Goal: Information Seeking & Learning: Learn about a topic

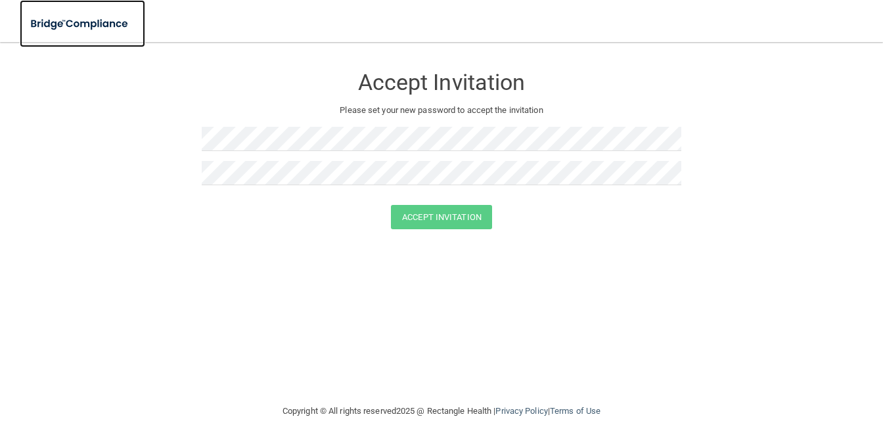
click at [105, 22] on img at bounding box center [80, 24] width 121 height 27
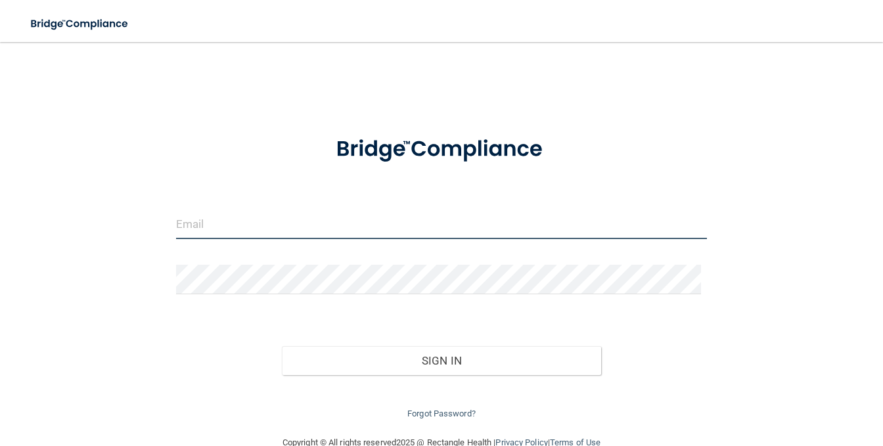
click at [216, 222] on input "email" at bounding box center [442, 225] width 532 height 30
click at [242, 166] on div at bounding box center [441, 149] width 551 height 57
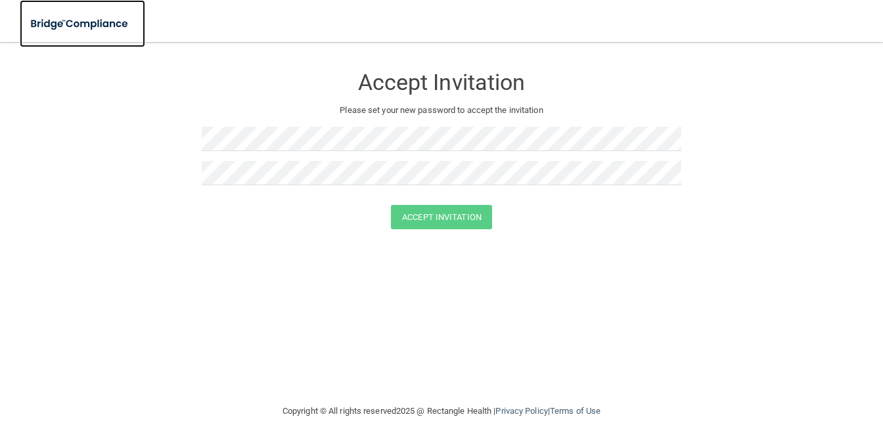
click at [82, 20] on img at bounding box center [80, 24] width 121 height 27
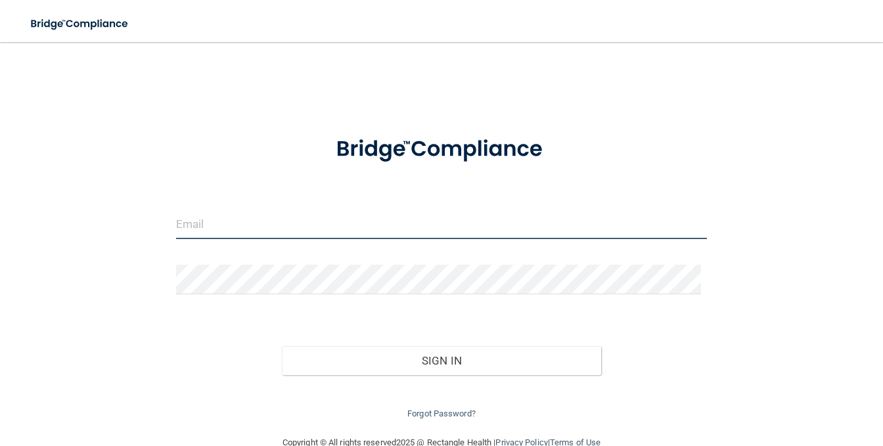
click at [200, 228] on input "email" at bounding box center [442, 225] width 532 height 30
click at [227, 149] on div at bounding box center [441, 149] width 551 height 57
click at [193, 235] on input "email" at bounding box center [442, 225] width 532 height 30
type input "catherinegentry72@gmail.com"
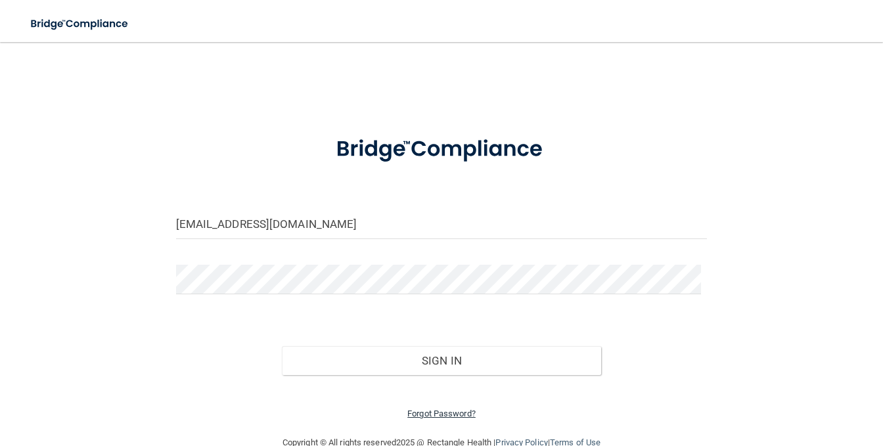
click at [421, 412] on link "Forgot Password?" at bounding box center [442, 414] width 68 height 10
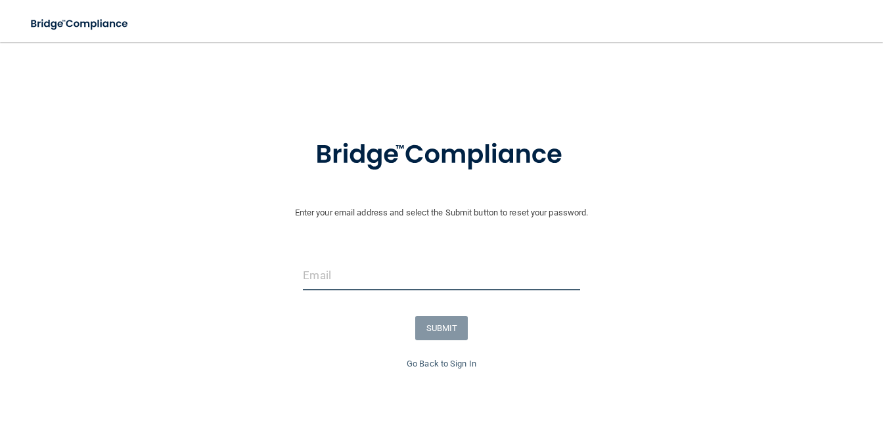
click at [364, 271] on input "email" at bounding box center [441, 276] width 277 height 30
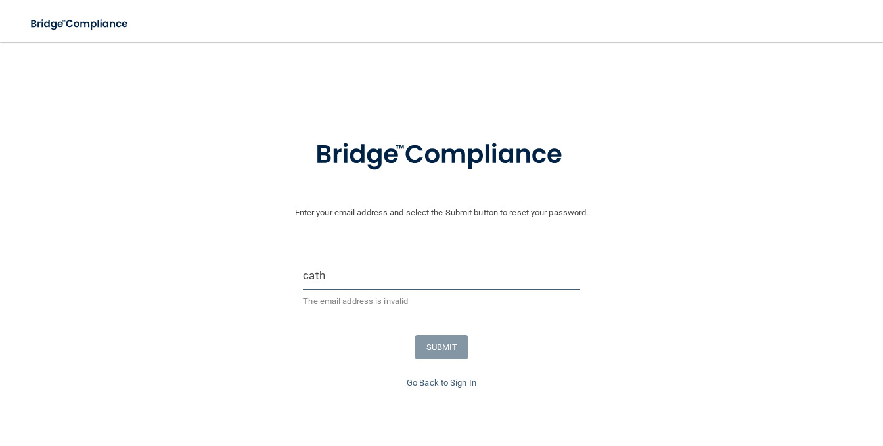
type input "catherinegentry72@gmail.com"
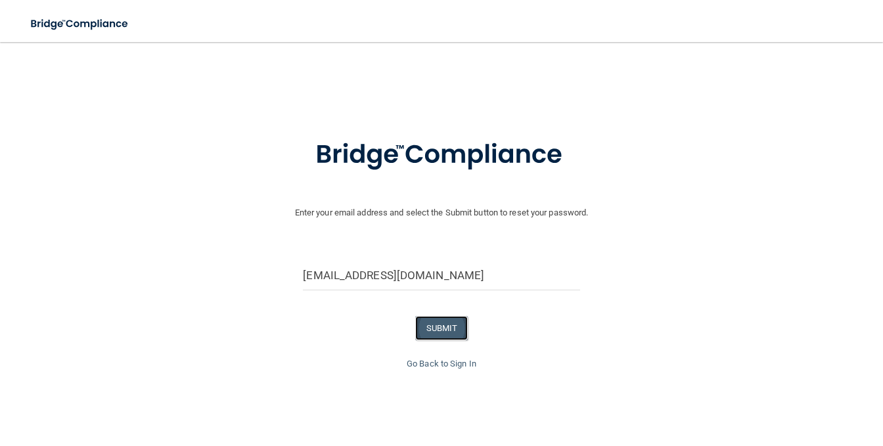
click at [435, 328] on button "SUBMIT" at bounding box center [441, 328] width 53 height 24
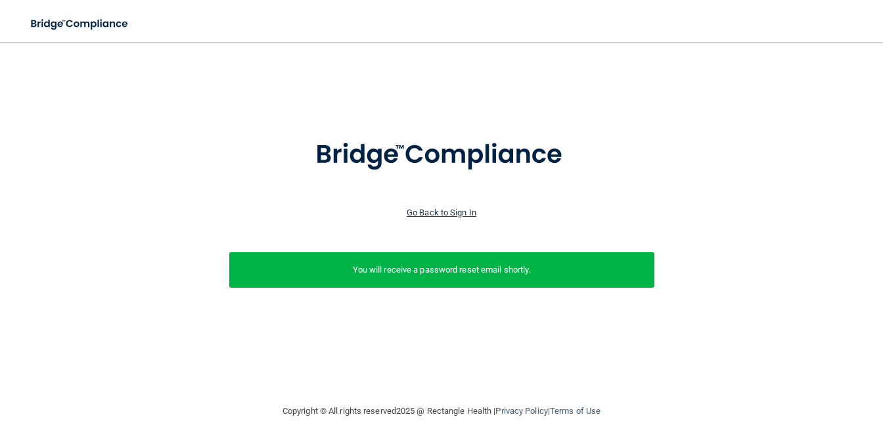
click at [457, 212] on link "Go Back to Sign In" at bounding box center [442, 213] width 70 height 10
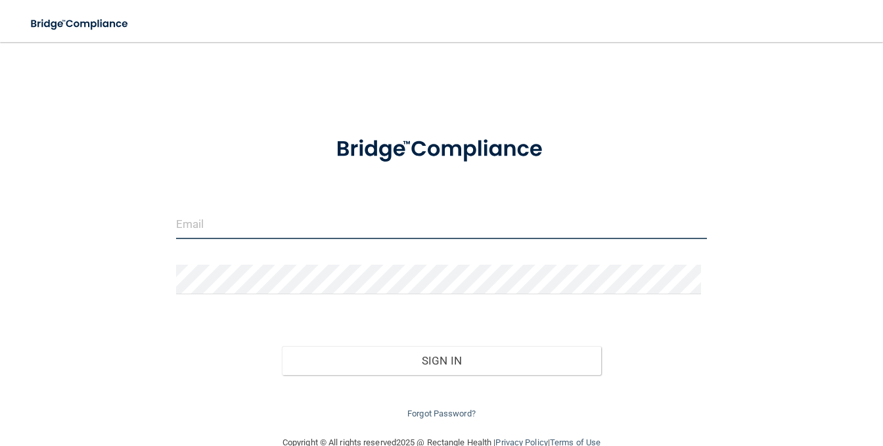
drag, startPoint x: 189, startPoint y: 230, endPoint x: 197, endPoint y: 230, distance: 7.9
click at [192, 228] on input "email" at bounding box center [442, 225] width 532 height 30
type input "mcross4507@gmail.com"
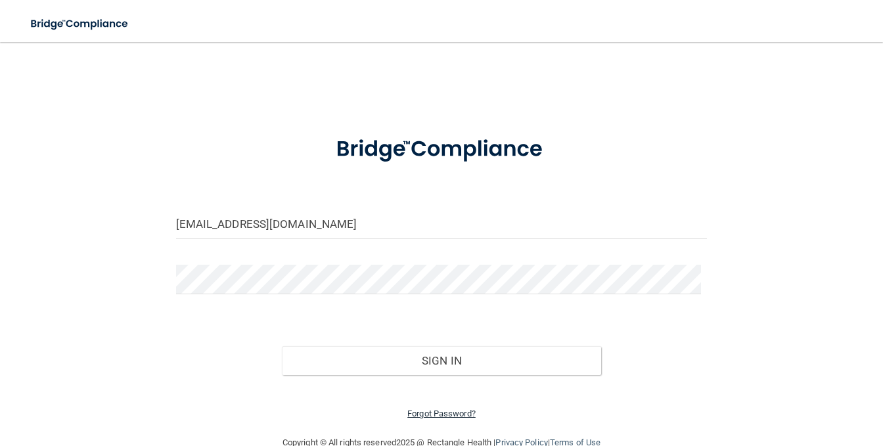
click at [450, 411] on link "Forgot Password?" at bounding box center [442, 414] width 68 height 10
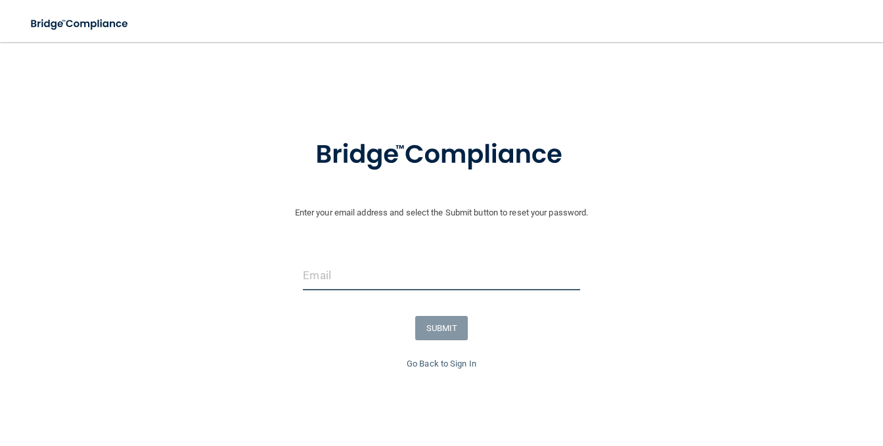
click at [397, 272] on input "email" at bounding box center [441, 276] width 277 height 30
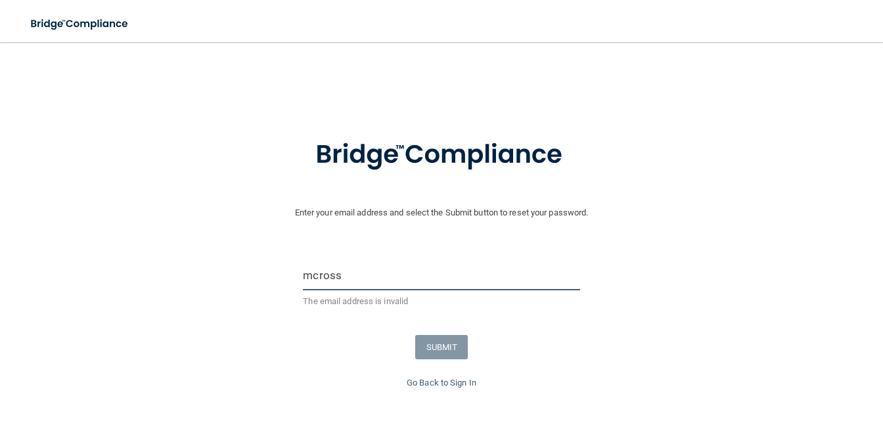
type input "mcross4507@gmail.com"
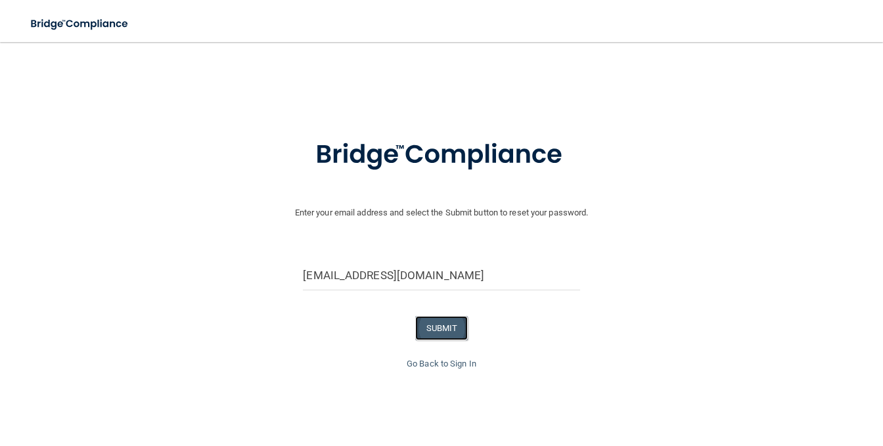
click at [436, 329] on button "SUBMIT" at bounding box center [441, 328] width 53 height 24
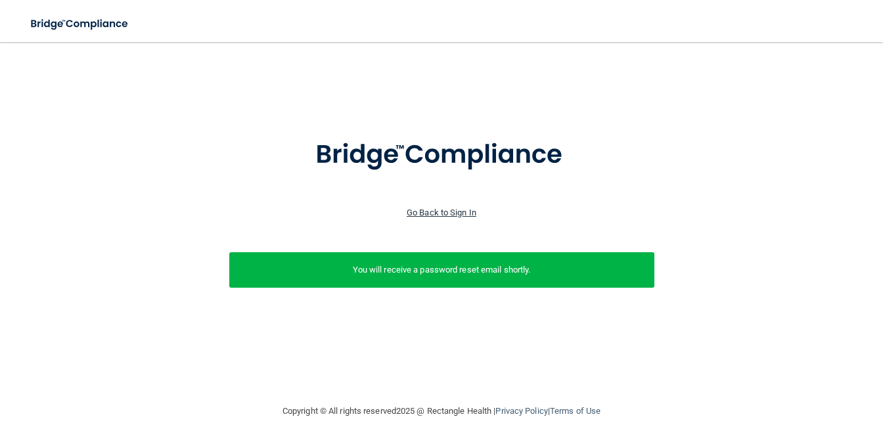
click at [429, 214] on link "Go Back to Sign In" at bounding box center [442, 213] width 70 height 10
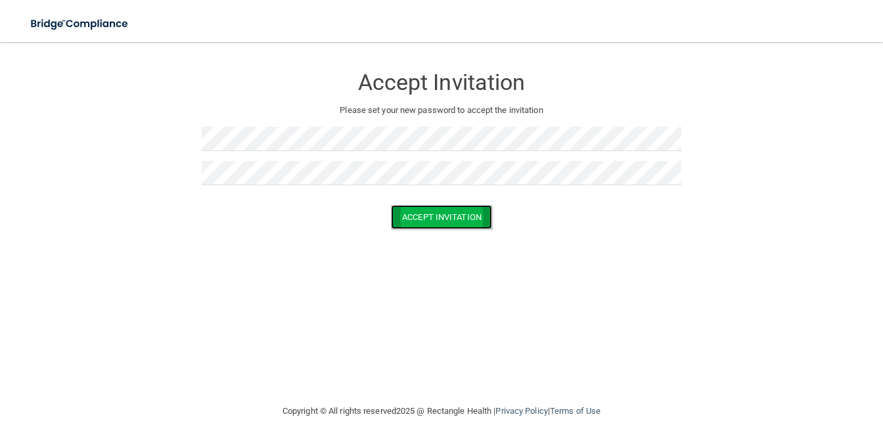
click at [425, 220] on button "Accept Invitation" at bounding box center [441, 217] width 101 height 24
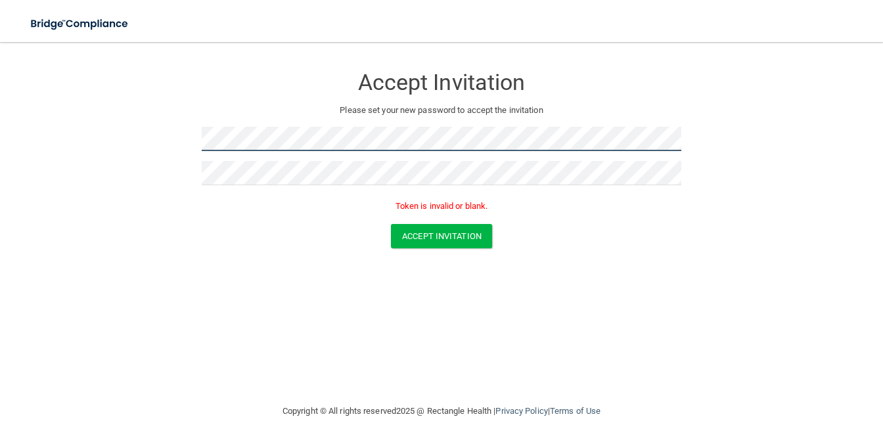
click at [120, 141] on form "Accept Invitation Please set your new password to accept the invitation Token i…" at bounding box center [441, 159] width 831 height 209
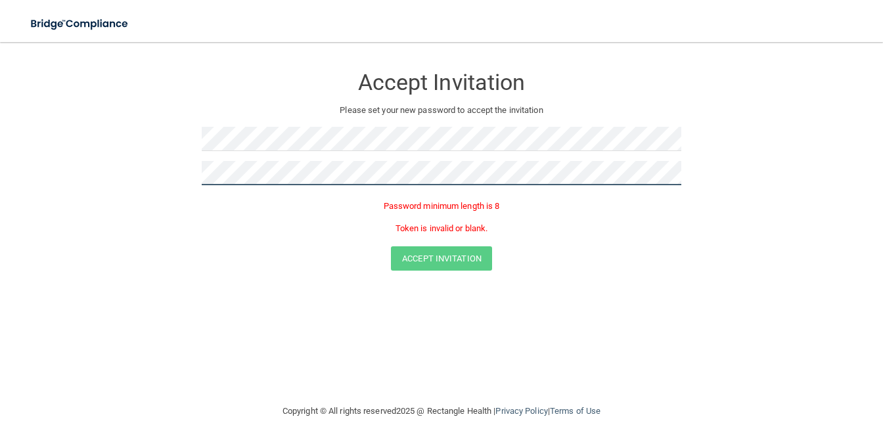
click at [106, 166] on form "Accept Invitation Please set your new password to accept the invitation Passwor…" at bounding box center [441, 170] width 831 height 231
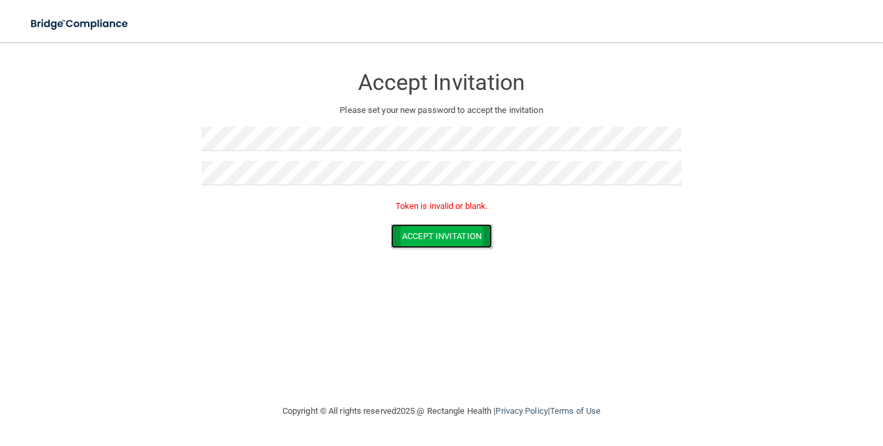
click at [427, 242] on button "Accept Invitation" at bounding box center [441, 236] width 101 height 24
click at [465, 231] on button "Accept Invitation" at bounding box center [441, 236] width 101 height 24
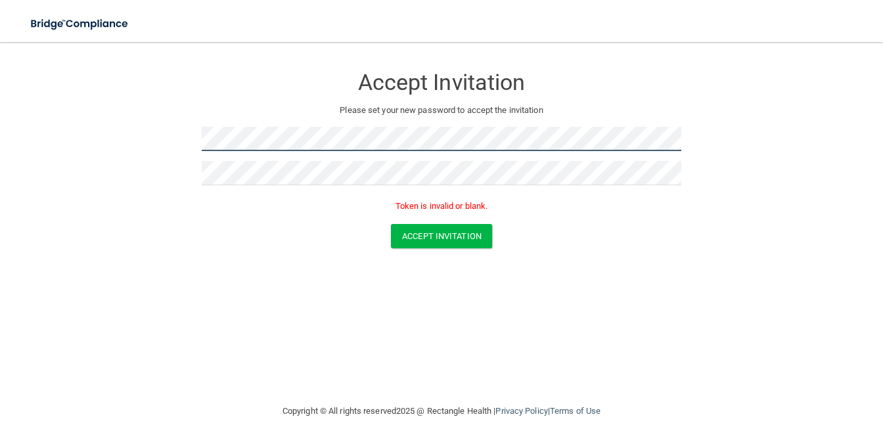
click at [0, 129] on main "Accept Invitation Please set your new password to accept the invitation Token i…" at bounding box center [441, 244] width 883 height 404
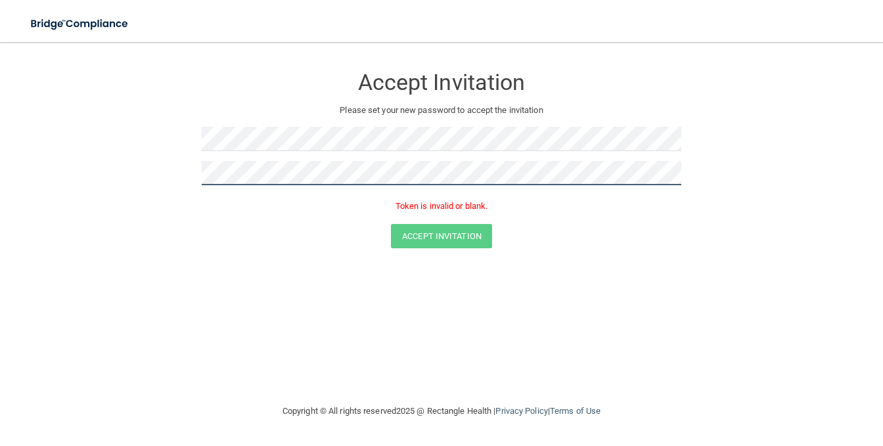
click at [43, 142] on form "Accept Invitation Please set your new password to accept the invitation Token i…" at bounding box center [441, 159] width 831 height 209
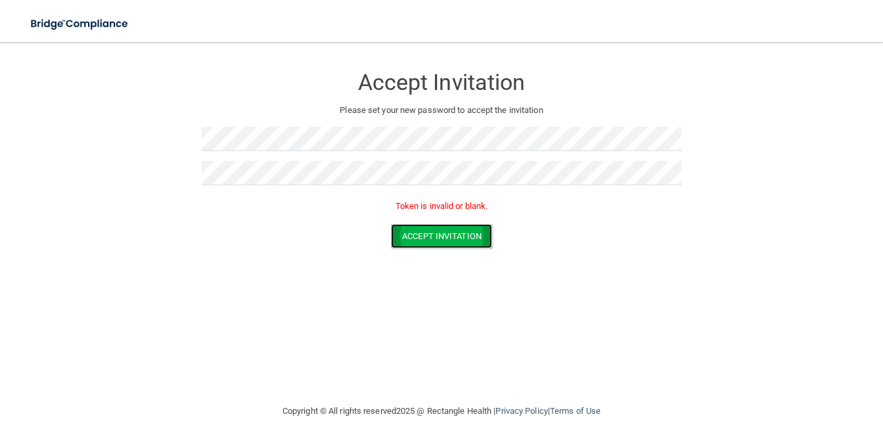
click at [439, 242] on button "Accept Invitation" at bounding box center [441, 236] width 101 height 24
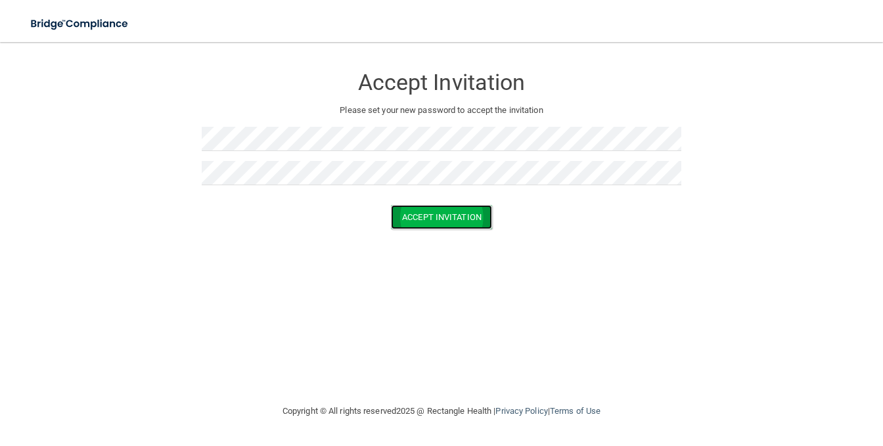
click at [425, 219] on button "Accept Invitation" at bounding box center [441, 217] width 101 height 24
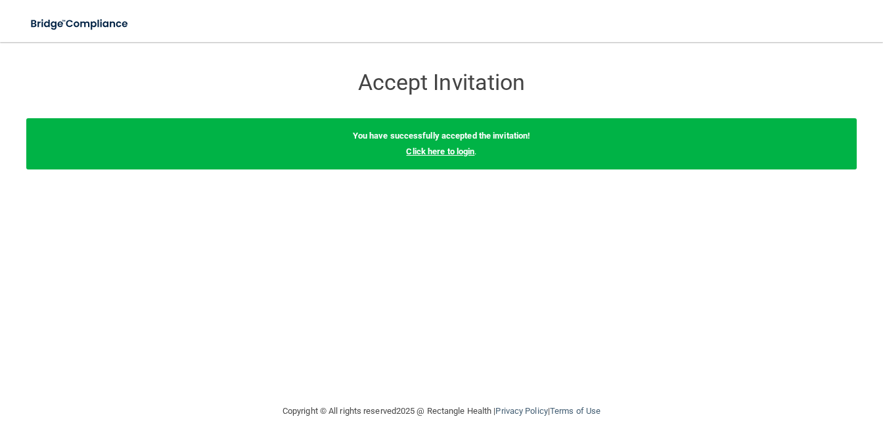
click at [450, 152] on link "Click here to login" at bounding box center [440, 152] width 68 height 10
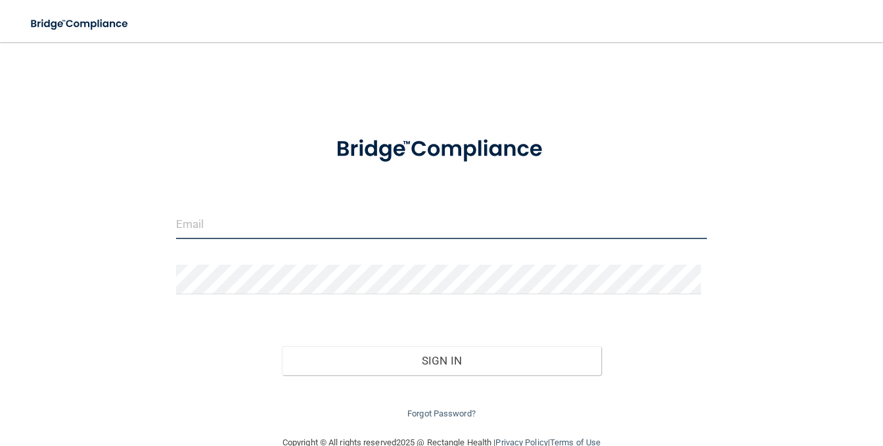
click at [232, 223] on input "email" at bounding box center [442, 225] width 532 height 30
type input "j.huffman2007@gmail.com"
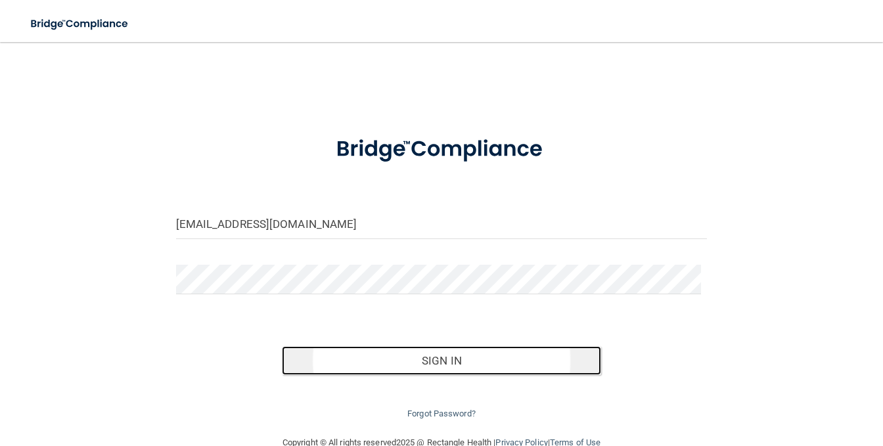
click at [407, 360] on button "Sign In" at bounding box center [441, 360] width 319 height 29
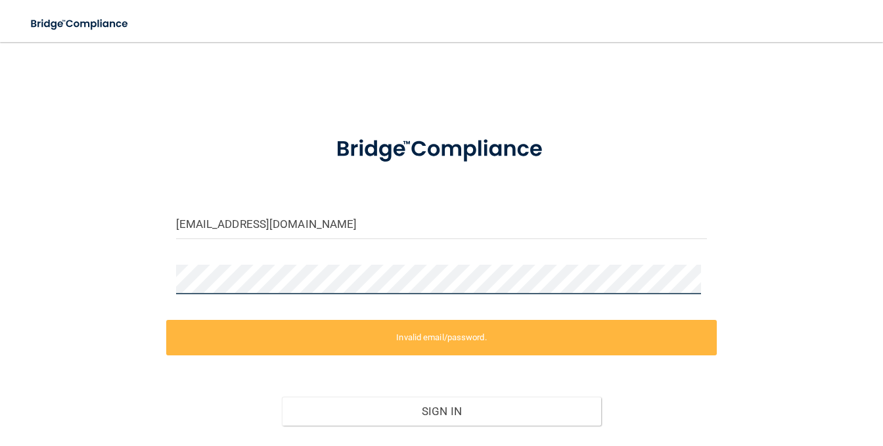
click at [40, 275] on div "j.huffman2007@gmail.com Invalid email/password. You don't have permission to ac…" at bounding box center [441, 263] width 831 height 417
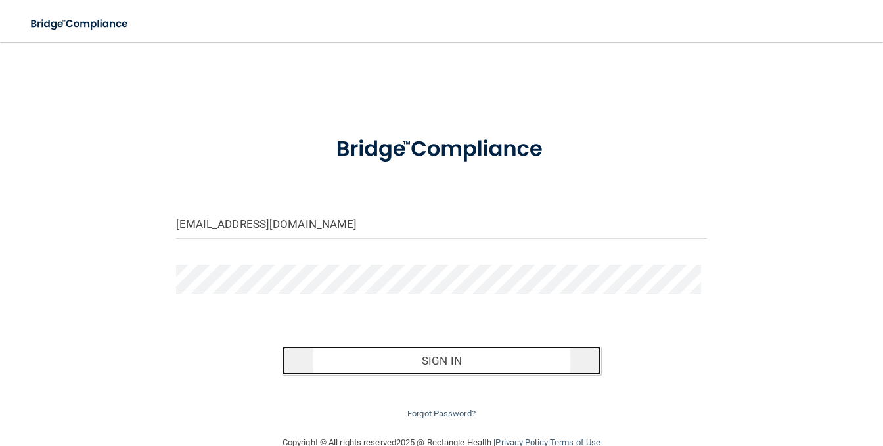
click at [417, 369] on button "Sign In" at bounding box center [441, 360] width 319 height 29
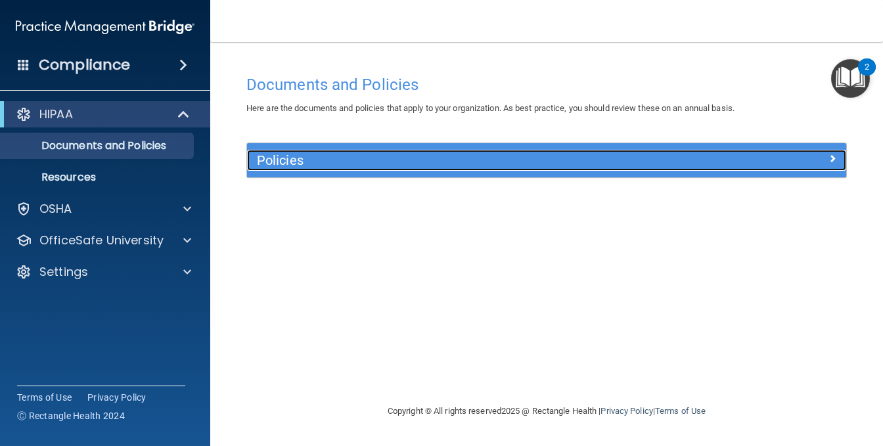
click at [833, 153] on span at bounding box center [833, 159] width 8 height 16
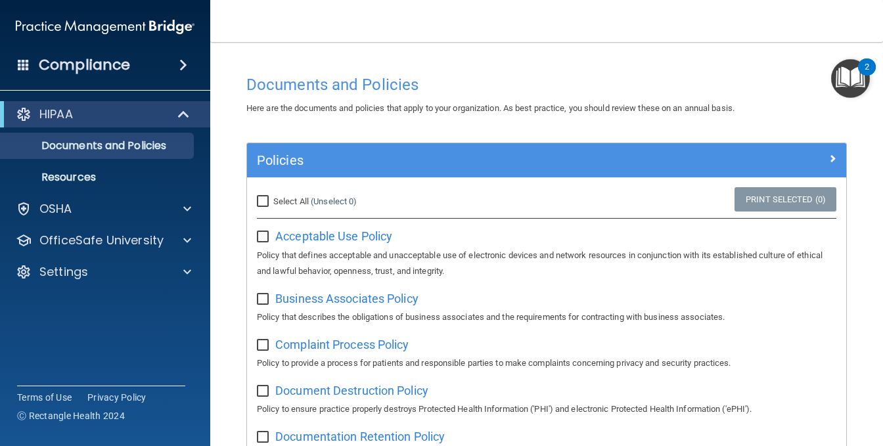
click at [264, 198] on input "Select All (Unselect 0) Unselect All" at bounding box center [264, 202] width 15 height 11
checkbox input "true"
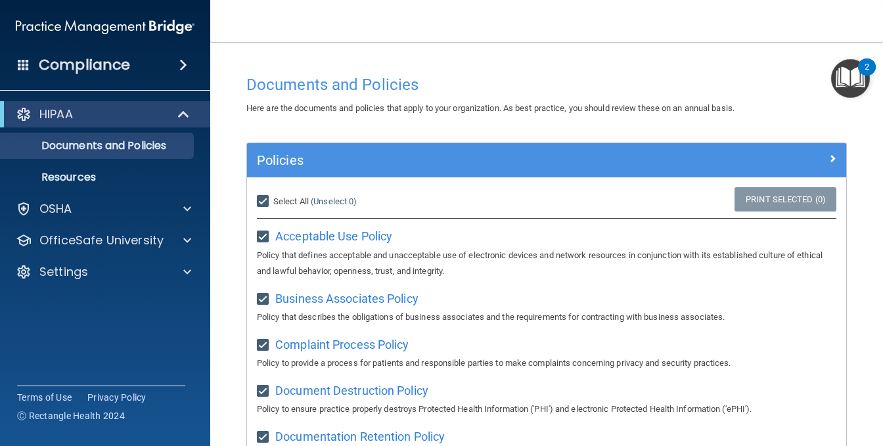
checkbox input "true"
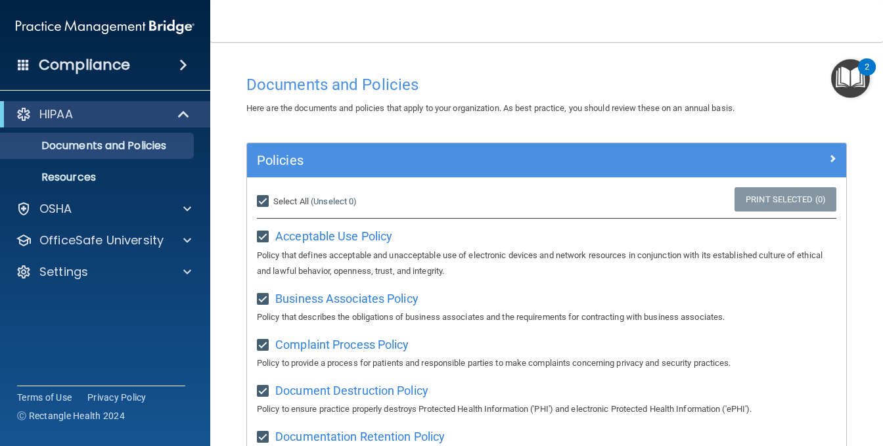
checkbox input "true"
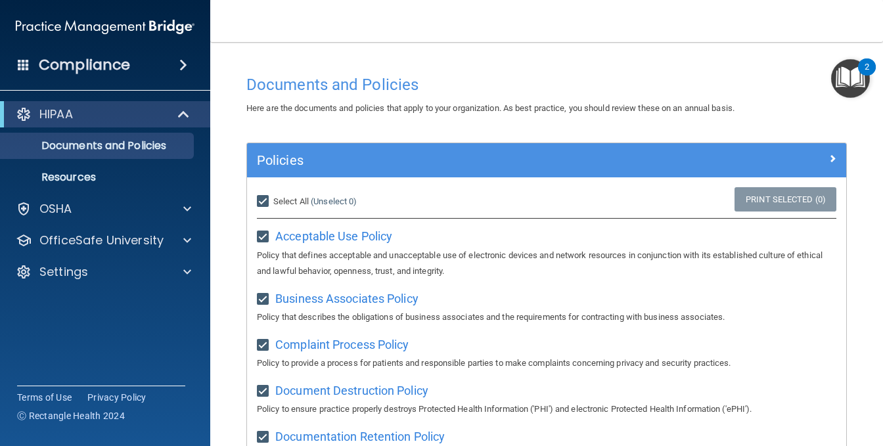
checkbox input "true"
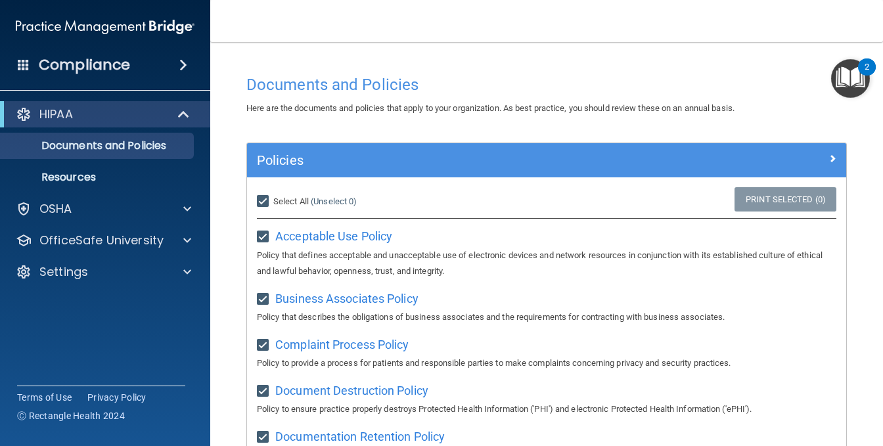
checkbox input "true"
click at [262, 199] on input "Select All (Unselect 21) Unselect All" at bounding box center [264, 202] width 15 height 11
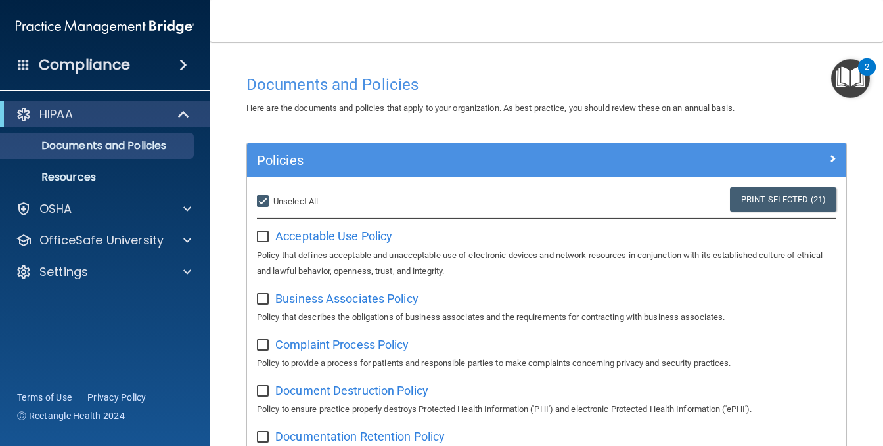
checkbox input "false"
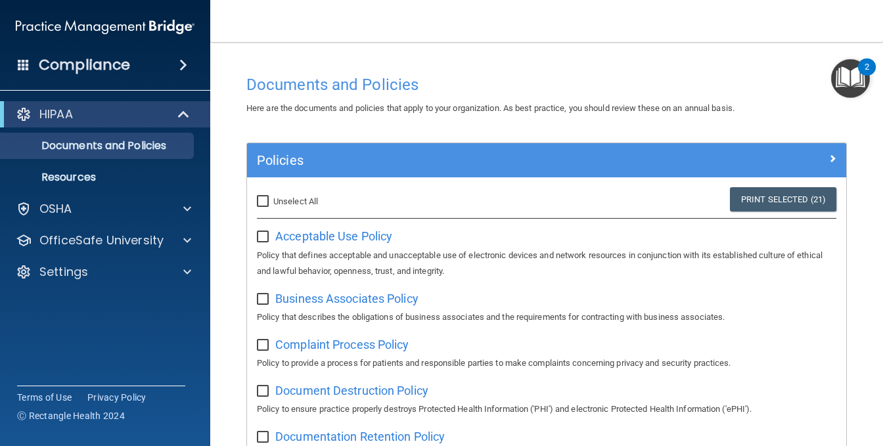
checkbox input "false"
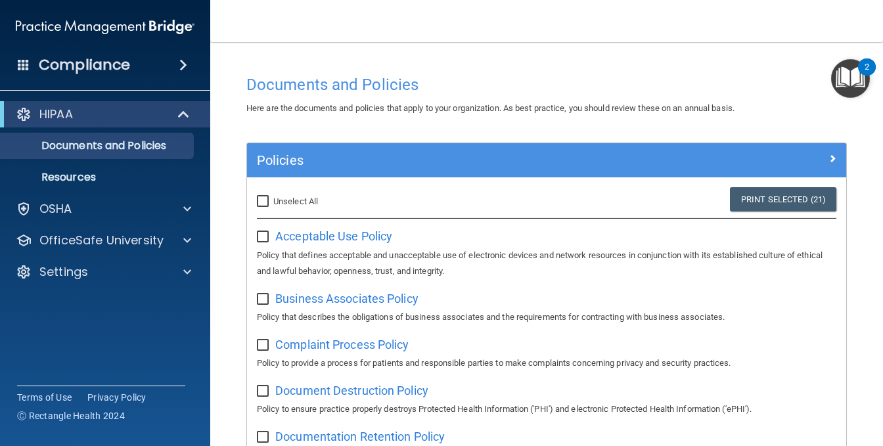
checkbox input "false"
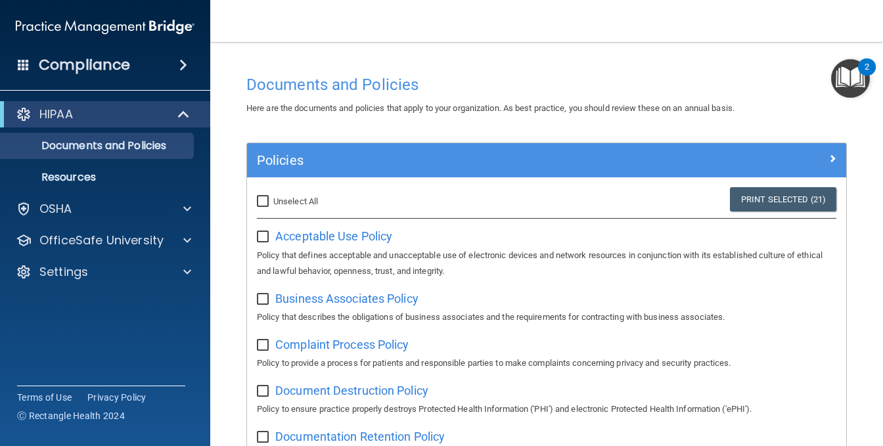
checkbox input "false"
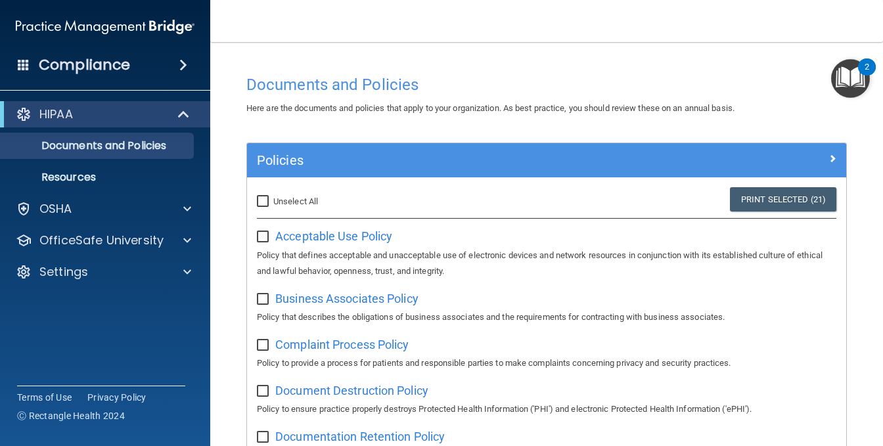
checkbox input "false"
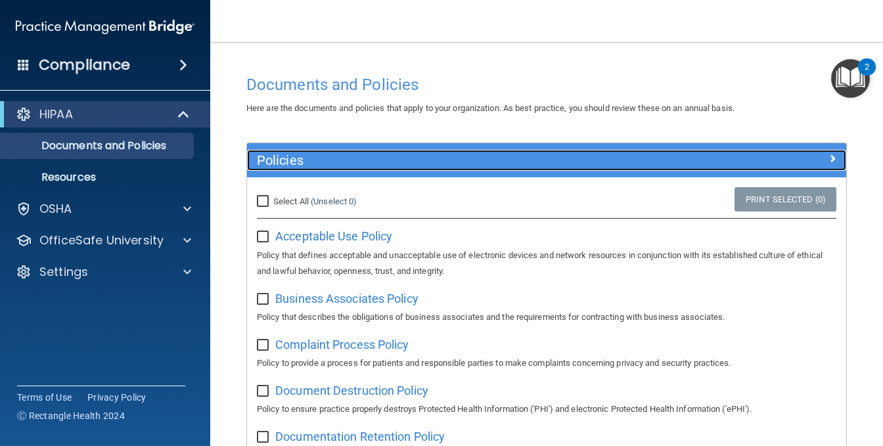
click at [829, 156] on span at bounding box center [833, 159] width 8 height 16
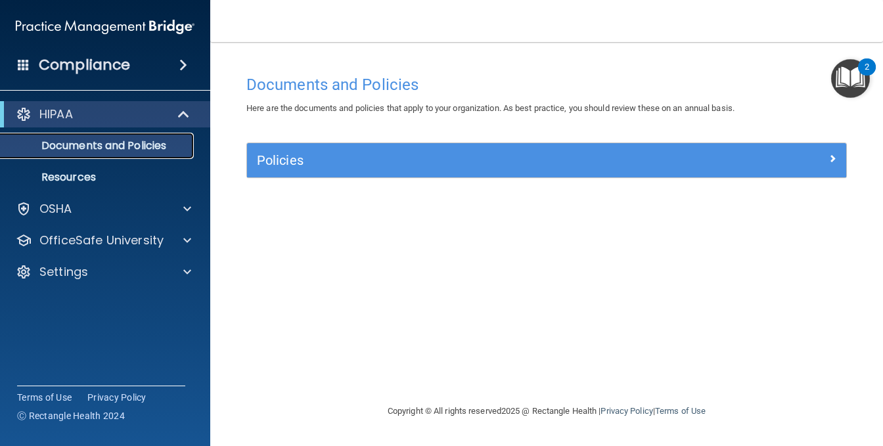
click at [82, 147] on p "Documents and Policies" at bounding box center [98, 145] width 179 height 13
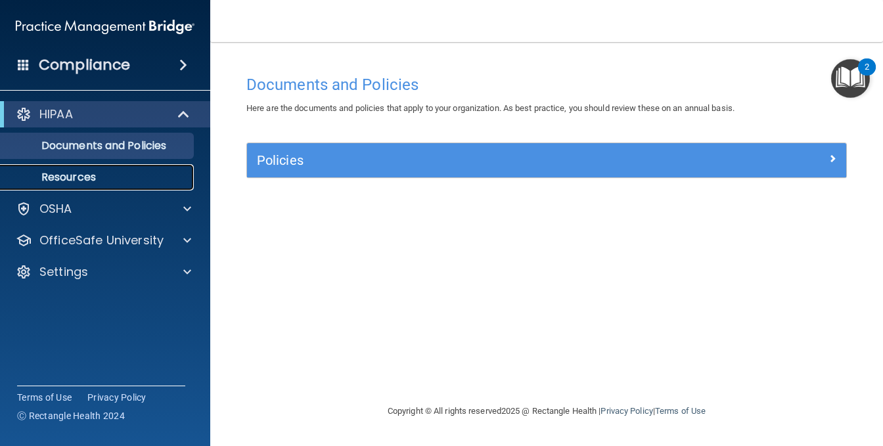
click at [63, 175] on p "Resources" at bounding box center [98, 177] width 179 height 13
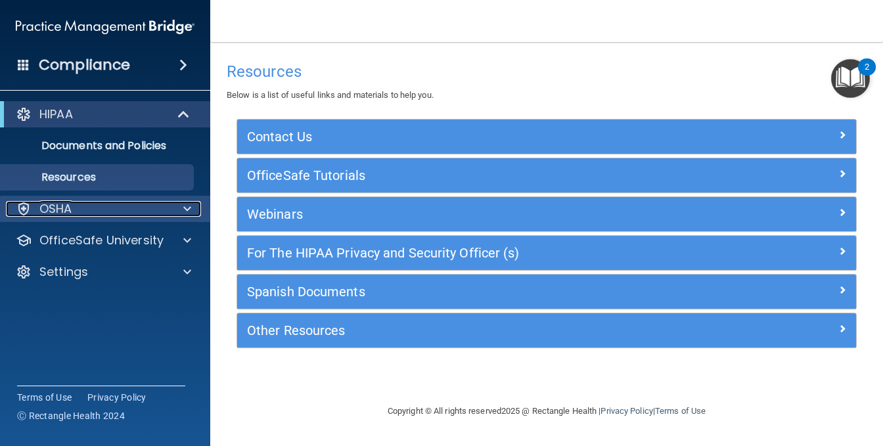
click at [182, 206] on div at bounding box center [185, 209] width 33 height 16
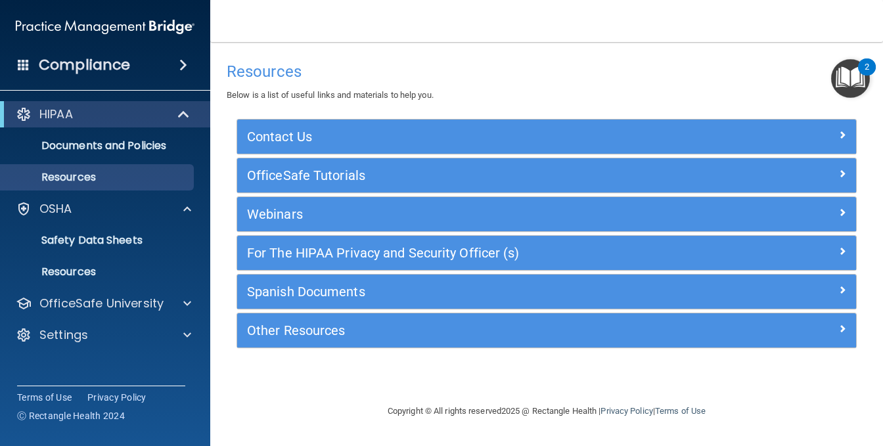
click at [185, 63] on span at bounding box center [183, 65] width 8 height 16
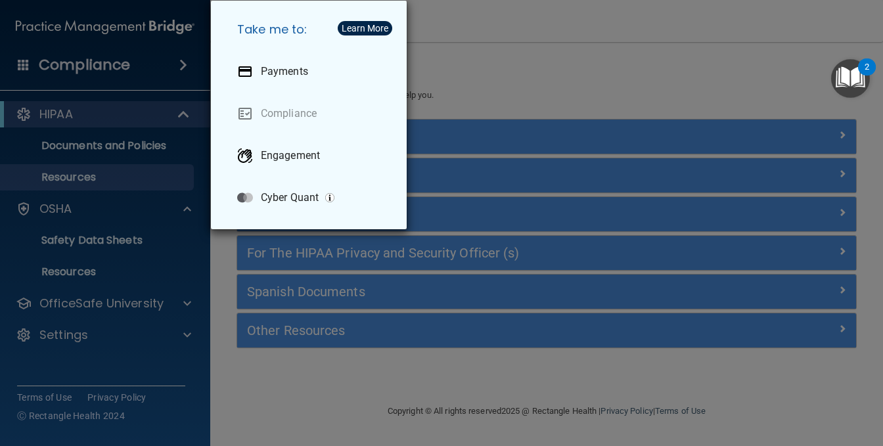
click at [184, 64] on div "Take me to: Payments Compliance Engagement Cyber Quant" at bounding box center [441, 223] width 883 height 446
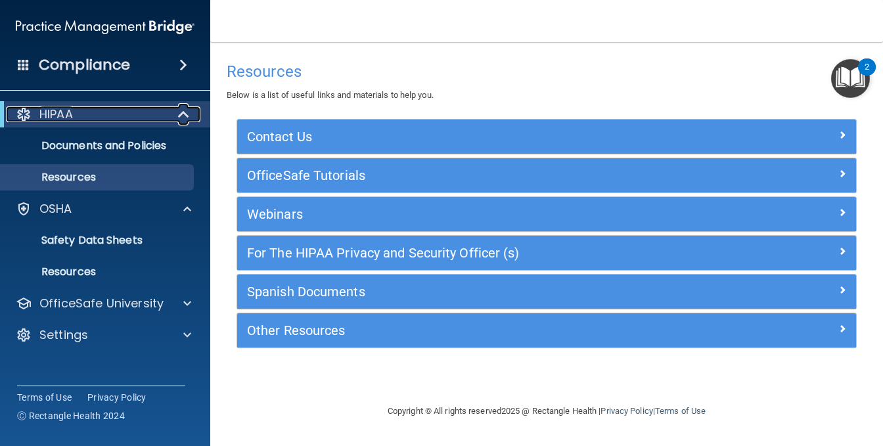
click at [52, 110] on p "HIPAA" at bounding box center [56, 114] width 34 height 16
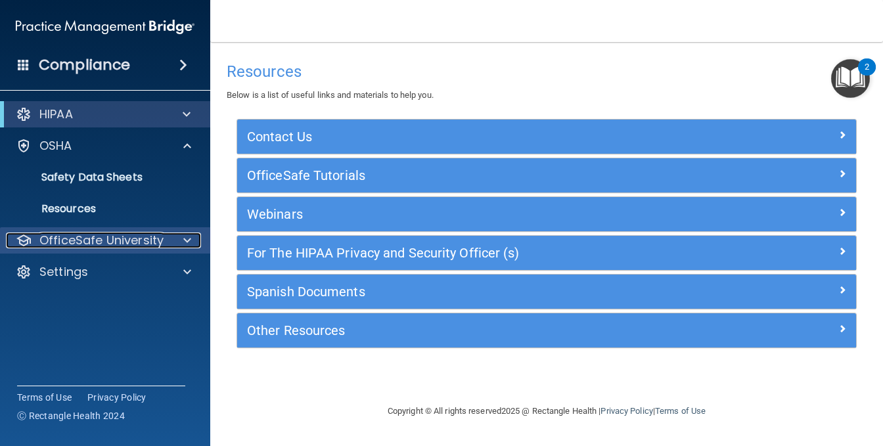
click at [189, 237] on span at bounding box center [187, 241] width 8 height 16
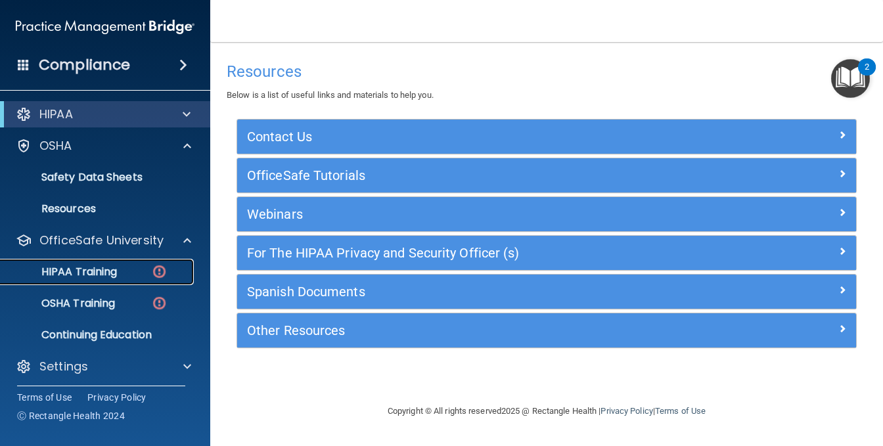
click at [74, 273] on p "HIPAA Training" at bounding box center [63, 272] width 108 height 13
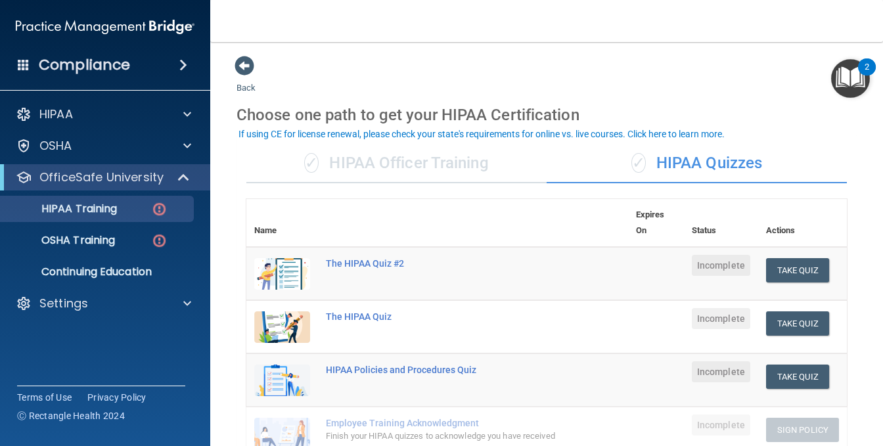
click at [363, 165] on div "✓ HIPAA Officer Training" at bounding box center [396, 163] width 300 height 39
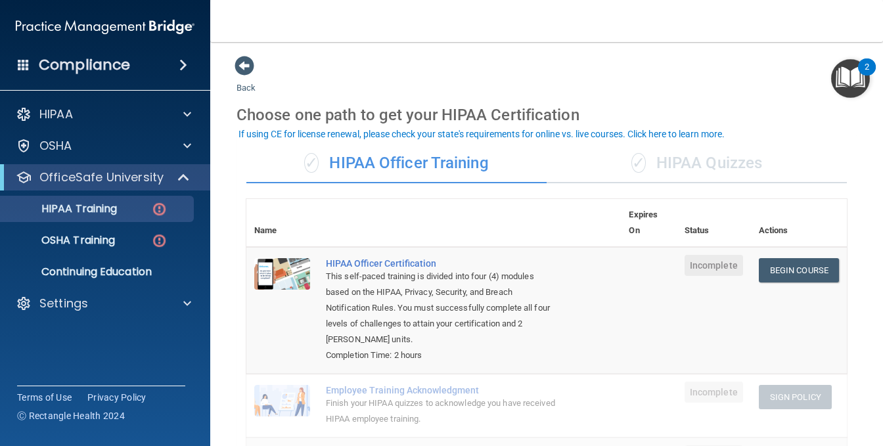
click at [720, 164] on div "✓ HIPAA Quizzes" at bounding box center [697, 163] width 300 height 39
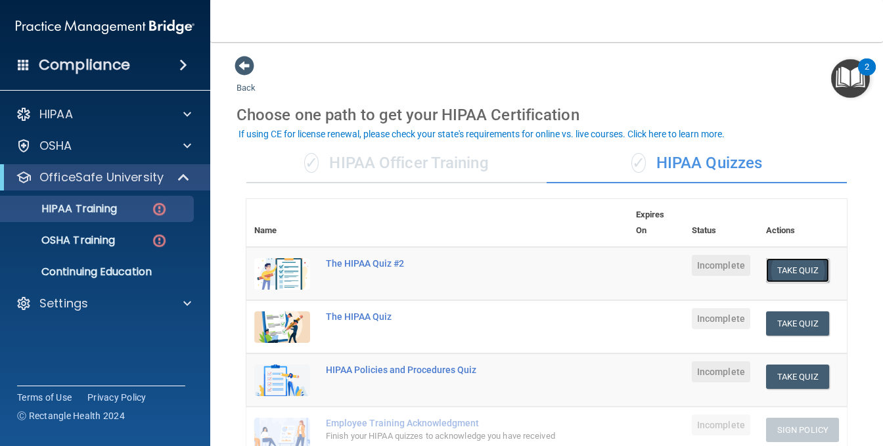
click at [778, 265] on button "Take Quiz" at bounding box center [797, 270] width 63 height 24
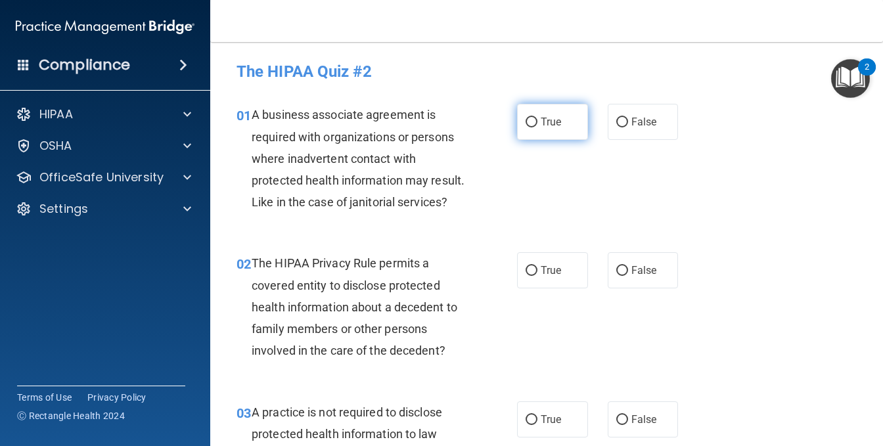
click at [526, 123] on input "True" at bounding box center [532, 123] width 12 height 10
radio input "true"
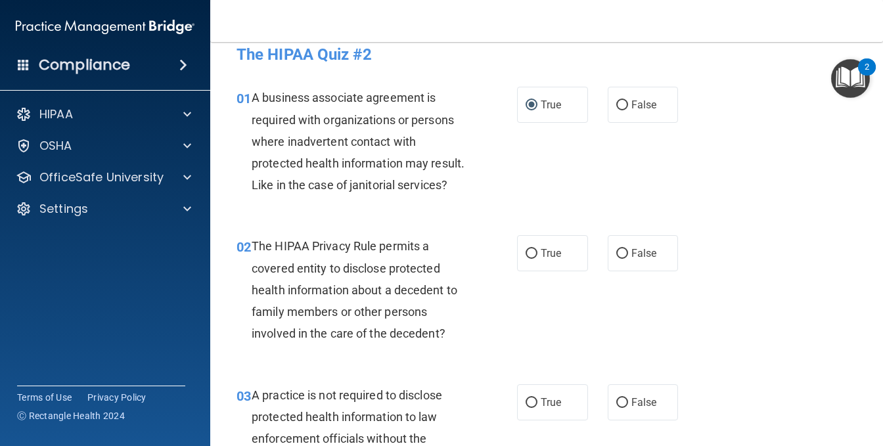
scroll to position [66, 0]
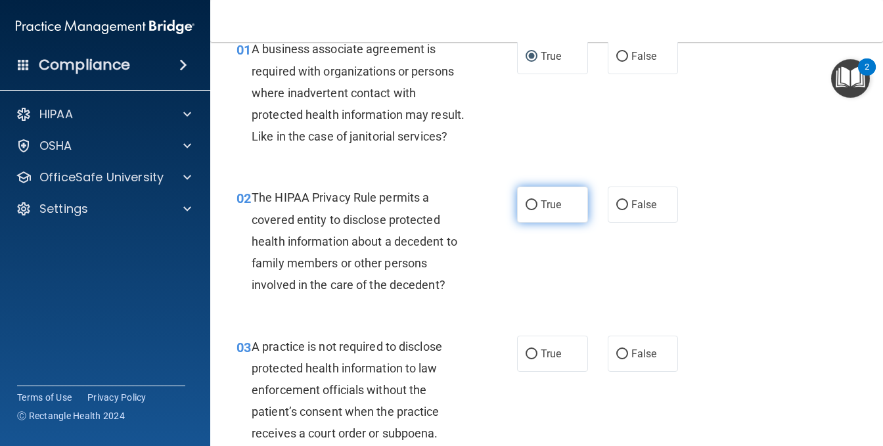
click at [529, 210] on input "True" at bounding box center [532, 205] width 12 height 10
radio input "true"
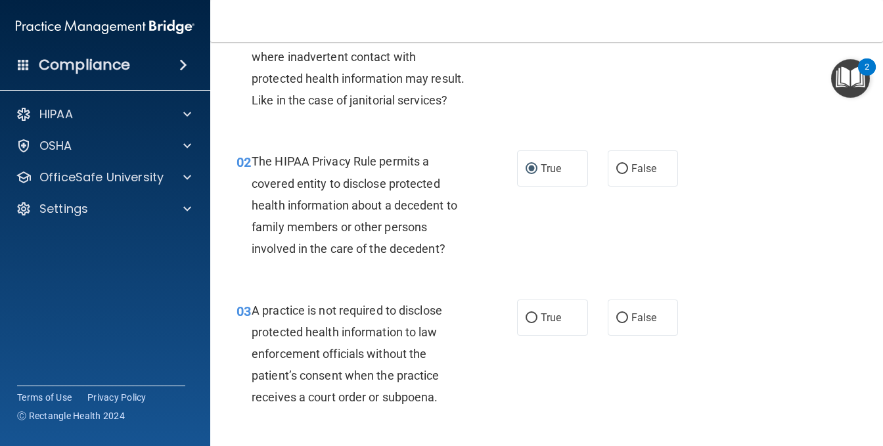
scroll to position [131, 0]
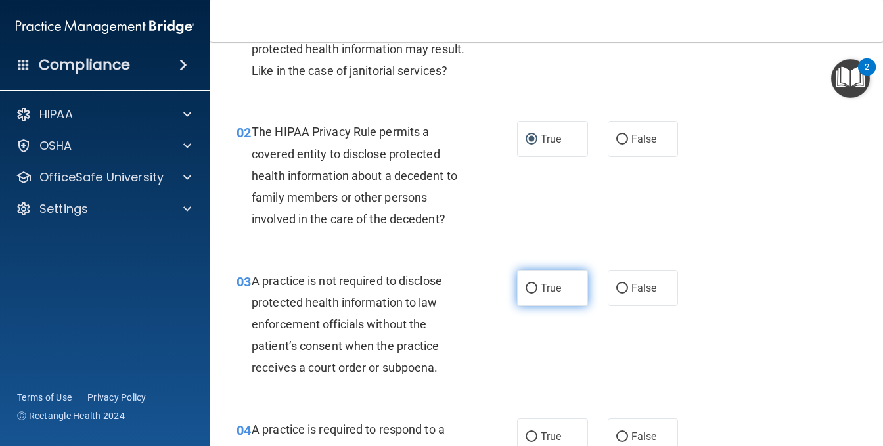
click at [530, 294] on input "True" at bounding box center [532, 289] width 12 height 10
radio input "true"
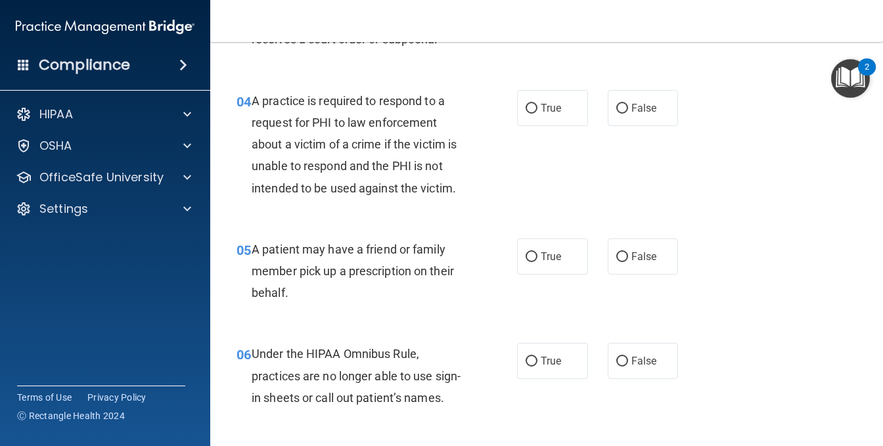
scroll to position [394, 0]
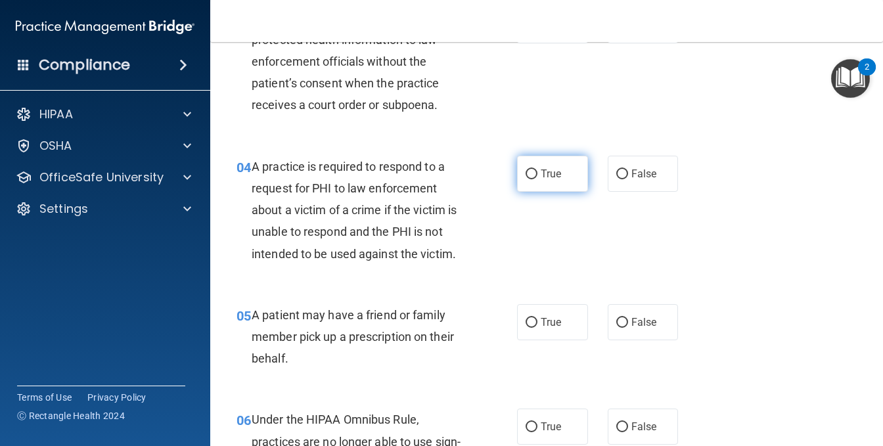
drag, startPoint x: 531, startPoint y: 196, endPoint x: 521, endPoint y: 195, distance: 9.9
click at [526, 179] on input "True" at bounding box center [532, 175] width 12 height 10
radio input "true"
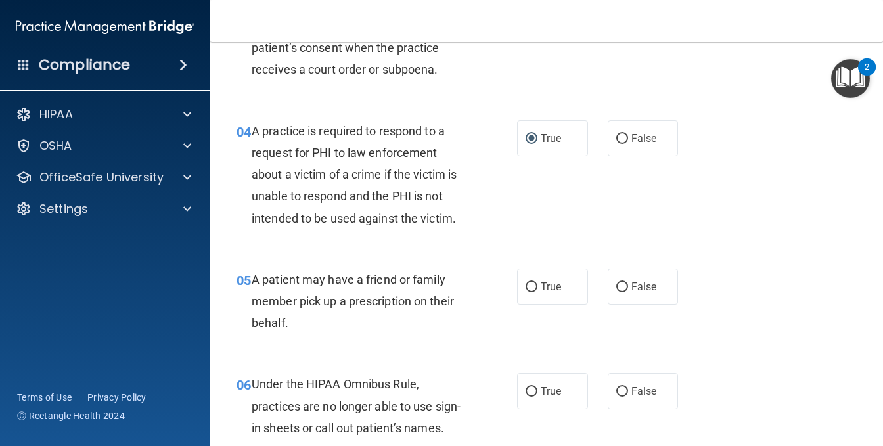
scroll to position [460, 0]
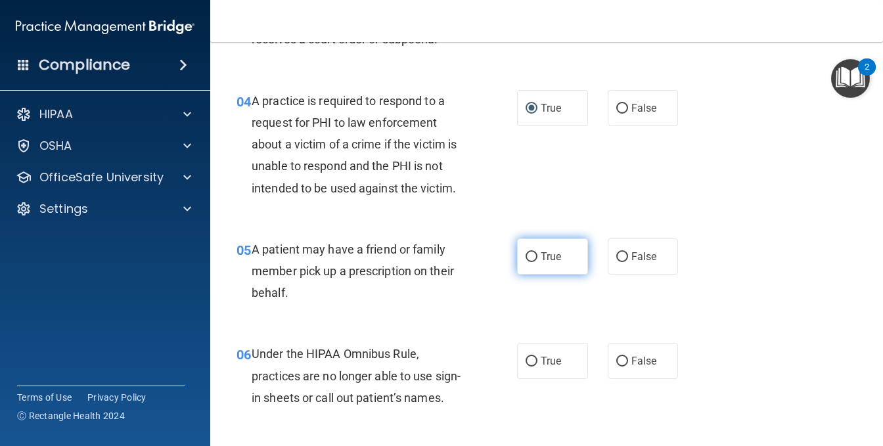
click at [530, 275] on label "True" at bounding box center [552, 257] width 71 height 36
click at [530, 262] on input "True" at bounding box center [532, 257] width 12 height 10
radio input "true"
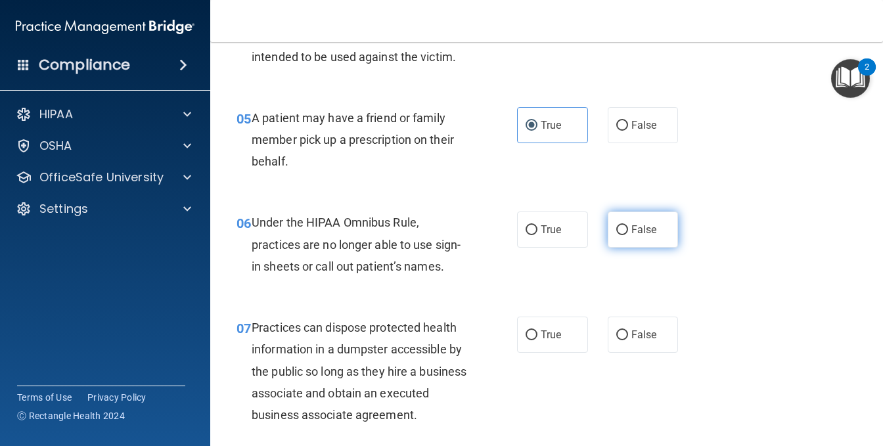
click at [620, 235] on input "False" at bounding box center [623, 230] width 12 height 10
radio input "true"
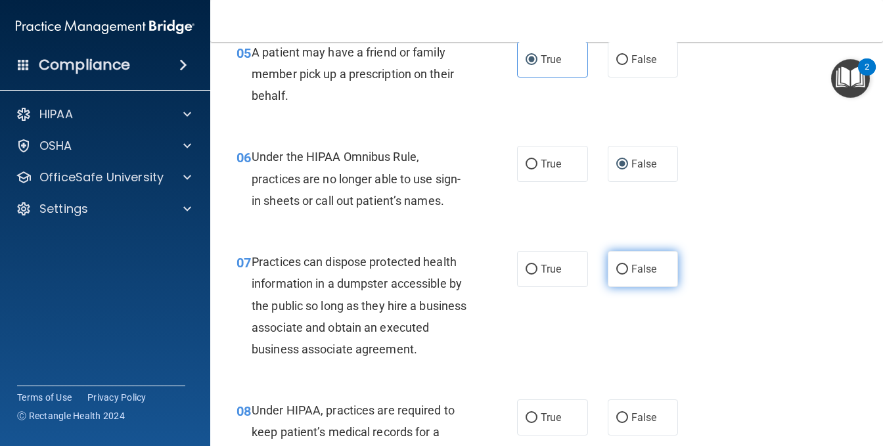
click at [632, 275] on span "False" at bounding box center [645, 269] width 26 height 12
click at [628, 275] on input "False" at bounding box center [623, 270] width 12 height 10
radio input "true"
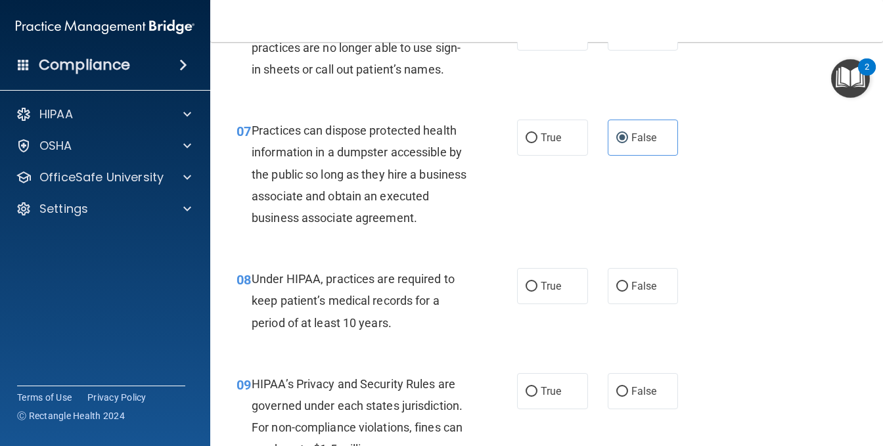
scroll to position [854, 0]
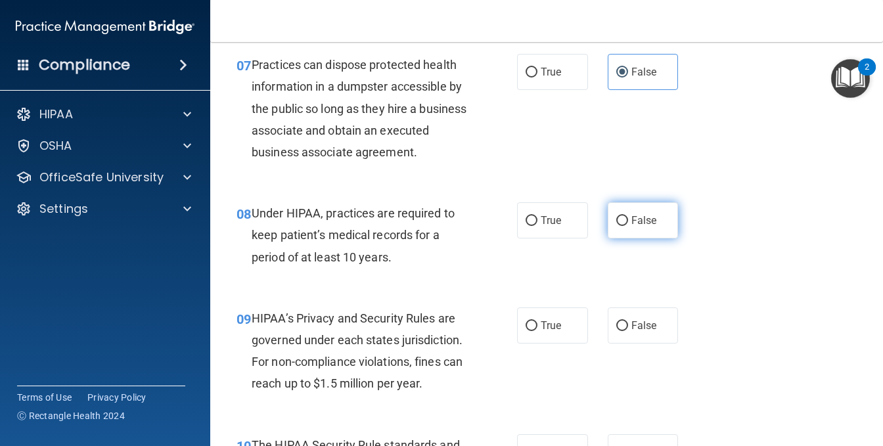
click at [617, 226] on input "False" at bounding box center [623, 221] width 12 height 10
radio input "true"
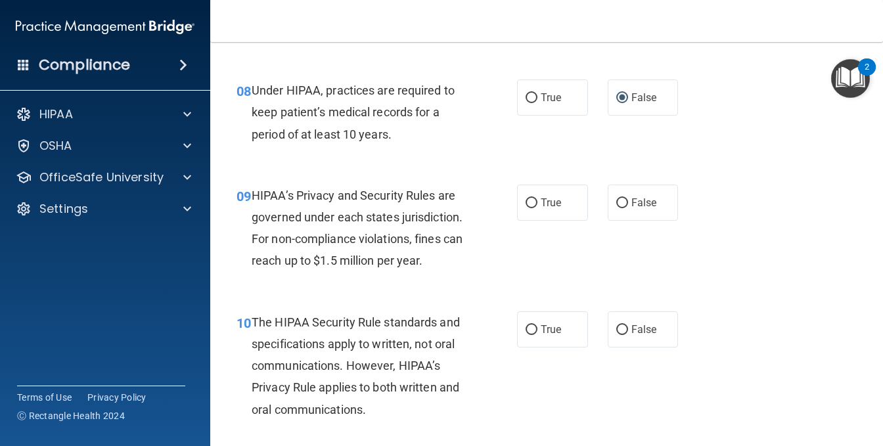
scroll to position [986, 0]
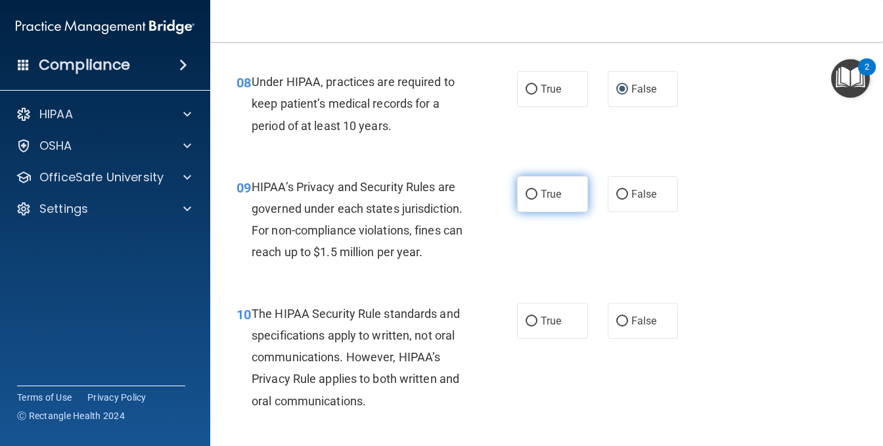
click at [530, 212] on label "True" at bounding box center [552, 194] width 71 height 36
click at [530, 200] on input "True" at bounding box center [532, 195] width 12 height 10
radio input "true"
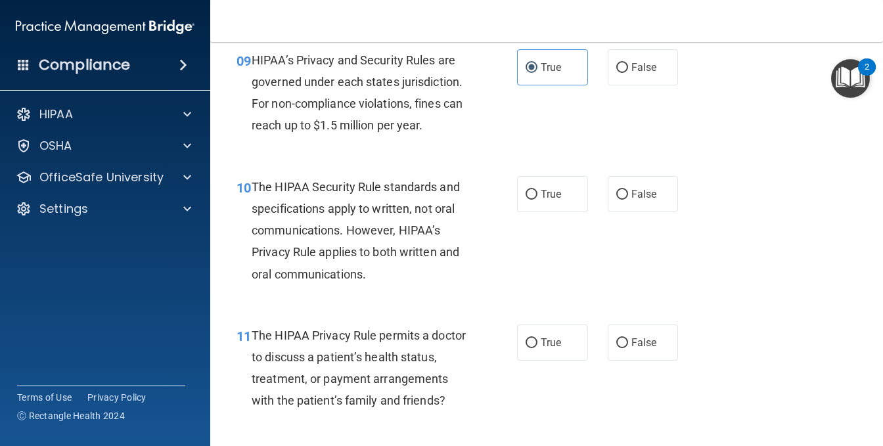
scroll to position [1117, 0]
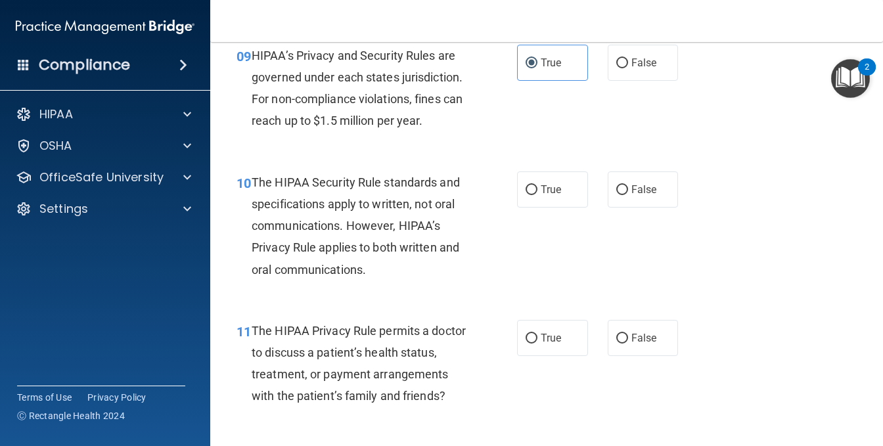
click at [852, 87] on img "Open Resource Center, 2 new notifications" at bounding box center [850, 78] width 39 height 39
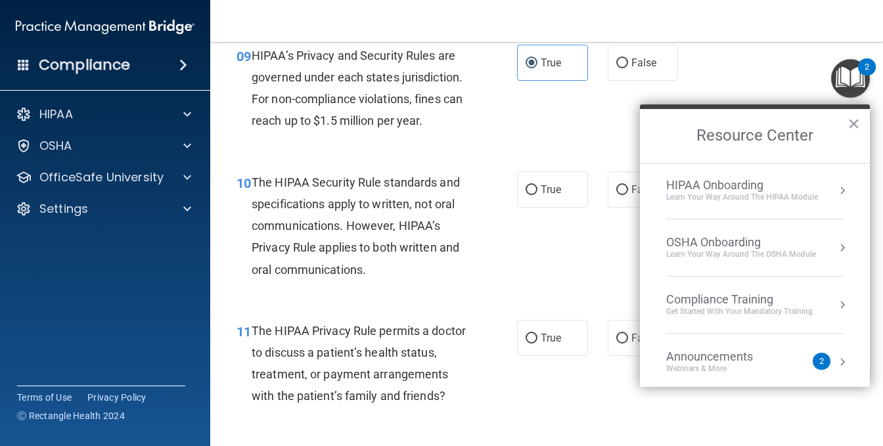
scroll to position [0, 0]
click at [838, 187] on button "Resource Center" at bounding box center [842, 191] width 13 height 13
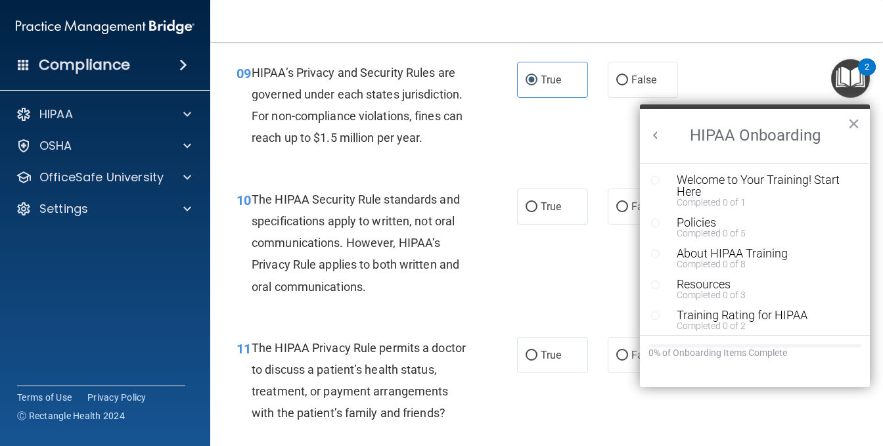
scroll to position [1117, 0]
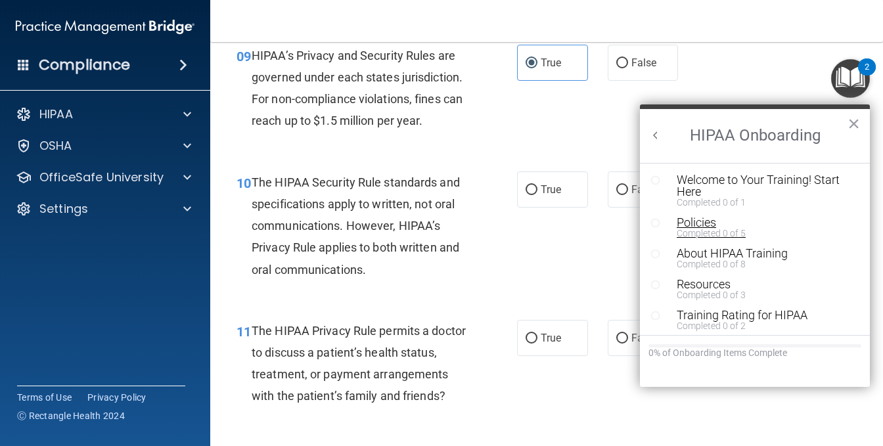
click at [711, 223] on div "Policies" at bounding box center [760, 223] width 166 height 12
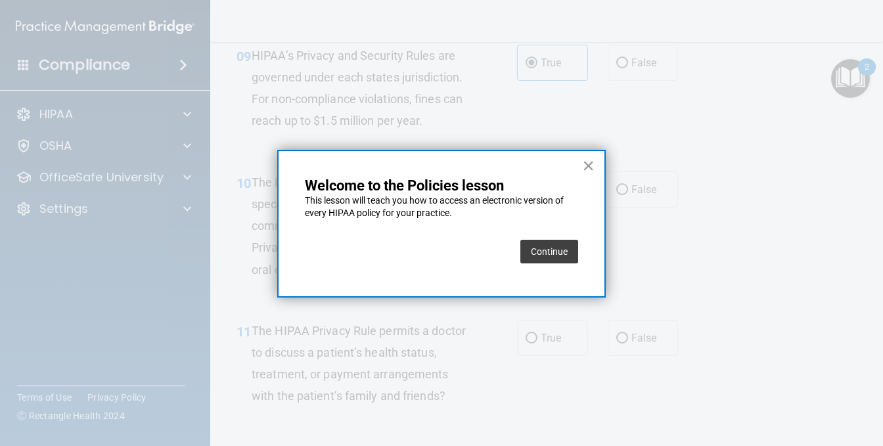
click at [589, 164] on button "×" at bounding box center [588, 165] width 12 height 21
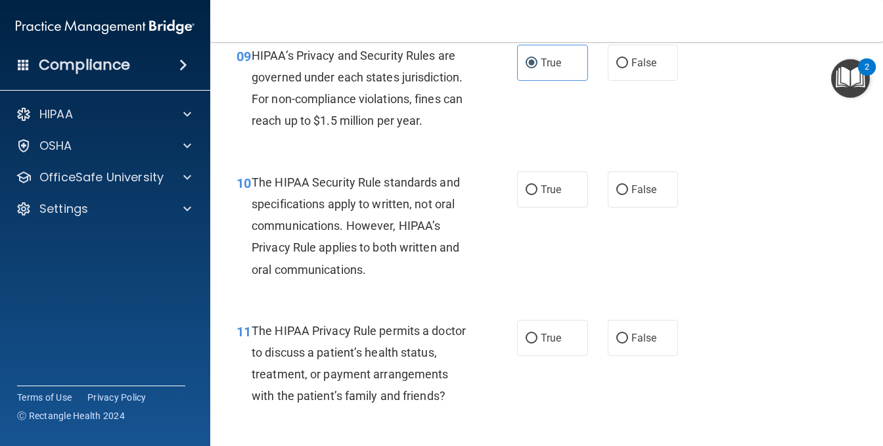
scroll to position [1183, 0]
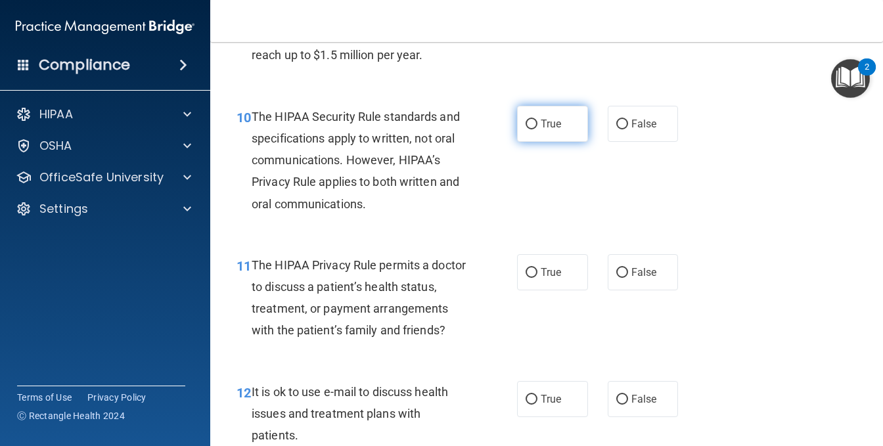
click at [534, 142] on label "True" at bounding box center [552, 124] width 71 height 36
click at [534, 129] on input "True" at bounding box center [532, 125] width 12 height 10
radio input "true"
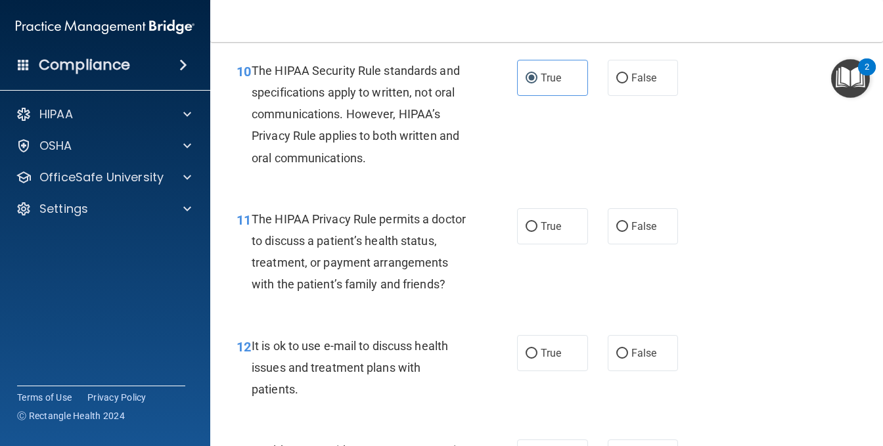
scroll to position [1249, 0]
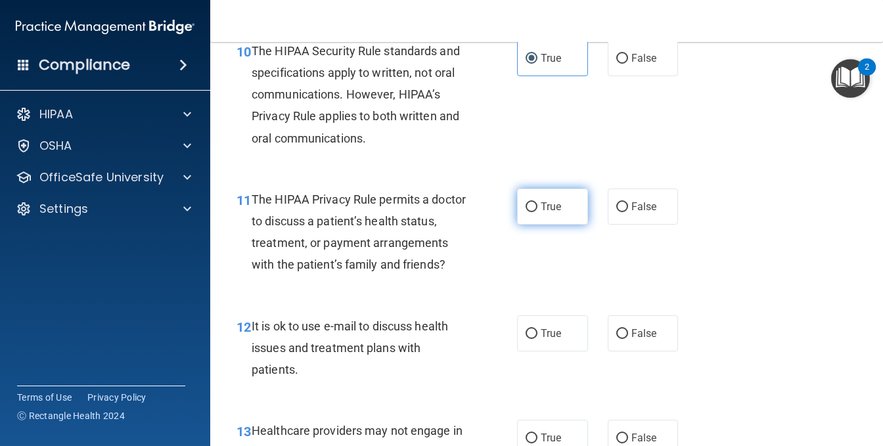
click at [565, 225] on label "True" at bounding box center [552, 207] width 71 height 36
click at [538, 212] on input "True" at bounding box center [532, 207] width 12 height 10
radio input "true"
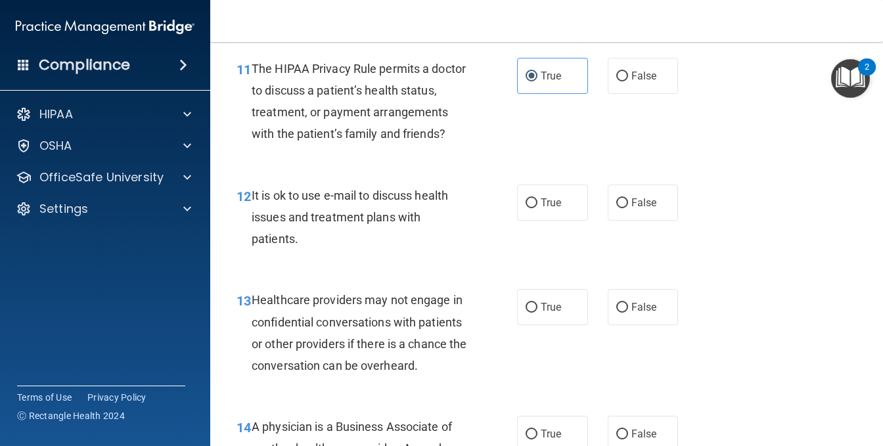
scroll to position [1380, 0]
click at [541, 208] on span "True" at bounding box center [551, 202] width 20 height 12
click at [536, 208] on input "True" at bounding box center [532, 203] width 12 height 10
radio input "true"
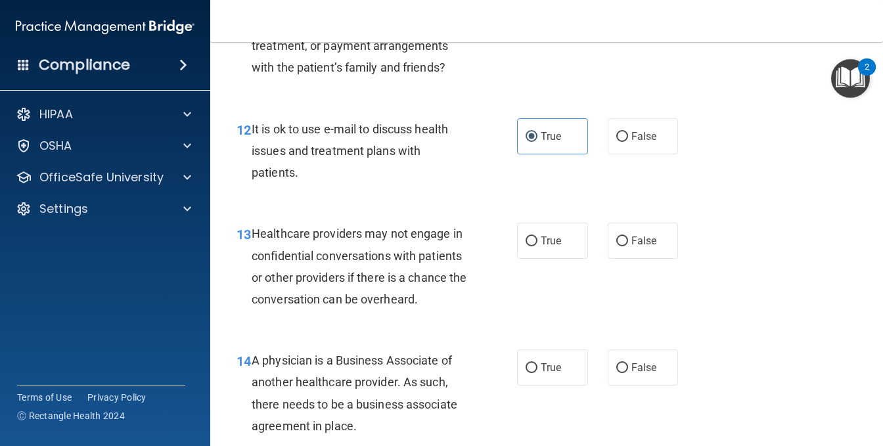
scroll to position [1512, 0]
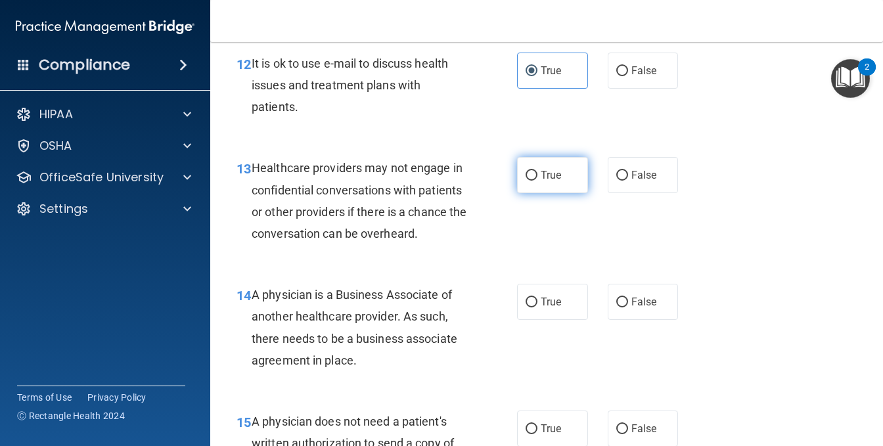
click at [521, 193] on label "True" at bounding box center [552, 175] width 71 height 36
click at [526, 181] on input "True" at bounding box center [532, 176] width 12 height 10
radio input "true"
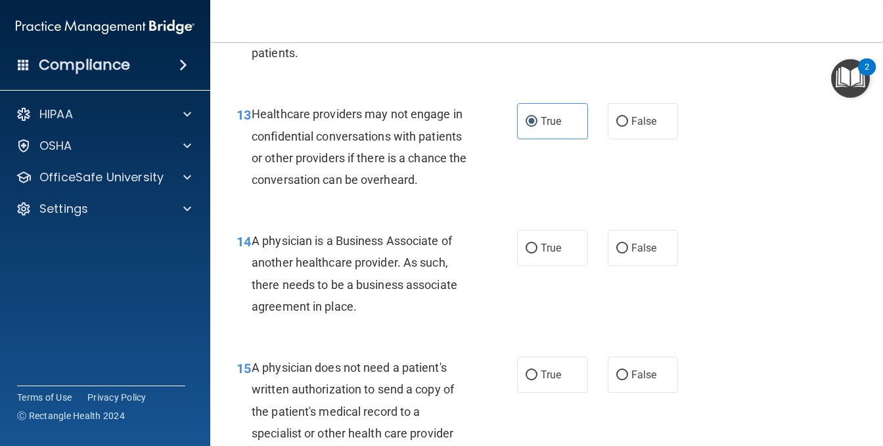
scroll to position [1643, 0]
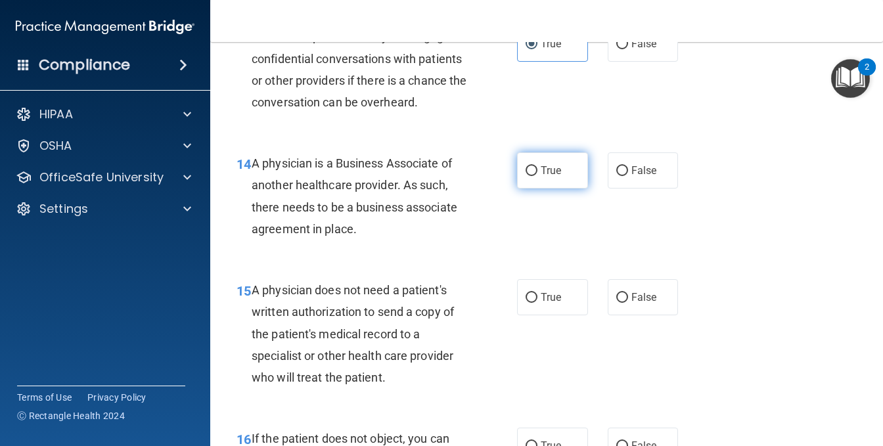
click at [544, 189] on label "True" at bounding box center [552, 170] width 71 height 36
click at [526, 176] on input "True" at bounding box center [532, 171] width 12 height 10
radio input "true"
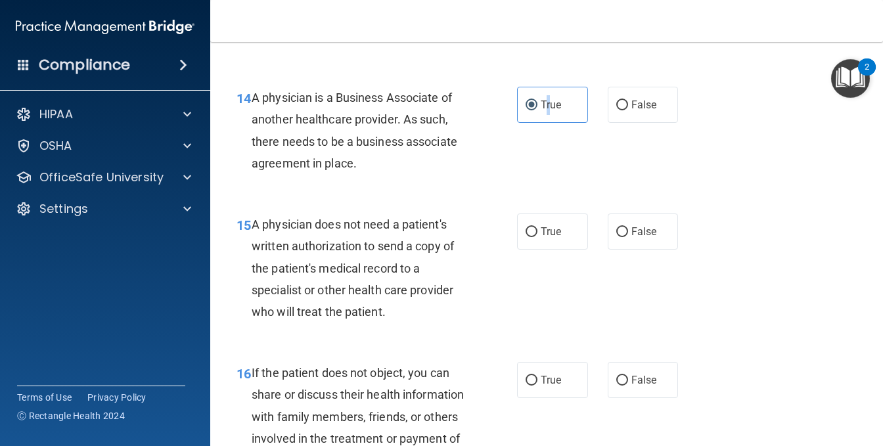
scroll to position [1775, 0]
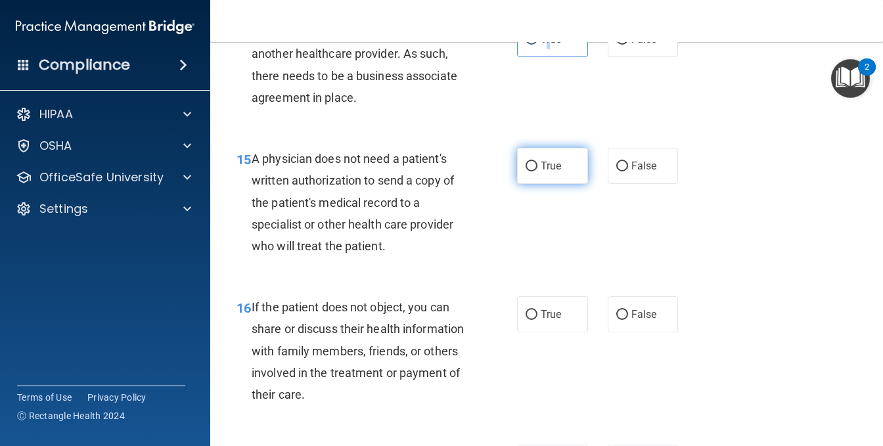
click at [526, 172] on input "True" at bounding box center [532, 167] width 12 height 10
radio input "true"
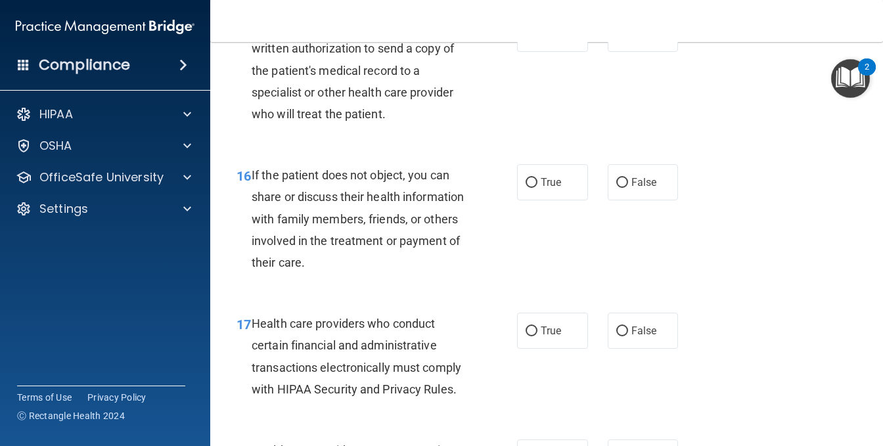
scroll to position [1972, 0]
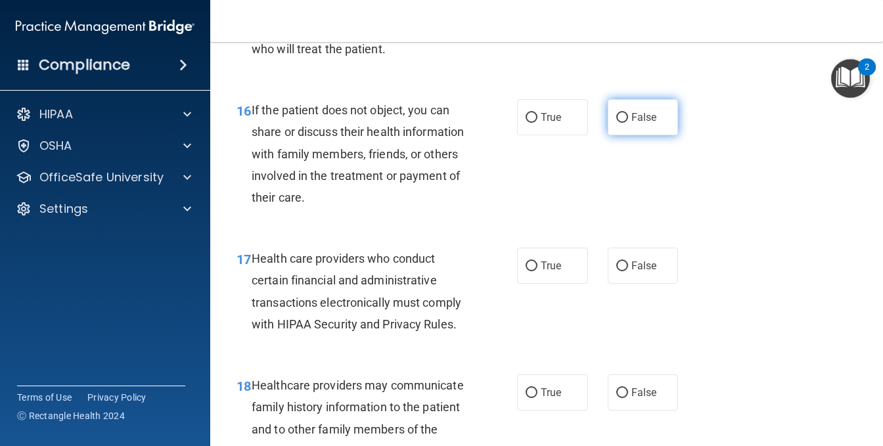
drag, startPoint x: 619, startPoint y: 223, endPoint x: 610, endPoint y: 224, distance: 9.3
click at [617, 123] on input "False" at bounding box center [623, 118] width 12 height 10
radio input "true"
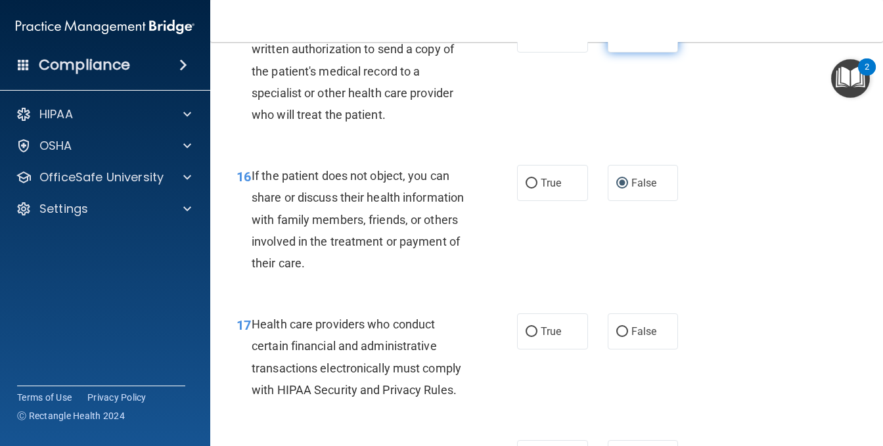
click at [617, 40] on input "False" at bounding box center [623, 35] width 12 height 10
radio input "true"
radio input "false"
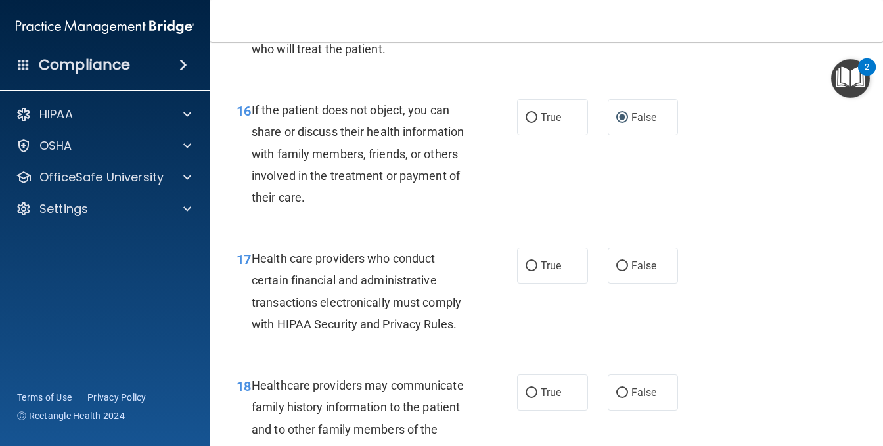
scroll to position [2038, 0]
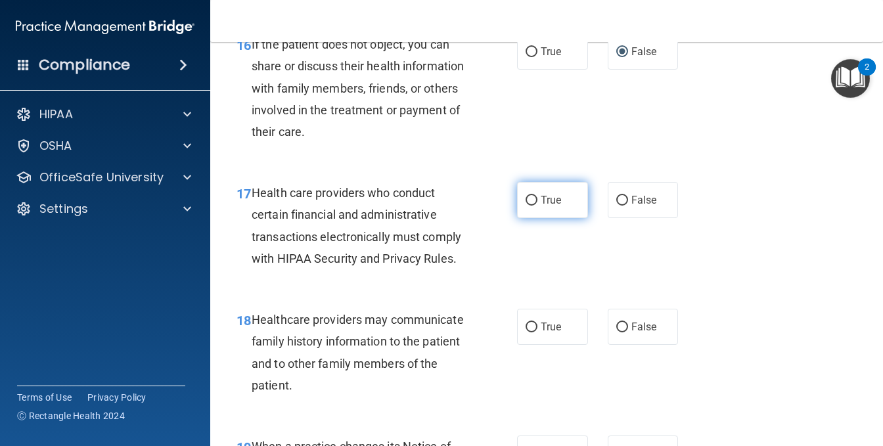
click at [526, 206] on input "True" at bounding box center [532, 201] width 12 height 10
radio input "true"
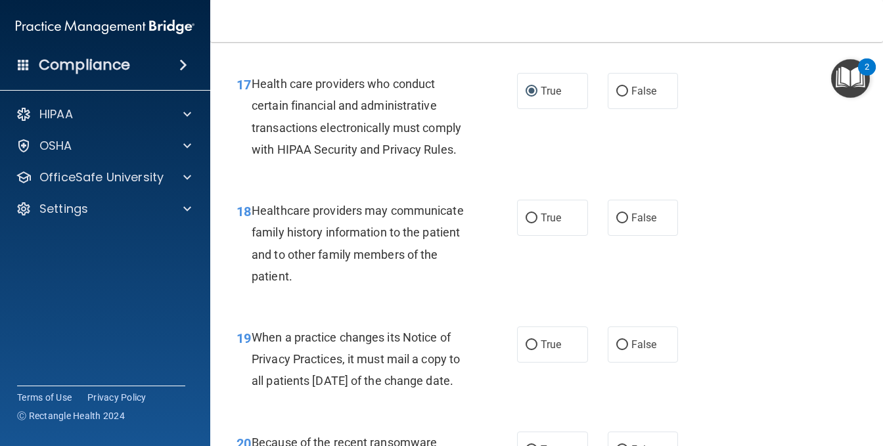
scroll to position [2169, 0]
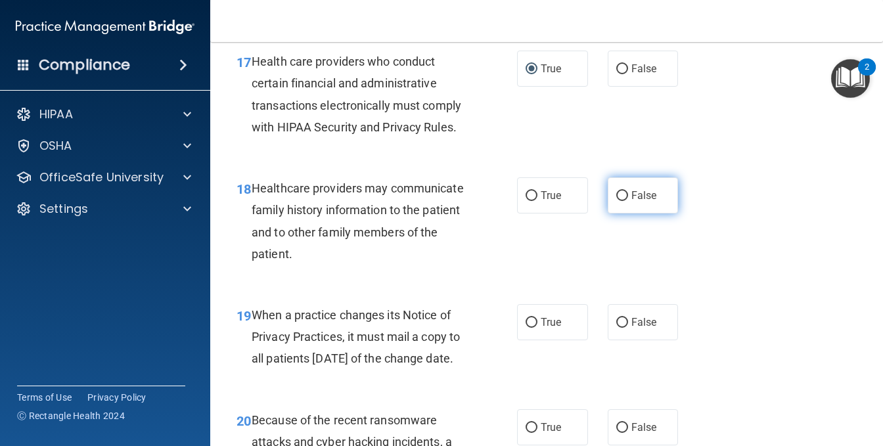
click at [616, 214] on label "False" at bounding box center [643, 195] width 71 height 36
click at [617, 201] on input "False" at bounding box center [623, 196] width 12 height 10
radio input "true"
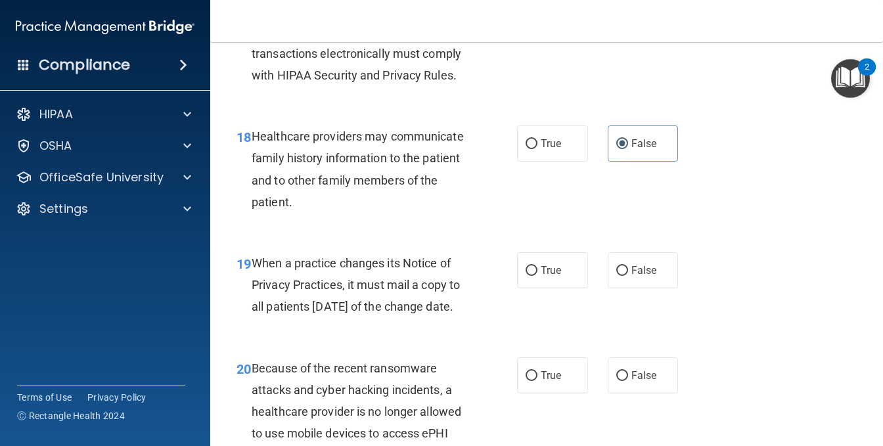
scroll to position [2301, 0]
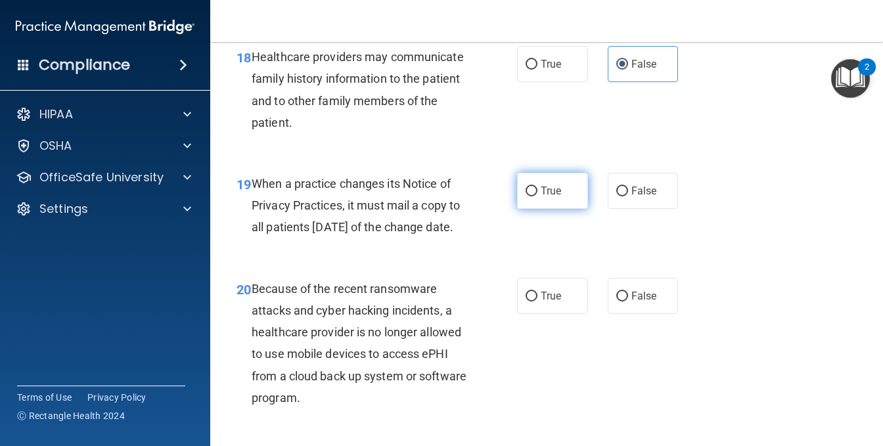
click at [532, 209] on label "True" at bounding box center [552, 191] width 71 height 36
click at [532, 197] on input "True" at bounding box center [532, 192] width 12 height 10
radio input "true"
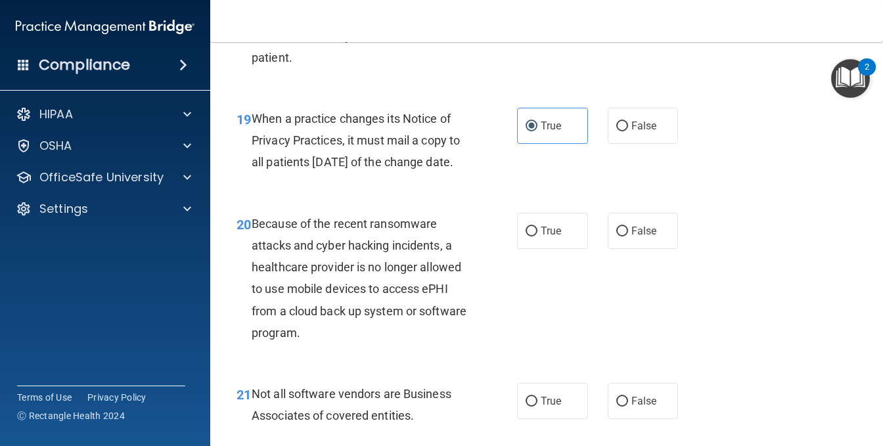
scroll to position [2432, 0]
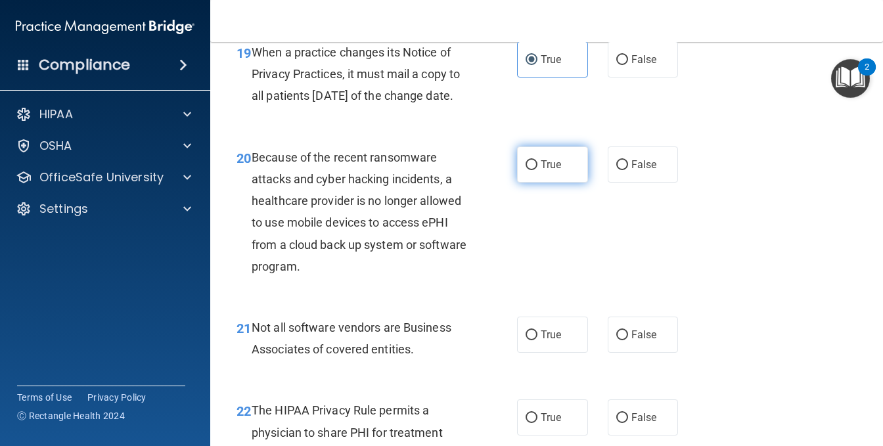
drag, startPoint x: 562, startPoint y: 294, endPoint x: 563, endPoint y: 301, distance: 7.3
click at [563, 183] on label "True" at bounding box center [552, 165] width 71 height 36
click at [538, 170] on input "True" at bounding box center [532, 165] width 12 height 10
radio input "true"
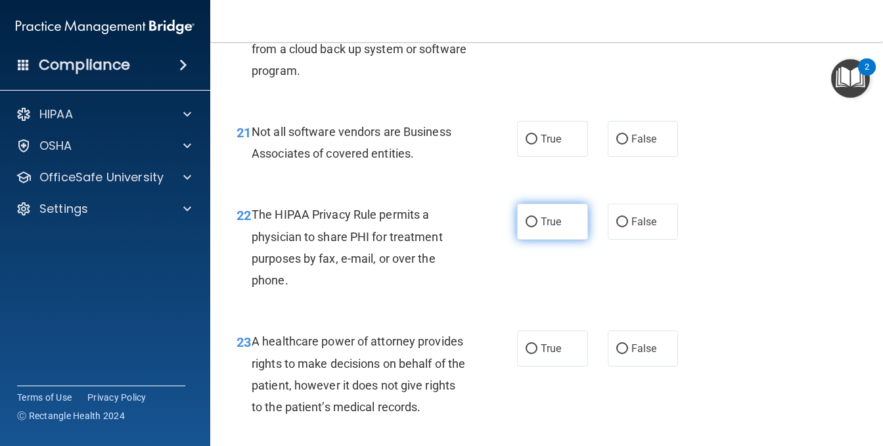
scroll to position [2629, 0]
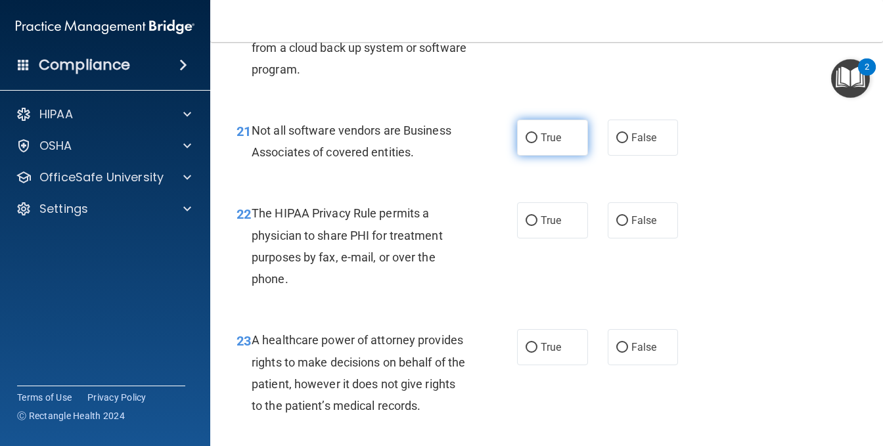
click at [532, 143] on input "True" at bounding box center [532, 138] width 12 height 10
radio input "true"
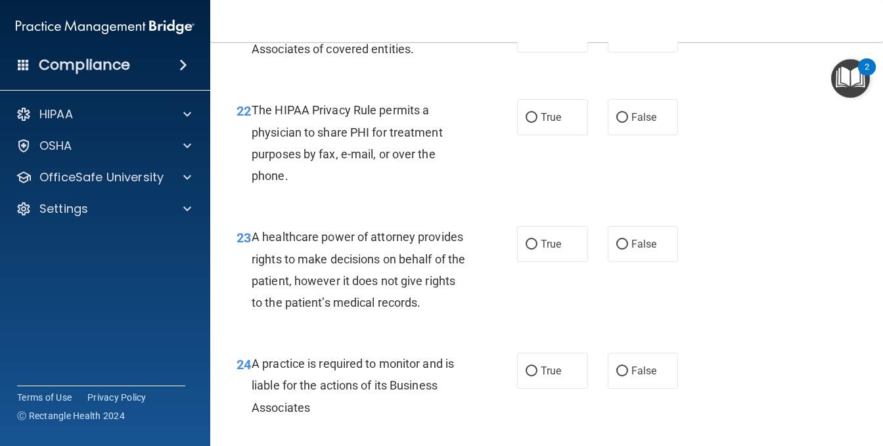
scroll to position [2761, 0]
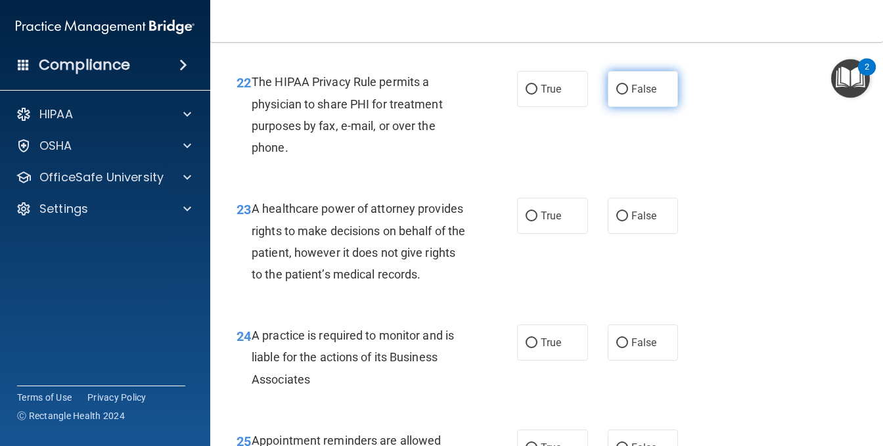
click at [652, 107] on label "False" at bounding box center [643, 89] width 71 height 36
click at [628, 95] on input "False" at bounding box center [623, 90] width 12 height 10
radio input "true"
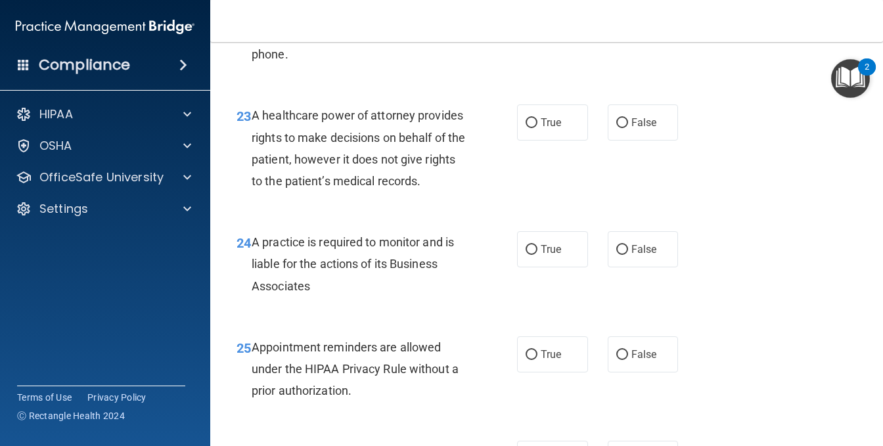
scroll to position [2892, 0]
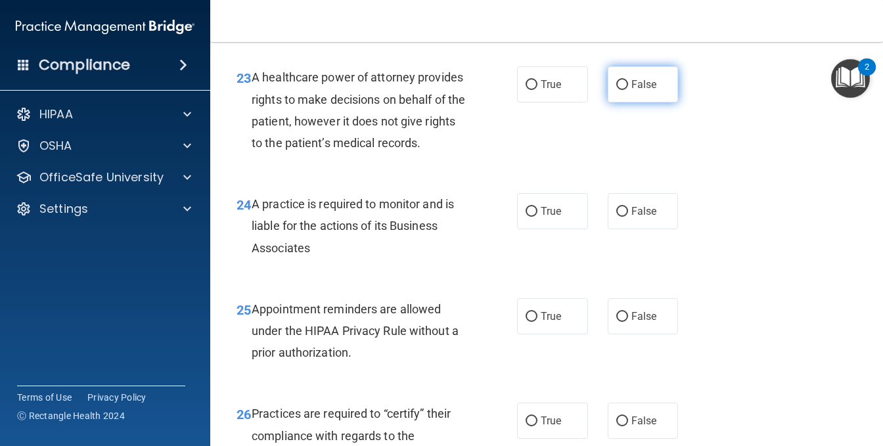
click at [655, 103] on label "False" at bounding box center [643, 84] width 71 height 36
click at [628, 90] on input "False" at bounding box center [623, 85] width 12 height 10
radio input "true"
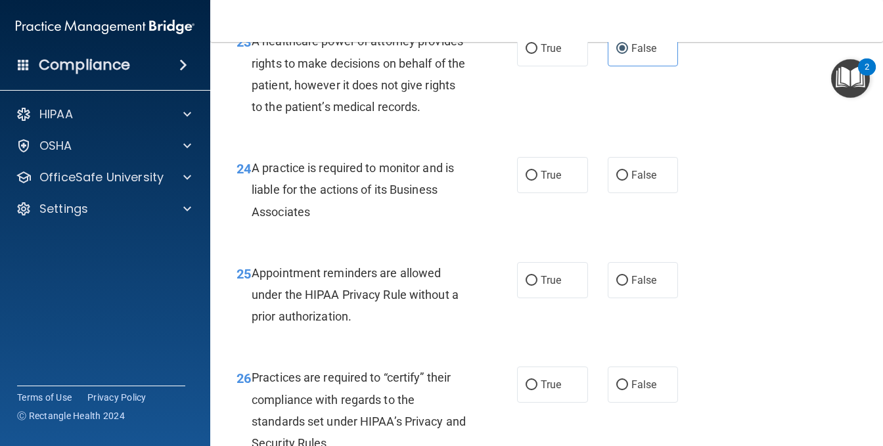
scroll to position [2958, 0]
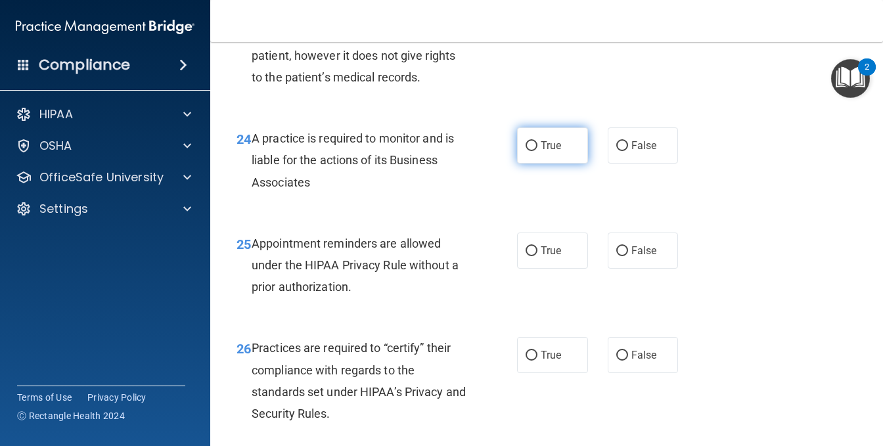
click at [551, 164] on label "True" at bounding box center [552, 146] width 71 height 36
click at [538, 151] on input "True" at bounding box center [532, 146] width 12 height 10
radio input "true"
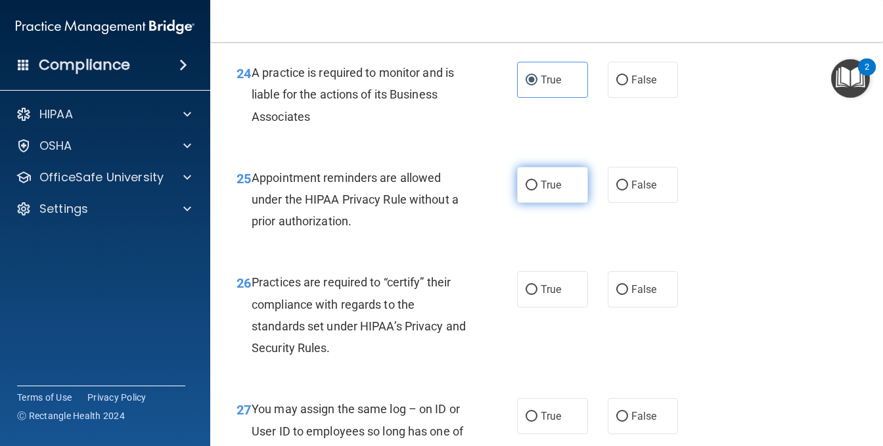
click at [534, 203] on label "True" at bounding box center [552, 185] width 71 height 36
click at [534, 191] on input "True" at bounding box center [532, 186] width 12 height 10
radio input "true"
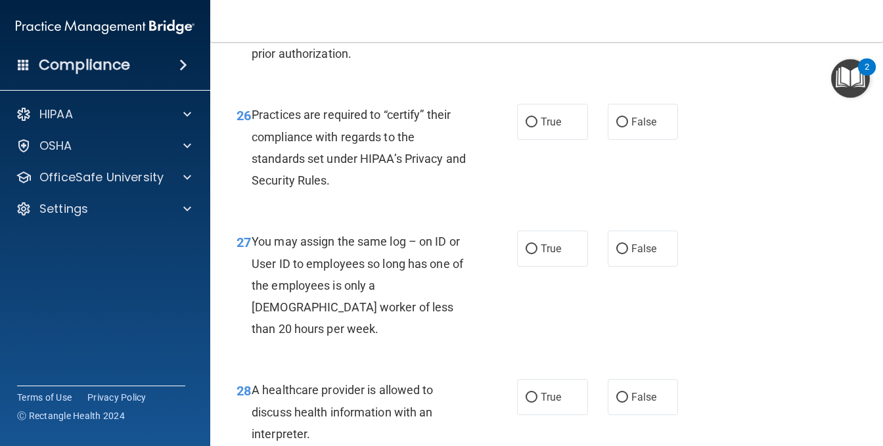
scroll to position [3221, 0]
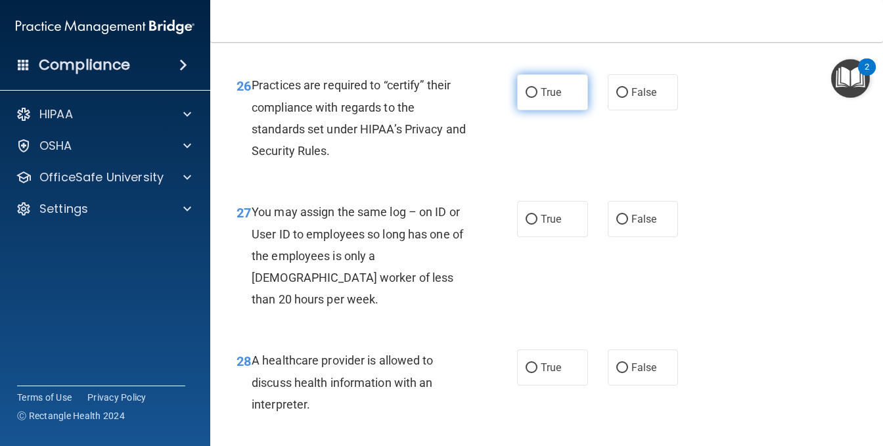
click at [562, 110] on label "True" at bounding box center [552, 92] width 71 height 36
click at [538, 98] on input "True" at bounding box center [532, 93] width 12 height 10
radio input "true"
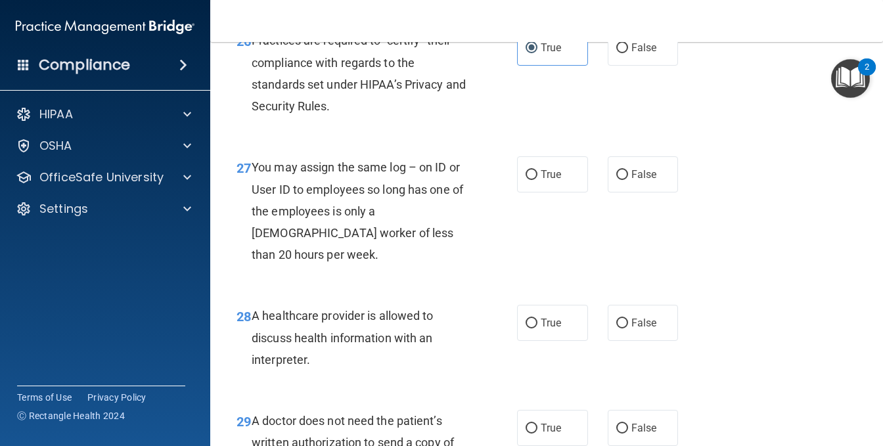
scroll to position [3286, 0]
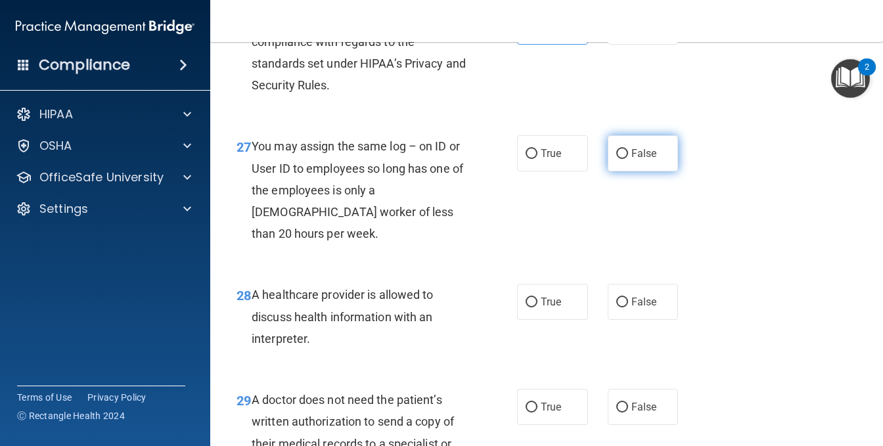
click at [609, 172] on label "False" at bounding box center [643, 153] width 71 height 36
click at [617, 159] on input "False" at bounding box center [623, 154] width 12 height 10
radio input "true"
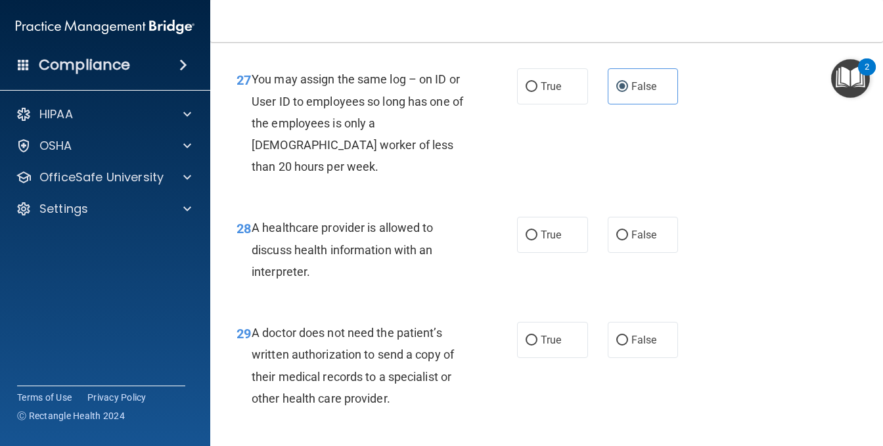
scroll to position [3418, 0]
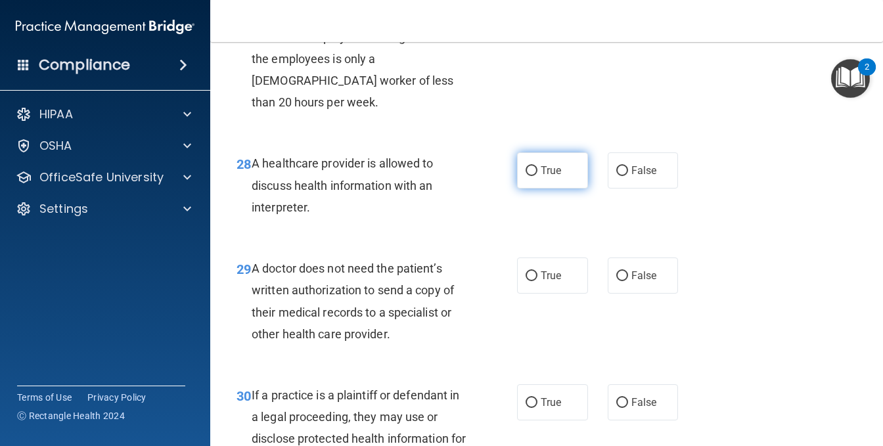
click at [541, 177] on span "True" at bounding box center [551, 170] width 20 height 12
click at [538, 176] on input "True" at bounding box center [532, 171] width 12 height 10
radio input "true"
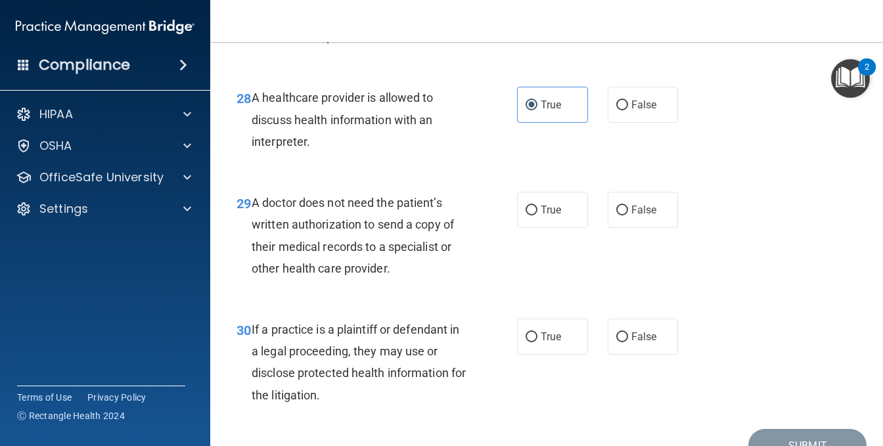
scroll to position [3549, 0]
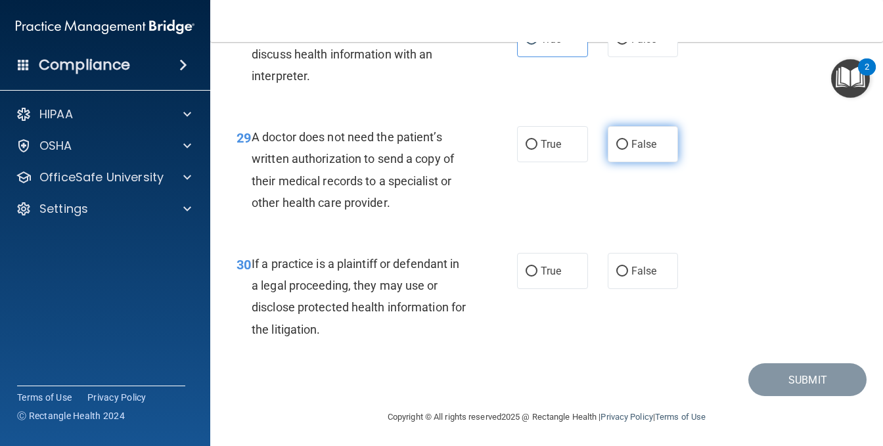
click at [617, 150] on input "False" at bounding box center [623, 145] width 12 height 10
radio input "true"
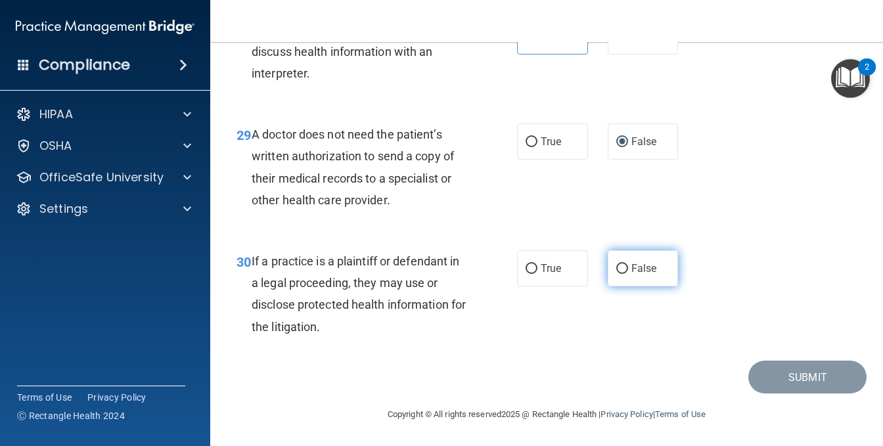
click at [623, 287] on label "False" at bounding box center [643, 268] width 71 height 36
click at [623, 274] on input "False" at bounding box center [623, 269] width 12 height 10
radio input "true"
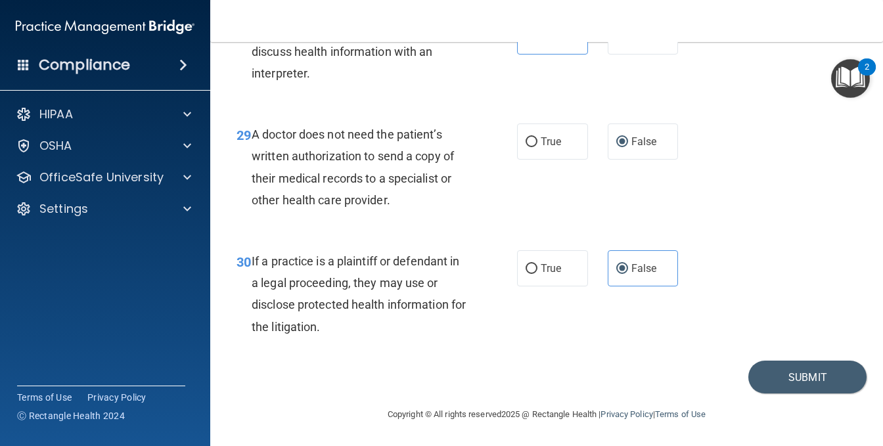
scroll to position [3662, 0]
click at [780, 379] on button "Submit" at bounding box center [808, 378] width 118 height 34
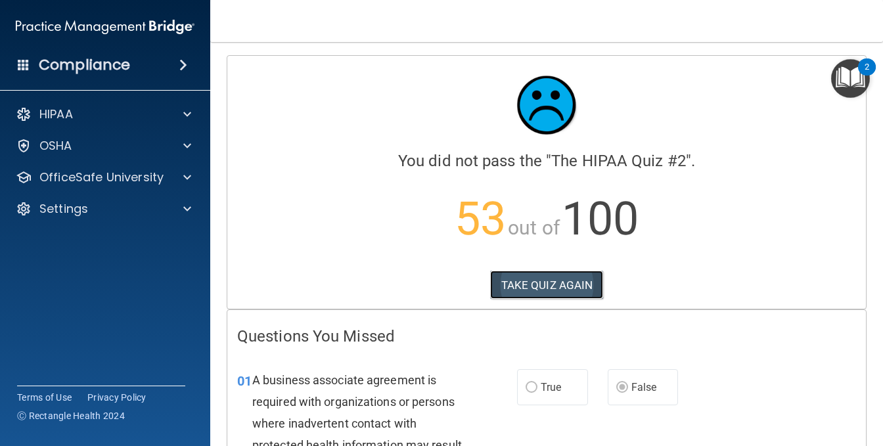
drag, startPoint x: 525, startPoint y: 280, endPoint x: 531, endPoint y: 275, distance: 7.9
click at [528, 275] on button "TAKE QUIZ AGAIN" at bounding box center [547, 285] width 114 height 29
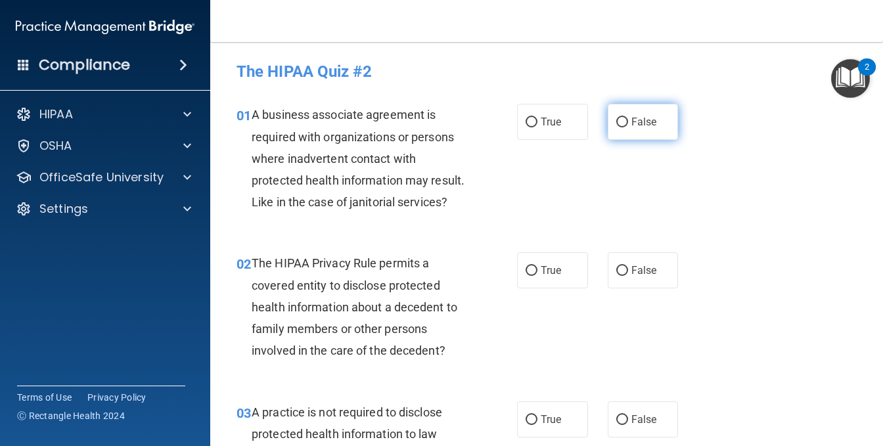
click at [642, 127] on span "False" at bounding box center [645, 122] width 26 height 12
click at [628, 127] on input "False" at bounding box center [623, 123] width 12 height 10
radio input "true"
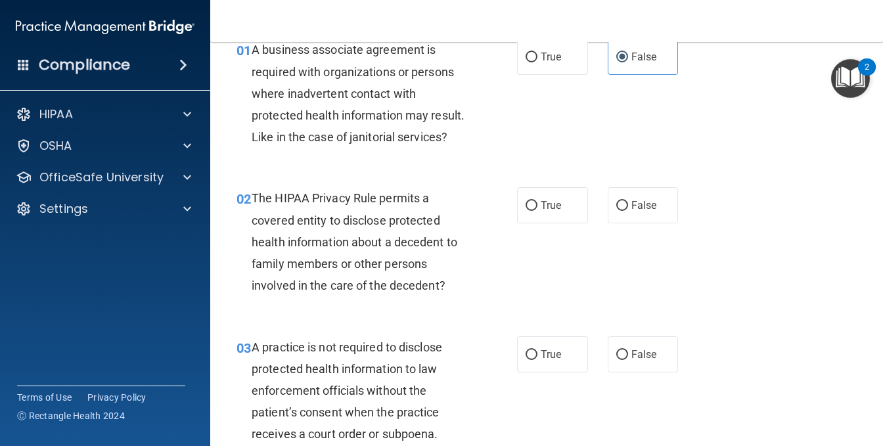
scroll to position [66, 0]
click at [542, 211] on span "True" at bounding box center [551, 205] width 20 height 12
click at [538, 210] on input "True" at bounding box center [532, 205] width 12 height 10
radio input "true"
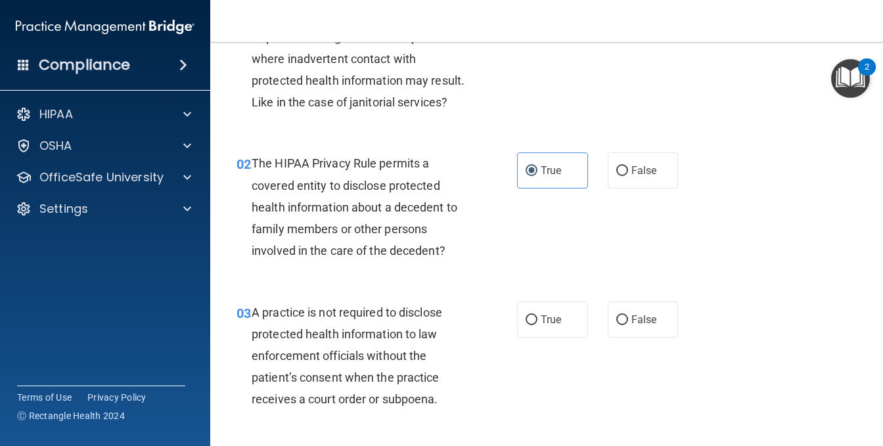
scroll to position [131, 0]
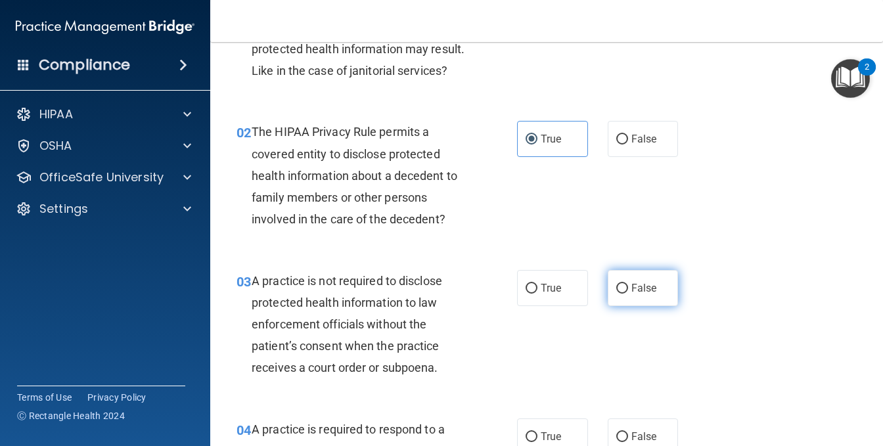
drag, startPoint x: 636, startPoint y: 314, endPoint x: 624, endPoint y: 310, distance: 12.5
click at [638, 294] on span "False" at bounding box center [645, 288] width 26 height 12
click at [628, 294] on input "False" at bounding box center [623, 289] width 12 height 10
radio input "true"
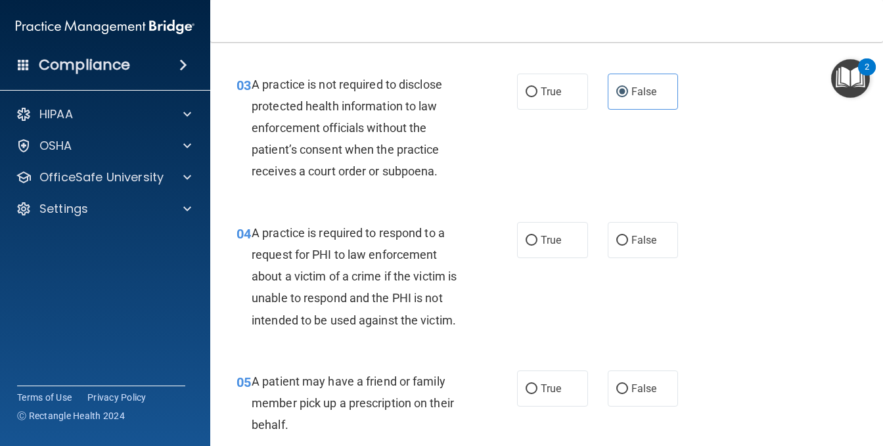
scroll to position [329, 0]
click at [658, 258] on label "False" at bounding box center [643, 240] width 71 height 36
click at [628, 245] on input "False" at bounding box center [623, 240] width 12 height 10
radio input "true"
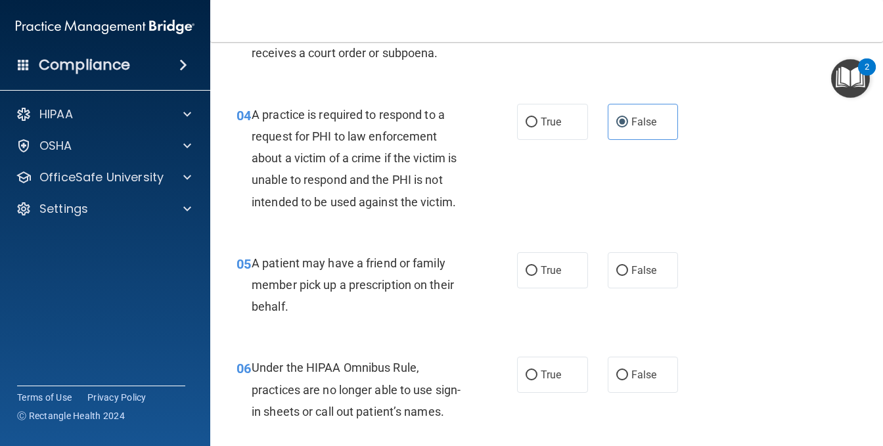
scroll to position [460, 0]
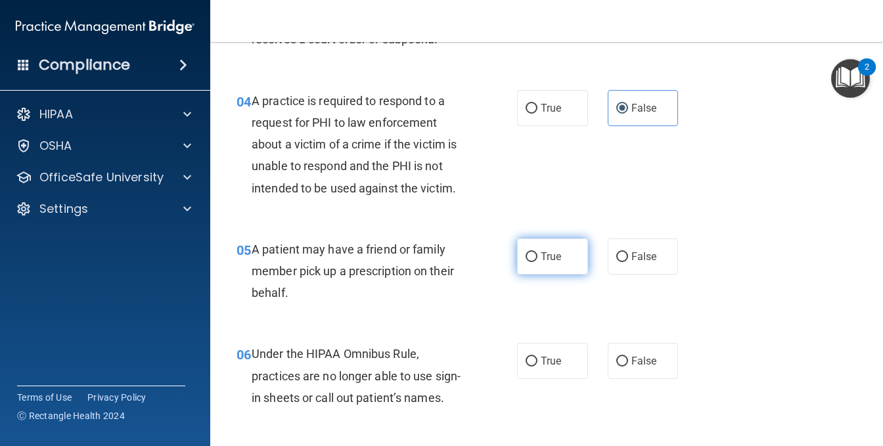
click at [556, 275] on label "True" at bounding box center [552, 257] width 71 height 36
click at [538, 262] on input "True" at bounding box center [532, 257] width 12 height 10
radio input "true"
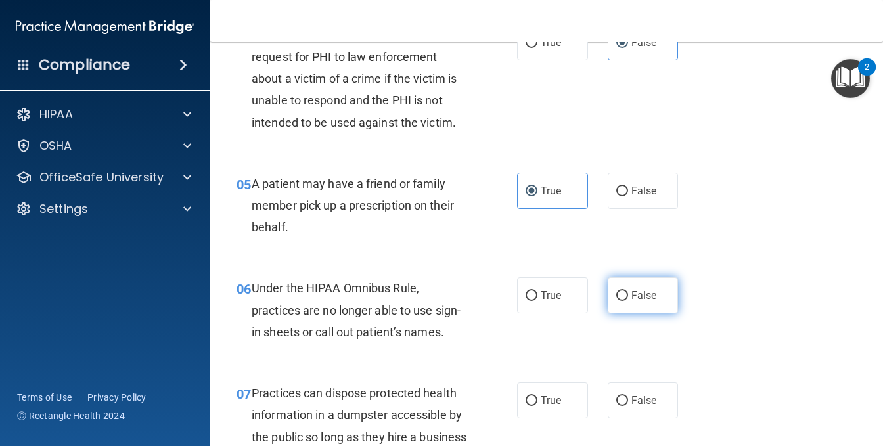
click at [651, 314] on label "False" at bounding box center [643, 295] width 71 height 36
click at [628, 301] on input "False" at bounding box center [623, 296] width 12 height 10
radio input "true"
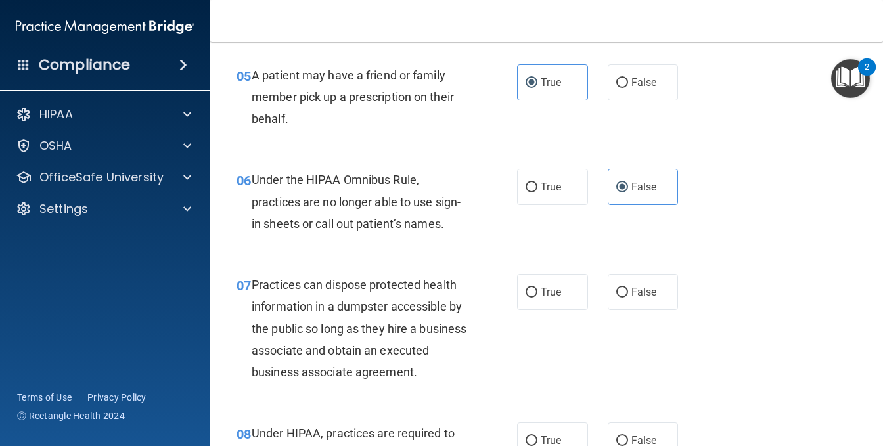
scroll to position [657, 0]
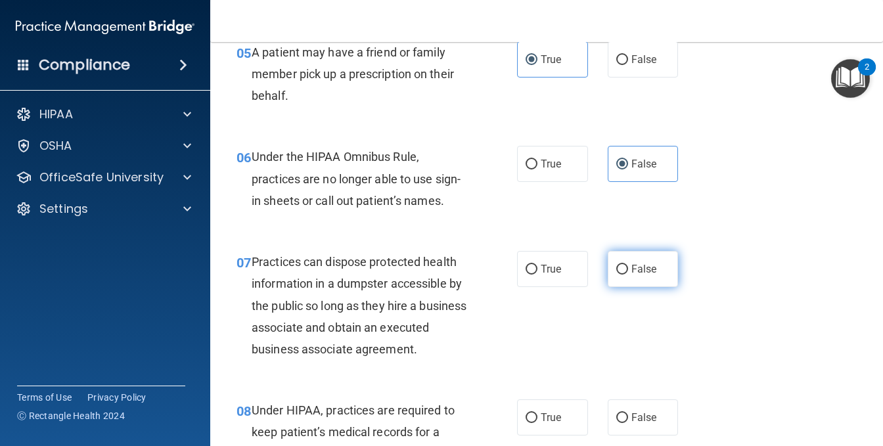
click at [641, 275] on span "False" at bounding box center [645, 269] width 26 height 12
click at [628, 275] on input "False" at bounding box center [623, 270] width 12 height 10
radio input "true"
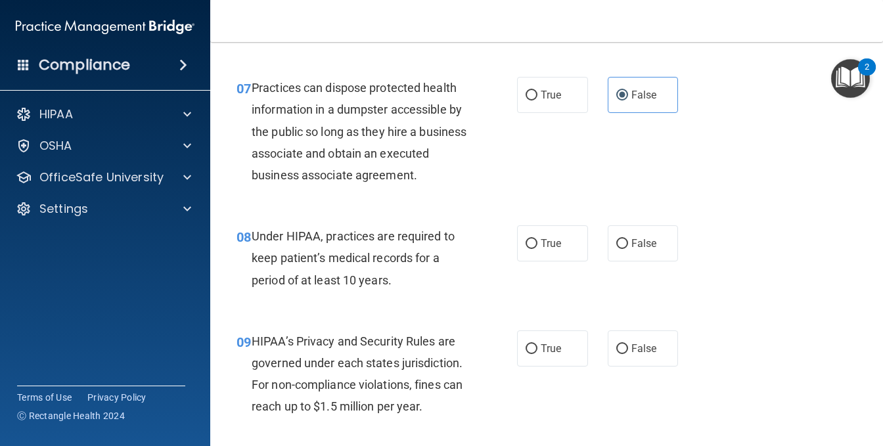
scroll to position [854, 0]
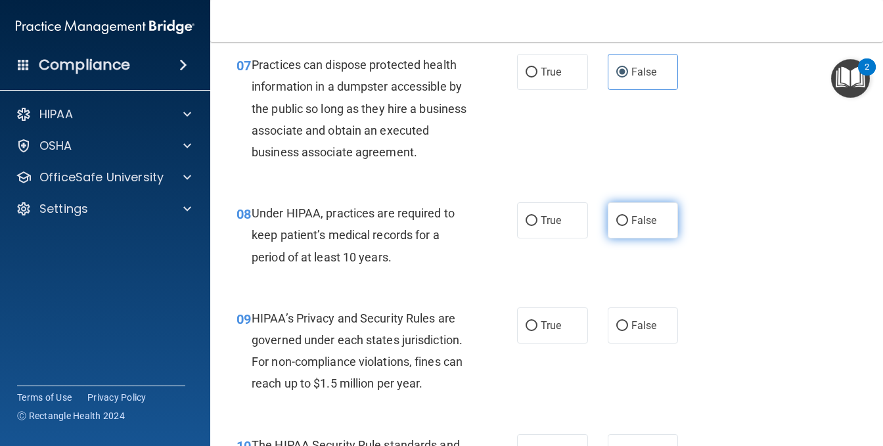
click at [646, 227] on span "False" at bounding box center [645, 220] width 26 height 12
click at [628, 226] on input "False" at bounding box center [623, 221] width 12 height 10
radio input "true"
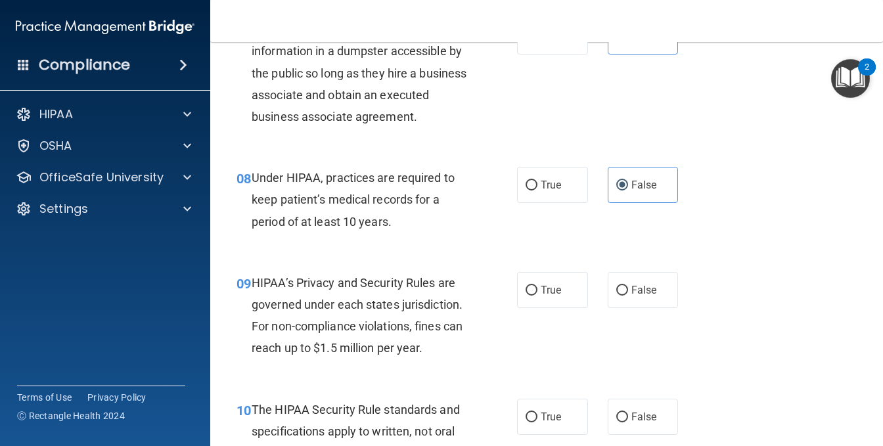
scroll to position [920, 0]
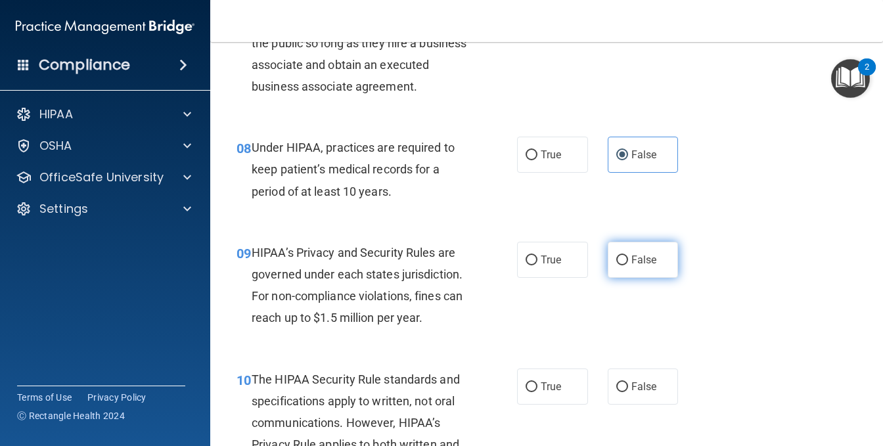
drag, startPoint x: 624, startPoint y: 299, endPoint x: 613, endPoint y: 298, distance: 11.9
click at [616, 278] on label "False" at bounding box center [643, 260] width 71 height 36
click at [636, 266] on span "False" at bounding box center [645, 260] width 26 height 12
click at [623, 278] on label "False" at bounding box center [643, 260] width 71 height 36
click at [623, 266] on input "False" at bounding box center [623, 261] width 12 height 10
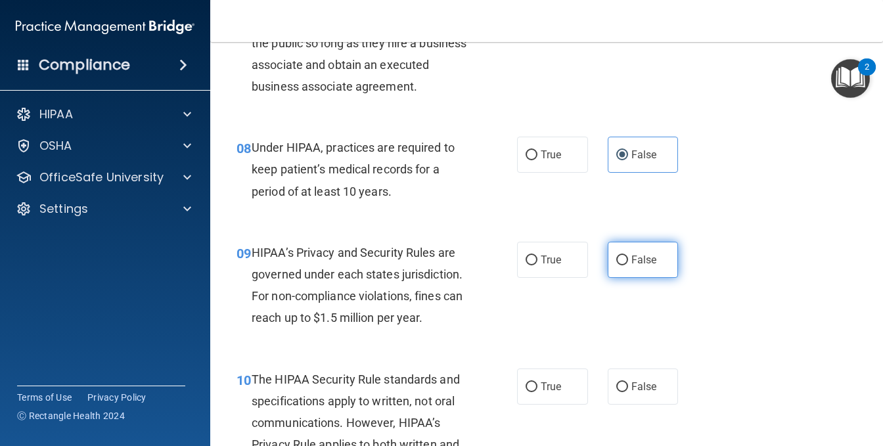
radio input "true"
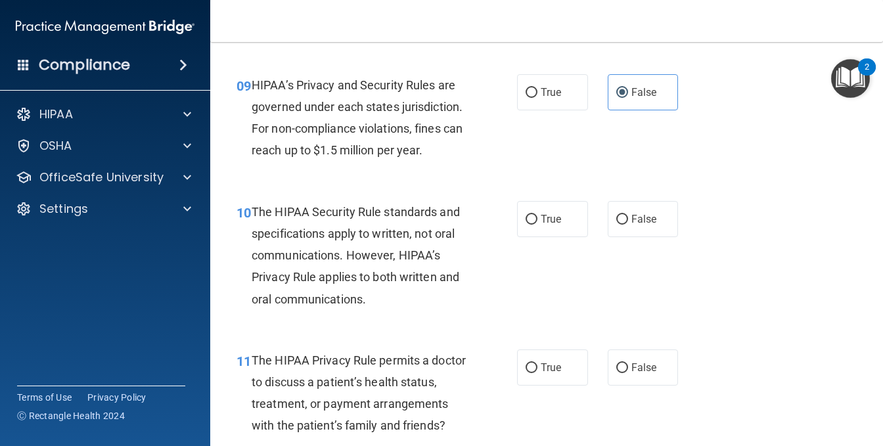
scroll to position [1117, 0]
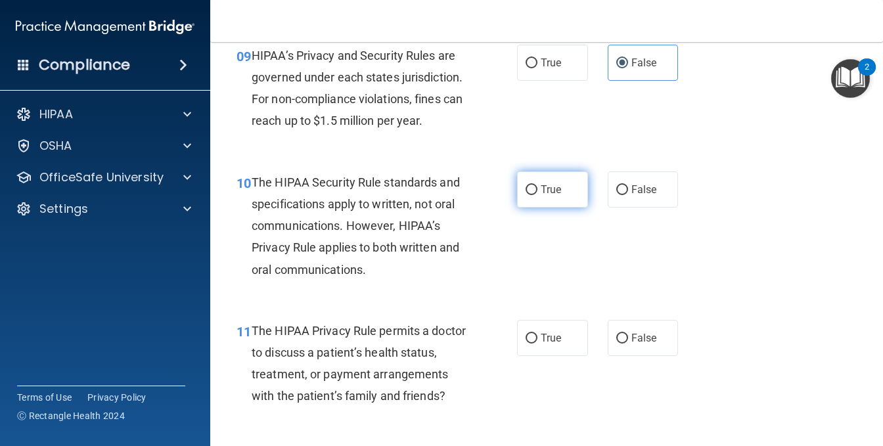
click at [565, 208] on label "True" at bounding box center [552, 190] width 71 height 36
click at [538, 195] on input "True" at bounding box center [532, 190] width 12 height 10
radio input "true"
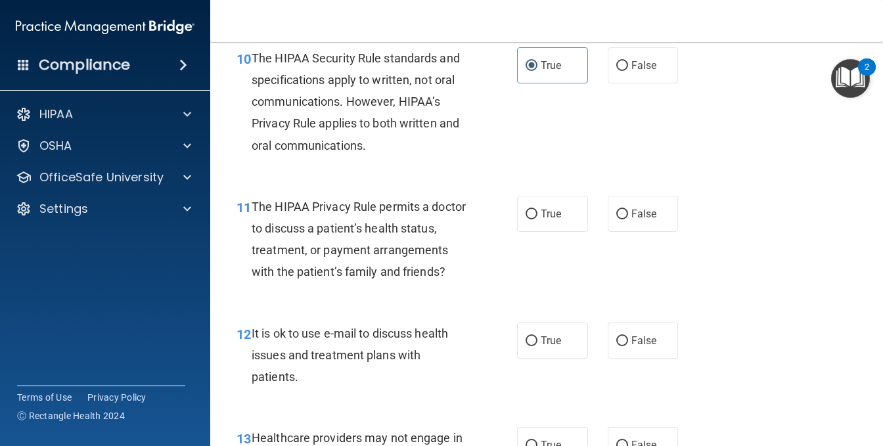
scroll to position [1249, 0]
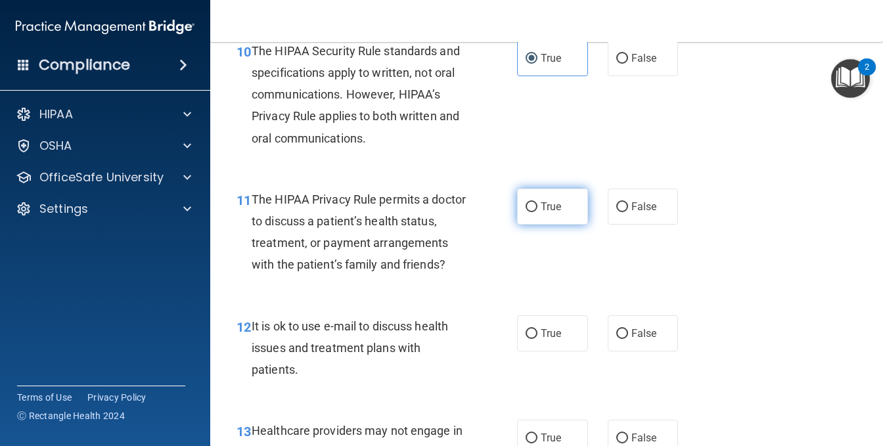
click at [531, 225] on label "True" at bounding box center [552, 207] width 71 height 36
click at [531, 212] on input "True" at bounding box center [532, 207] width 12 height 10
radio input "true"
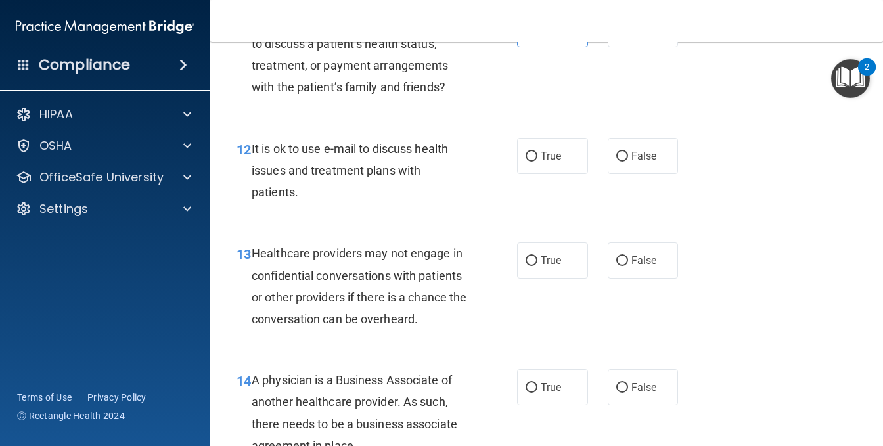
scroll to position [1446, 0]
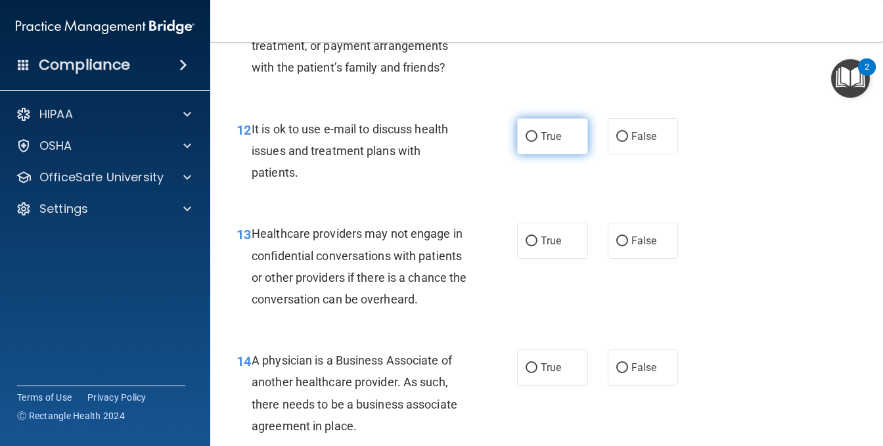
click at [549, 154] on label "True" at bounding box center [552, 136] width 71 height 36
click at [538, 142] on input "True" at bounding box center [532, 137] width 12 height 10
radio input "true"
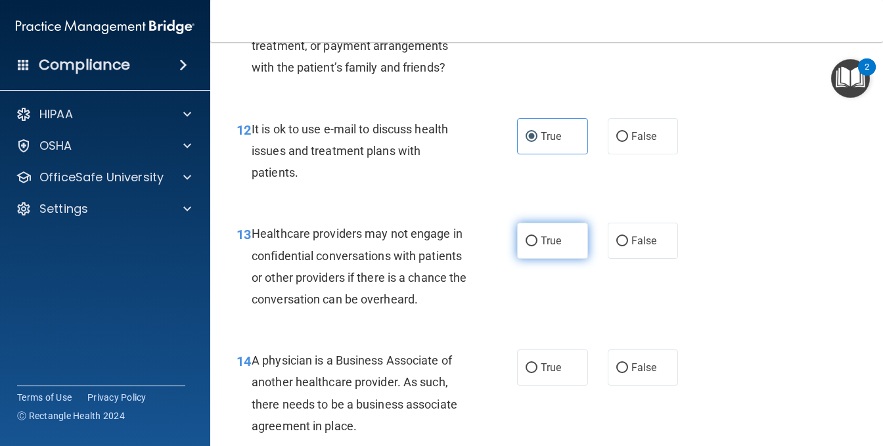
click at [531, 246] on input "True" at bounding box center [532, 242] width 12 height 10
radio input "true"
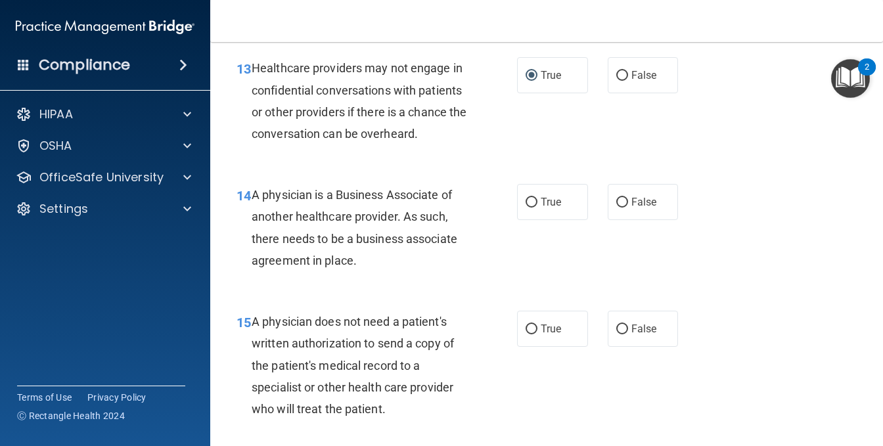
scroll to position [1643, 0]
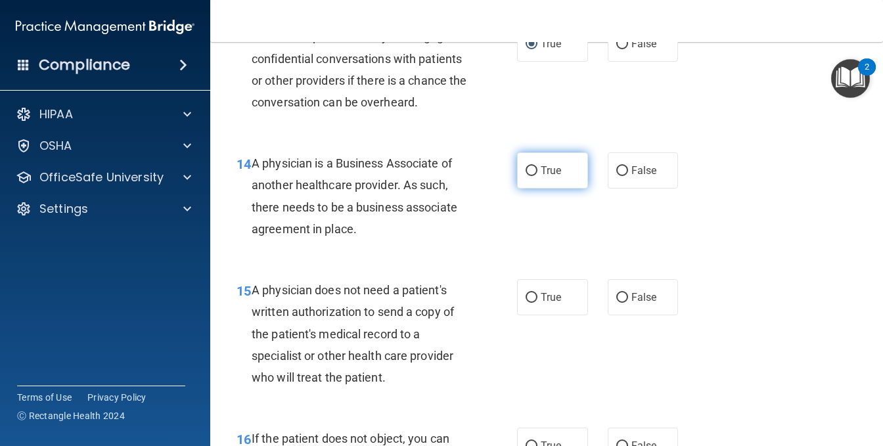
click at [555, 177] on span "True" at bounding box center [551, 170] width 20 height 12
click at [538, 176] on input "True" at bounding box center [532, 171] width 12 height 10
radio input "true"
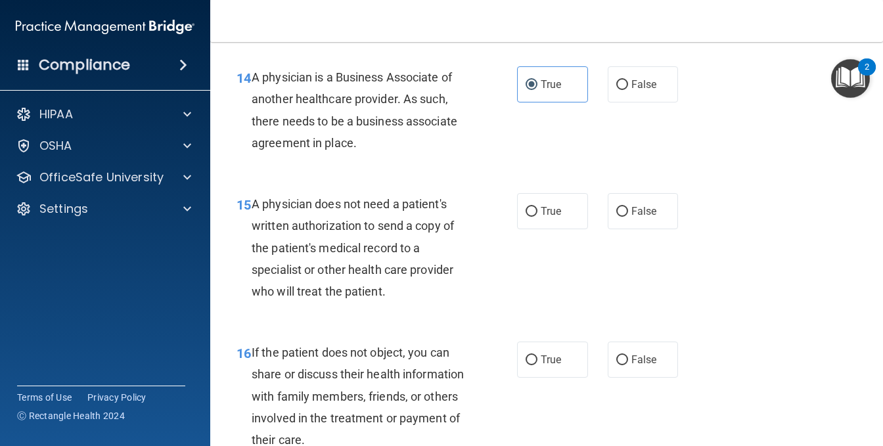
scroll to position [1775, 0]
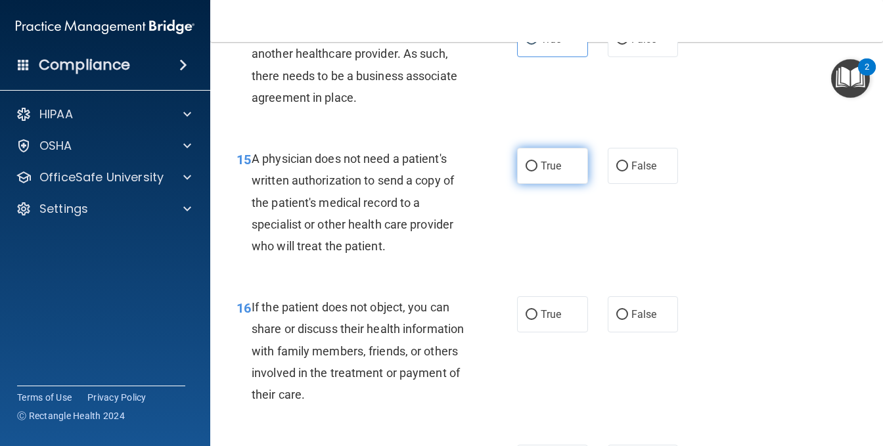
click at [534, 184] on label "True" at bounding box center [552, 166] width 71 height 36
click at [534, 172] on input "True" at bounding box center [532, 167] width 12 height 10
radio input "true"
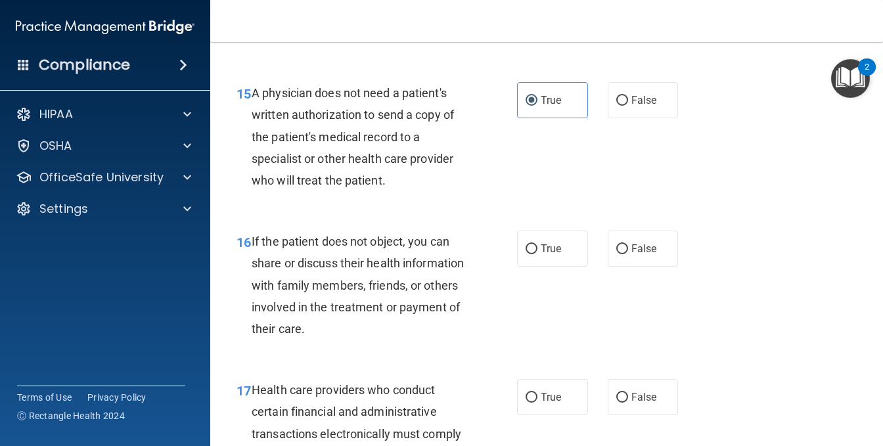
scroll to position [1906, 0]
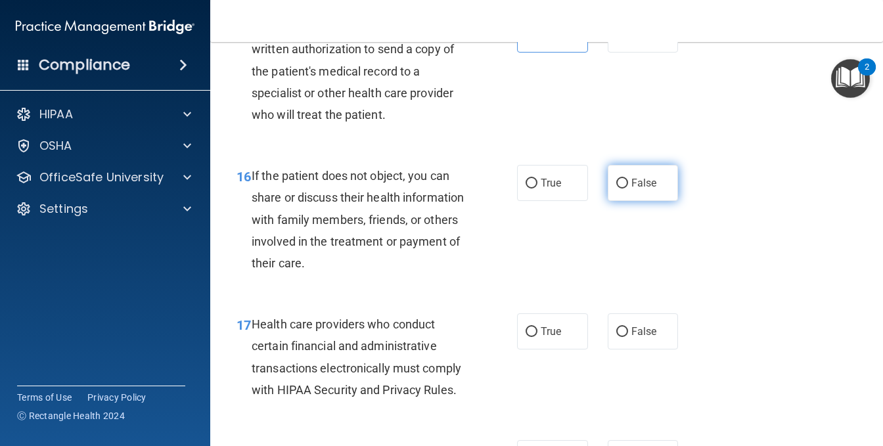
click at [632, 189] on span "False" at bounding box center [645, 183] width 26 height 12
click at [628, 189] on input "False" at bounding box center [623, 184] width 12 height 10
radio input "true"
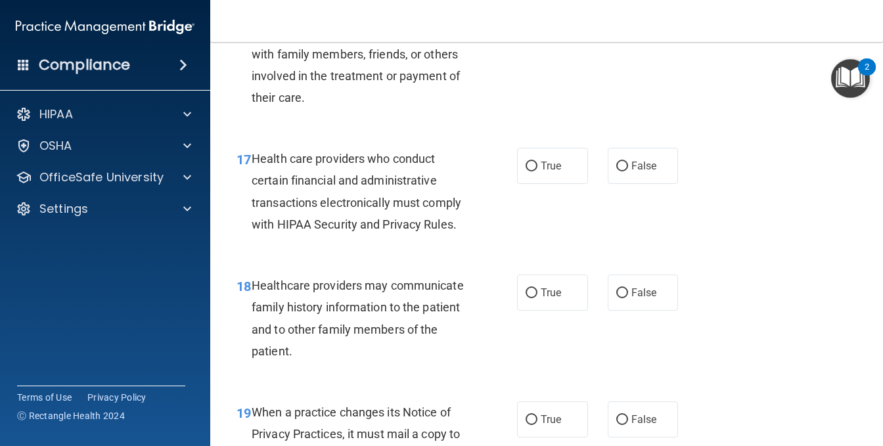
scroll to position [2103, 0]
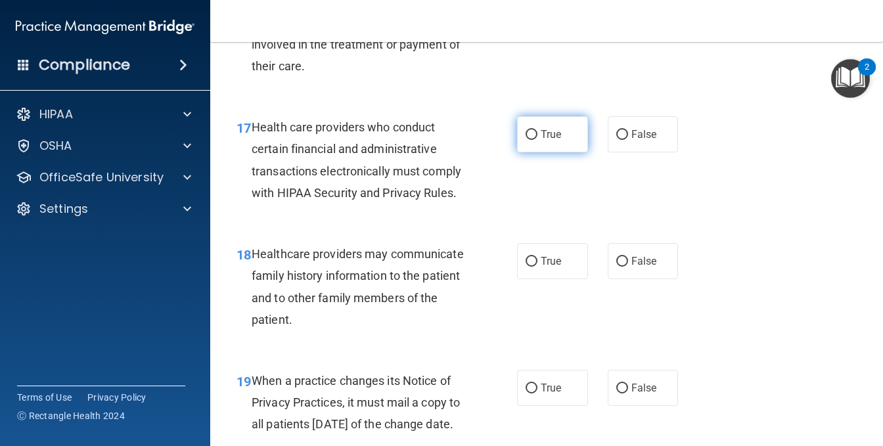
click at [555, 152] on label "True" at bounding box center [552, 134] width 71 height 36
click at [538, 140] on input "True" at bounding box center [532, 135] width 12 height 10
radio input "true"
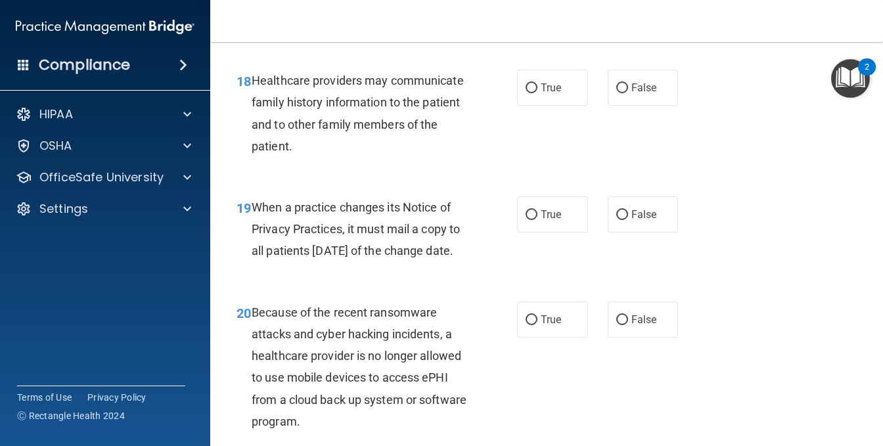
scroll to position [2301, 0]
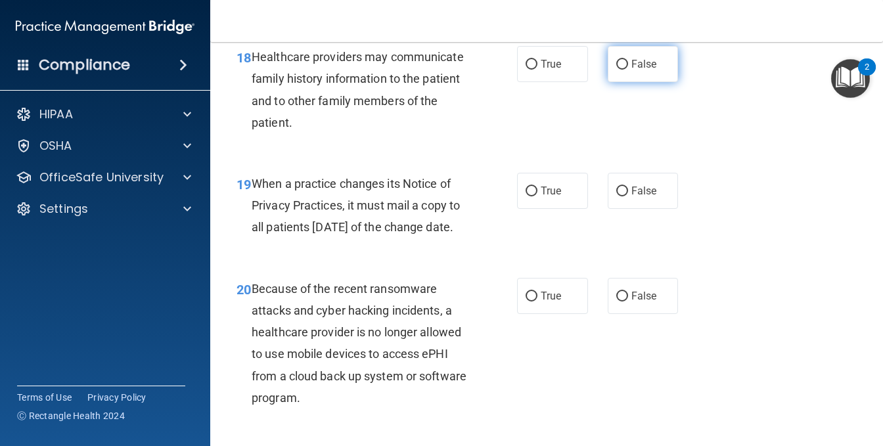
click at [620, 70] on input "False" at bounding box center [623, 65] width 12 height 10
radio input "true"
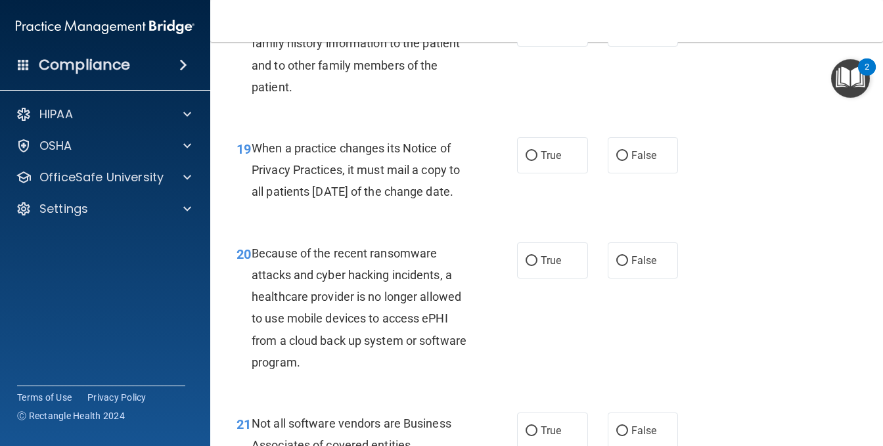
scroll to position [2366, 0]
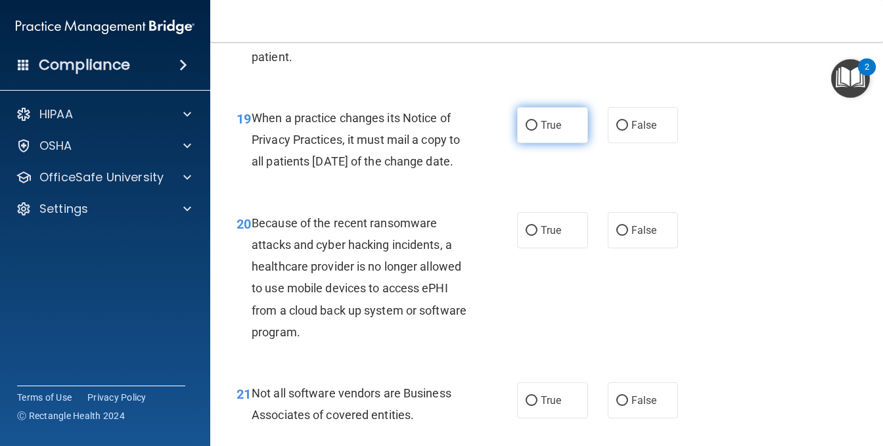
click at [534, 143] on label "True" at bounding box center [552, 125] width 71 height 36
click at [534, 131] on input "True" at bounding box center [532, 126] width 12 height 10
radio input "true"
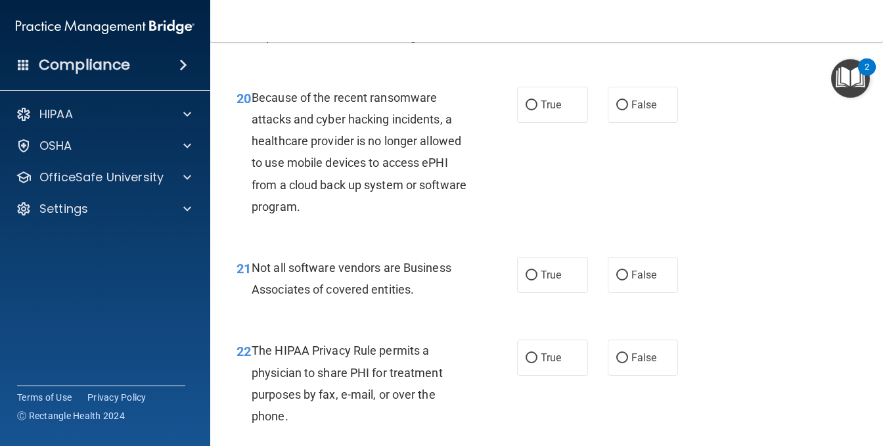
scroll to position [2498, 0]
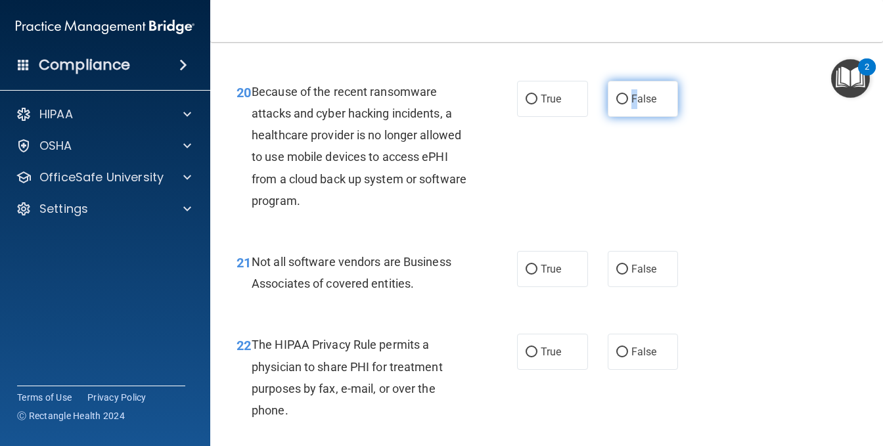
click at [632, 105] on span "False" at bounding box center [645, 99] width 26 height 12
click at [617, 105] on input "False" at bounding box center [623, 100] width 12 height 10
radio input "true"
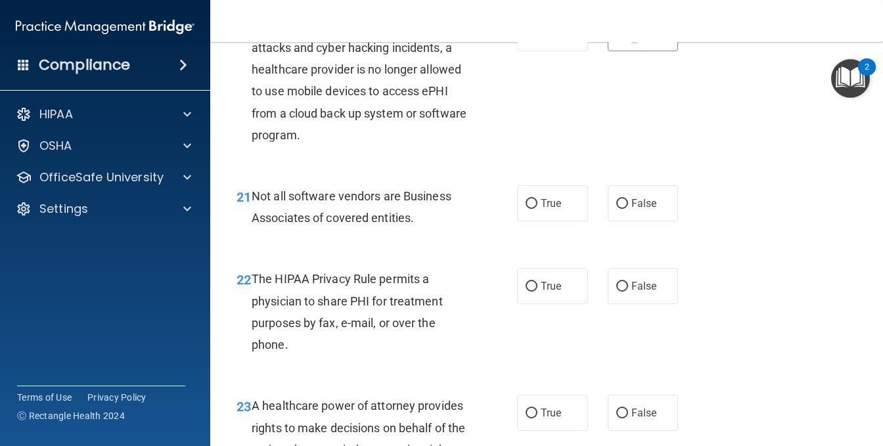
scroll to position [2629, 0]
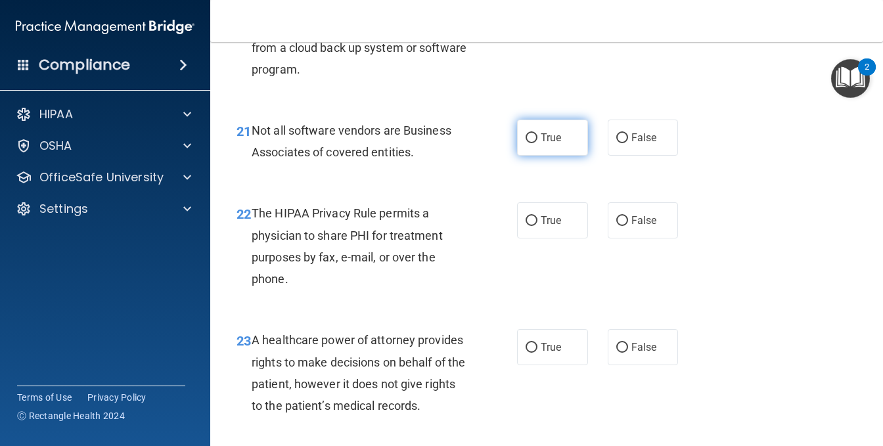
click at [527, 143] on input "True" at bounding box center [532, 138] width 12 height 10
radio input "true"
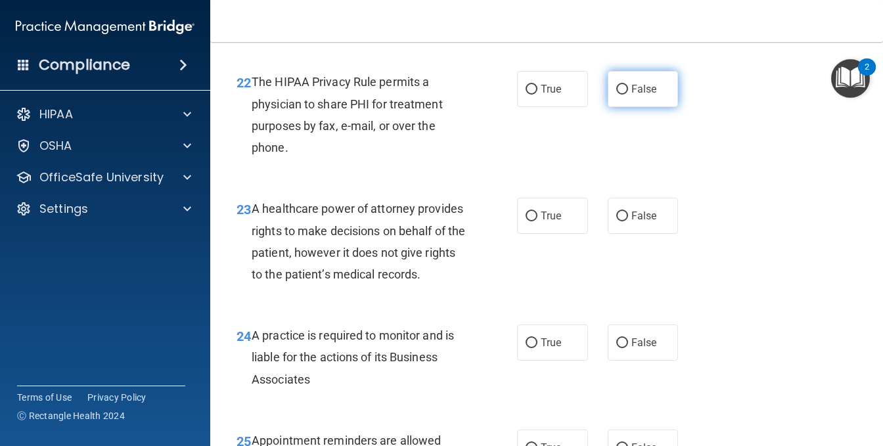
click at [623, 107] on label "False" at bounding box center [643, 89] width 71 height 36
click at [623, 95] on input "False" at bounding box center [623, 90] width 12 height 10
radio input "true"
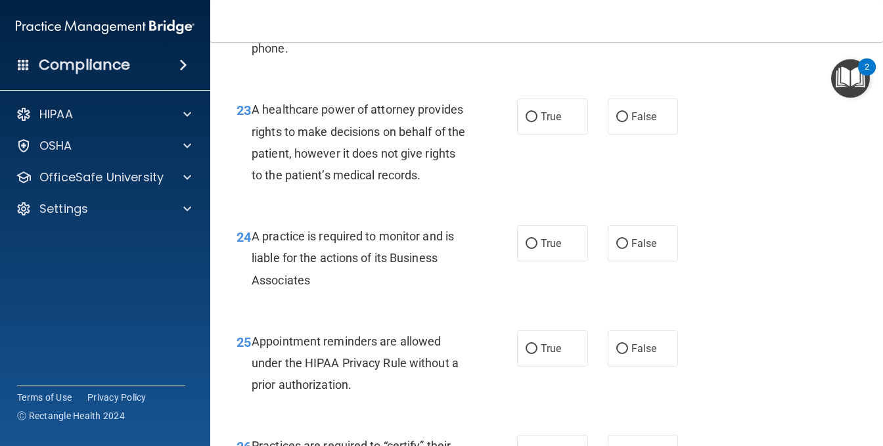
scroll to position [2892, 0]
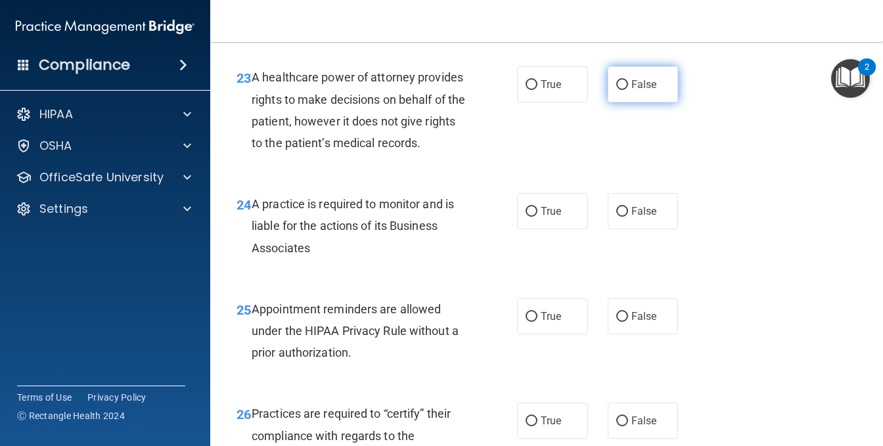
click at [623, 103] on label "False" at bounding box center [643, 84] width 71 height 36
click at [623, 90] on input "False" at bounding box center [623, 85] width 12 height 10
radio input "true"
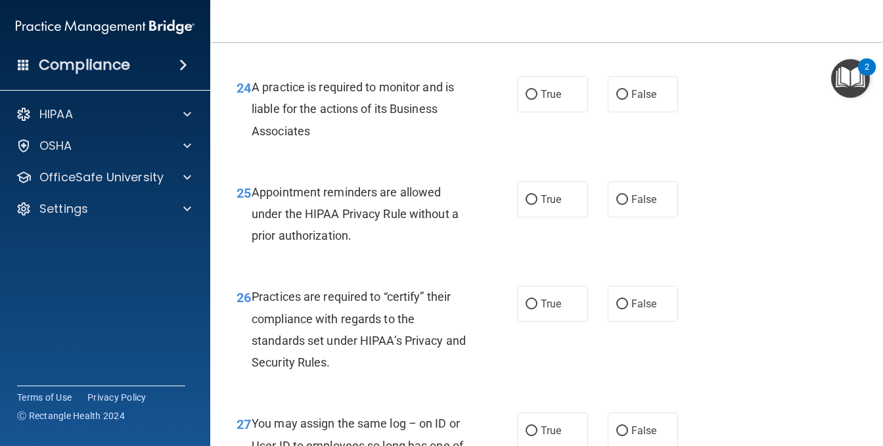
scroll to position [3024, 0]
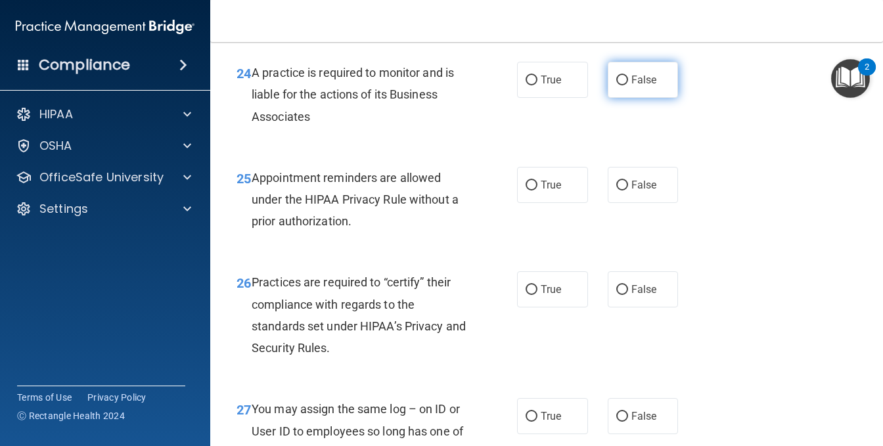
click at [632, 86] on span "False" at bounding box center [645, 80] width 26 height 12
click at [628, 85] on input "False" at bounding box center [623, 81] width 12 height 10
radio input "true"
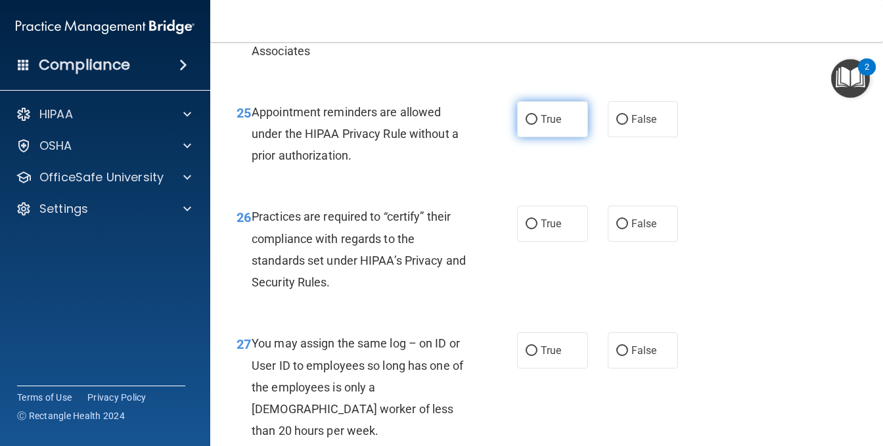
click at [526, 125] on input "True" at bounding box center [532, 120] width 12 height 10
radio input "true"
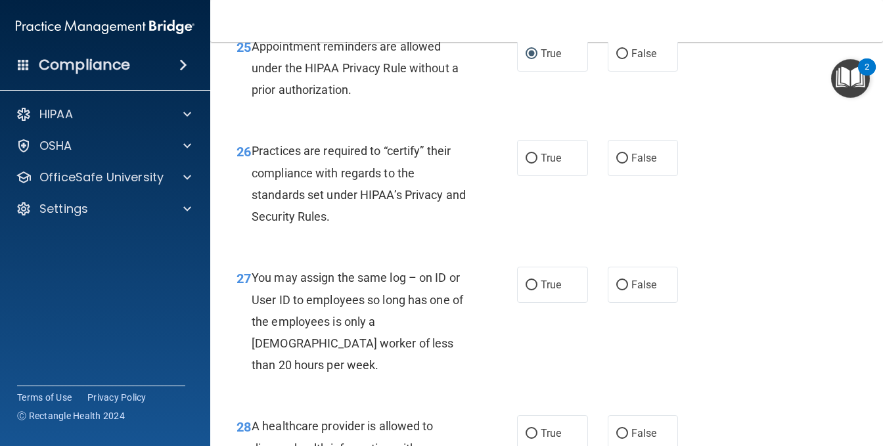
scroll to position [3221, 0]
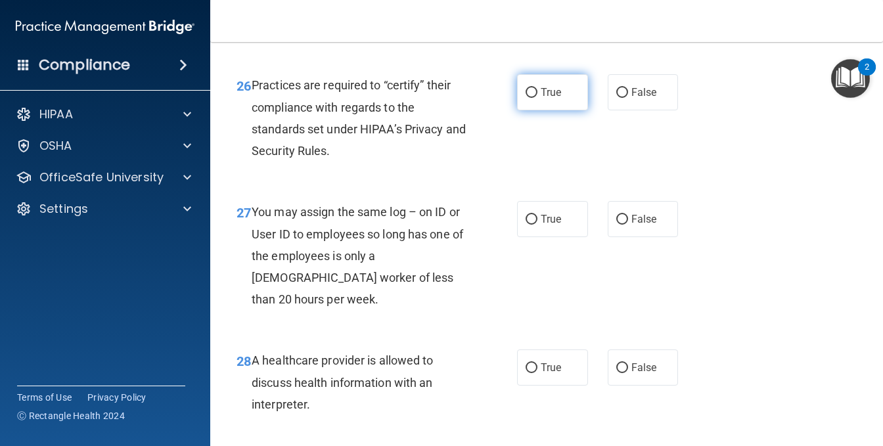
click at [533, 110] on label "True" at bounding box center [552, 92] width 71 height 36
click at [533, 98] on input "True" at bounding box center [532, 93] width 12 height 10
radio input "true"
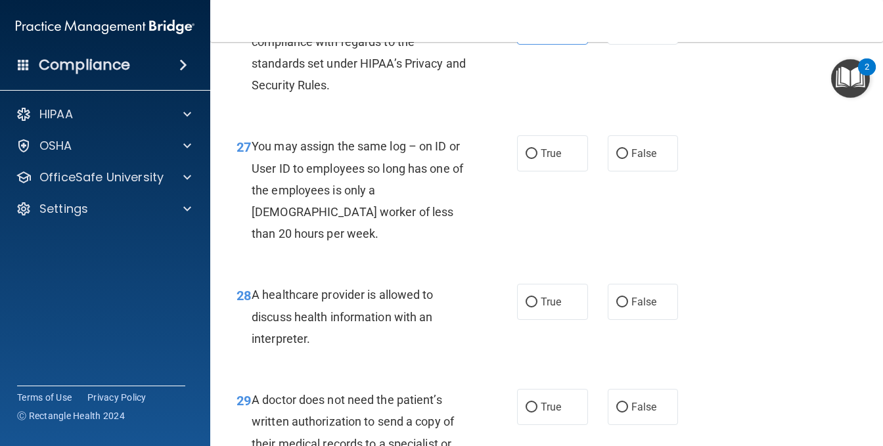
scroll to position [3352, 0]
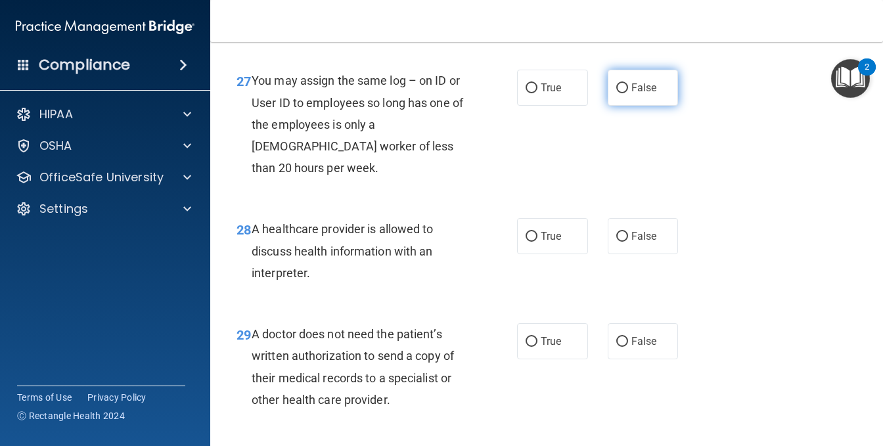
click at [617, 93] on input "False" at bounding box center [623, 88] width 12 height 10
radio input "true"
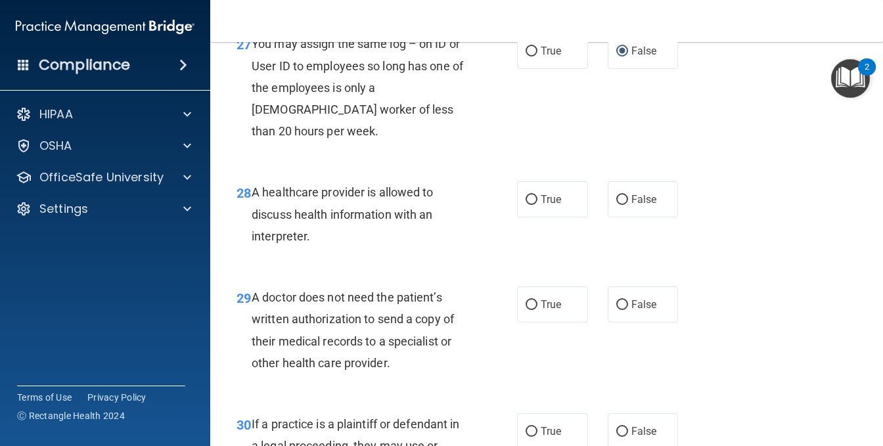
scroll to position [3418, 0]
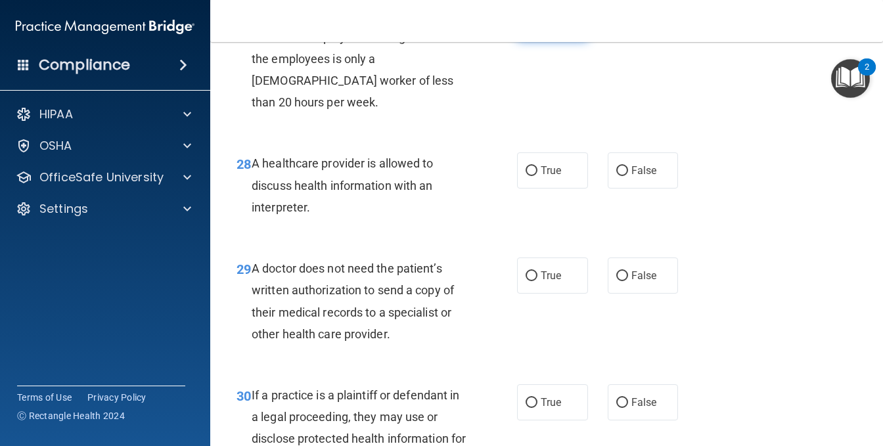
click at [529, 28] on input "True" at bounding box center [532, 23] width 12 height 10
radio input "true"
click at [617, 28] on input "False" at bounding box center [623, 23] width 12 height 10
radio input "true"
radio input "false"
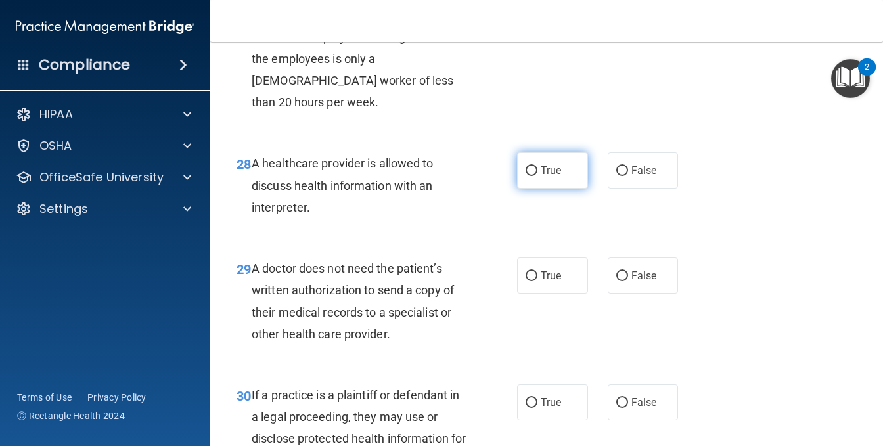
click at [534, 189] on label "True" at bounding box center [552, 170] width 71 height 36
click at [534, 176] on input "True" at bounding box center [532, 171] width 12 height 10
radio input "true"
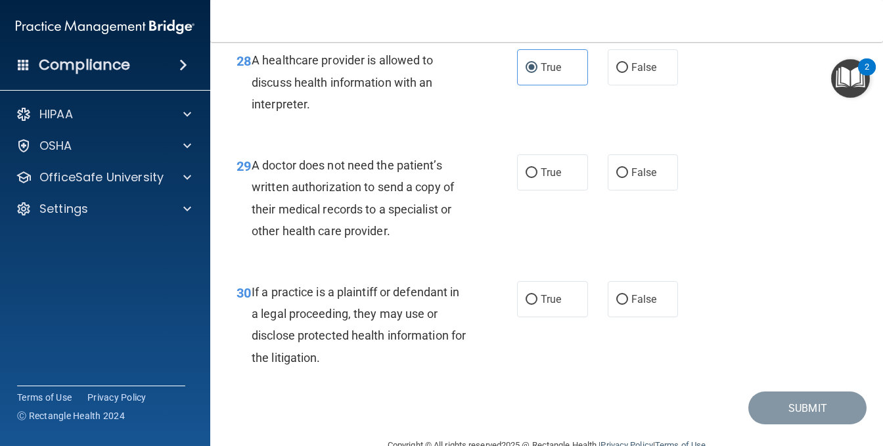
scroll to position [3549, 0]
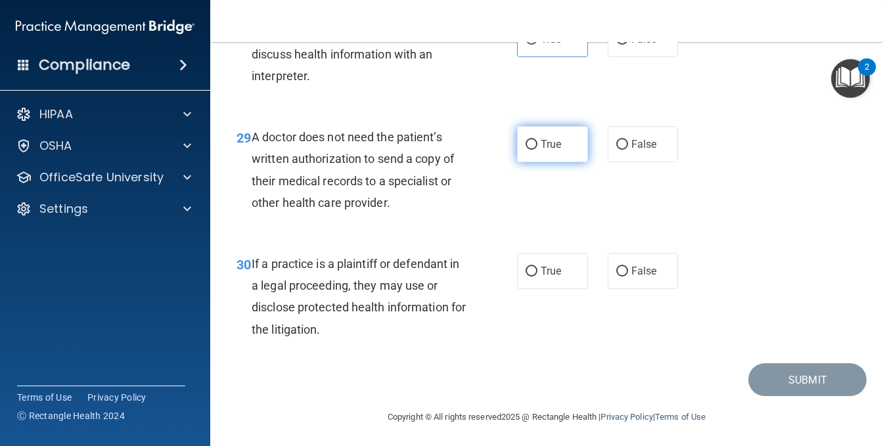
click at [529, 150] on input "True" at bounding box center [532, 145] width 12 height 10
radio input "true"
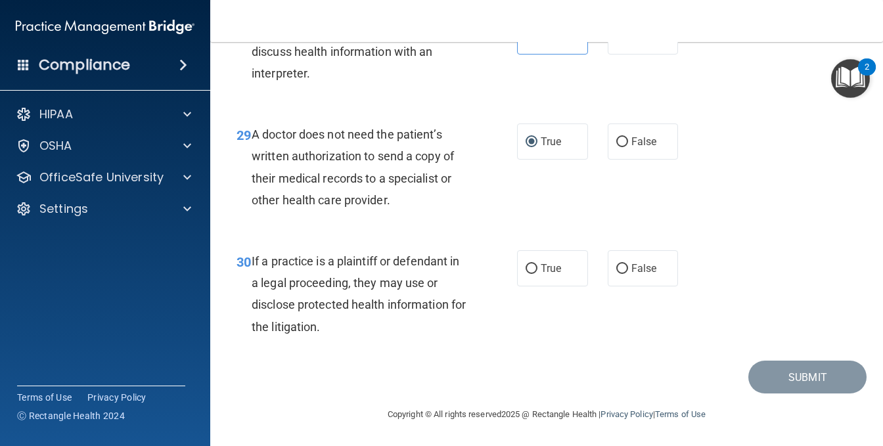
scroll to position [3662, 0]
click at [530, 272] on input "True" at bounding box center [532, 269] width 12 height 10
radio input "true"
click at [775, 371] on button "Submit" at bounding box center [808, 378] width 118 height 34
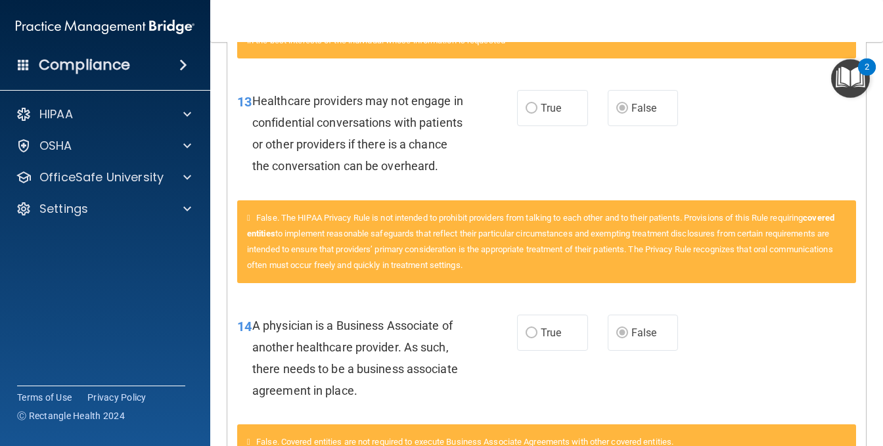
scroll to position [526, 0]
drag, startPoint x: 878, startPoint y: 1, endPoint x: 582, endPoint y: 43, distance: 298.8
click at [582, 43] on div "True. If, because of an emergency or the person’s incapacity, the individual ca…" at bounding box center [546, 17] width 619 height 83
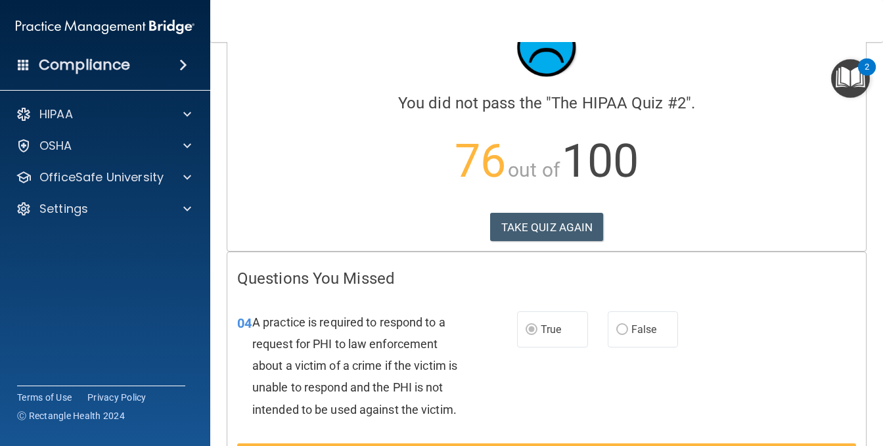
scroll to position [0, 0]
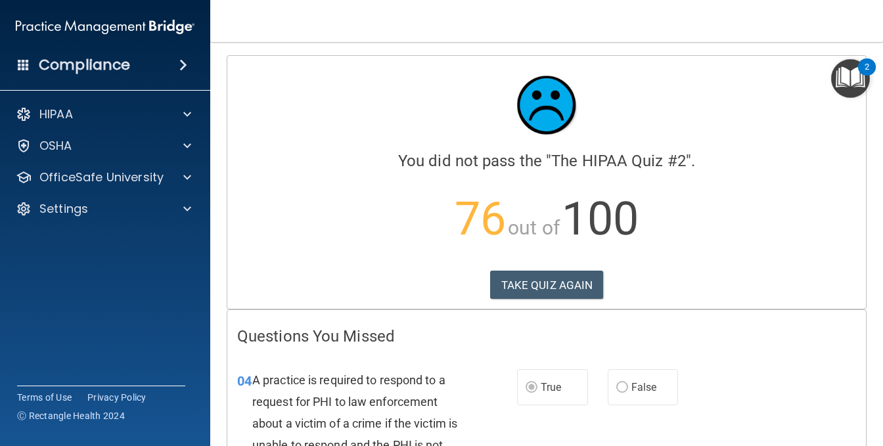
drag, startPoint x: 553, startPoint y: 281, endPoint x: 722, endPoint y: 314, distance: 172.1
drag, startPoint x: 546, startPoint y: 284, endPoint x: 540, endPoint y: 286, distance: 6.9
click at [540, 286] on button "TAKE QUIZ AGAIN" at bounding box center [547, 285] width 114 height 29
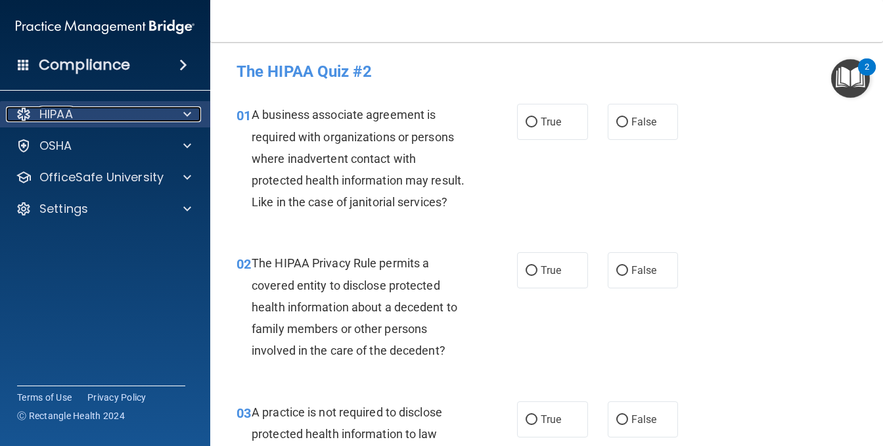
click at [187, 112] on span at bounding box center [187, 114] width 8 height 16
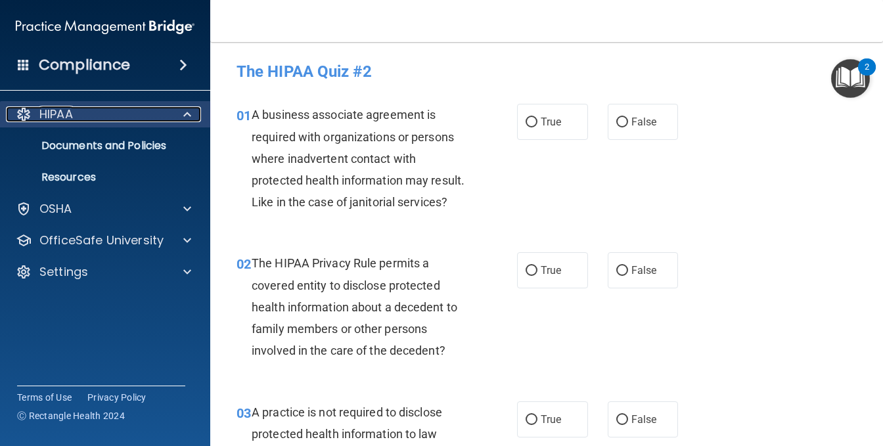
click at [186, 112] on span at bounding box center [187, 114] width 8 height 16
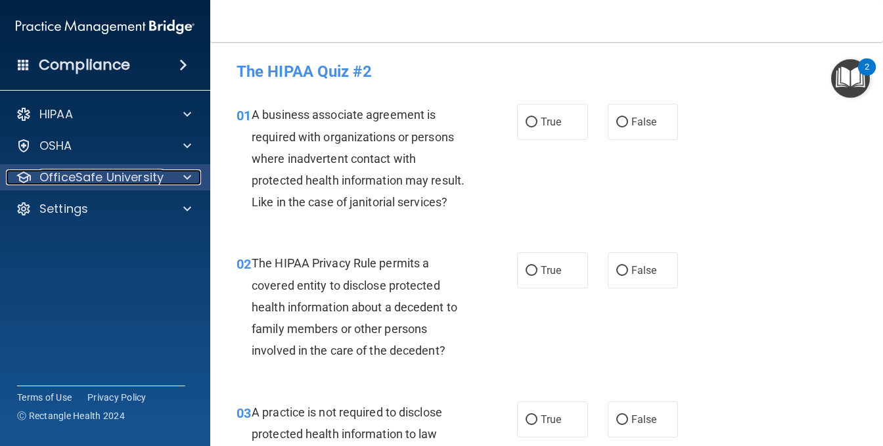
click at [186, 181] on span at bounding box center [187, 178] width 8 height 16
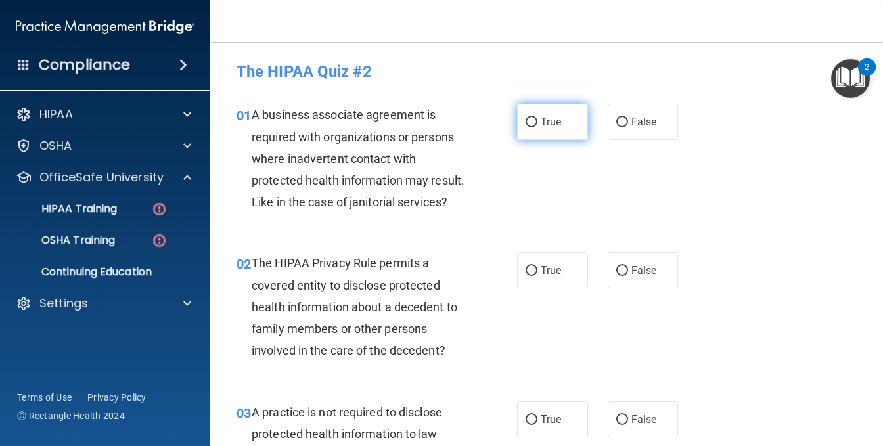
click at [534, 112] on label "True" at bounding box center [552, 122] width 71 height 36
click at [534, 118] on input "True" at bounding box center [532, 123] width 12 height 10
radio input "true"
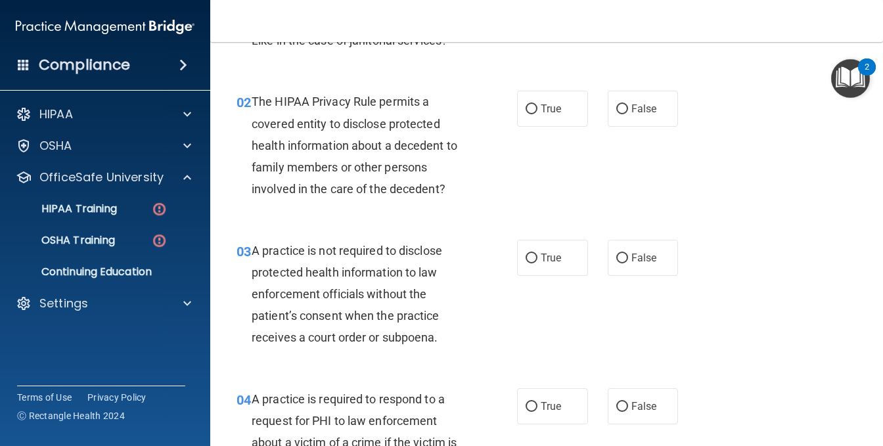
scroll to position [131, 0]
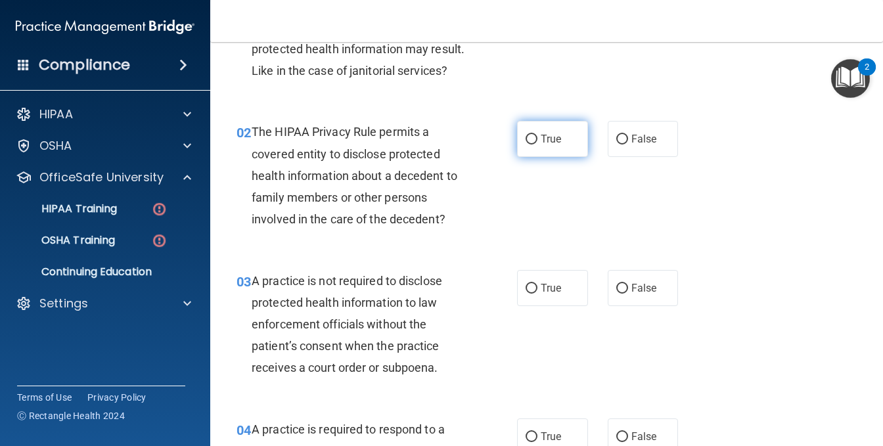
click at [528, 145] on input "True" at bounding box center [532, 140] width 12 height 10
radio input "true"
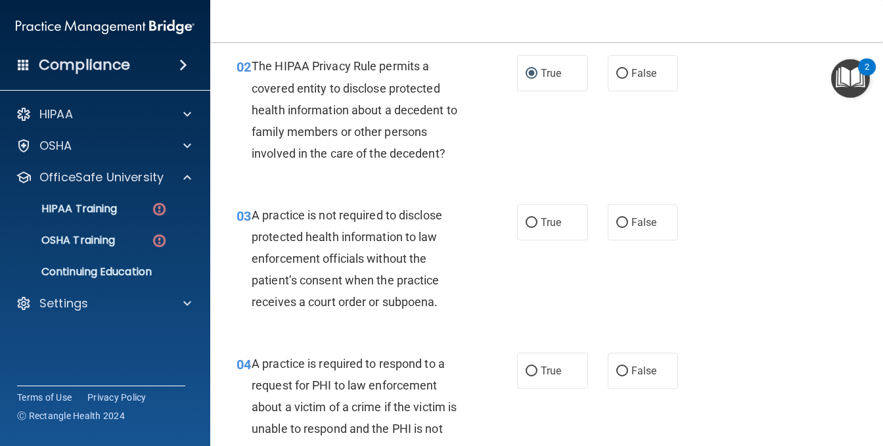
scroll to position [263, 0]
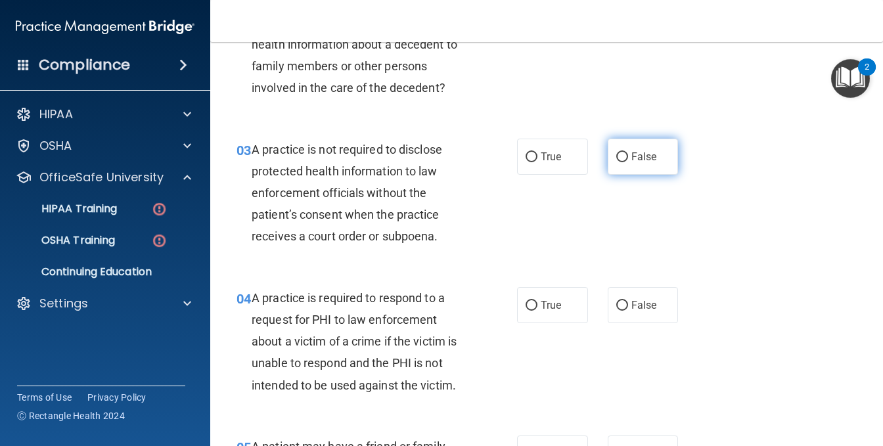
click at [632, 163] on span "False" at bounding box center [645, 157] width 26 height 12
click at [628, 162] on input "False" at bounding box center [623, 157] width 12 height 10
radio input "true"
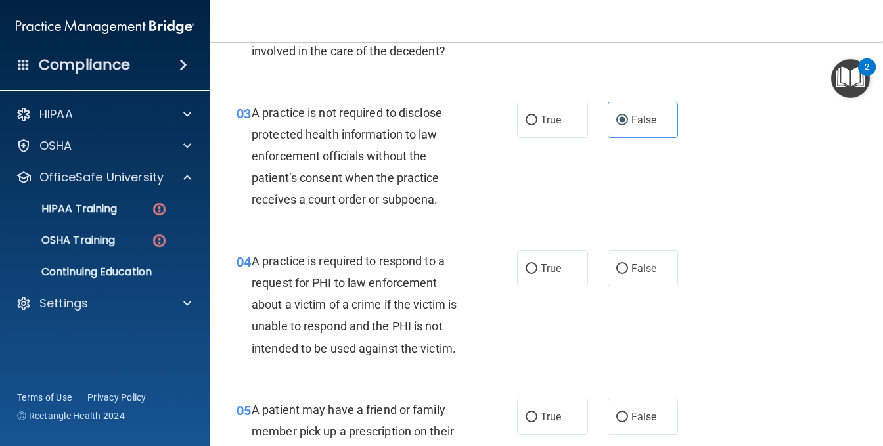
scroll to position [329, 0]
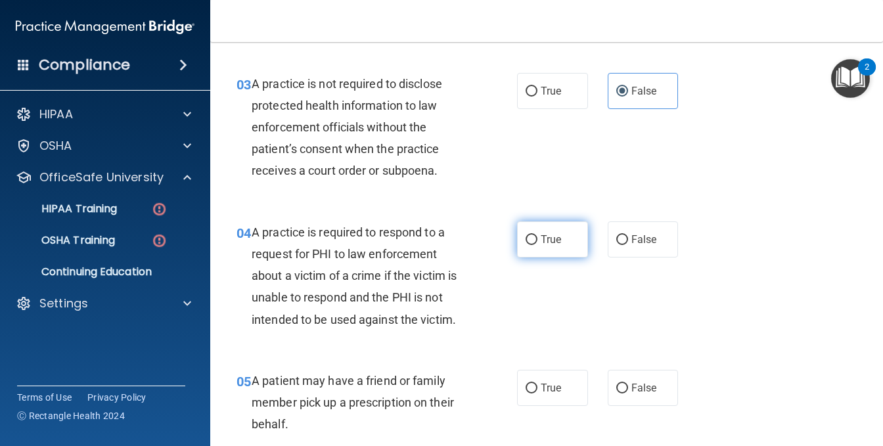
click at [542, 246] on span "True" at bounding box center [551, 239] width 20 height 12
click at [538, 245] on input "True" at bounding box center [532, 240] width 12 height 10
radio input "true"
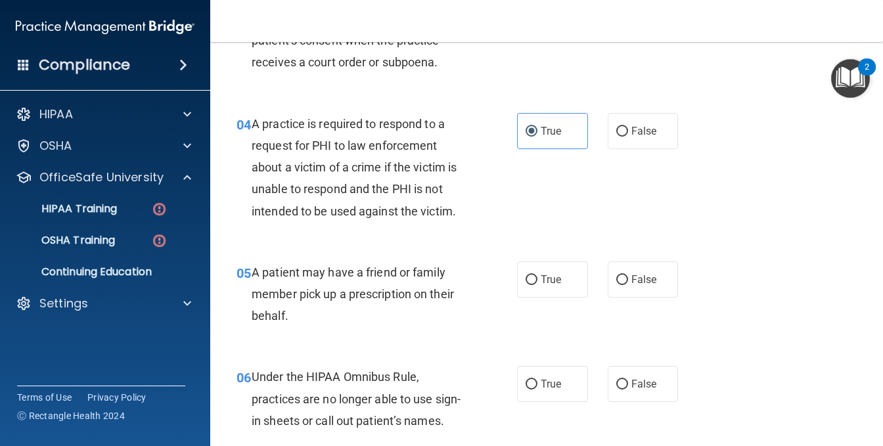
scroll to position [460, 0]
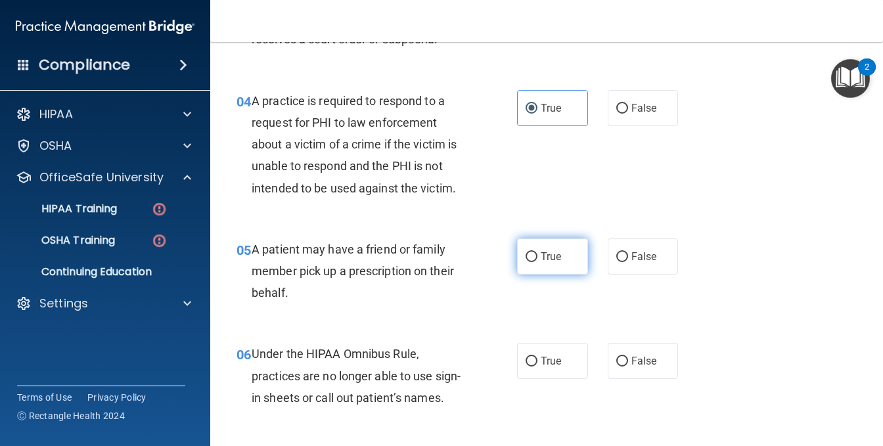
click at [542, 275] on label "True" at bounding box center [552, 257] width 71 height 36
click at [538, 262] on input "True" at bounding box center [532, 257] width 12 height 10
radio input "true"
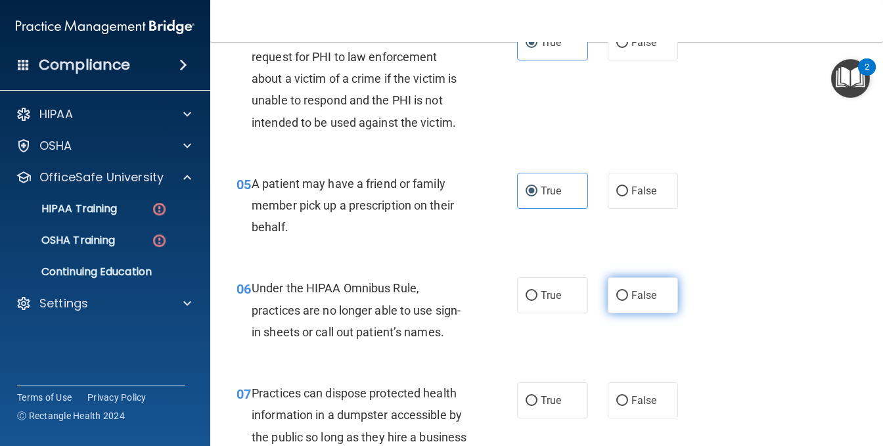
click at [621, 301] on input "False" at bounding box center [623, 296] width 12 height 10
radio input "true"
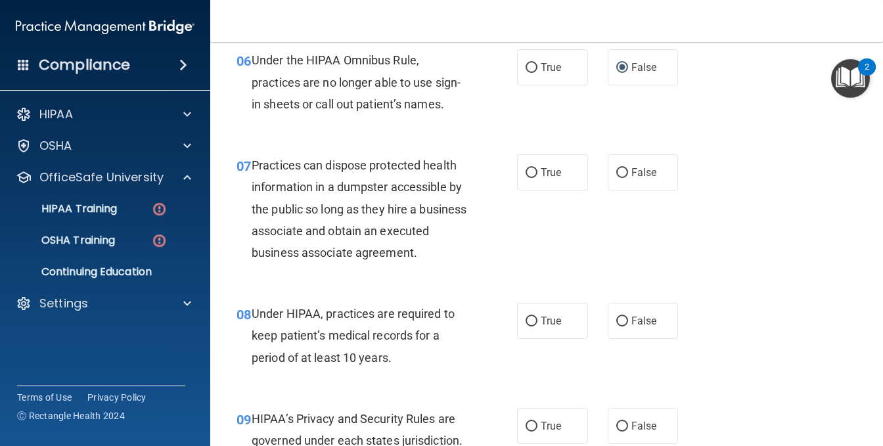
scroll to position [723, 0]
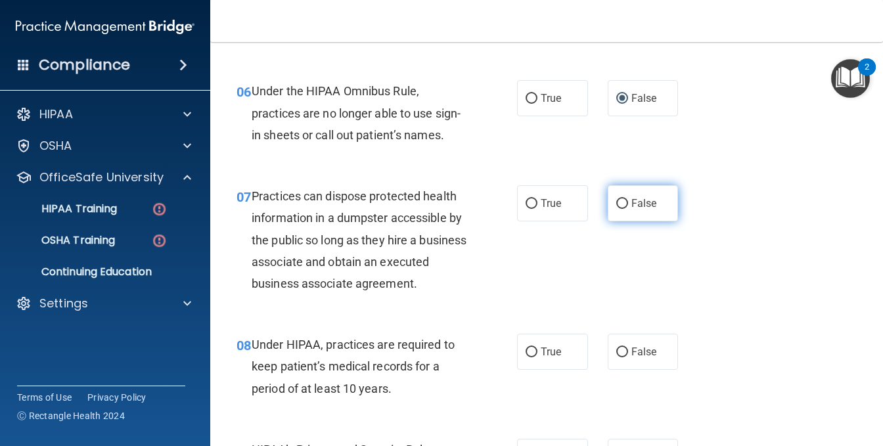
click at [646, 222] on label "False" at bounding box center [643, 203] width 71 height 36
click at [628, 209] on input "False" at bounding box center [623, 204] width 12 height 10
radio input "true"
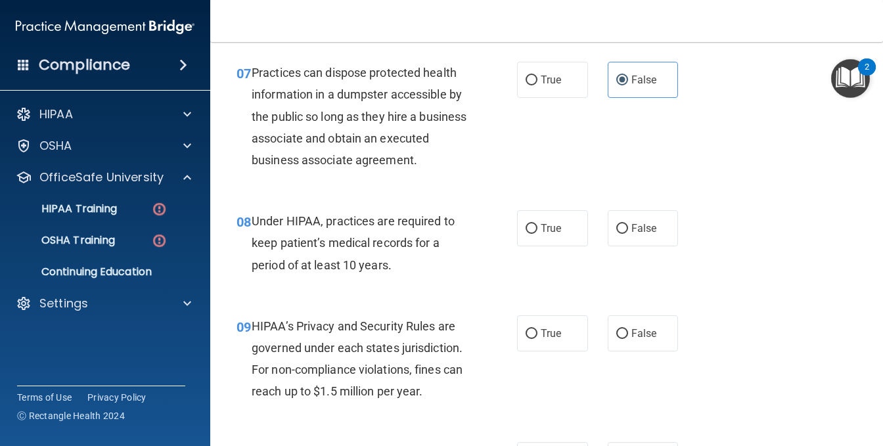
scroll to position [854, 0]
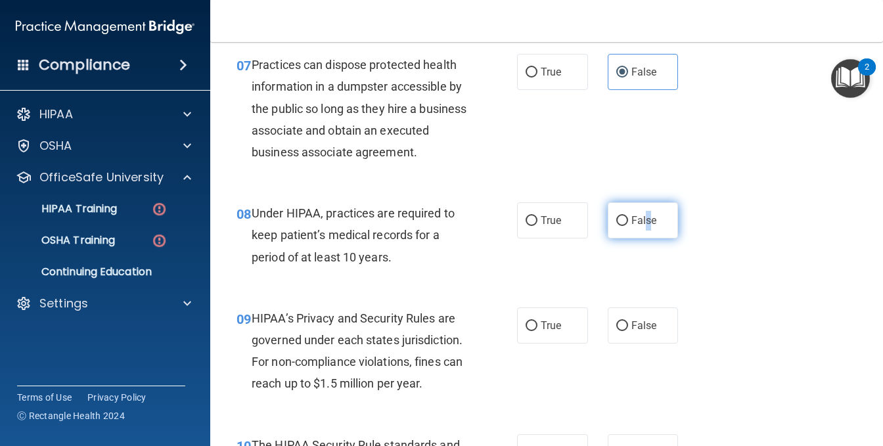
click at [643, 227] on span "False" at bounding box center [645, 220] width 26 height 12
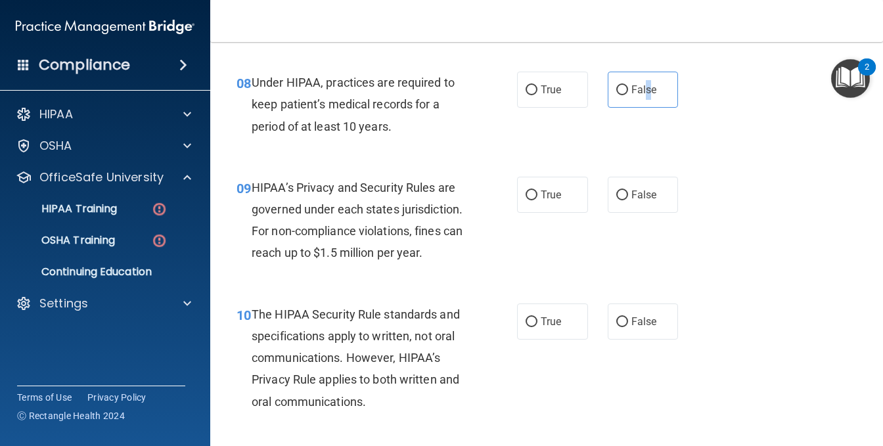
scroll to position [986, 0]
click at [624, 212] on label "False" at bounding box center [643, 194] width 71 height 36
click at [624, 200] on input "False" at bounding box center [623, 195] width 12 height 10
radio input "true"
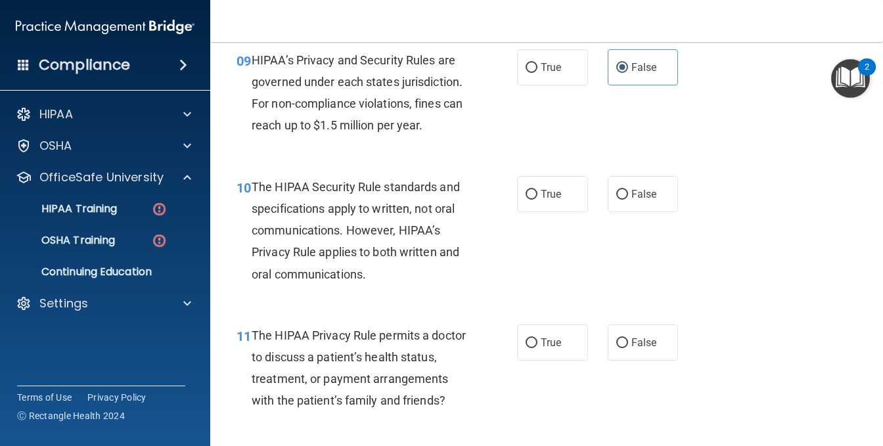
scroll to position [1117, 0]
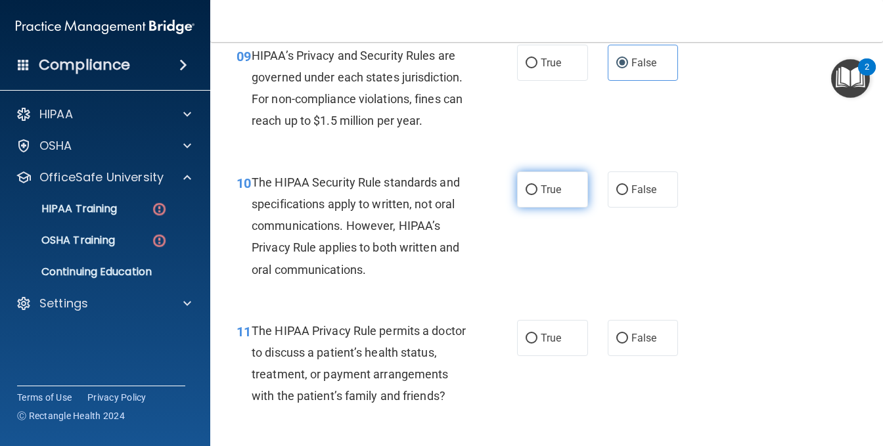
click at [549, 208] on label "True" at bounding box center [552, 190] width 71 height 36
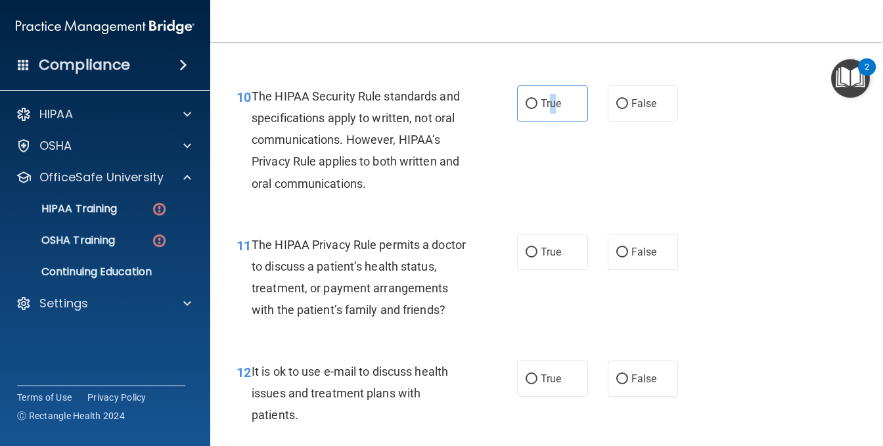
scroll to position [1249, 0]
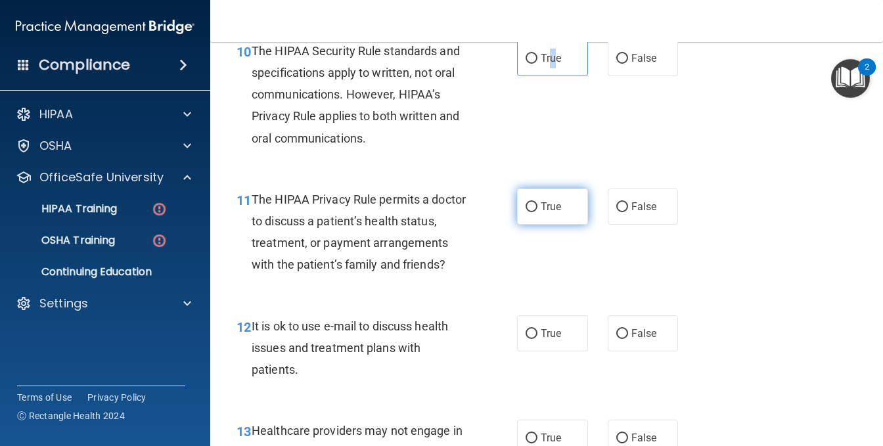
click at [529, 212] on input "True" at bounding box center [532, 207] width 12 height 10
radio input "true"
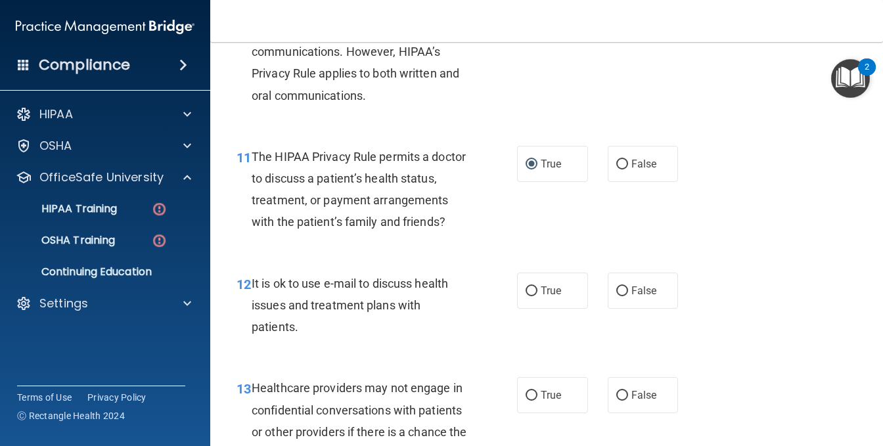
scroll to position [1380, 0]
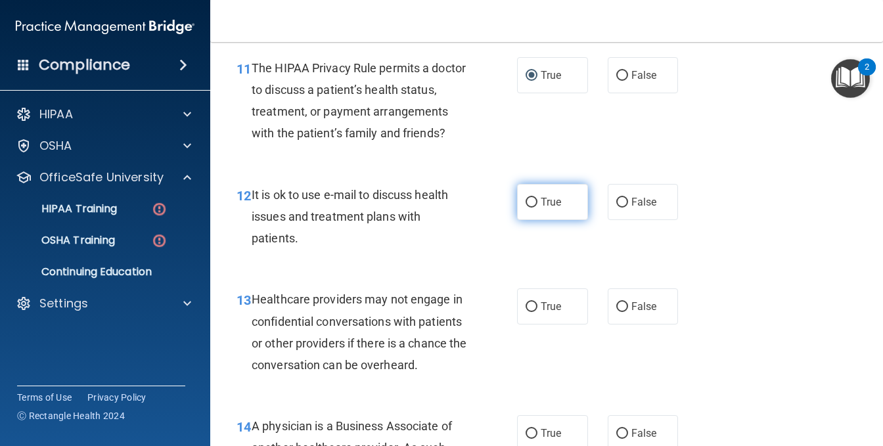
click at [541, 208] on span "True" at bounding box center [551, 202] width 20 height 12
click at [537, 208] on input "True" at bounding box center [532, 203] width 12 height 10
radio input "true"
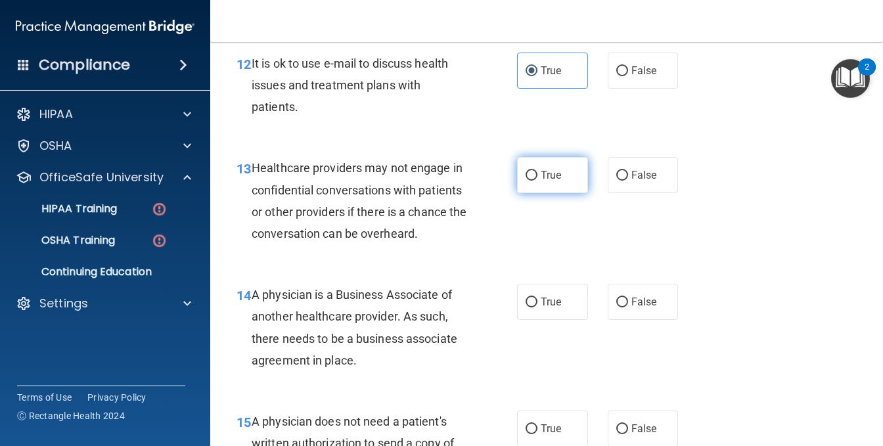
click at [526, 181] on input "True" at bounding box center [532, 176] width 12 height 10
radio input "true"
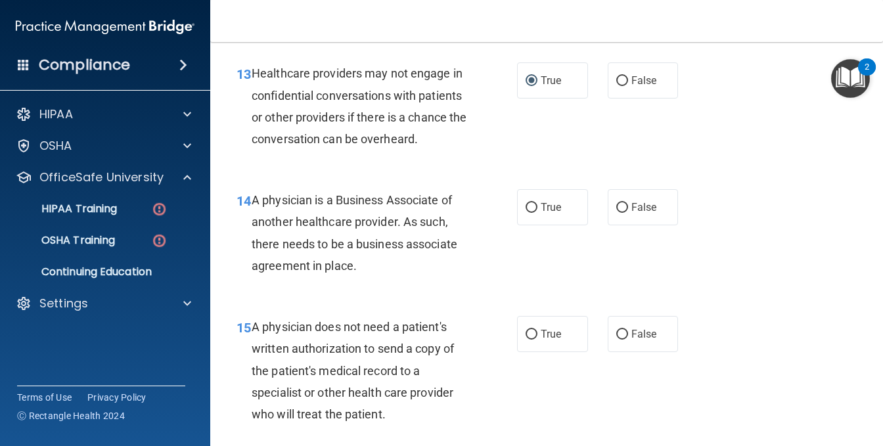
scroll to position [1643, 0]
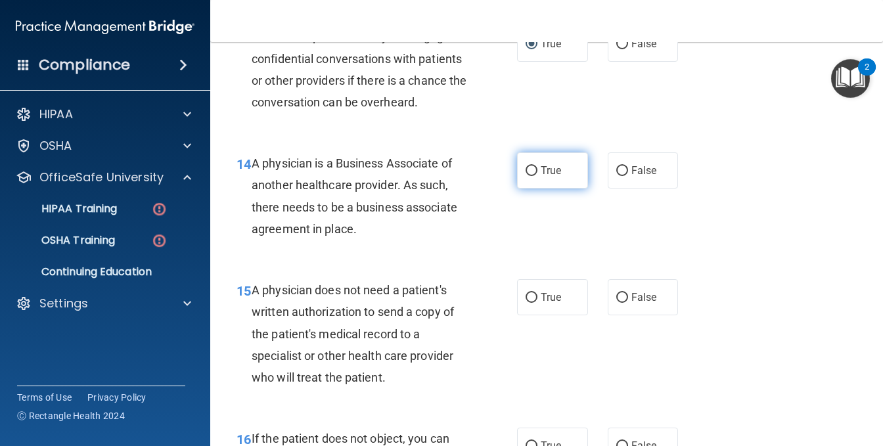
click at [549, 177] on span "True" at bounding box center [551, 170] width 20 height 12
click at [538, 176] on input "True" at bounding box center [532, 171] width 12 height 10
radio input "true"
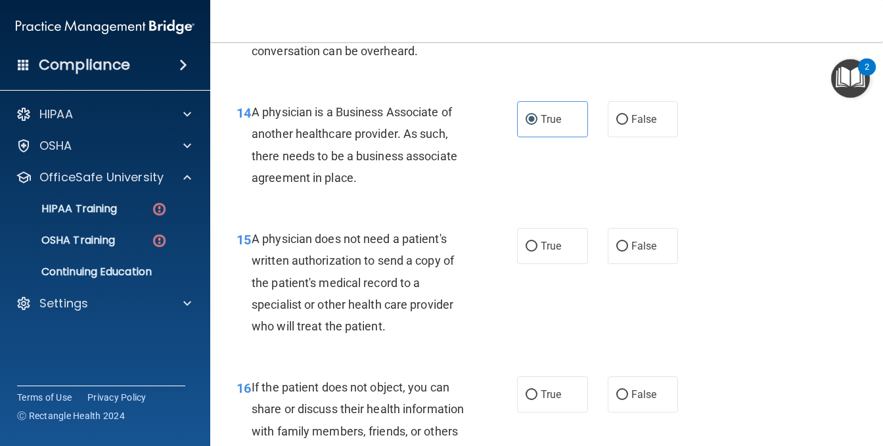
scroll to position [1775, 0]
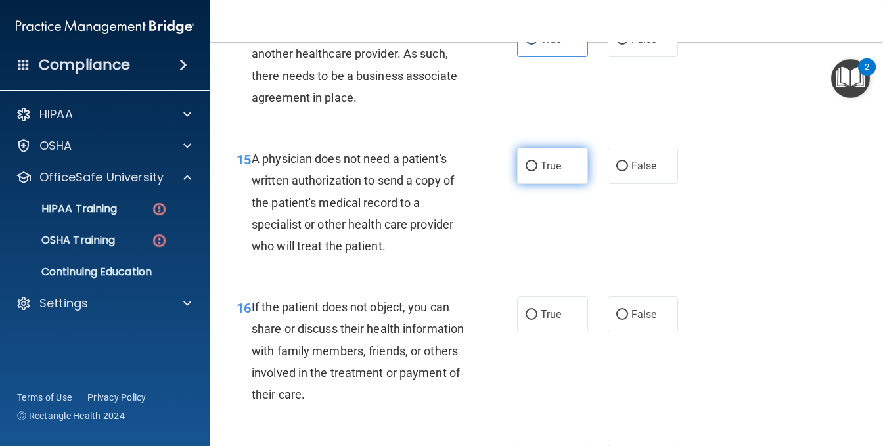
click at [546, 172] on span "True" at bounding box center [551, 166] width 20 height 12
click at [538, 172] on input "True" at bounding box center [532, 167] width 12 height 10
radio input "true"
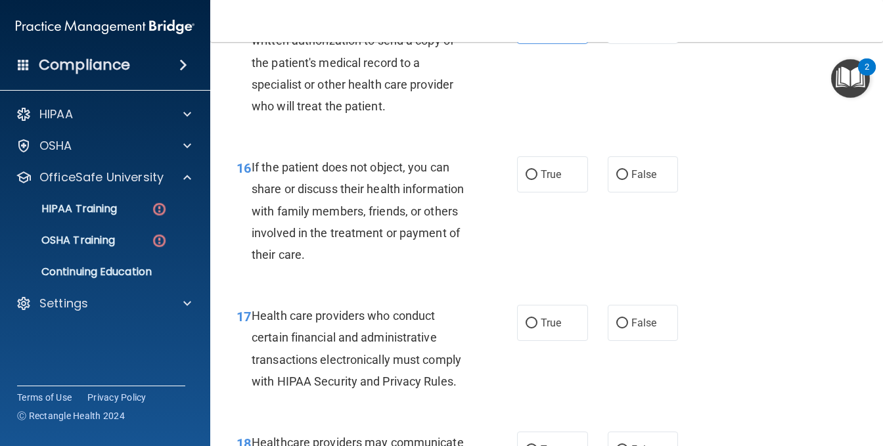
scroll to position [1972, 0]
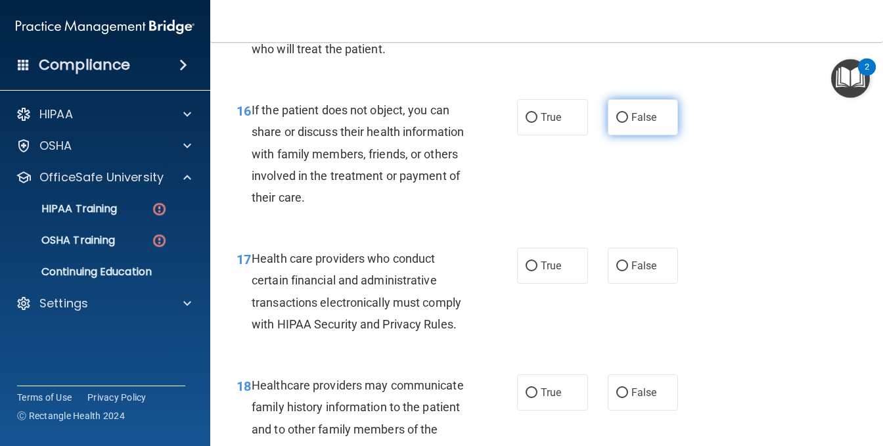
click at [624, 135] on label "False" at bounding box center [643, 117] width 71 height 36
click at [624, 123] on input "False" at bounding box center [623, 118] width 12 height 10
radio input "true"
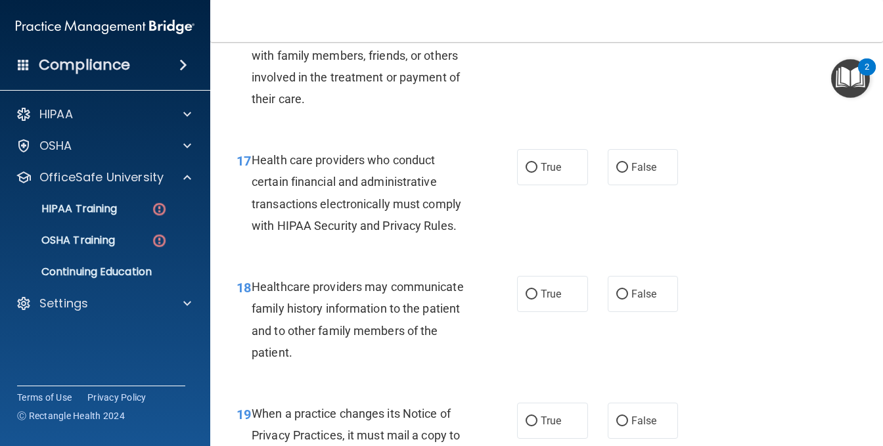
scroll to position [2103, 0]
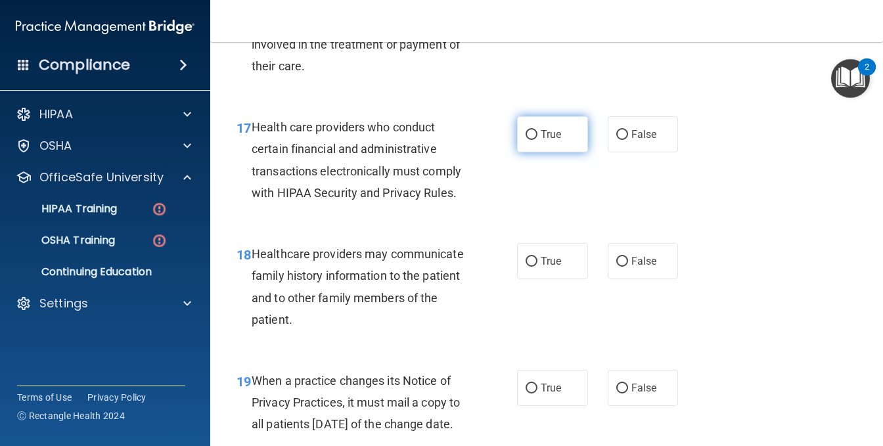
click at [541, 141] on span "True" at bounding box center [551, 134] width 20 height 12
click at [538, 140] on input "True" at bounding box center [532, 135] width 12 height 10
radio input "true"
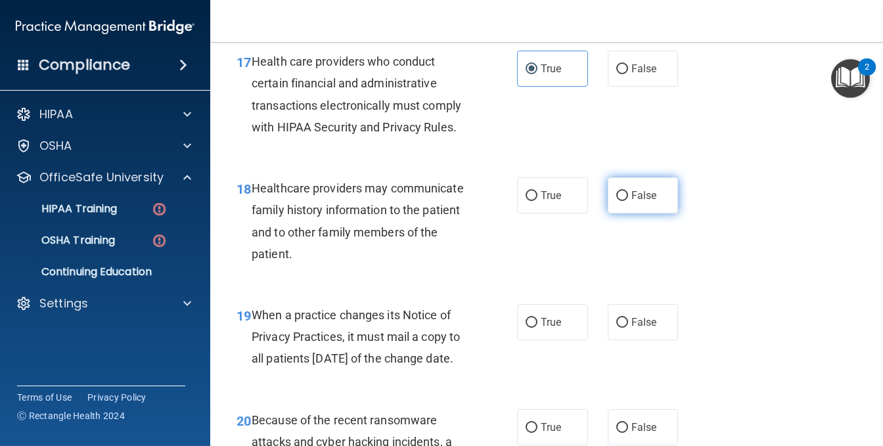
click at [628, 214] on label "False" at bounding box center [643, 195] width 71 height 36
click at [628, 201] on input "False" at bounding box center [623, 196] width 12 height 10
radio input "true"
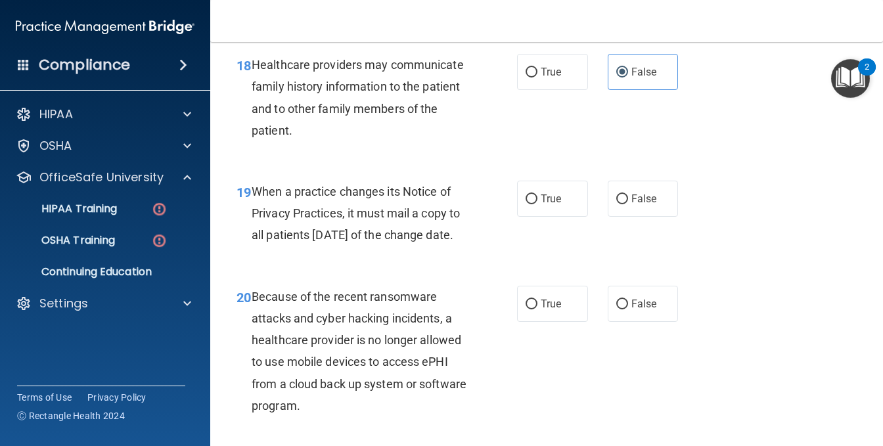
scroll to position [2301, 0]
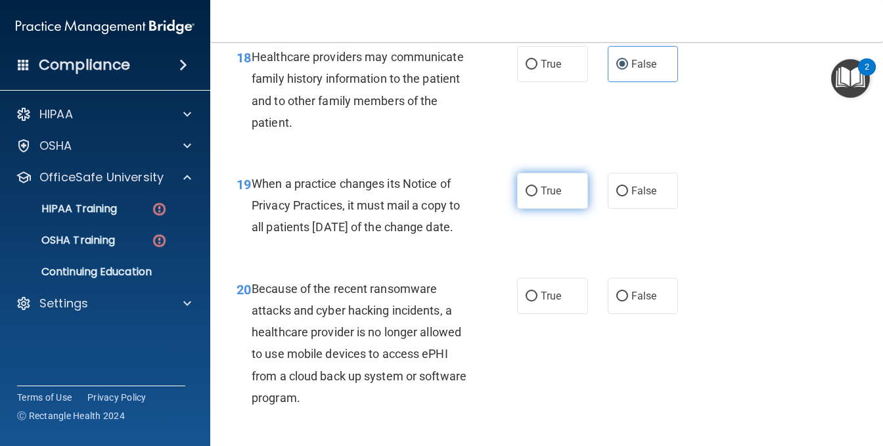
click at [540, 209] on label "True" at bounding box center [552, 191] width 71 height 36
click at [538, 197] on input "True" at bounding box center [532, 192] width 12 height 10
radio input "true"
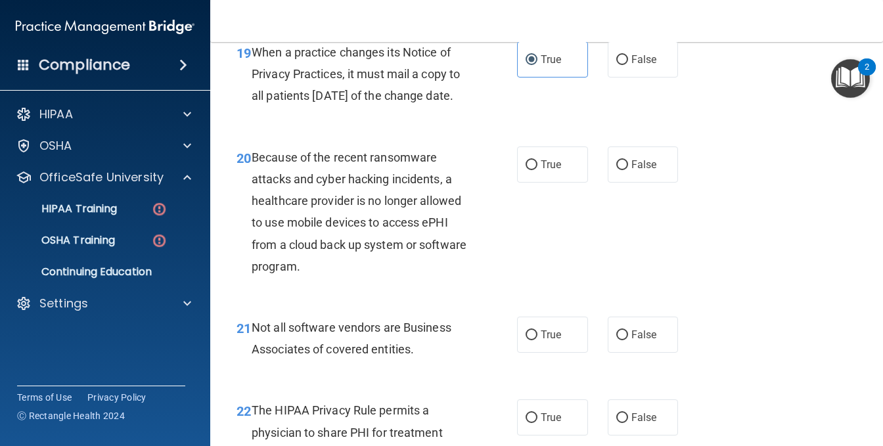
scroll to position [2498, 0]
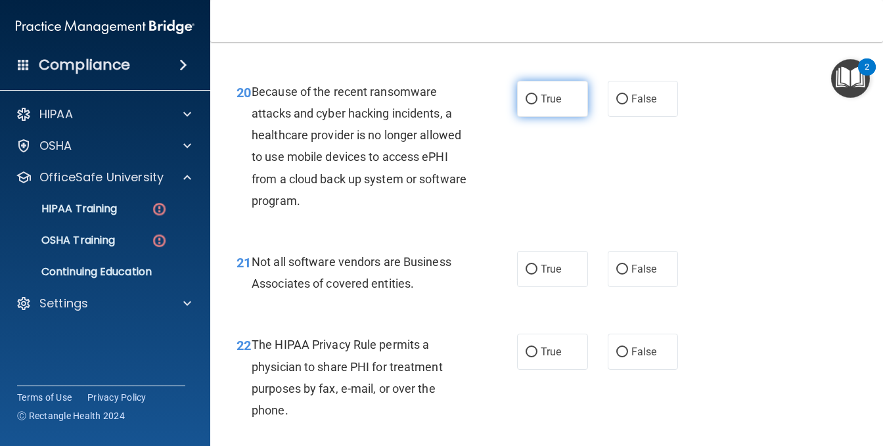
click at [556, 105] on span "True" at bounding box center [551, 99] width 20 height 12
click at [538, 105] on input "True" at bounding box center [532, 100] width 12 height 10
radio input "true"
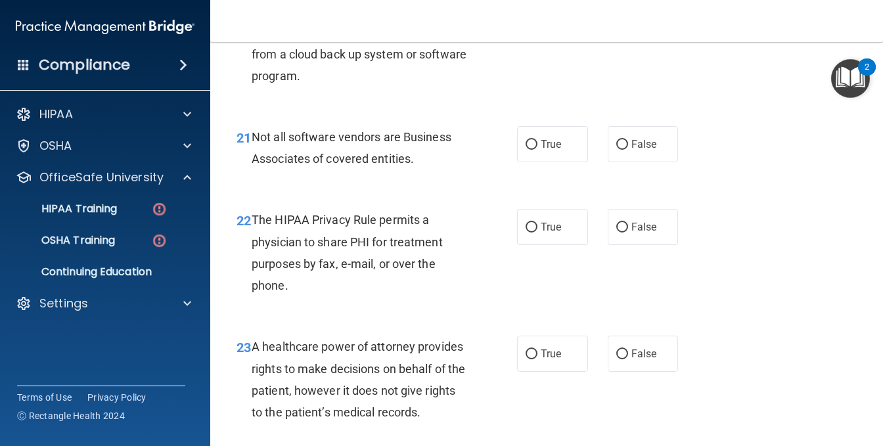
scroll to position [2629, 0]
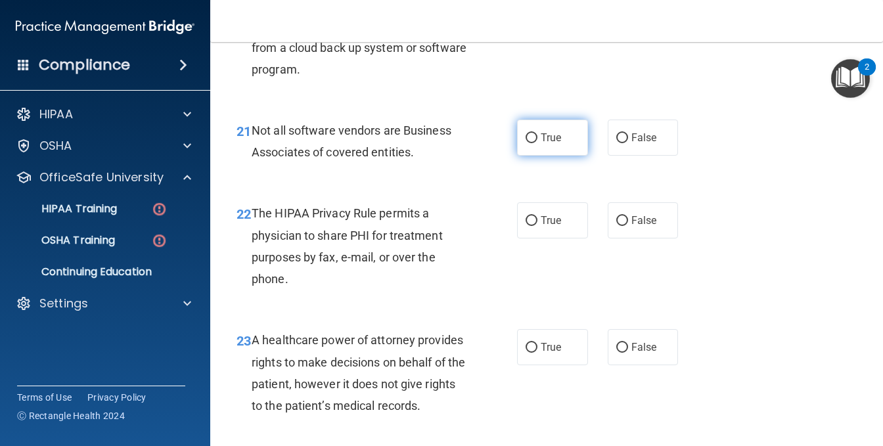
click at [541, 144] on span "True" at bounding box center [551, 137] width 20 height 12
click at [536, 143] on input "True" at bounding box center [532, 138] width 12 height 10
radio input "true"
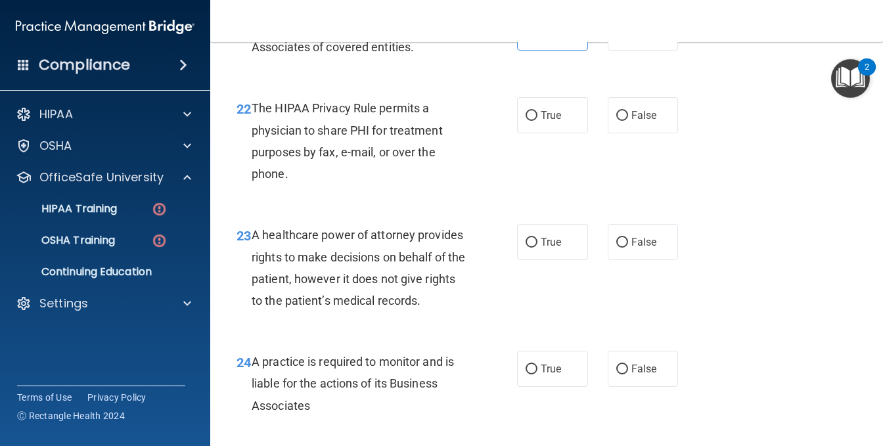
scroll to position [2761, 0]
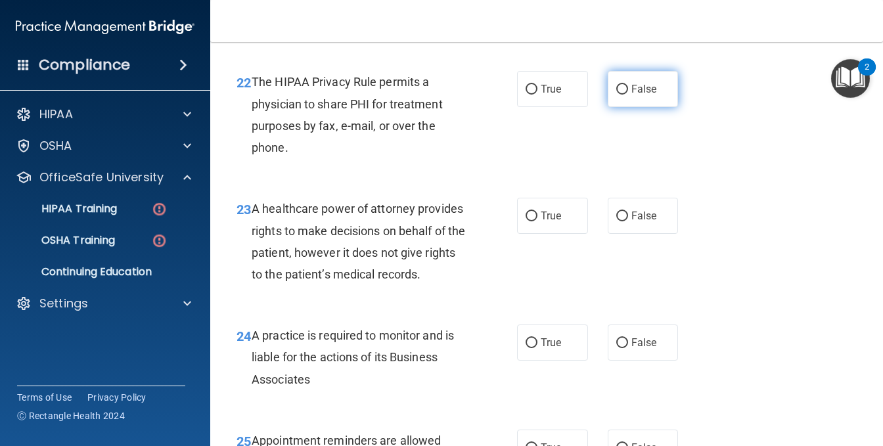
click at [637, 95] on span "False" at bounding box center [645, 89] width 26 height 12
click at [628, 95] on input "False" at bounding box center [623, 90] width 12 height 10
radio input "true"
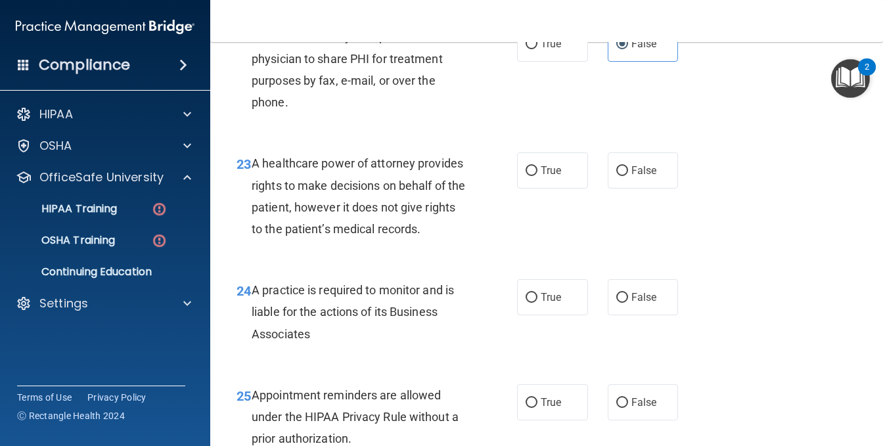
scroll to position [2826, 0]
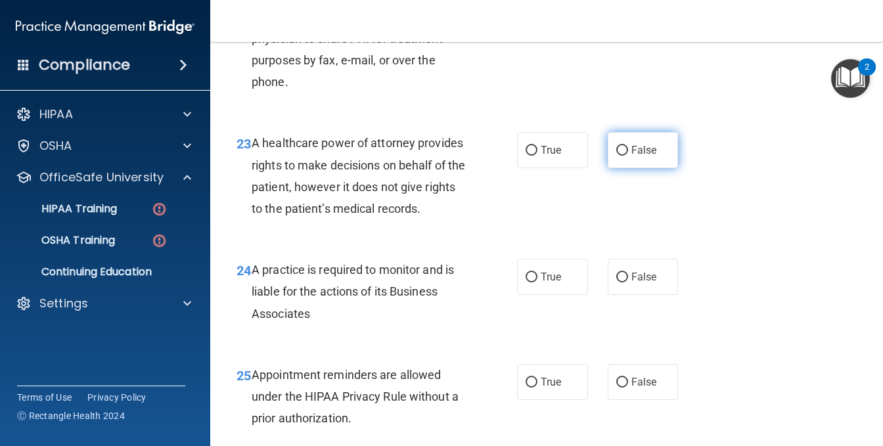
click at [642, 156] on span "False" at bounding box center [645, 150] width 26 height 12
click at [628, 156] on input "False" at bounding box center [623, 151] width 12 height 10
radio input "true"
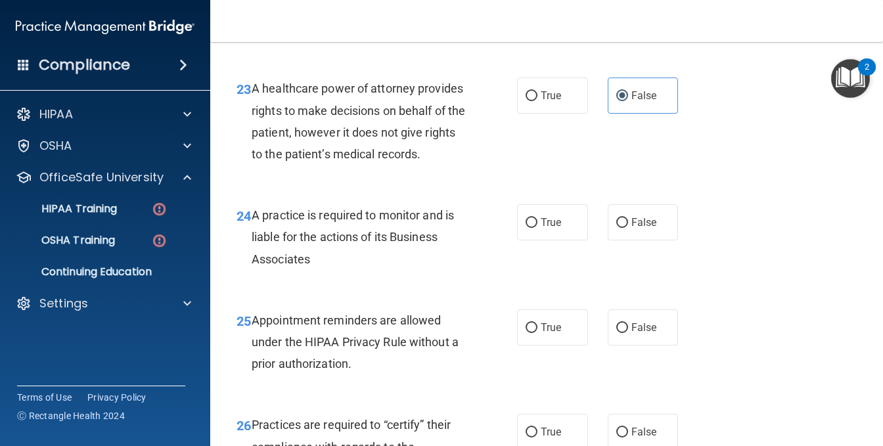
scroll to position [2958, 0]
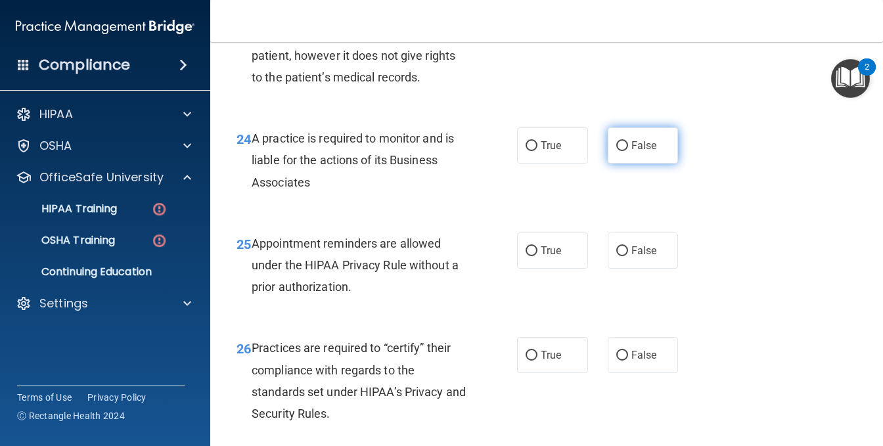
click at [632, 152] on span "False" at bounding box center [645, 145] width 26 height 12
click at [628, 151] on input "False" at bounding box center [623, 146] width 12 height 10
radio input "true"
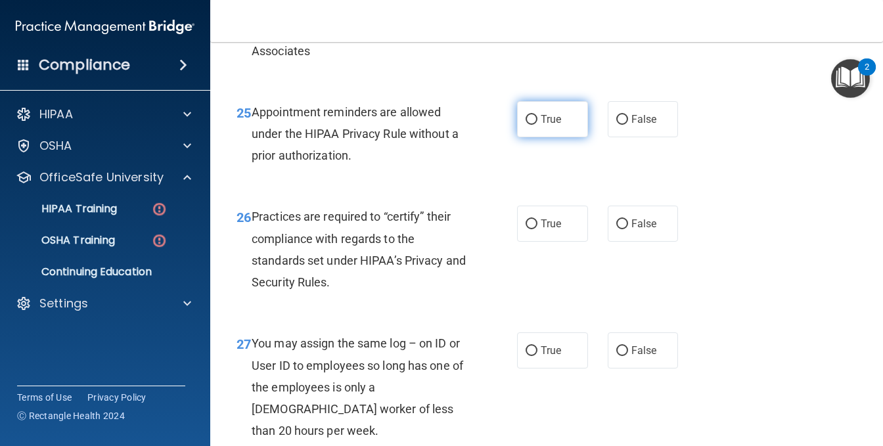
click at [560, 137] on label "True" at bounding box center [552, 119] width 71 height 36
click at [538, 125] on input "True" at bounding box center [532, 120] width 12 height 10
radio input "true"
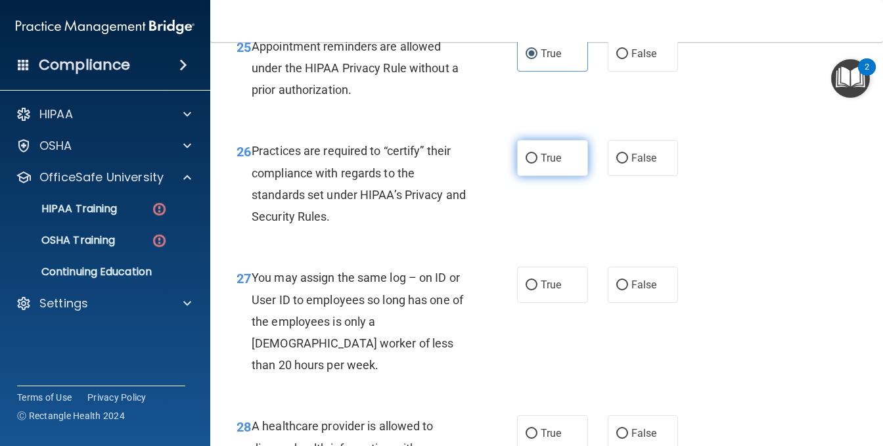
click at [533, 176] on label "True" at bounding box center [552, 158] width 71 height 36
click at [533, 164] on input "True" at bounding box center [532, 159] width 12 height 10
radio input "true"
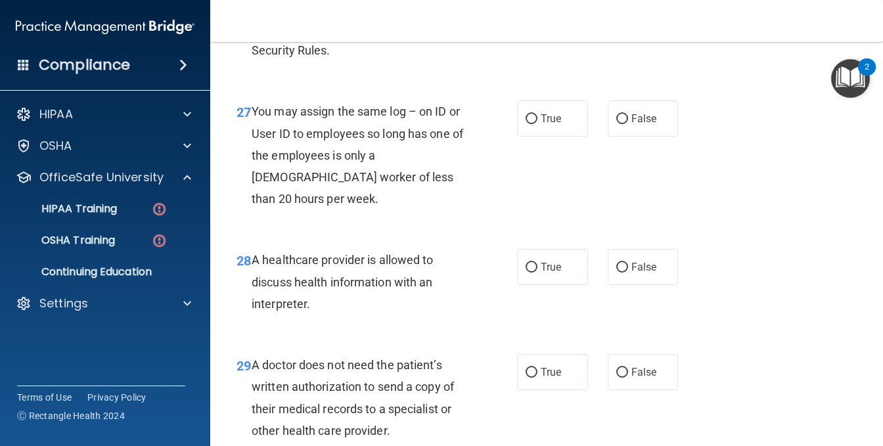
scroll to position [3352, 0]
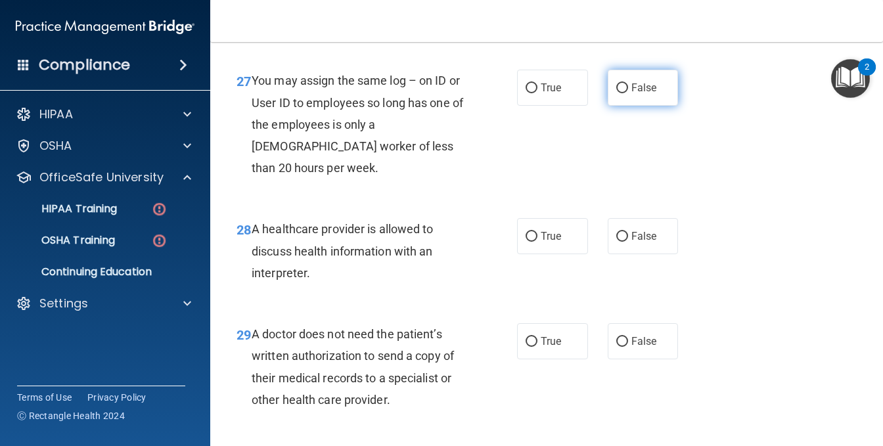
click at [635, 106] on label "False" at bounding box center [643, 88] width 71 height 36
click at [628, 93] on input "False" at bounding box center [623, 88] width 12 height 10
radio input "true"
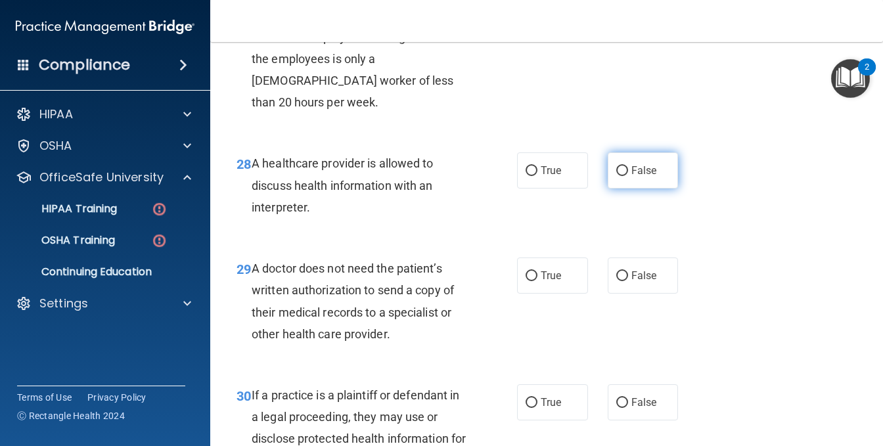
click at [632, 177] on span "False" at bounding box center [645, 170] width 26 height 12
click at [628, 176] on input "False" at bounding box center [623, 171] width 12 height 10
radio input "true"
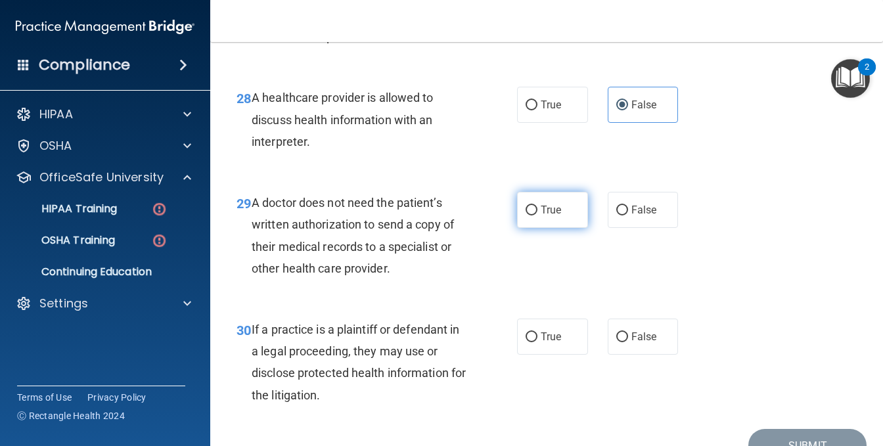
click at [539, 228] on label "True" at bounding box center [552, 210] width 71 height 36
click at [538, 216] on input "True" at bounding box center [532, 211] width 12 height 10
radio input "true"
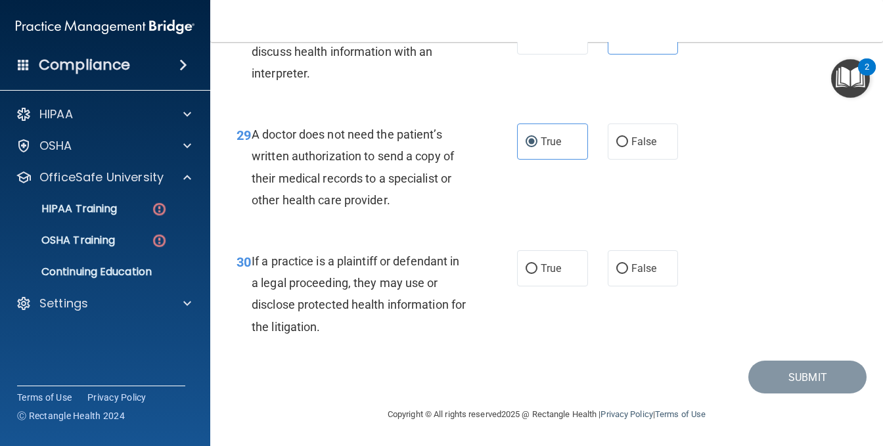
scroll to position [3615, 0]
click at [541, 275] on span "True" at bounding box center [551, 268] width 20 height 12
click at [538, 274] on input "True" at bounding box center [532, 269] width 12 height 10
radio input "true"
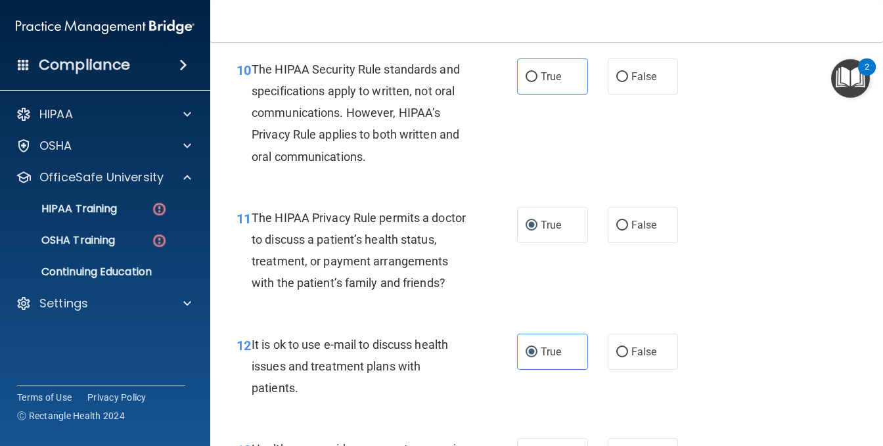
scroll to position [1164, 0]
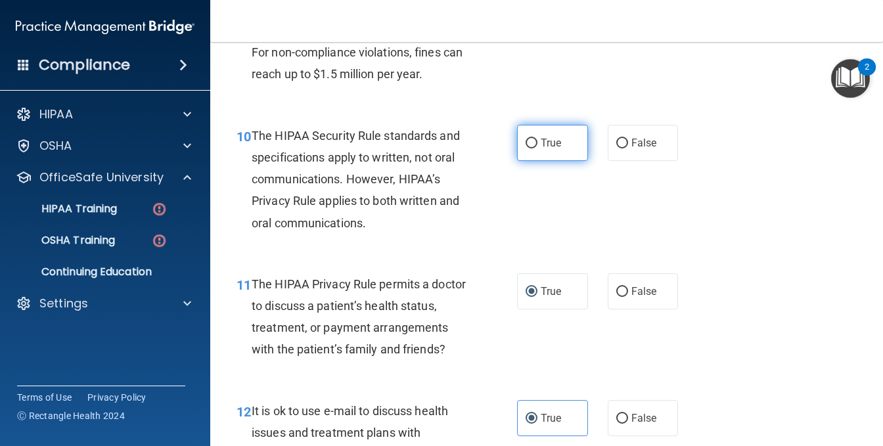
click at [541, 149] on span "True" at bounding box center [551, 143] width 20 height 12
click at [538, 149] on input "True" at bounding box center [532, 144] width 12 height 10
radio input "true"
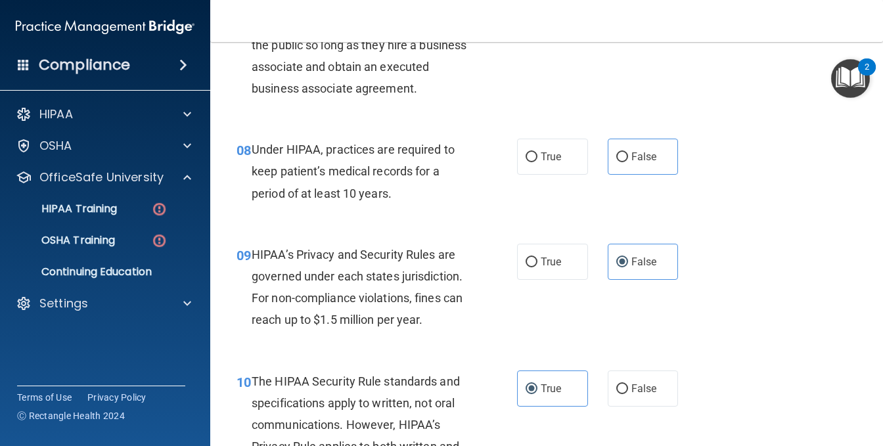
scroll to position [901, 0]
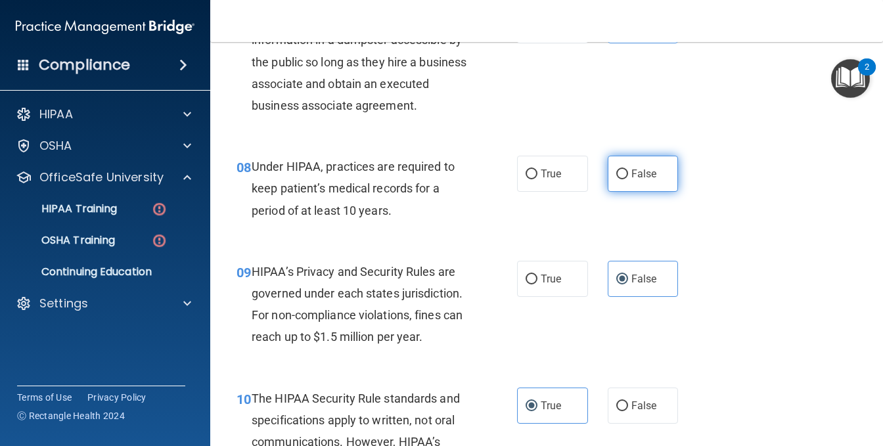
click at [639, 180] on span "False" at bounding box center [645, 174] width 26 height 12
click at [628, 179] on input "False" at bounding box center [623, 175] width 12 height 10
radio input "true"
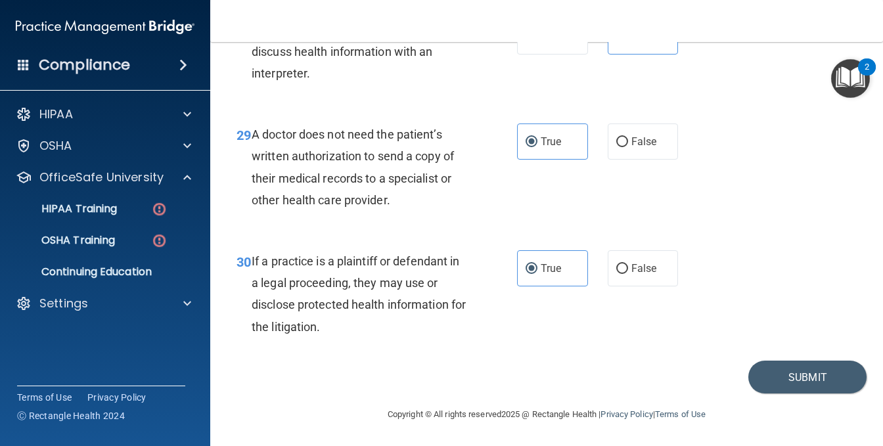
scroll to position [3662, 0]
click at [786, 373] on button "Submit" at bounding box center [808, 378] width 118 height 34
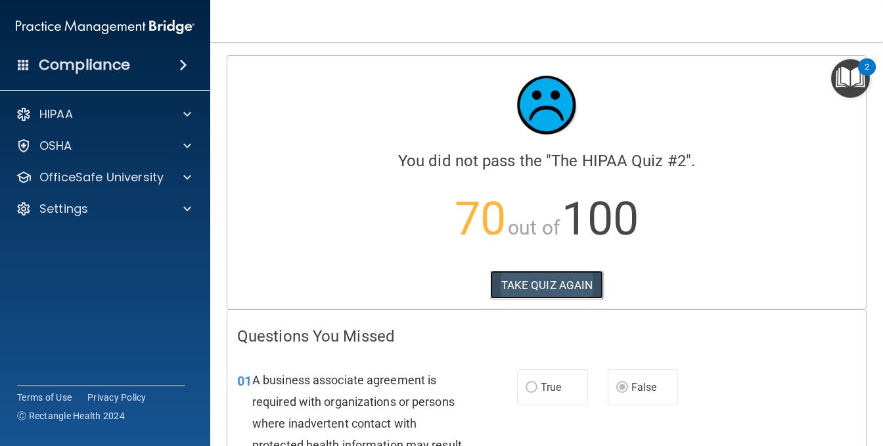
drag, startPoint x: 522, startPoint y: 279, endPoint x: 515, endPoint y: 283, distance: 7.7
click at [519, 281] on button "TAKE QUIZ AGAIN" at bounding box center [547, 285] width 114 height 29
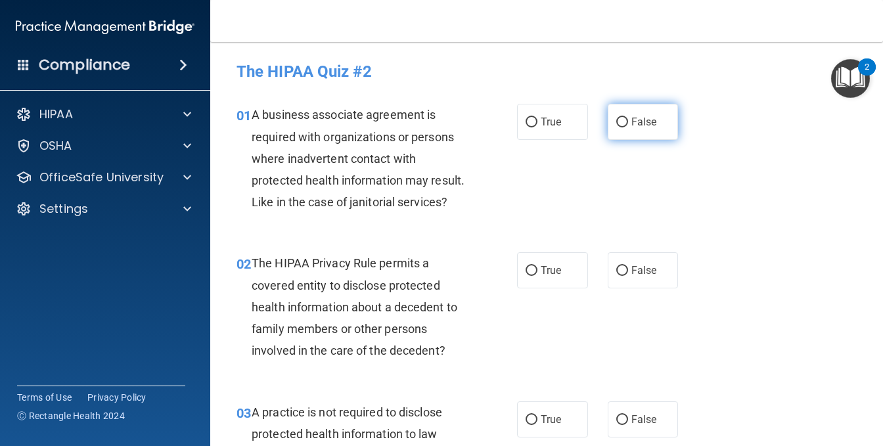
click at [622, 126] on label "False" at bounding box center [643, 122] width 71 height 36
click at [622, 126] on input "False" at bounding box center [623, 123] width 12 height 10
radio input "true"
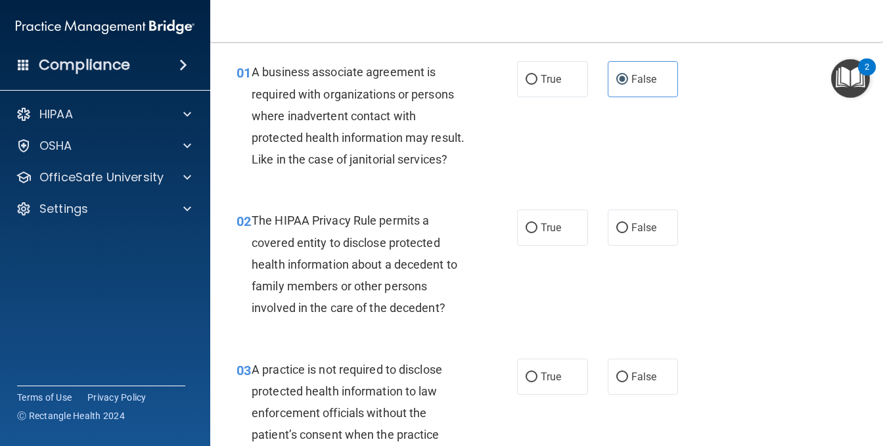
scroll to position [66, 0]
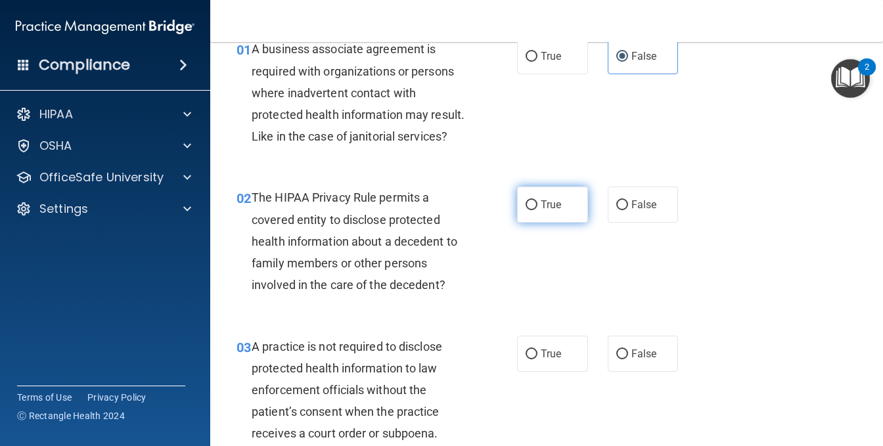
click at [530, 210] on input "True" at bounding box center [532, 205] width 12 height 10
radio input "true"
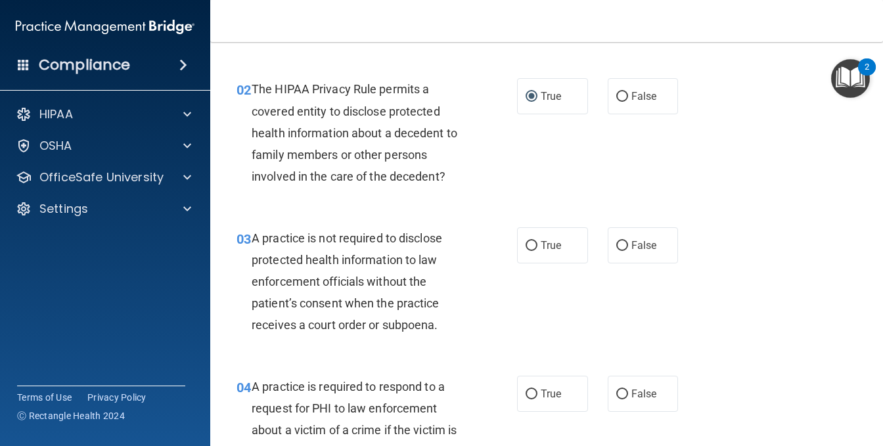
scroll to position [197, 0]
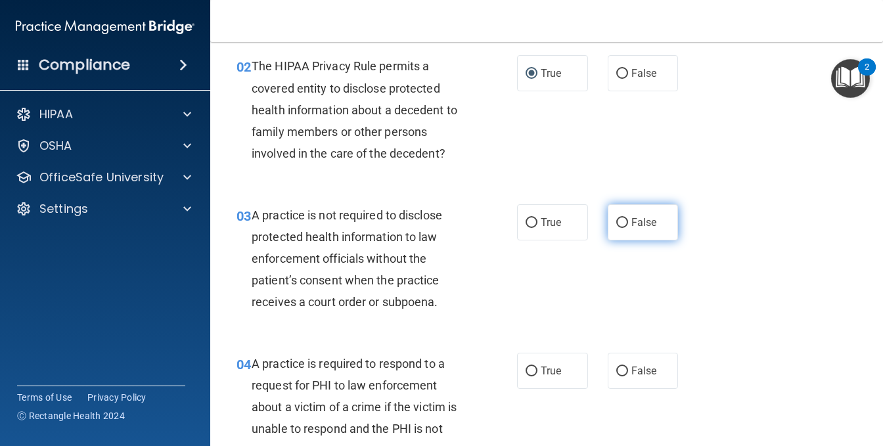
click at [620, 228] on input "False" at bounding box center [623, 223] width 12 height 10
radio input "true"
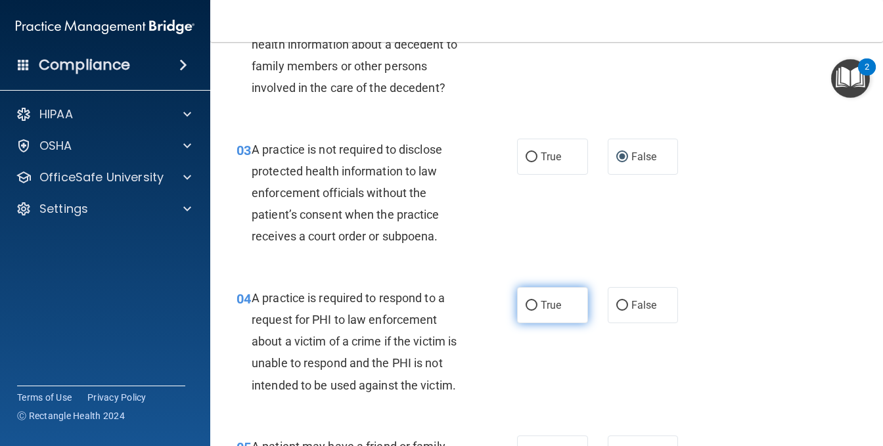
click at [526, 311] on input "True" at bounding box center [532, 306] width 12 height 10
radio input "true"
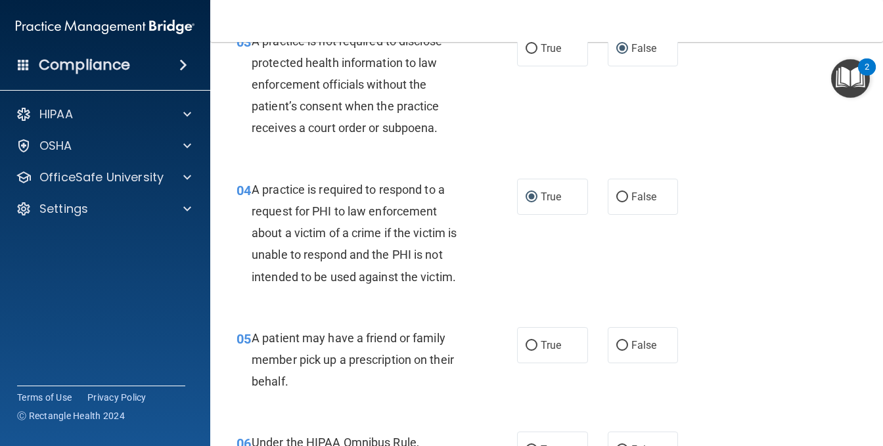
scroll to position [394, 0]
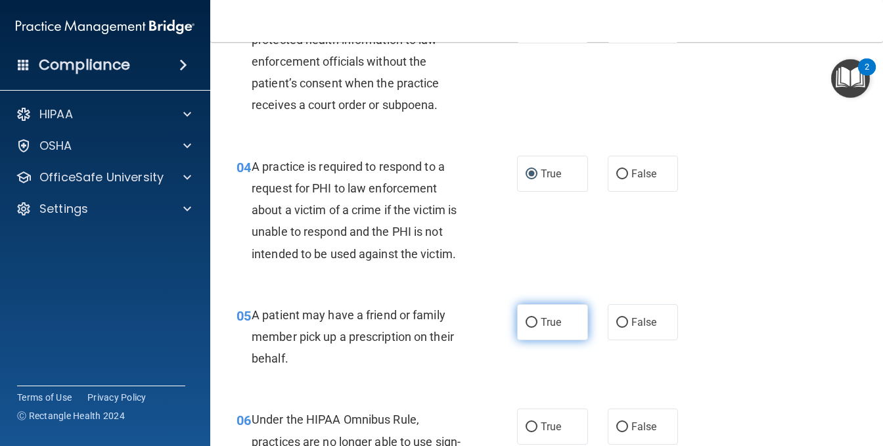
click at [547, 340] on label "True" at bounding box center [552, 322] width 71 height 36
click at [538, 328] on input "True" at bounding box center [532, 323] width 12 height 10
radio input "true"
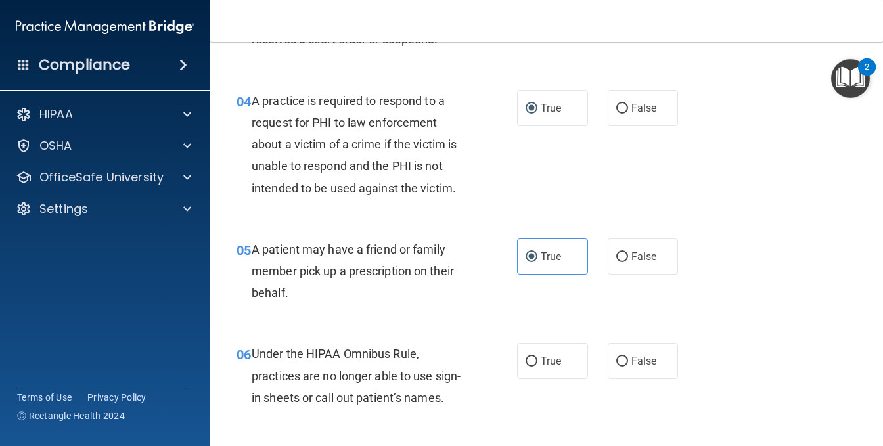
scroll to position [526, 0]
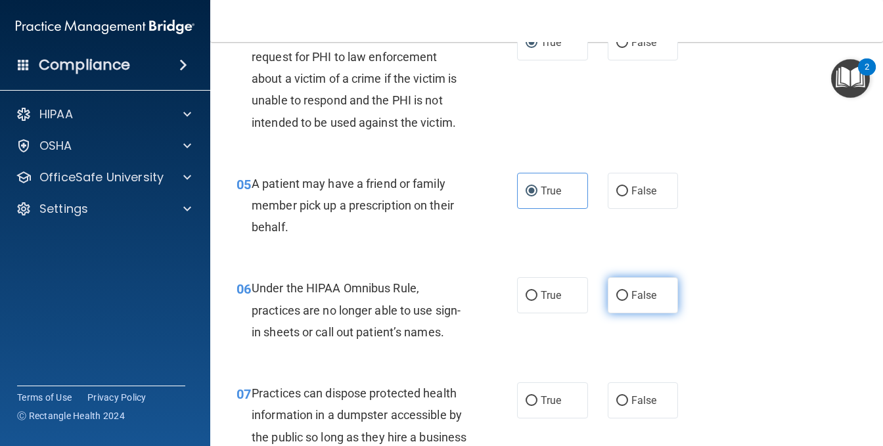
click at [626, 314] on label "False" at bounding box center [643, 295] width 71 height 36
click at [626, 301] on input "False" at bounding box center [623, 296] width 12 height 10
radio input "true"
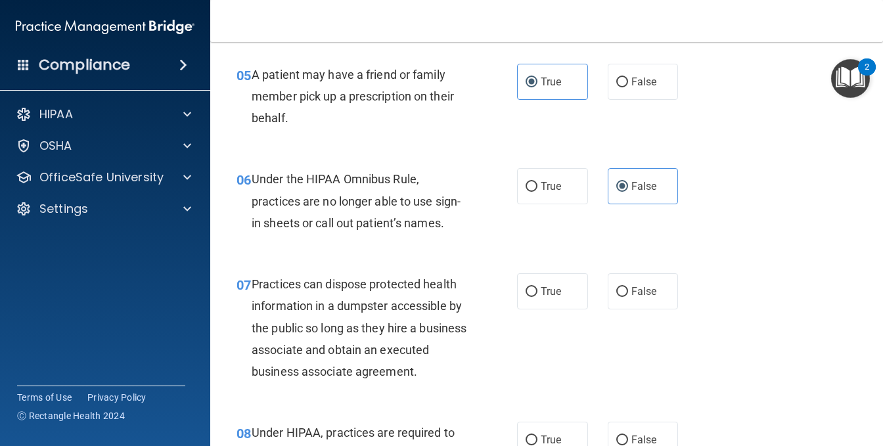
scroll to position [657, 0]
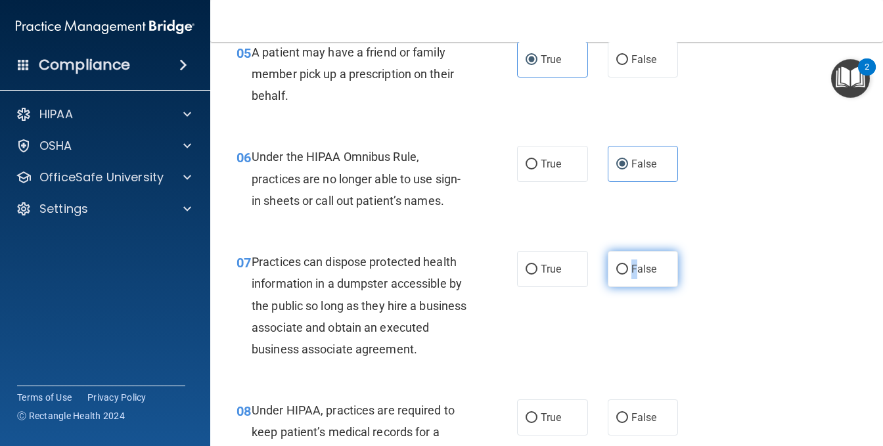
click at [628, 287] on label "False" at bounding box center [643, 269] width 71 height 36
click at [617, 275] on input "False" at bounding box center [623, 270] width 12 height 10
radio input "true"
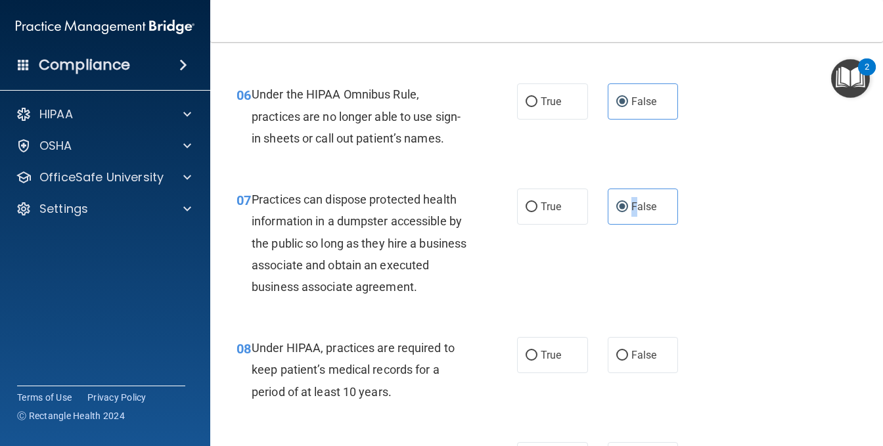
scroll to position [789, 0]
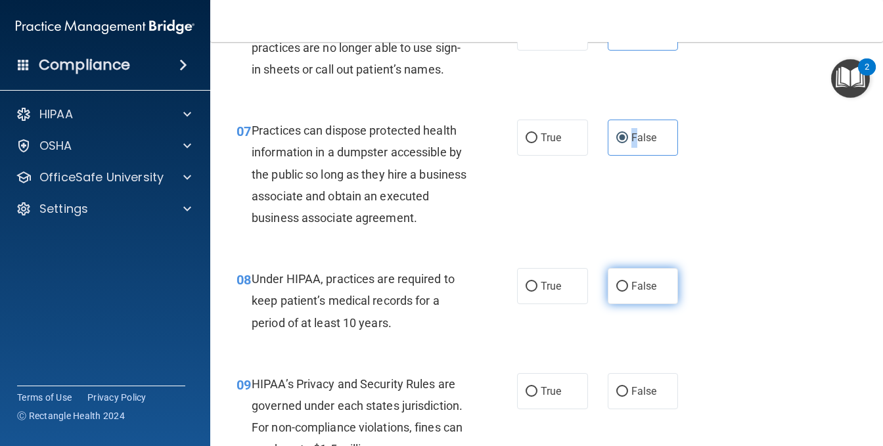
click at [617, 292] on input "False" at bounding box center [623, 287] width 12 height 10
radio input "true"
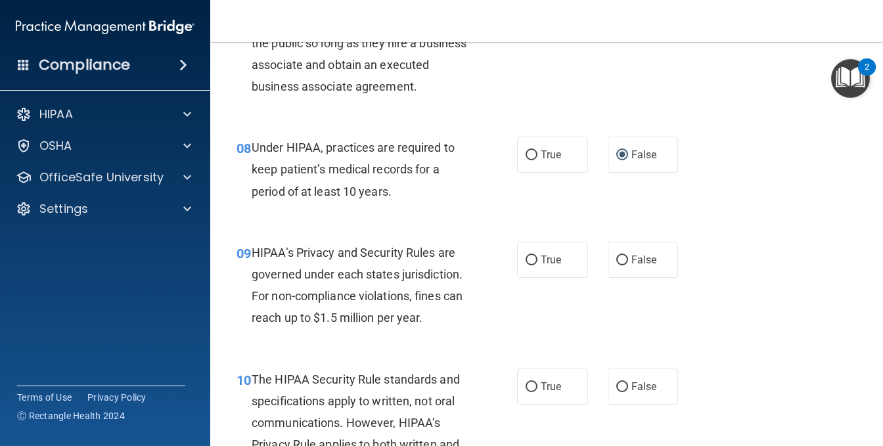
scroll to position [986, 0]
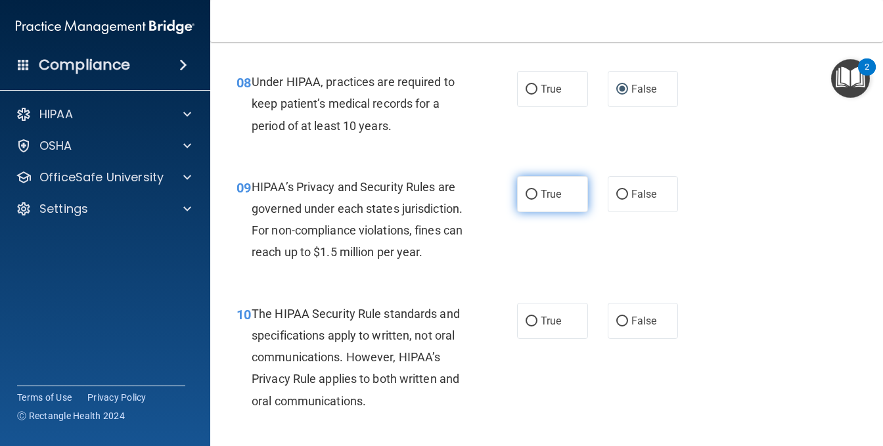
click at [541, 200] on span "True" at bounding box center [551, 194] width 20 height 12
click at [538, 200] on input "True" at bounding box center [532, 195] width 12 height 10
radio input "true"
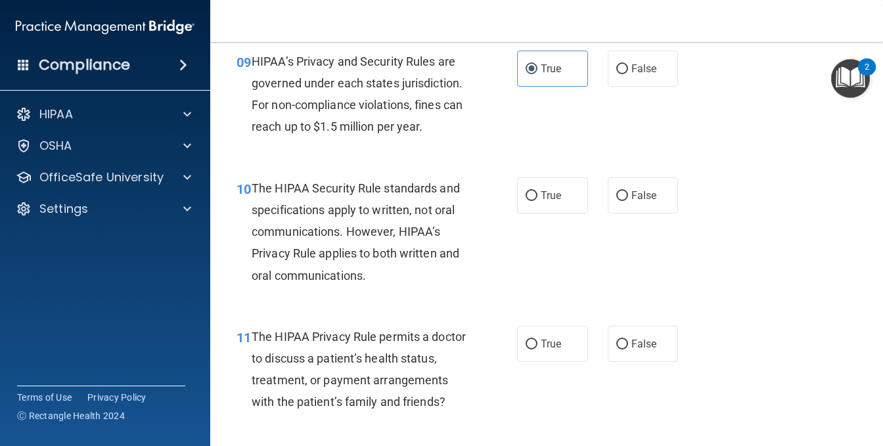
scroll to position [1117, 0]
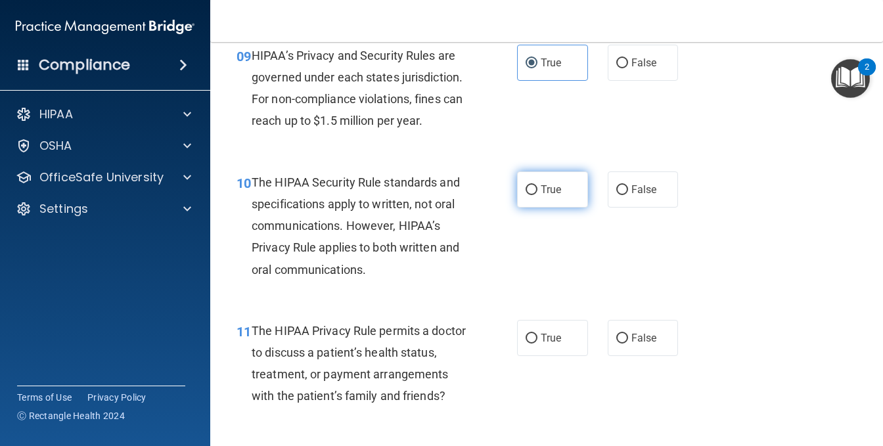
click at [530, 195] on input "True" at bounding box center [532, 190] width 12 height 10
radio input "true"
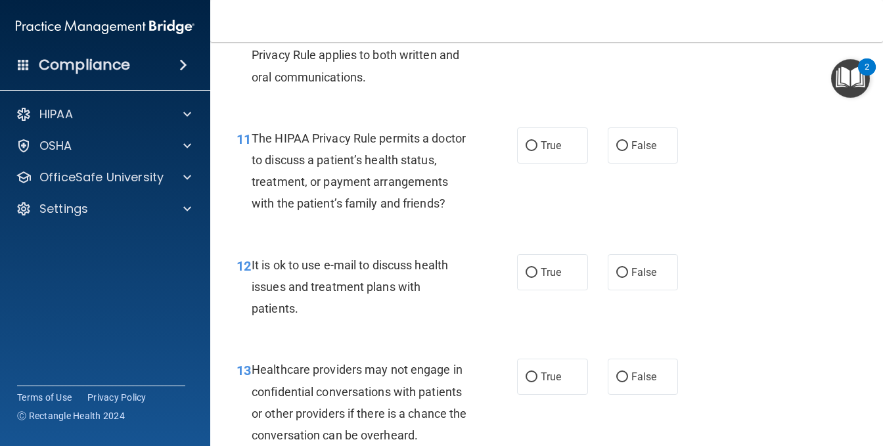
scroll to position [1315, 0]
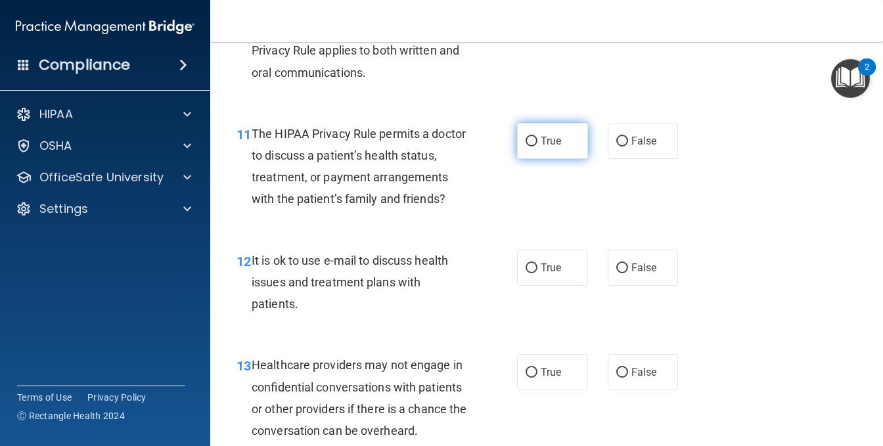
click at [529, 147] on input "True" at bounding box center [532, 142] width 12 height 10
radio input "true"
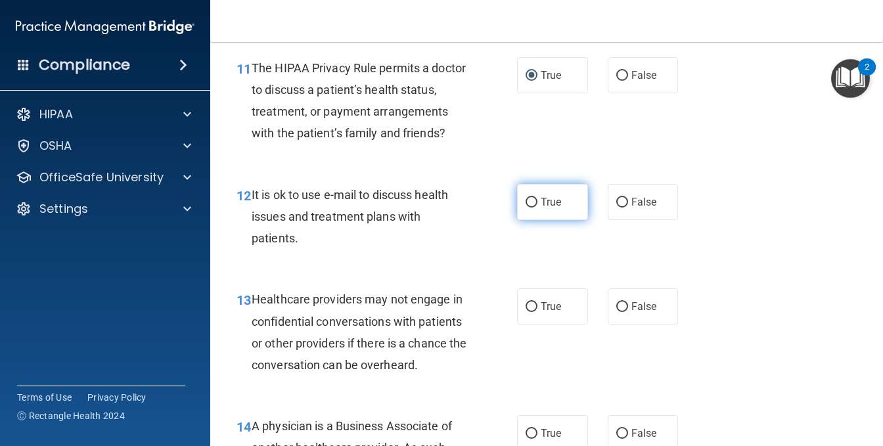
click at [530, 220] on label "True" at bounding box center [552, 202] width 71 height 36
click at [530, 208] on input "True" at bounding box center [532, 203] width 12 height 10
radio input "true"
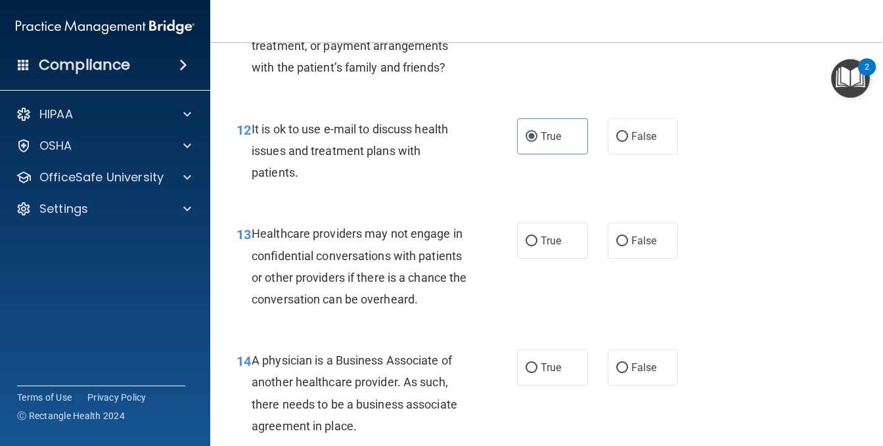
scroll to position [1512, 0]
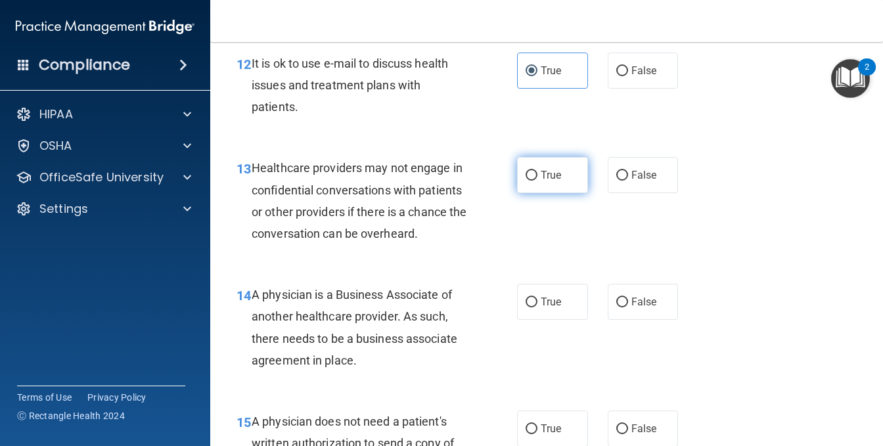
click at [519, 193] on label "True" at bounding box center [552, 175] width 71 height 36
click at [526, 181] on input "True" at bounding box center [532, 176] width 12 height 10
radio input "true"
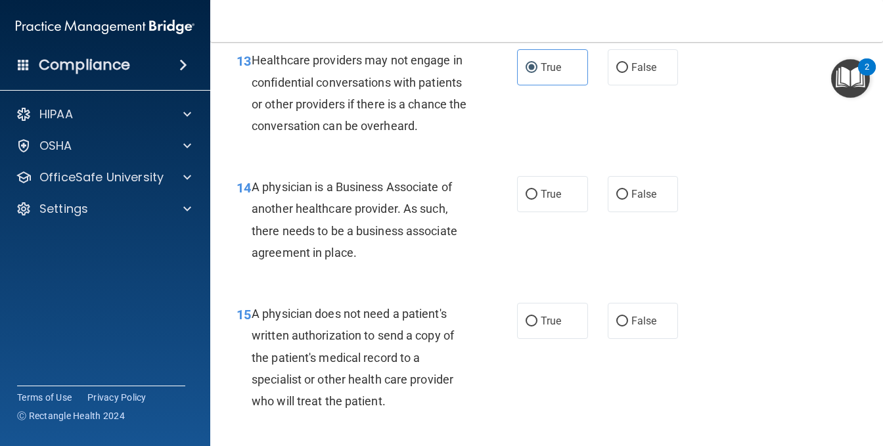
scroll to position [1643, 0]
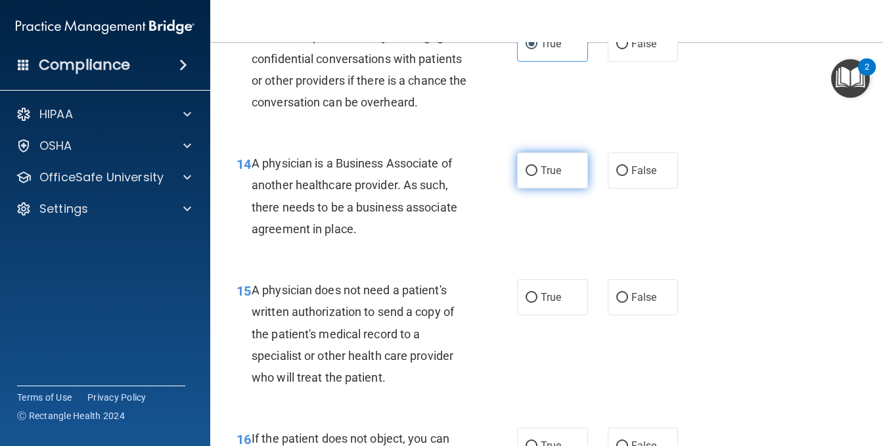
click at [537, 189] on label "True" at bounding box center [552, 170] width 71 height 36
click at [537, 176] on input "True" at bounding box center [532, 171] width 12 height 10
radio input "true"
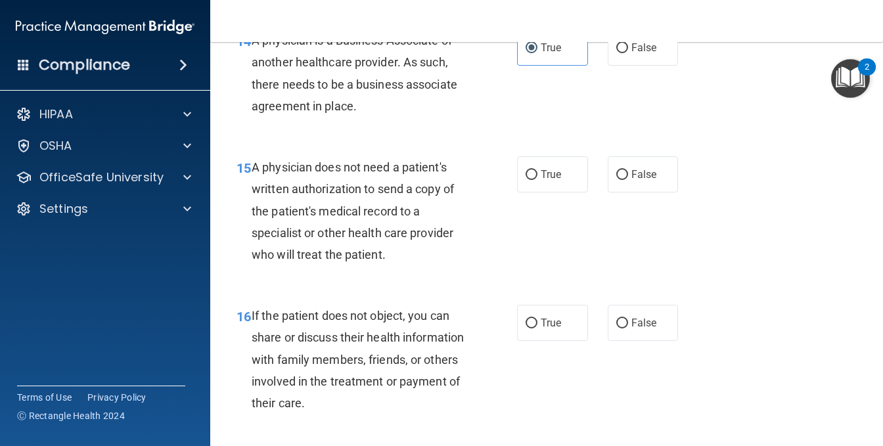
scroll to position [1775, 0]
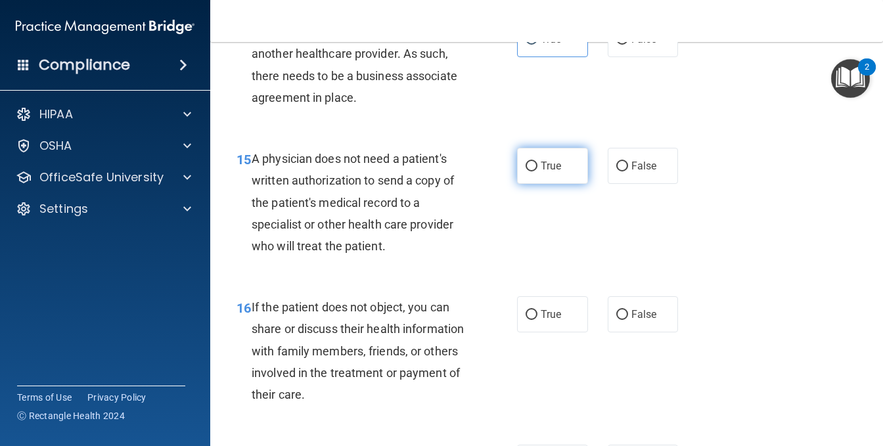
click at [526, 172] on input "True" at bounding box center [532, 167] width 12 height 10
radio input "true"
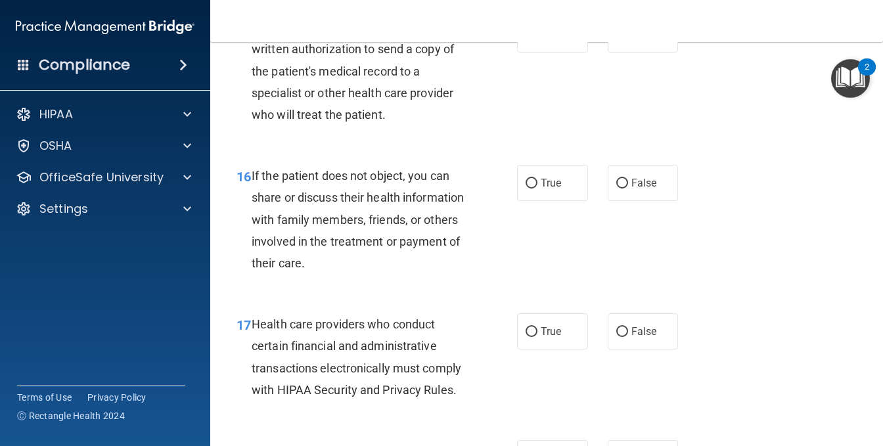
scroll to position [1972, 0]
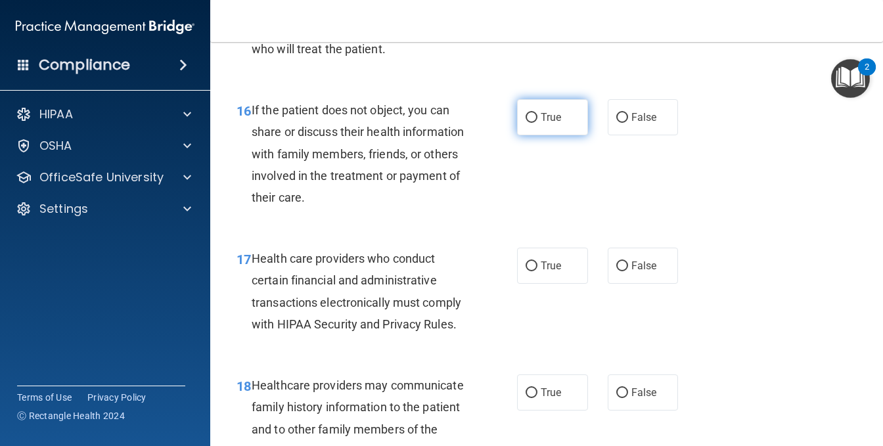
click at [526, 123] on input "True" at bounding box center [532, 118] width 12 height 10
radio input "true"
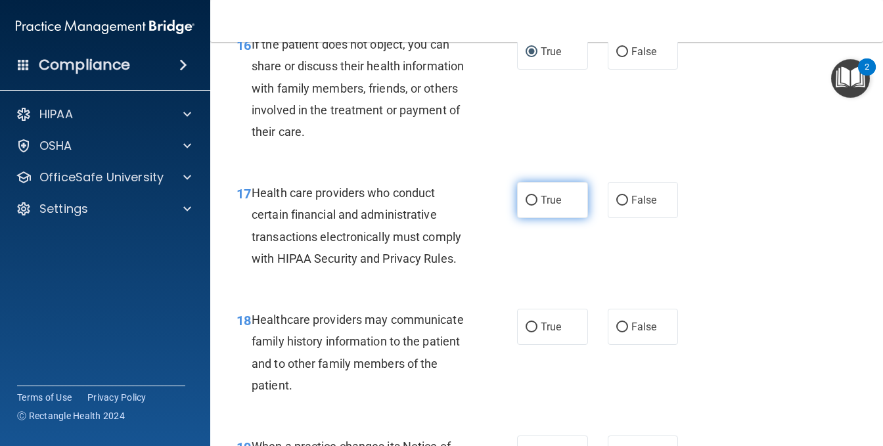
drag, startPoint x: 555, startPoint y: 310, endPoint x: 520, endPoint y: 296, distance: 37.5
click at [547, 218] on label "True" at bounding box center [552, 200] width 71 height 36
click at [526, 206] on input "True" at bounding box center [532, 201] width 12 height 10
radio input "true"
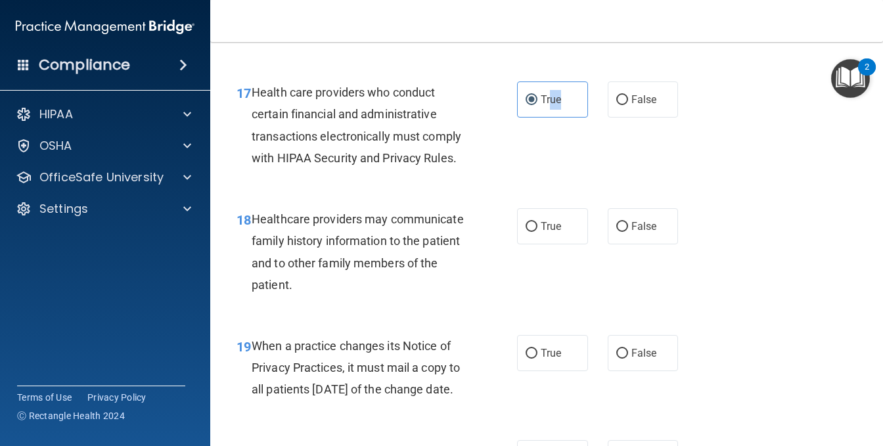
scroll to position [2169, 0]
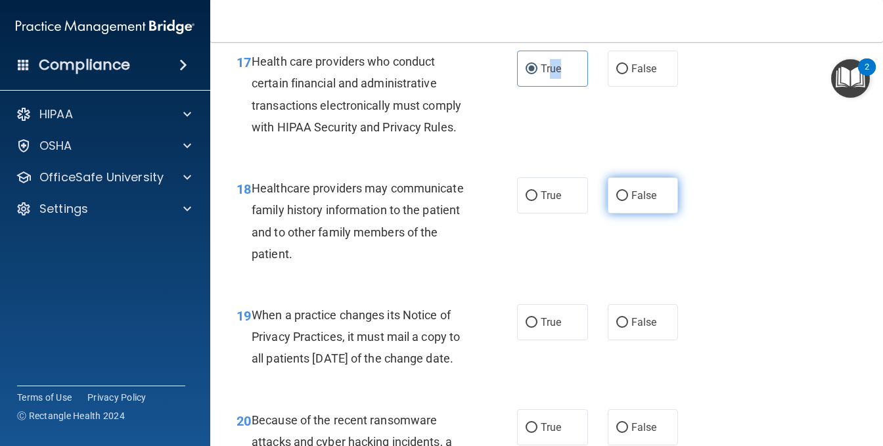
click at [617, 201] on input "False" at bounding box center [623, 196] width 12 height 10
radio input "true"
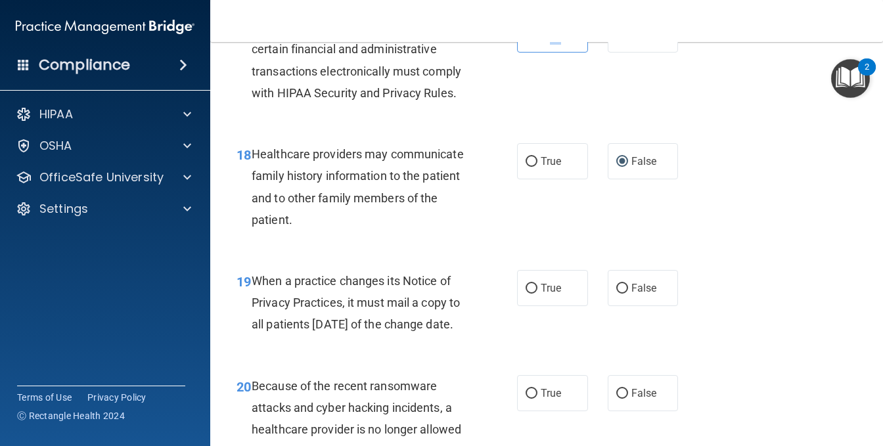
scroll to position [2235, 0]
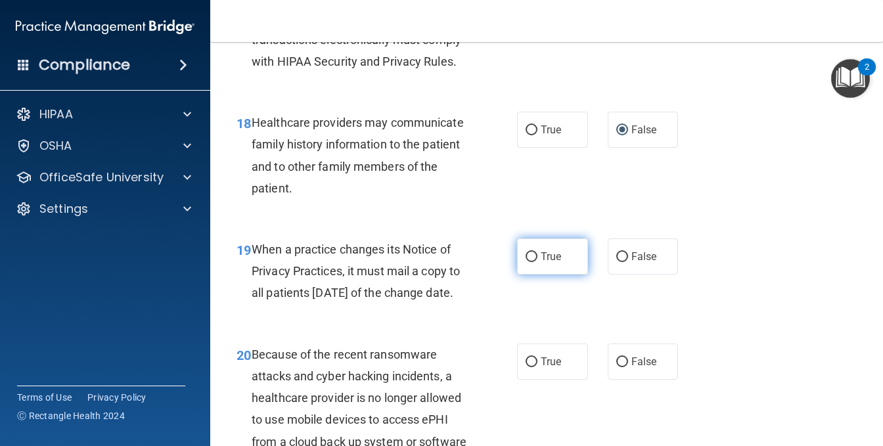
click at [527, 262] on input "True" at bounding box center [532, 257] width 12 height 10
radio input "true"
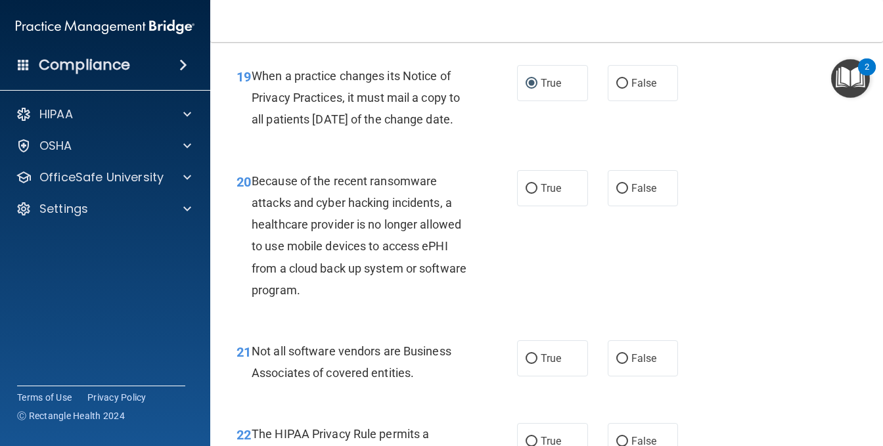
scroll to position [2432, 0]
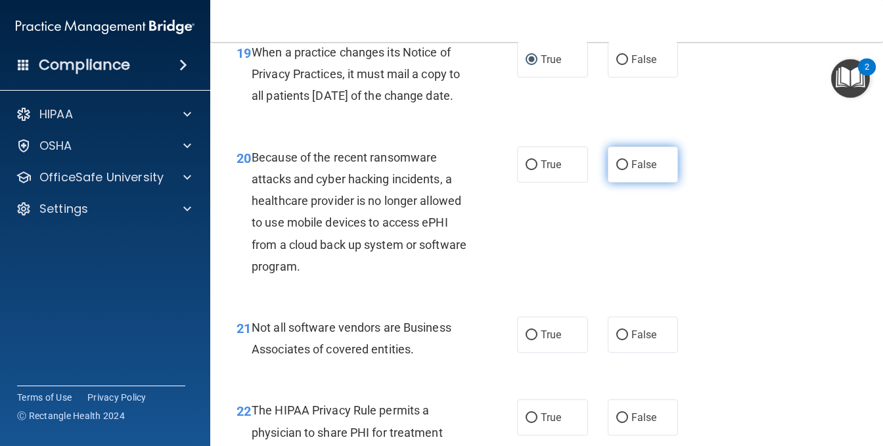
click at [617, 170] on input "False" at bounding box center [623, 165] width 12 height 10
radio input "true"
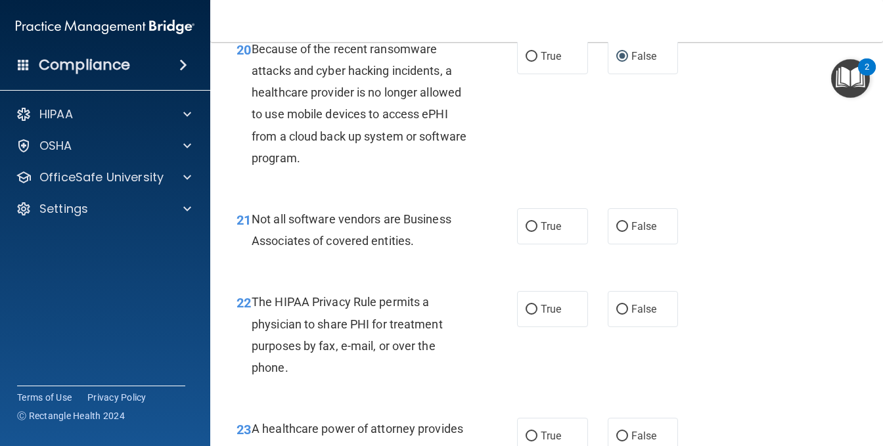
scroll to position [2563, 0]
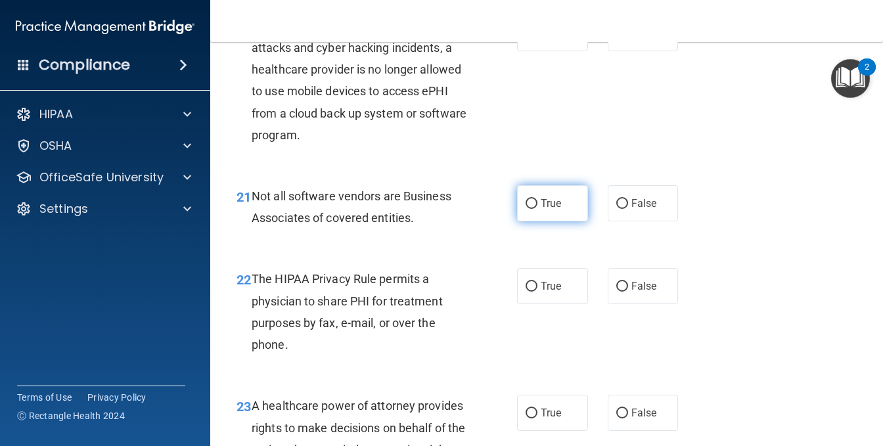
click at [528, 209] on input "True" at bounding box center [532, 204] width 12 height 10
radio input "true"
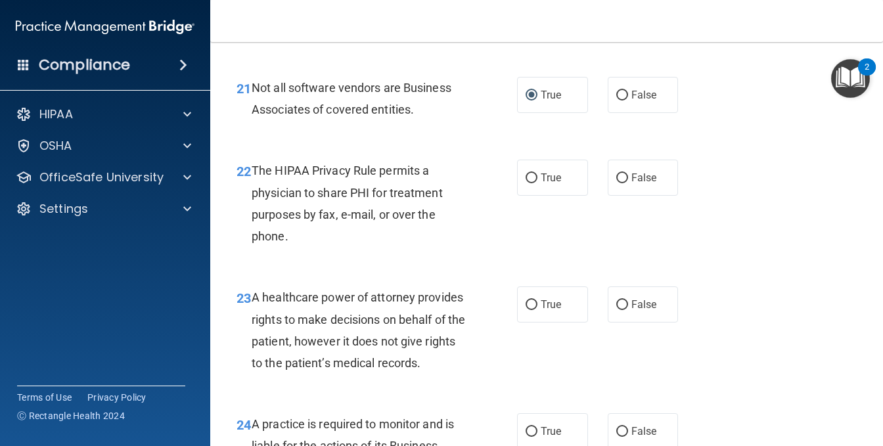
scroll to position [2695, 0]
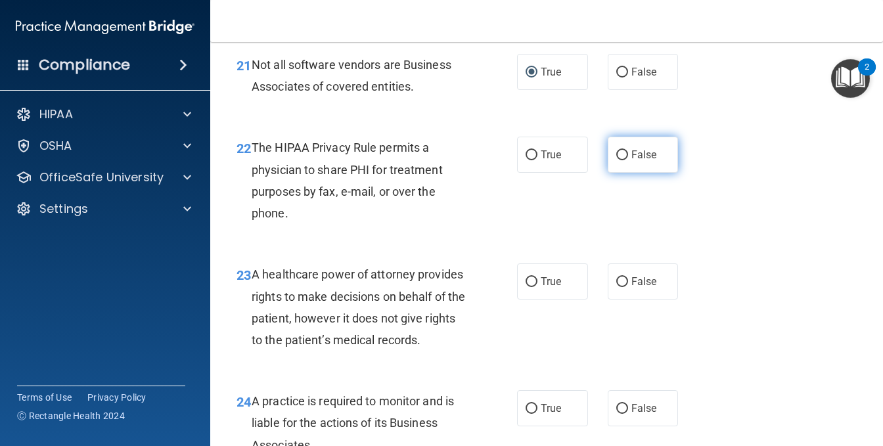
click at [620, 160] on input "False" at bounding box center [623, 156] width 12 height 10
radio input "true"
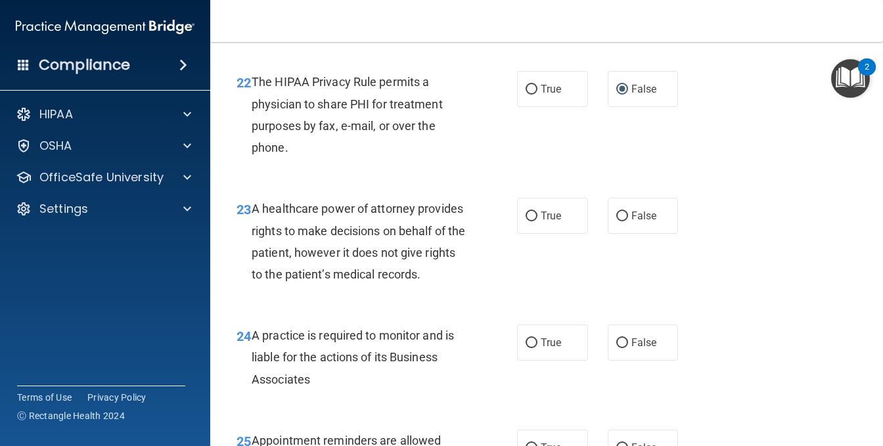
scroll to position [2826, 0]
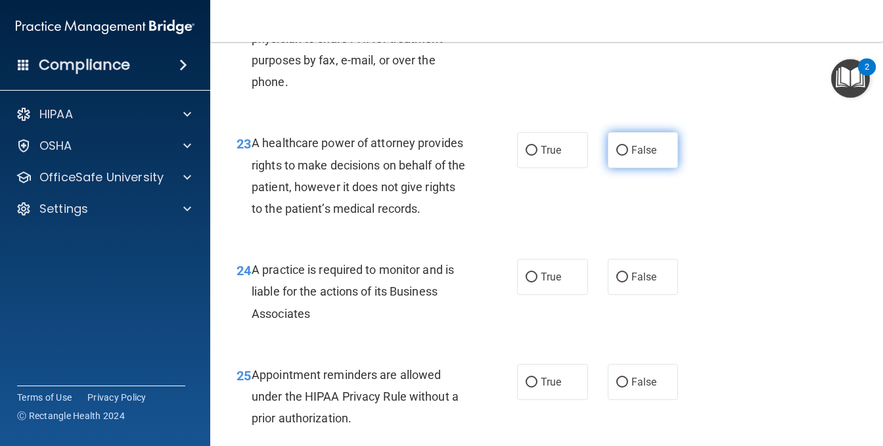
click at [617, 156] on input "False" at bounding box center [623, 151] width 12 height 10
radio input "true"
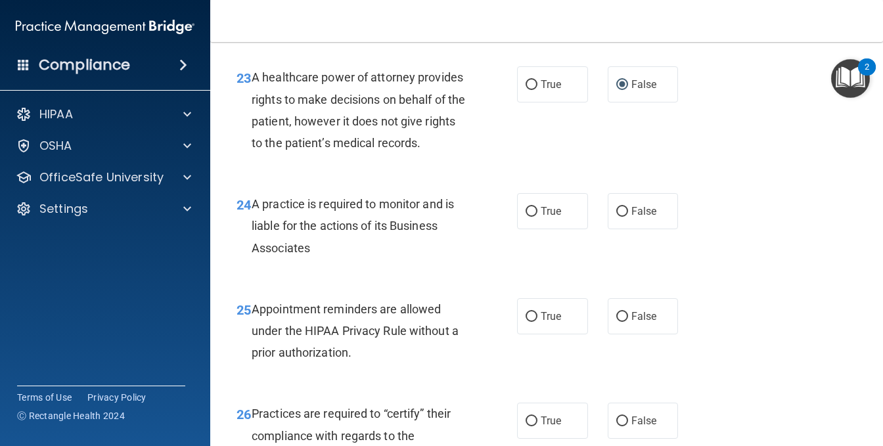
scroll to position [2958, 0]
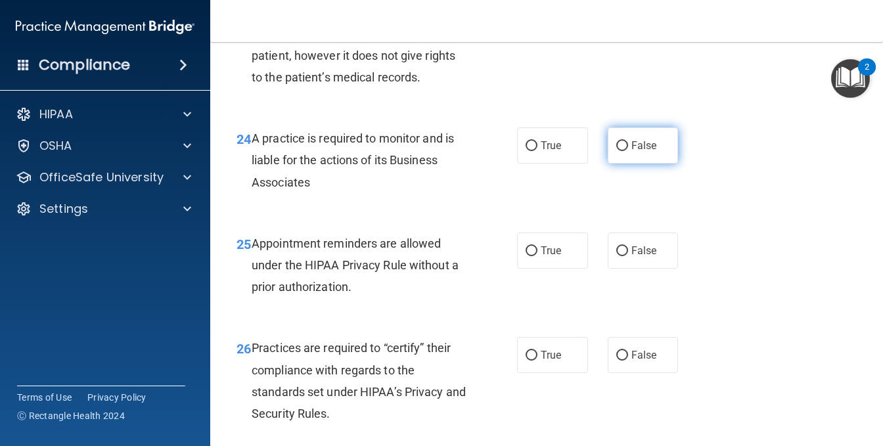
click at [617, 151] on input "False" at bounding box center [623, 146] width 12 height 10
radio input "true"
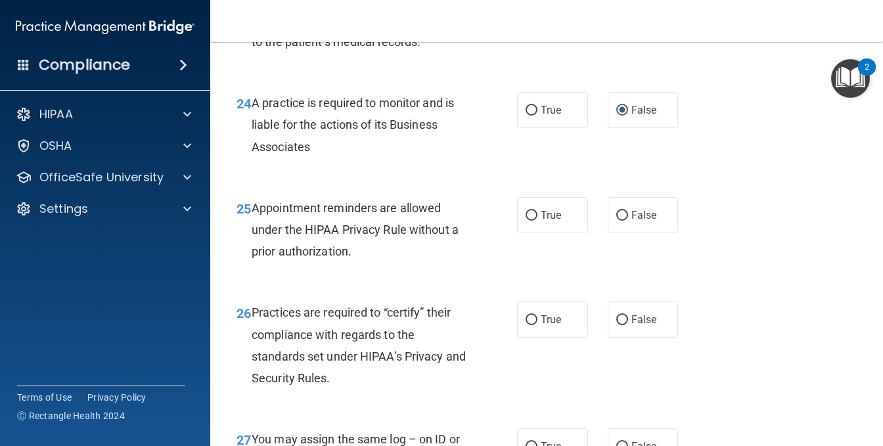
scroll to position [3024, 0]
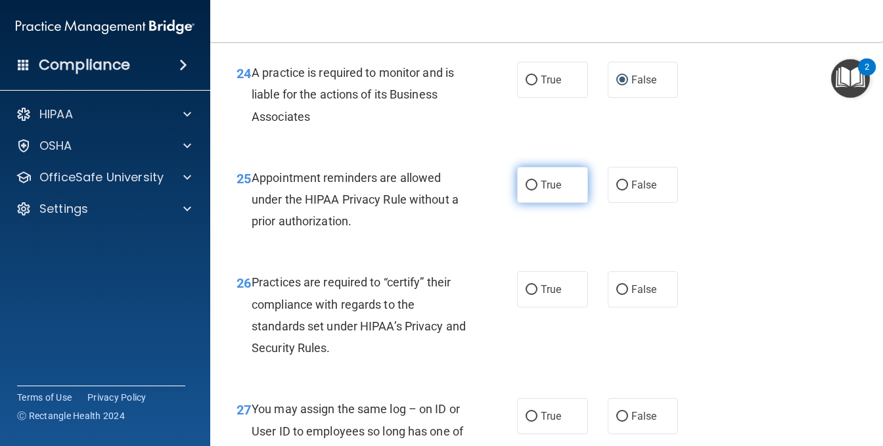
click at [527, 191] on input "True" at bounding box center [532, 186] width 12 height 10
radio input "true"
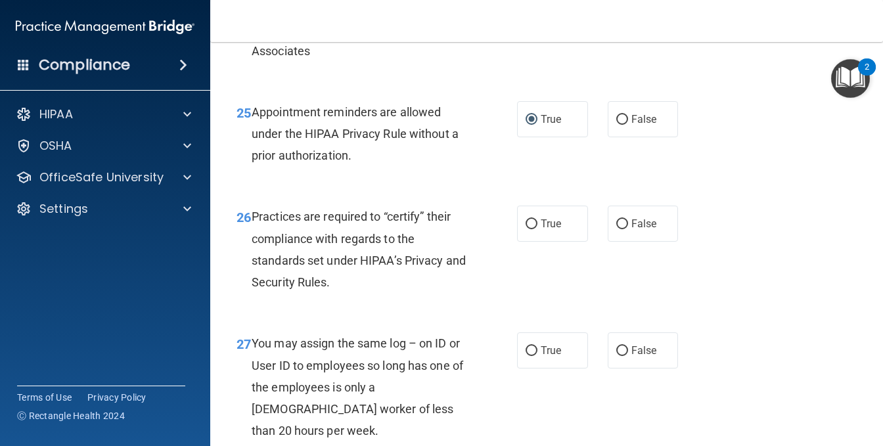
scroll to position [3155, 0]
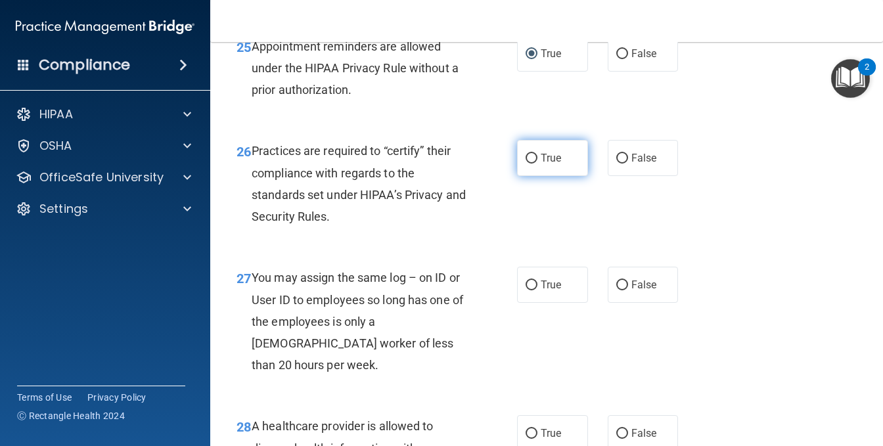
click at [526, 164] on input "True" at bounding box center [532, 159] width 12 height 10
radio input "true"
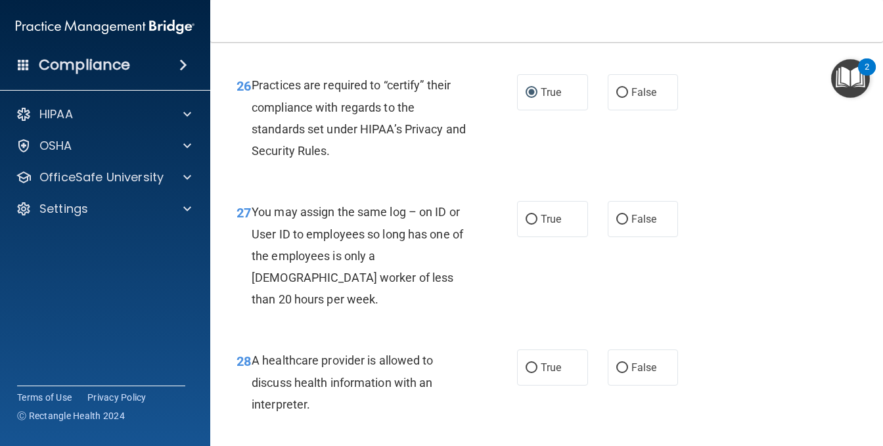
scroll to position [3286, 0]
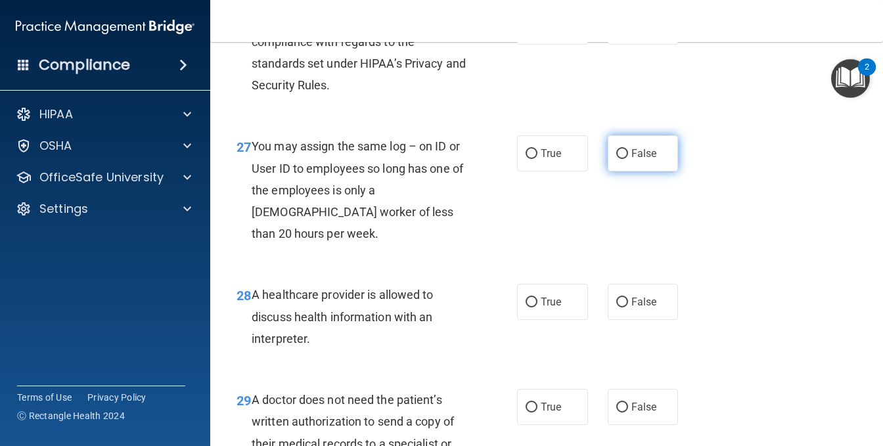
click at [622, 172] on label "False" at bounding box center [643, 153] width 71 height 36
click at [622, 159] on input "False" at bounding box center [623, 154] width 12 height 10
radio input "true"
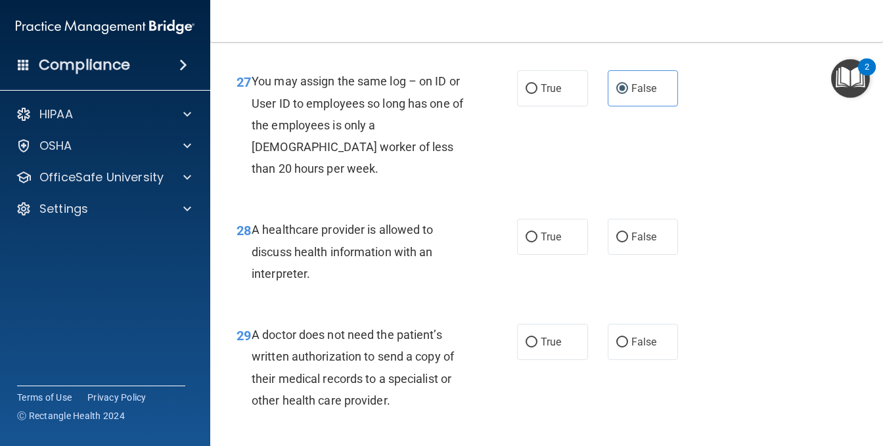
scroll to position [3352, 0]
click at [523, 254] on label "True" at bounding box center [552, 236] width 71 height 36
click at [526, 242] on input "True" at bounding box center [532, 237] width 12 height 10
radio input "true"
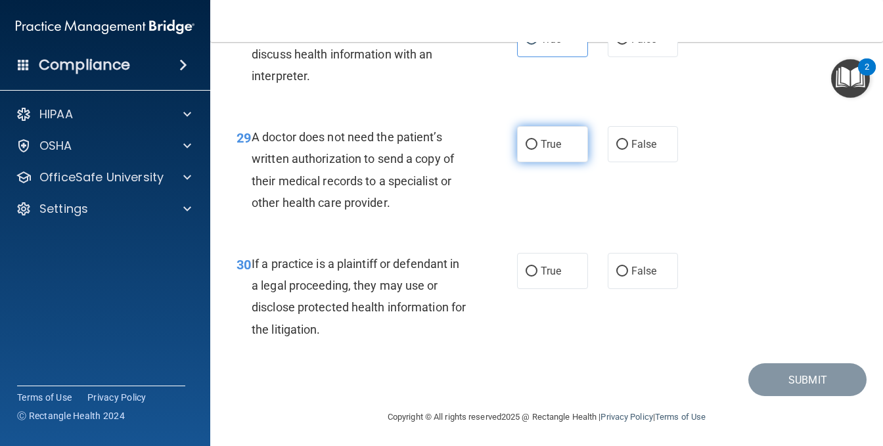
click at [526, 150] on input "True" at bounding box center [532, 145] width 12 height 10
radio input "true"
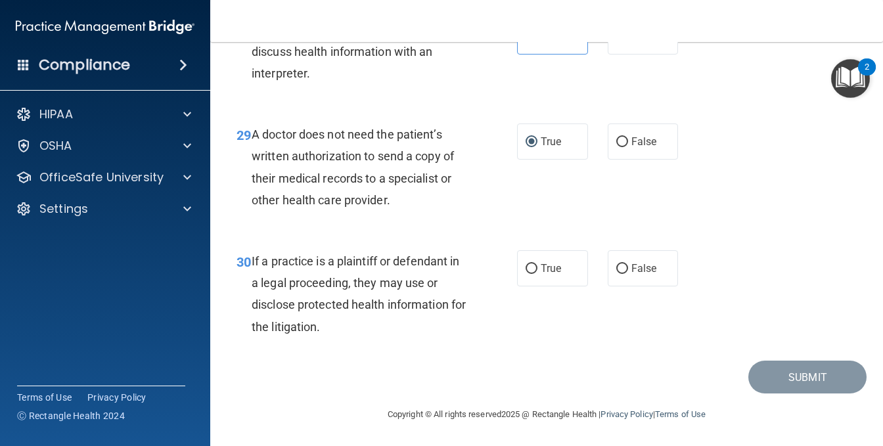
scroll to position [3615, 0]
click at [526, 274] on input "True" at bounding box center [532, 269] width 12 height 10
radio input "true"
click at [770, 377] on button "Submit" at bounding box center [808, 378] width 118 height 34
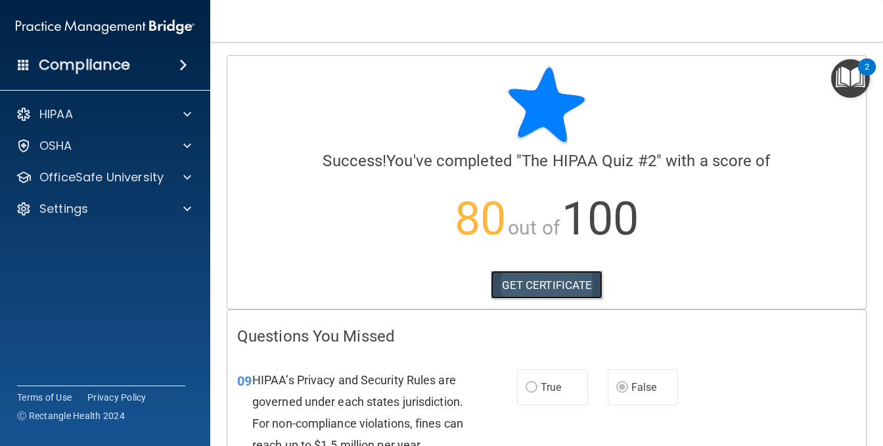
click at [570, 288] on link "GET CERTIFICATE" at bounding box center [547, 285] width 112 height 29
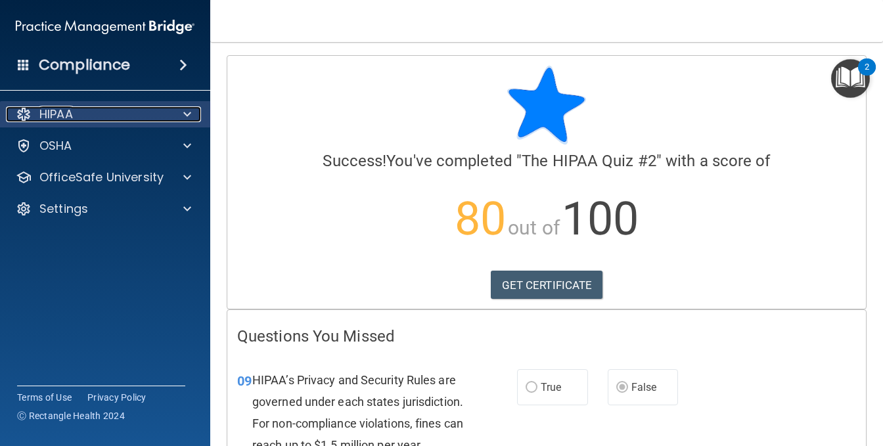
click at [190, 115] on span at bounding box center [187, 114] width 8 height 16
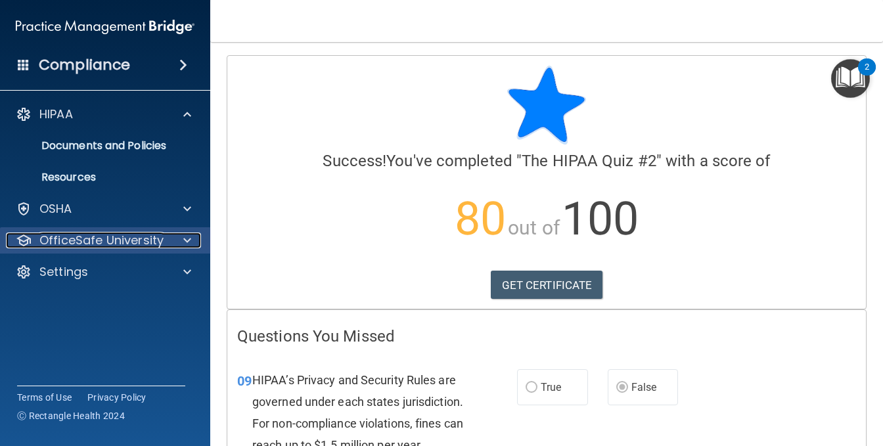
click at [181, 236] on div at bounding box center [185, 241] width 33 height 16
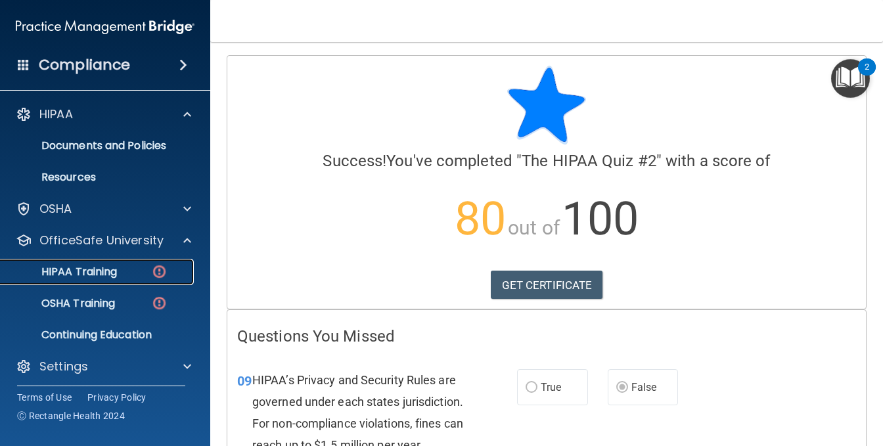
click at [93, 270] on p "HIPAA Training" at bounding box center [63, 272] width 108 height 13
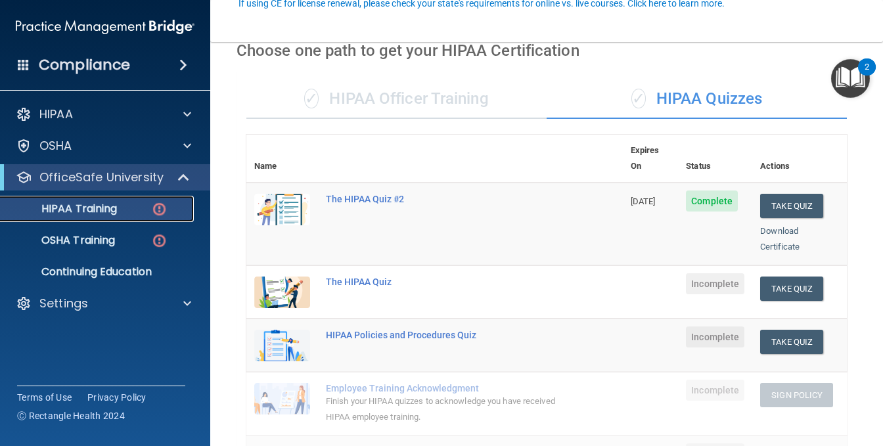
scroll to position [131, 0]
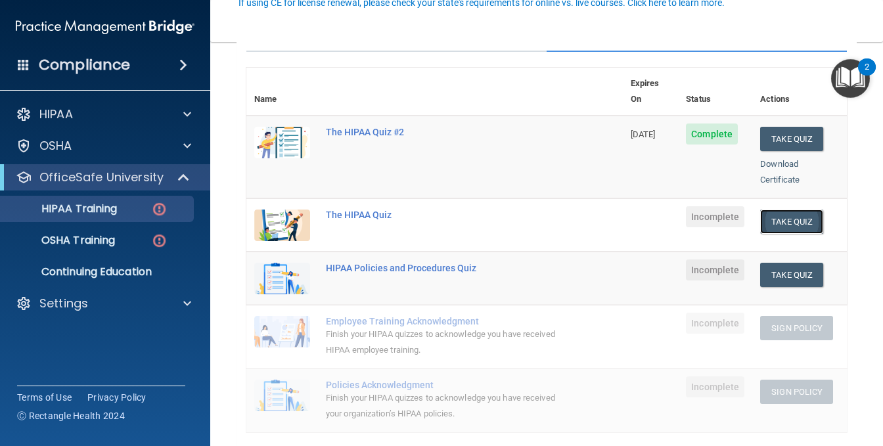
click at [779, 210] on button "Take Quiz" at bounding box center [791, 222] width 63 height 24
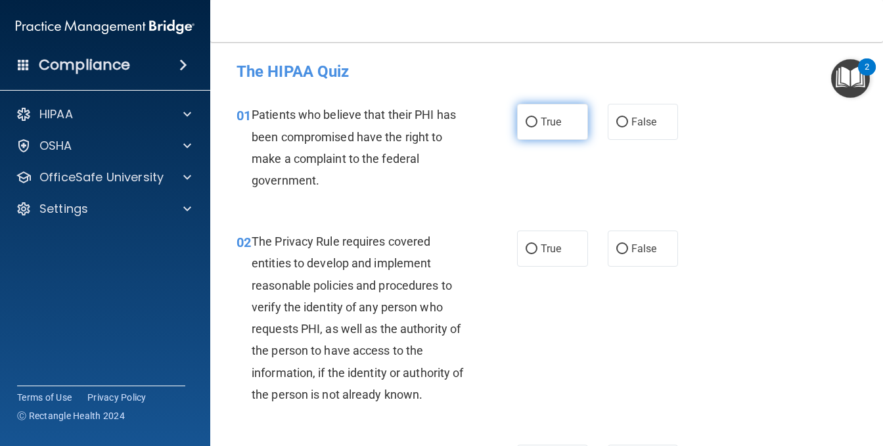
click at [526, 125] on input "True" at bounding box center [532, 123] width 12 height 10
radio input "true"
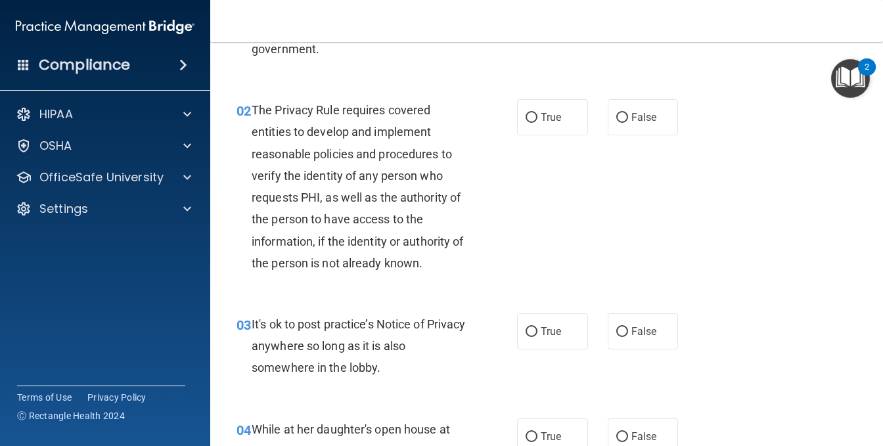
scroll to position [66, 0]
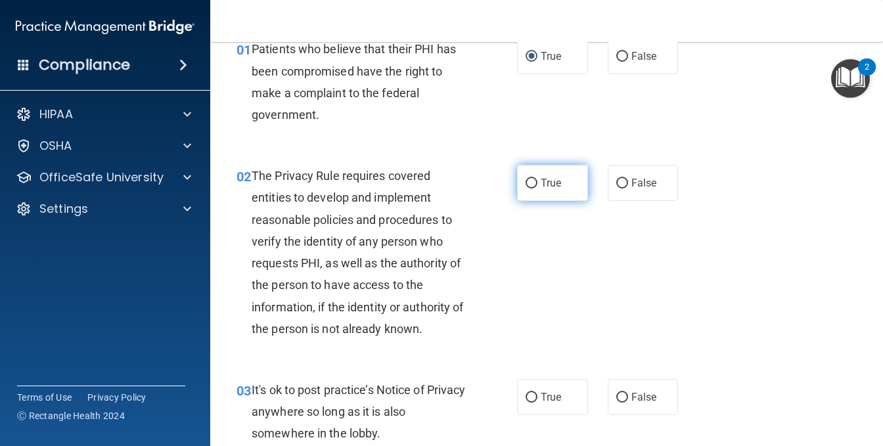
click at [526, 183] on input "True" at bounding box center [532, 184] width 12 height 10
radio input "true"
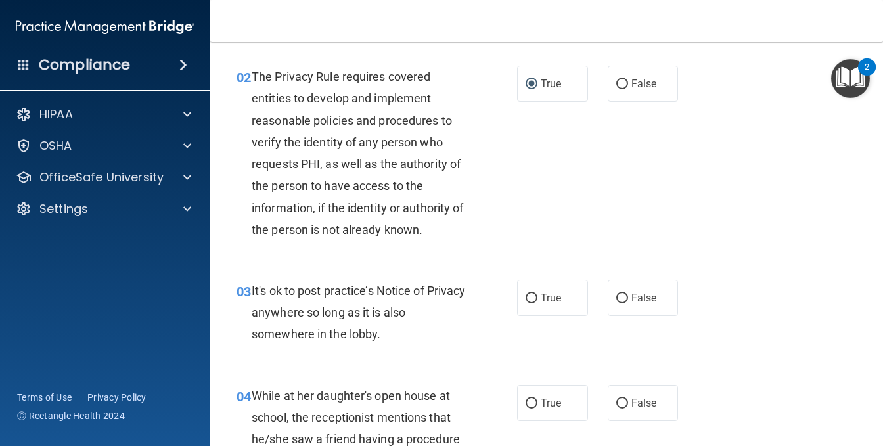
scroll to position [197, 0]
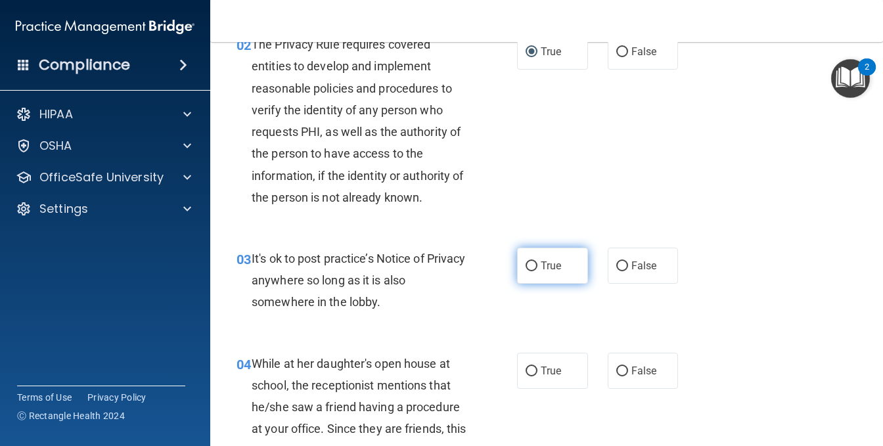
click at [530, 268] on input "True" at bounding box center [532, 267] width 12 height 10
radio input "true"
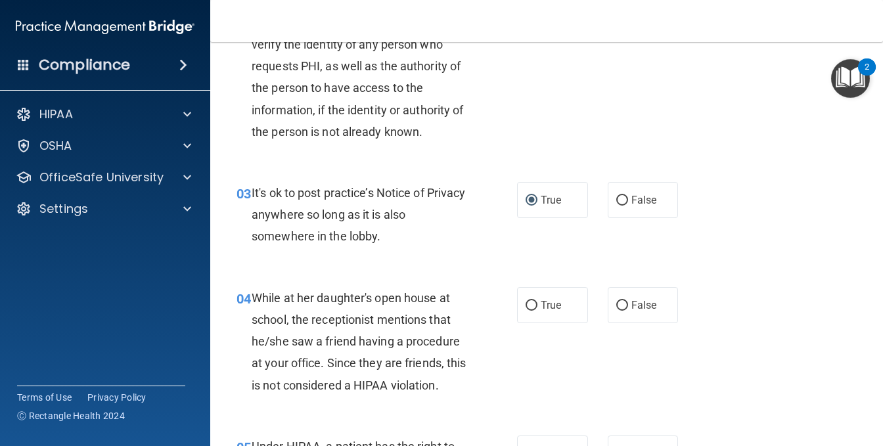
scroll to position [329, 0]
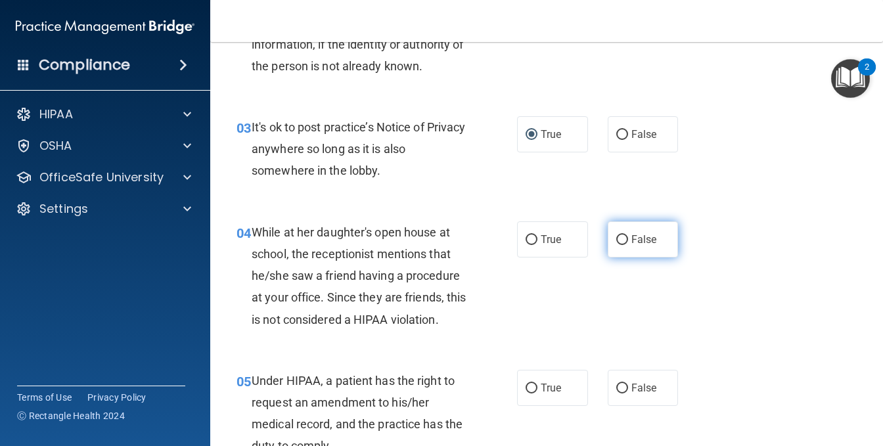
click at [650, 236] on label "False" at bounding box center [643, 240] width 71 height 36
click at [628, 236] on input "False" at bounding box center [623, 240] width 12 height 10
radio input "true"
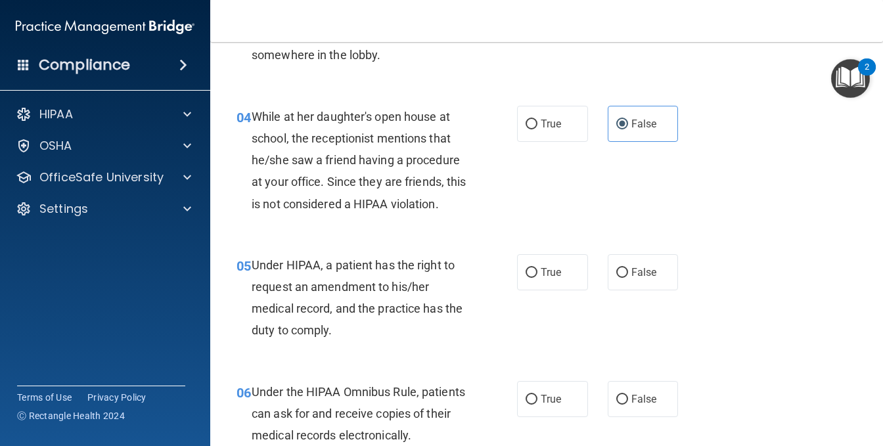
scroll to position [460, 0]
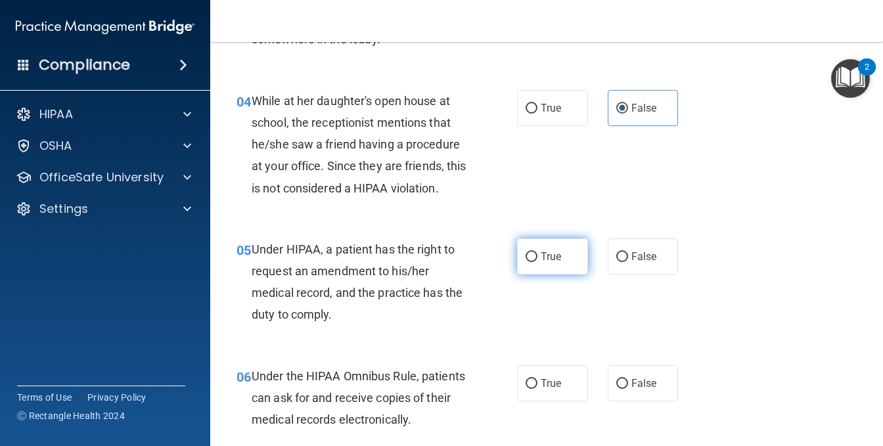
click at [530, 262] on input "True" at bounding box center [532, 257] width 12 height 10
radio input "true"
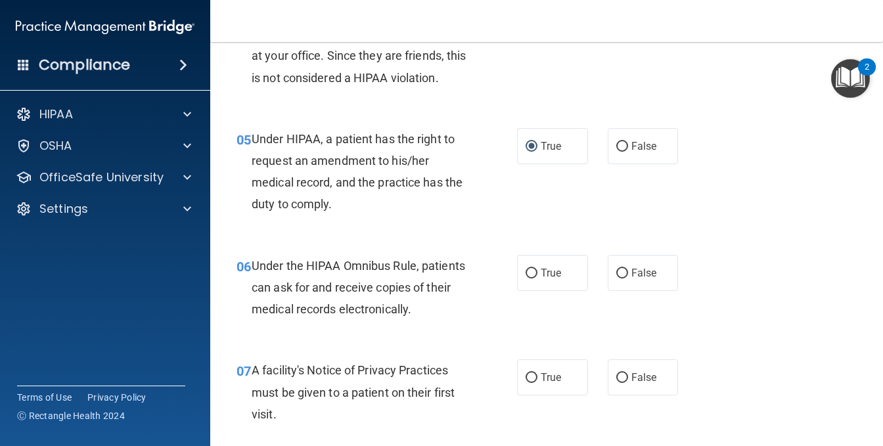
scroll to position [592, 0]
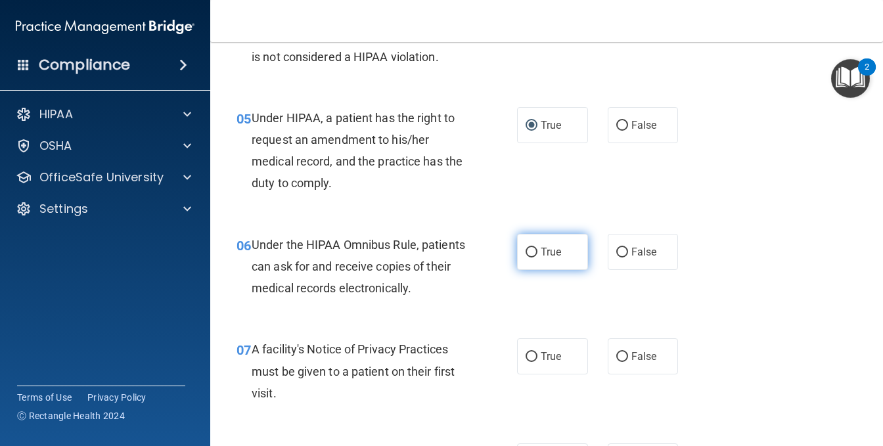
click at [526, 258] on input "True" at bounding box center [532, 253] width 12 height 10
radio input "true"
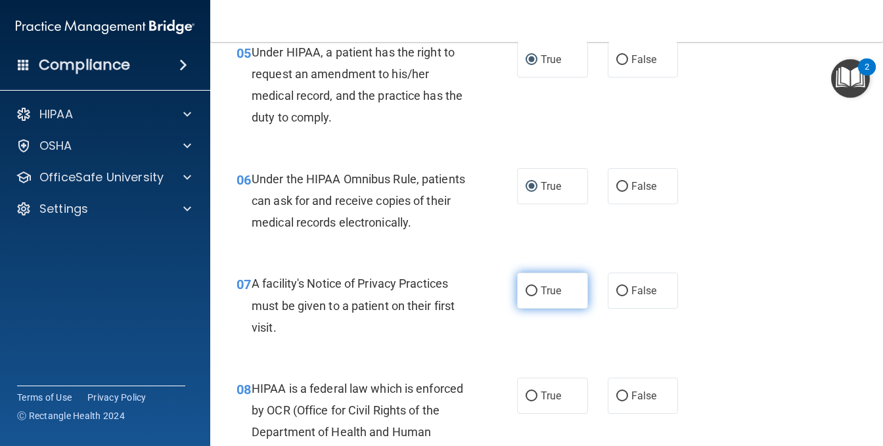
click at [526, 296] on input "True" at bounding box center [532, 292] width 12 height 10
radio input "true"
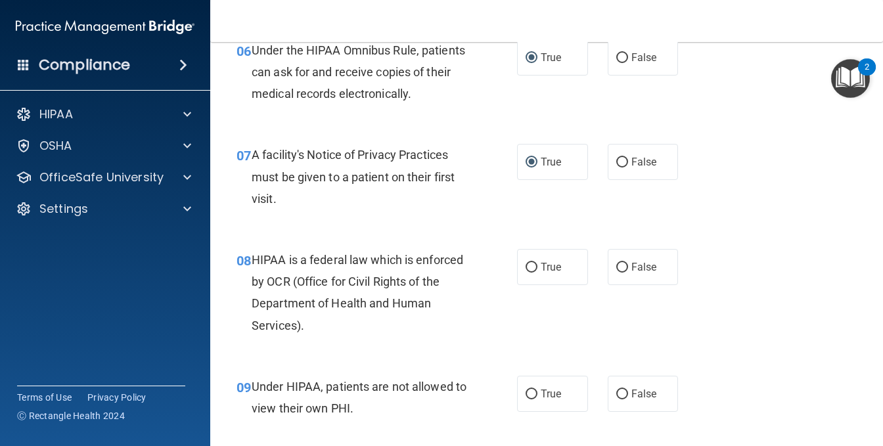
scroll to position [789, 0]
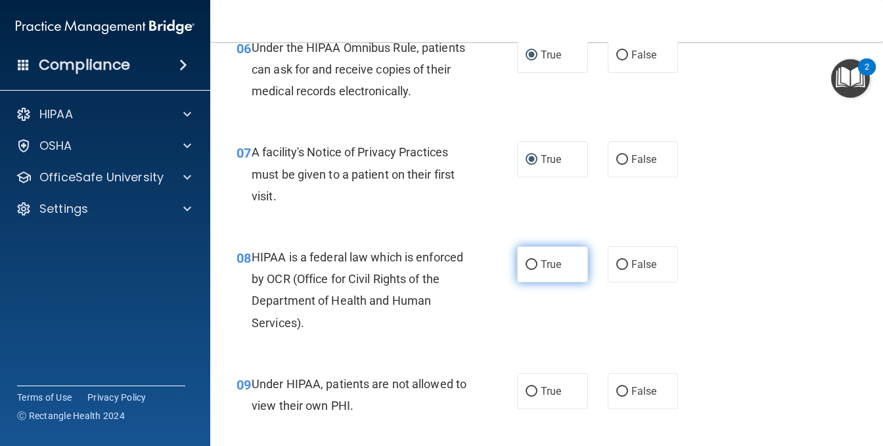
click at [528, 270] on input "True" at bounding box center [532, 265] width 12 height 10
radio input "true"
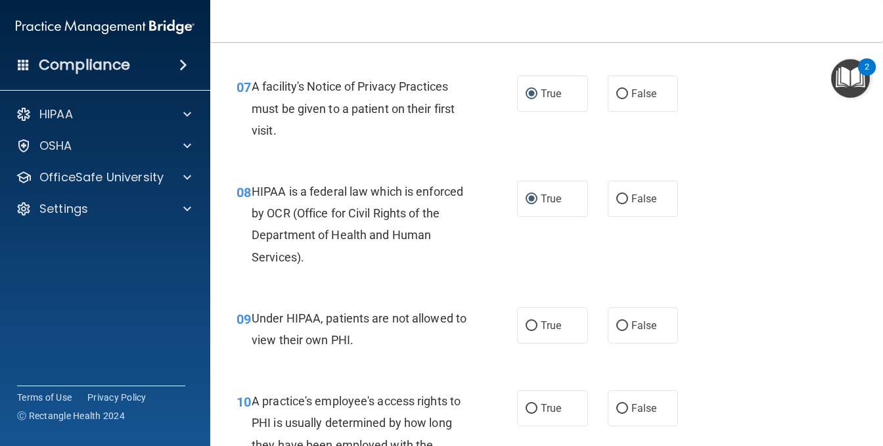
scroll to position [920, 0]
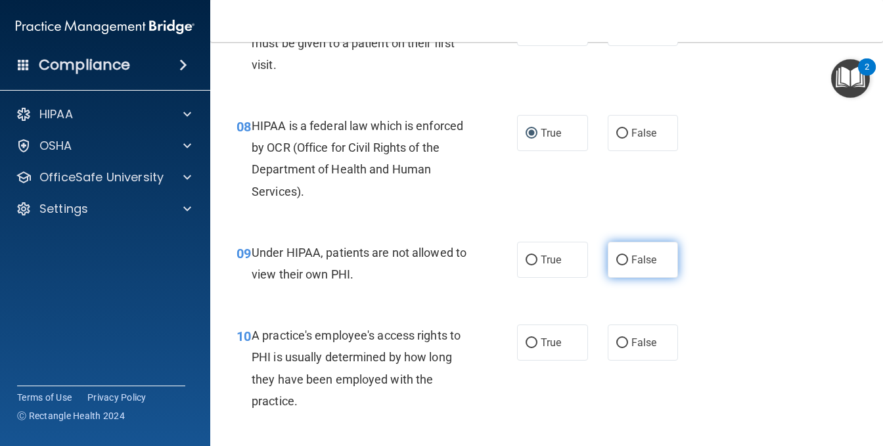
click at [617, 266] on input "False" at bounding box center [623, 261] width 12 height 10
radio input "true"
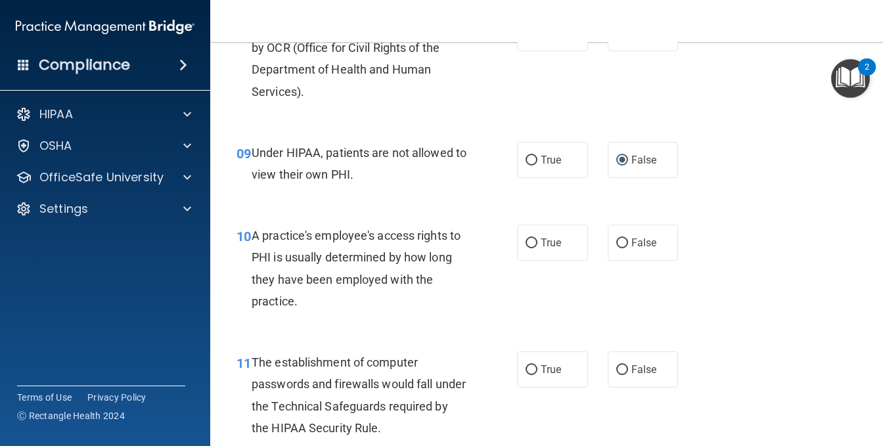
scroll to position [1052, 0]
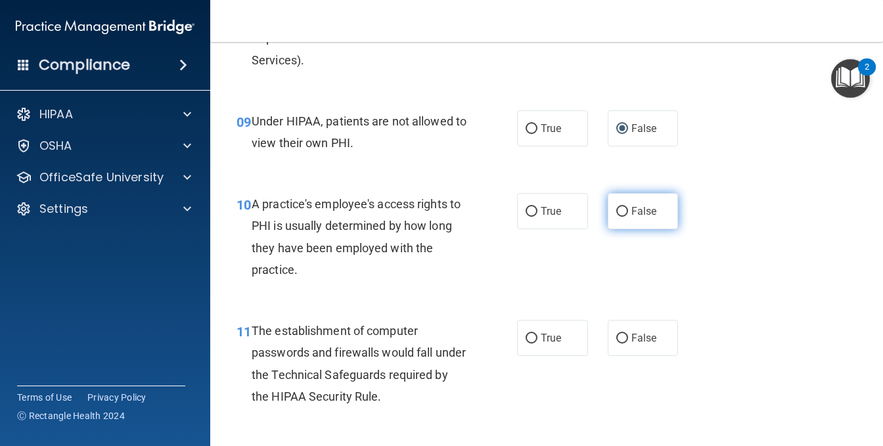
click at [617, 217] on input "False" at bounding box center [623, 212] width 12 height 10
radio input "true"
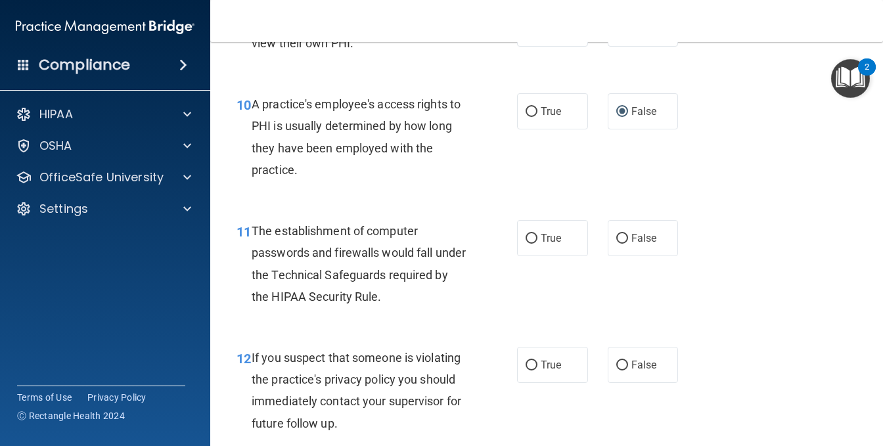
scroll to position [1183, 0]
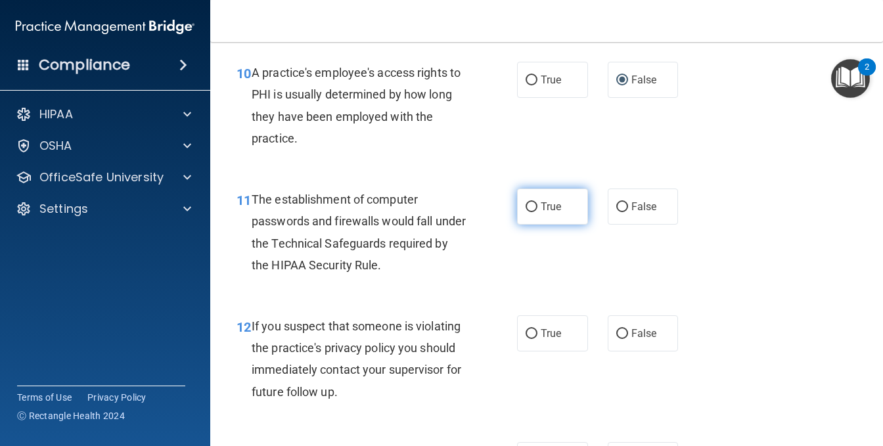
click at [526, 212] on input "True" at bounding box center [532, 207] width 12 height 10
radio input "true"
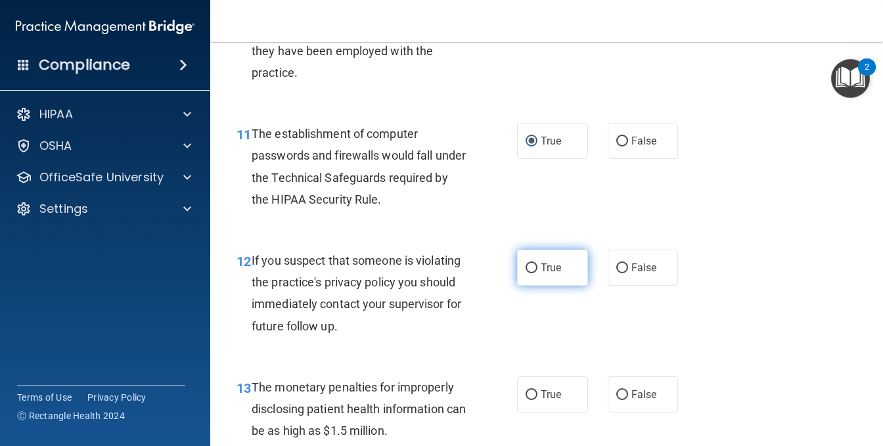
click at [526, 273] on input "True" at bounding box center [532, 269] width 12 height 10
radio input "true"
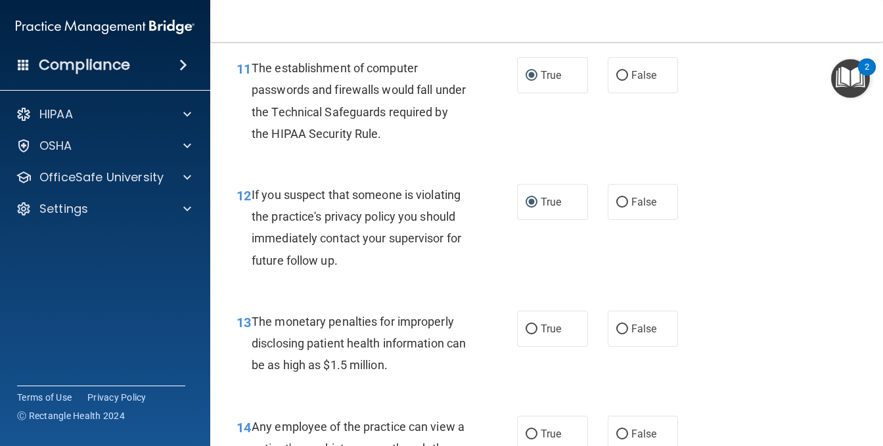
scroll to position [1446, 0]
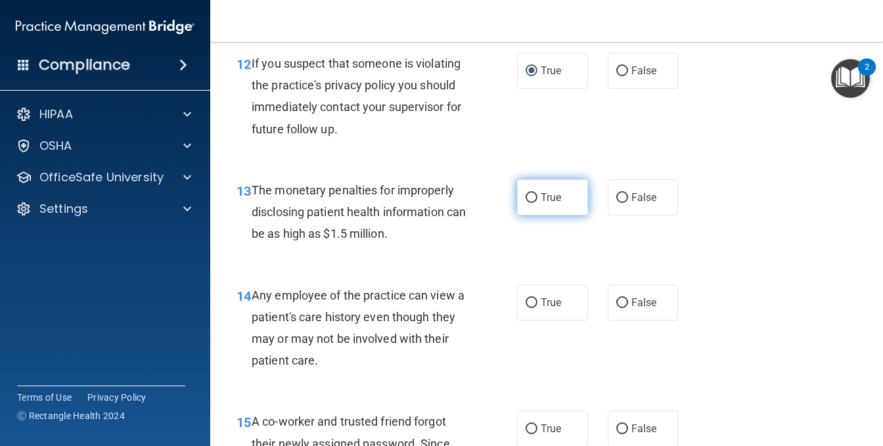
click at [528, 203] on input "True" at bounding box center [532, 198] width 12 height 10
radio input "true"
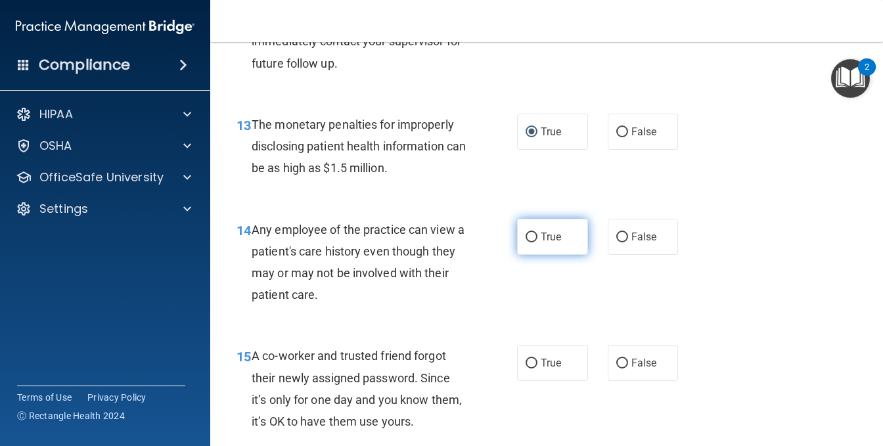
click at [526, 243] on input "True" at bounding box center [532, 238] width 12 height 10
radio input "true"
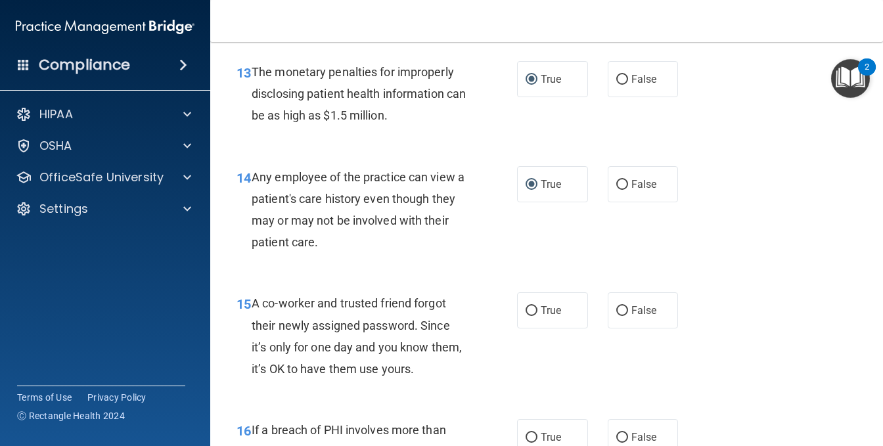
scroll to position [1643, 0]
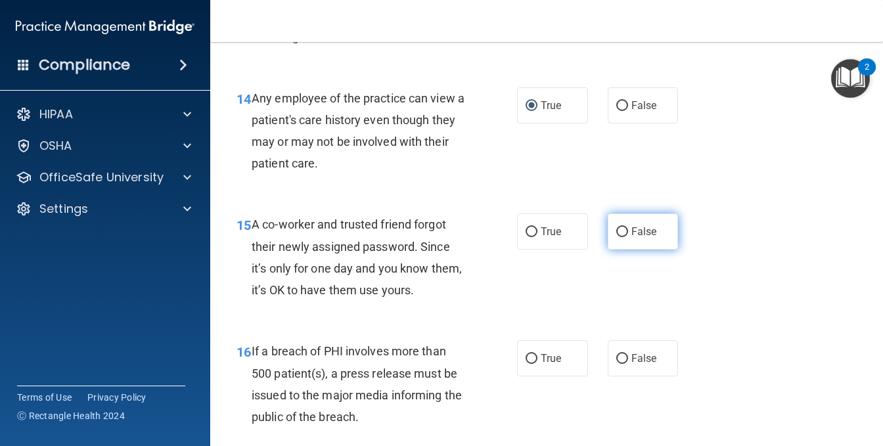
click at [617, 237] on input "False" at bounding box center [623, 232] width 12 height 10
radio input "true"
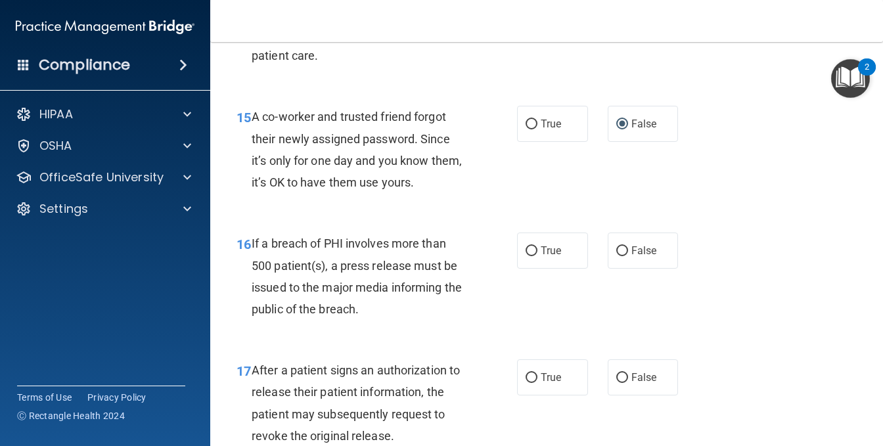
scroll to position [1775, 0]
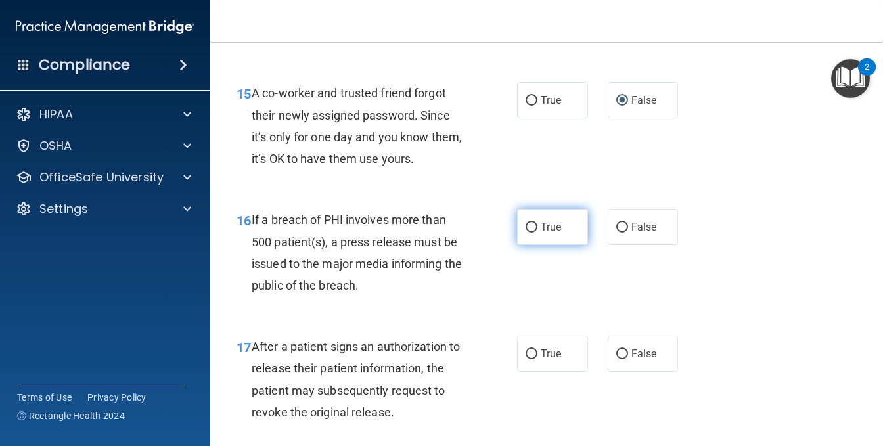
click at [526, 233] on input "True" at bounding box center [532, 228] width 12 height 10
radio input "true"
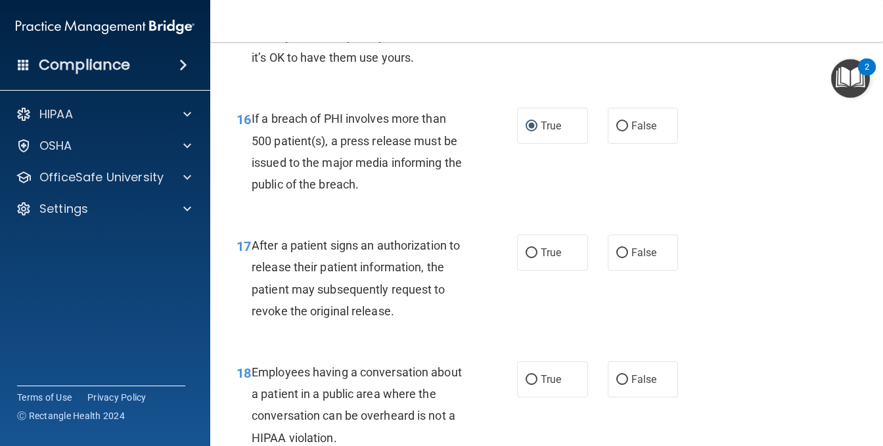
scroll to position [1906, 0]
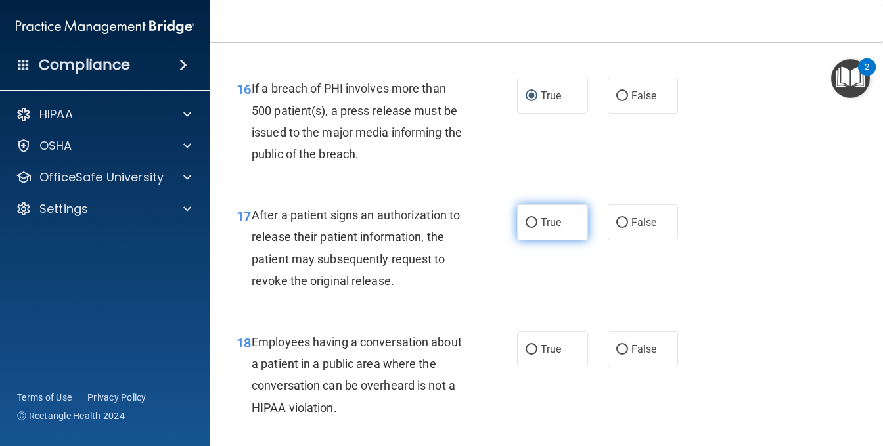
click at [517, 241] on label "True" at bounding box center [552, 222] width 71 height 36
click at [526, 228] on input "True" at bounding box center [532, 223] width 12 height 10
radio input "true"
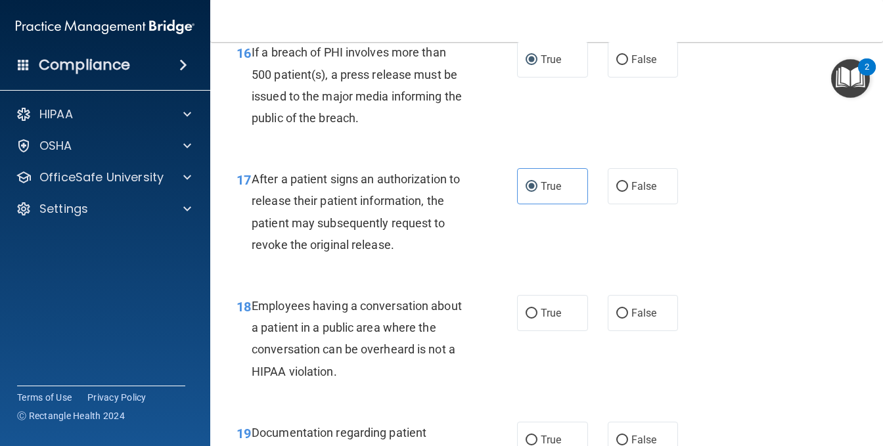
scroll to position [1972, 0]
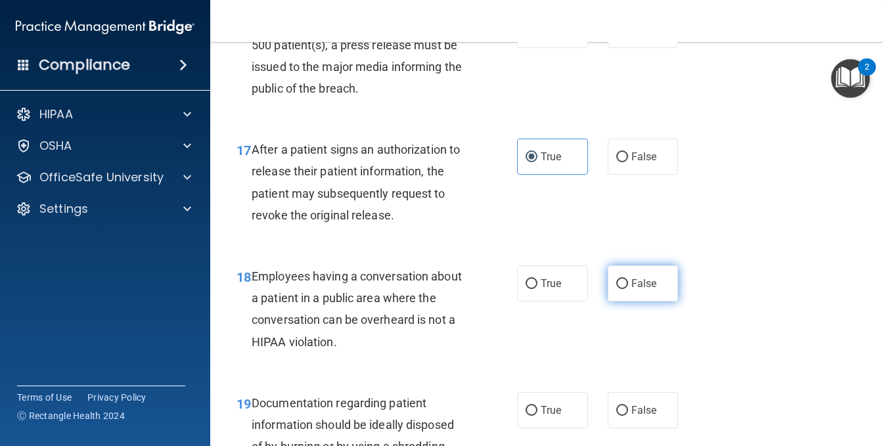
click at [617, 289] on input "False" at bounding box center [623, 284] width 12 height 10
radio input "true"
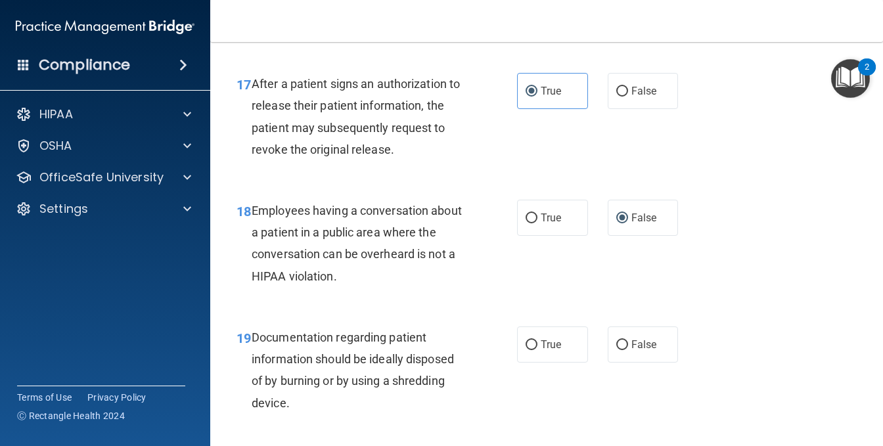
scroll to position [2103, 0]
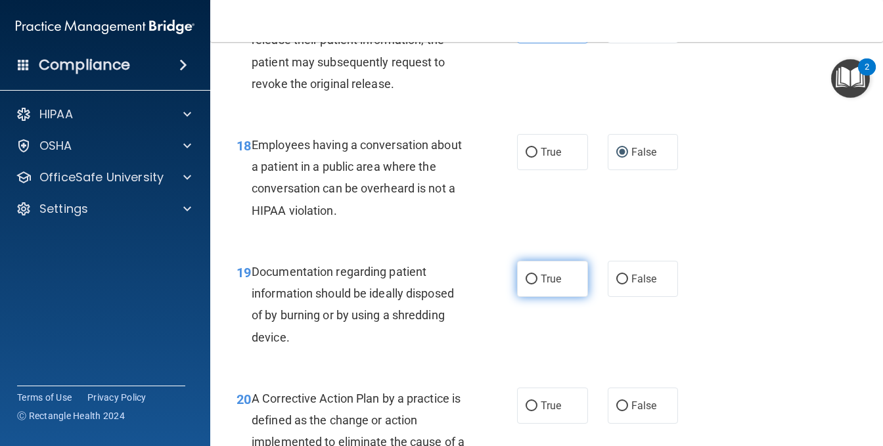
click at [526, 285] on input "True" at bounding box center [532, 280] width 12 height 10
radio input "true"
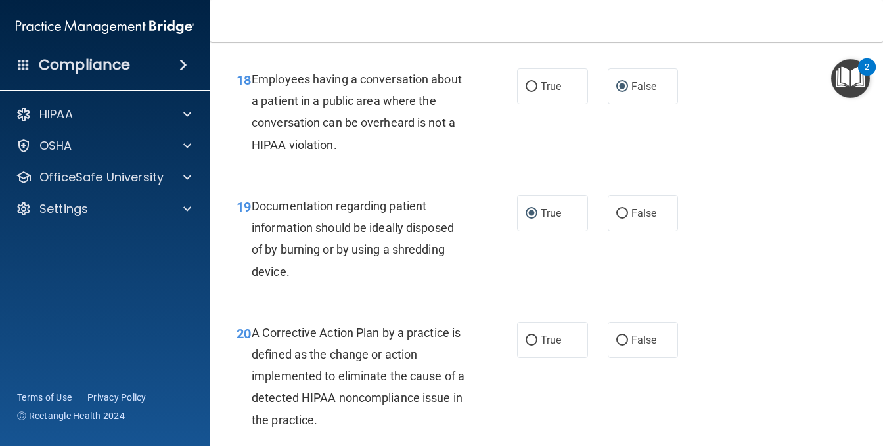
scroll to position [2235, 0]
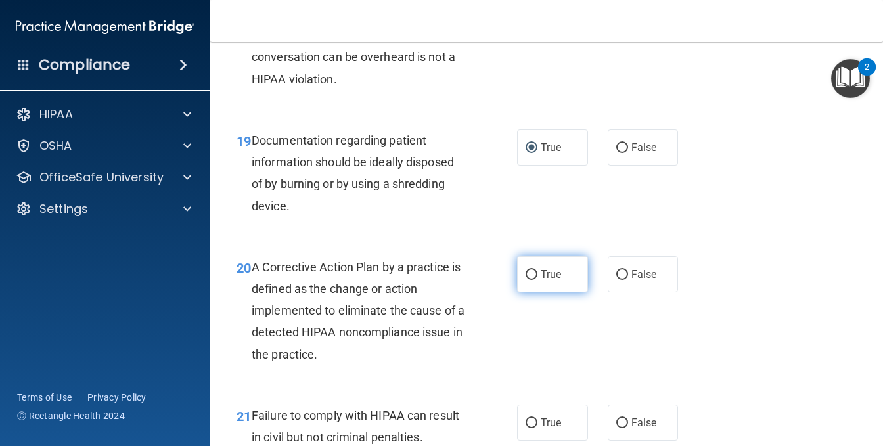
click at [526, 280] on input "True" at bounding box center [532, 275] width 12 height 10
radio input "true"
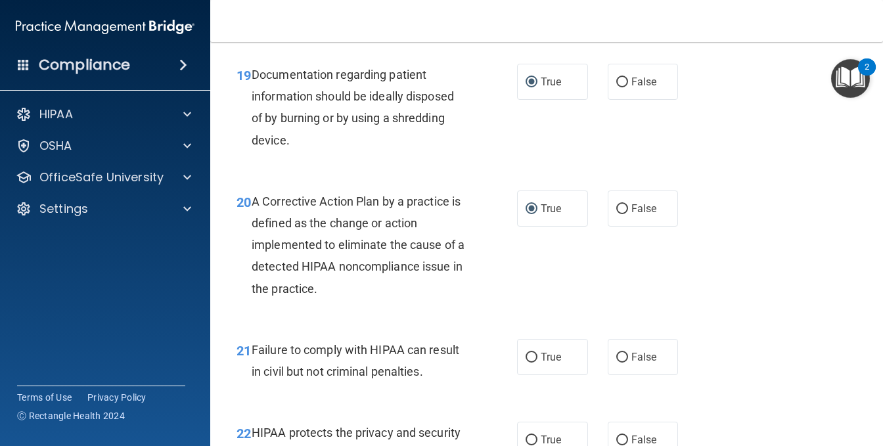
scroll to position [2366, 0]
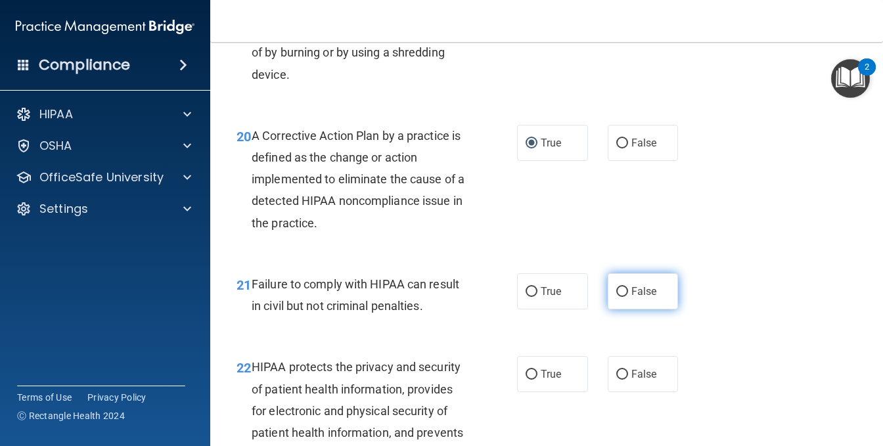
click at [618, 297] on input "False" at bounding box center [623, 292] width 12 height 10
radio input "true"
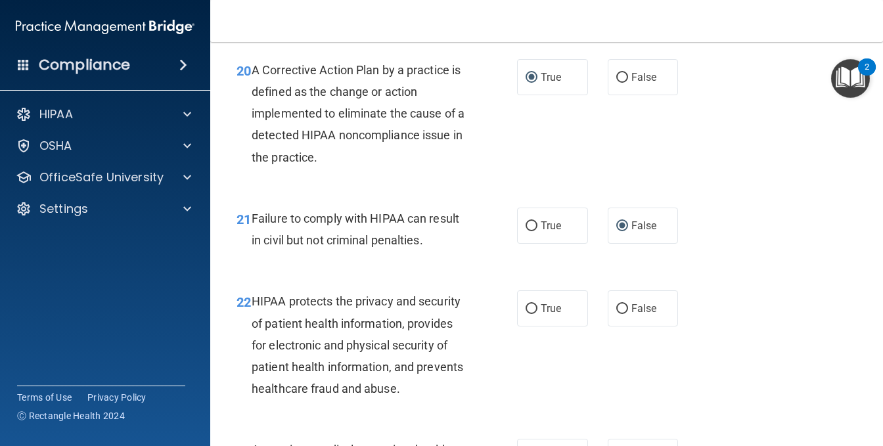
scroll to position [2498, 0]
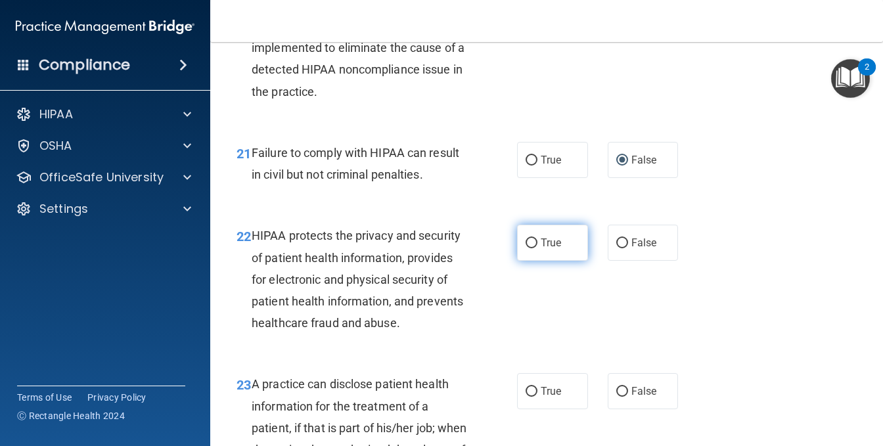
click at [531, 260] on label "True" at bounding box center [552, 243] width 71 height 36
click at [531, 248] on input "True" at bounding box center [532, 244] width 12 height 10
radio input "true"
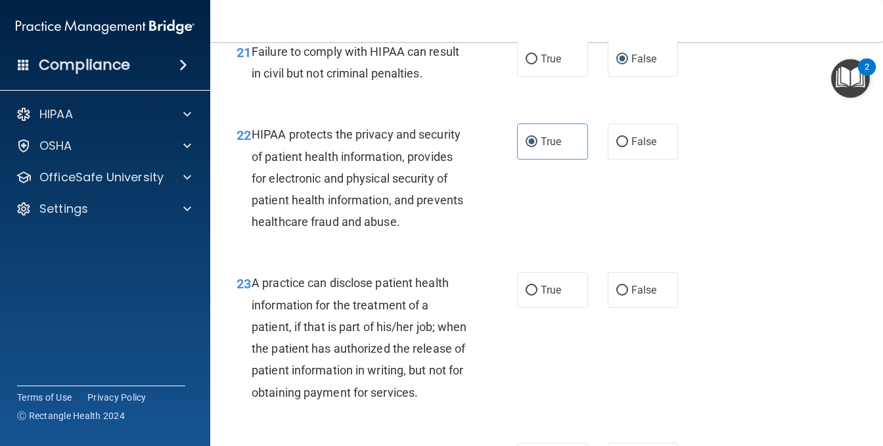
scroll to position [2629, 0]
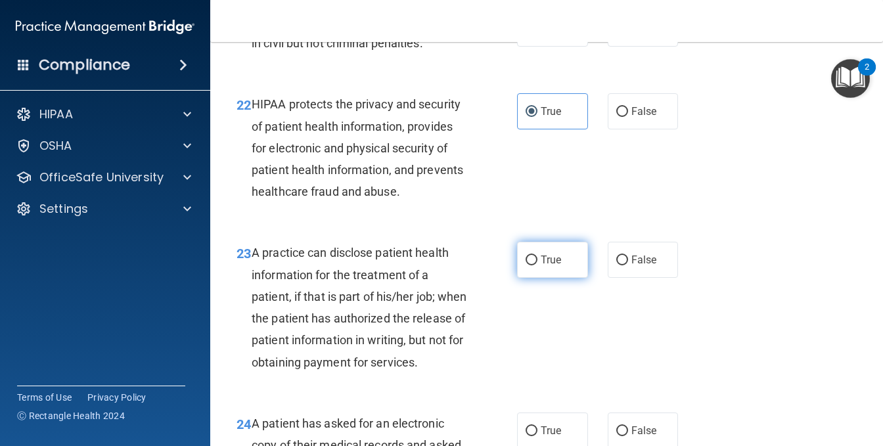
click at [535, 278] on label "True" at bounding box center [552, 260] width 71 height 36
click at [535, 266] on input "True" at bounding box center [532, 261] width 12 height 10
radio input "true"
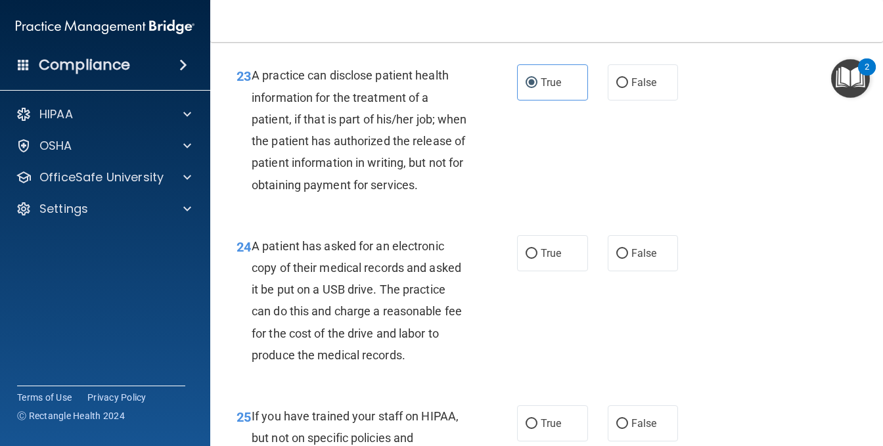
scroll to position [2826, 0]
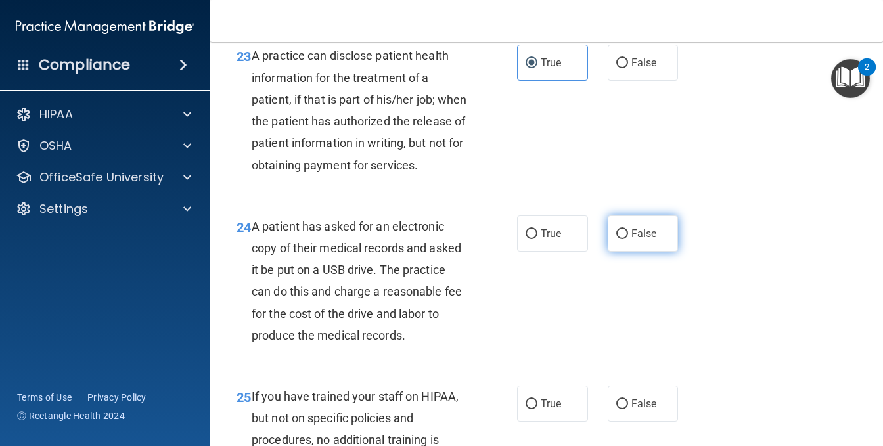
click at [622, 252] on label "False" at bounding box center [643, 234] width 71 height 36
click at [622, 239] on input "False" at bounding box center [623, 234] width 12 height 10
radio input "true"
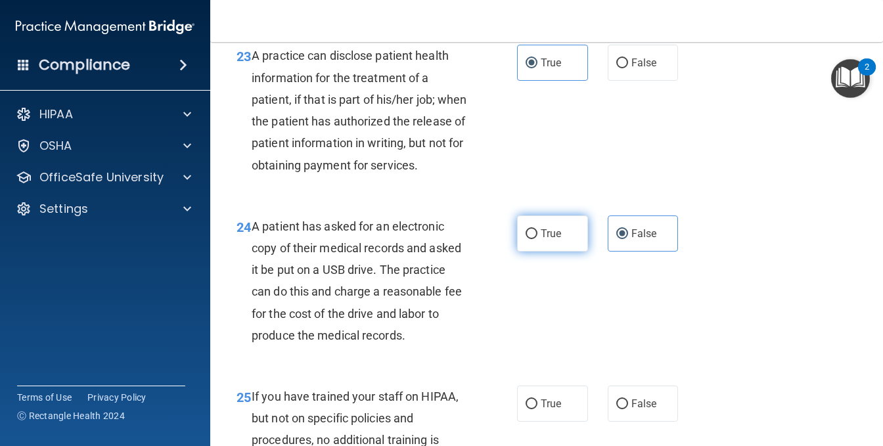
click at [531, 252] on label "True" at bounding box center [552, 234] width 71 height 36
click at [531, 239] on input "True" at bounding box center [532, 234] width 12 height 10
radio input "true"
radio input "false"
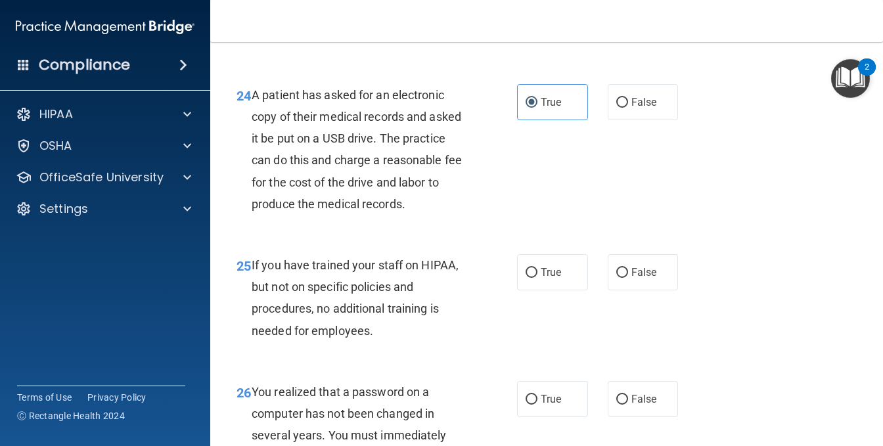
scroll to position [3024, 0]
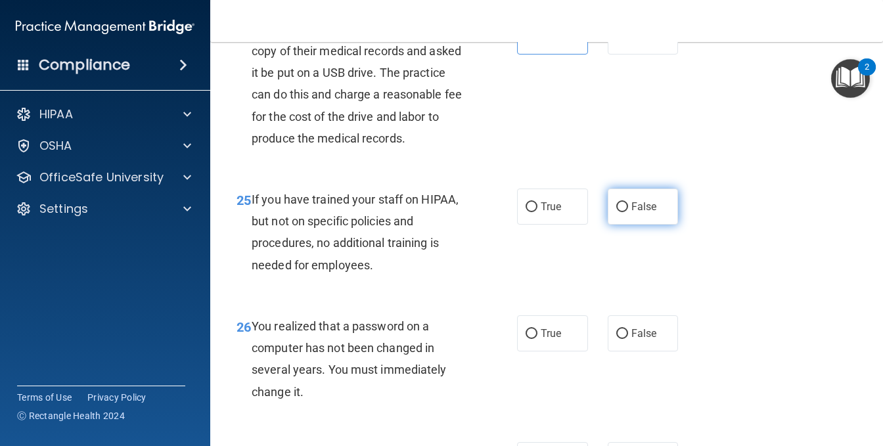
click at [617, 212] on input "False" at bounding box center [623, 207] width 12 height 10
radio input "true"
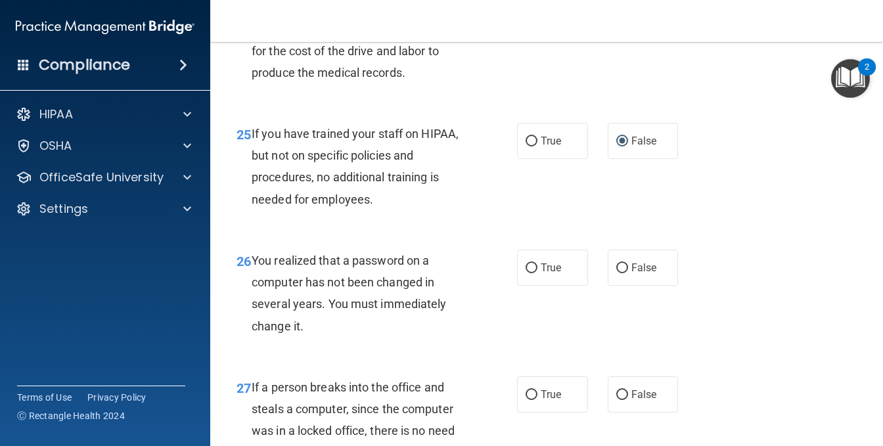
scroll to position [3155, 0]
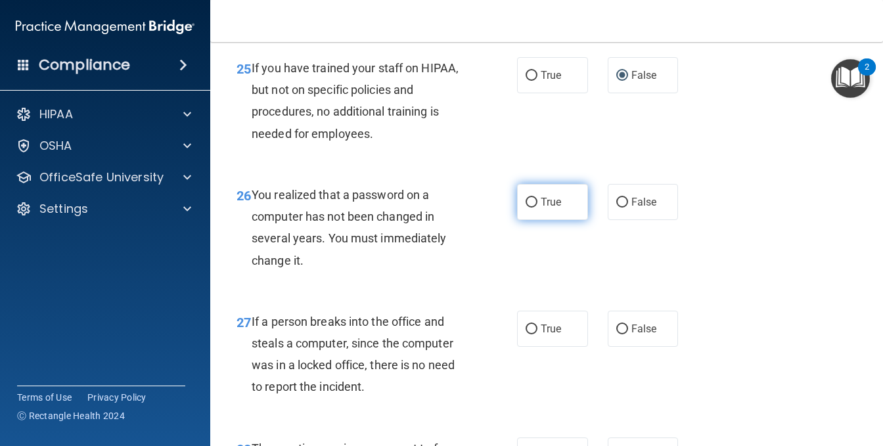
click at [549, 208] on span "True" at bounding box center [551, 202] width 20 height 12
click at [538, 208] on input "True" at bounding box center [532, 203] width 12 height 10
radio input "true"
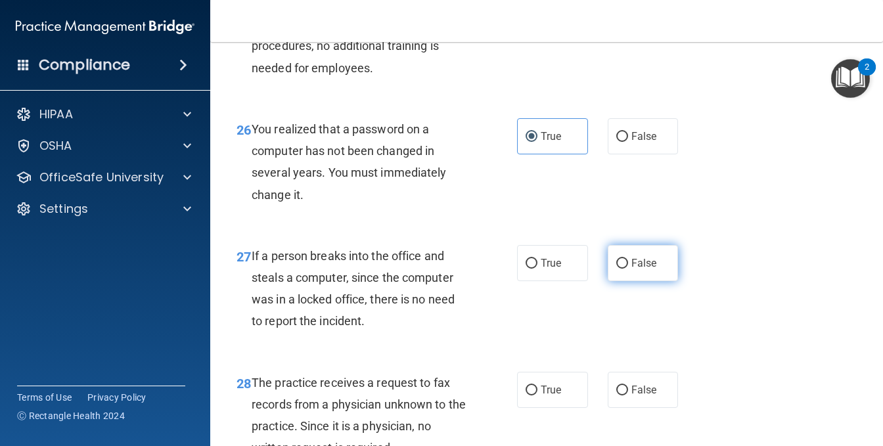
click at [617, 269] on input "False" at bounding box center [623, 264] width 12 height 10
radio input "true"
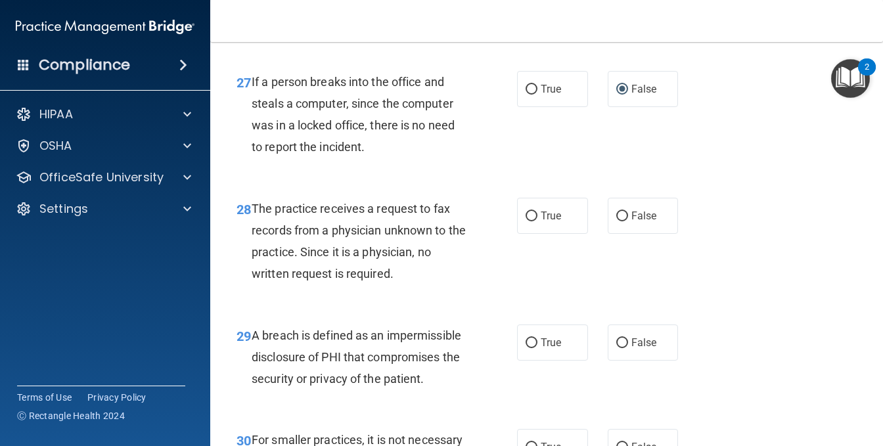
scroll to position [3418, 0]
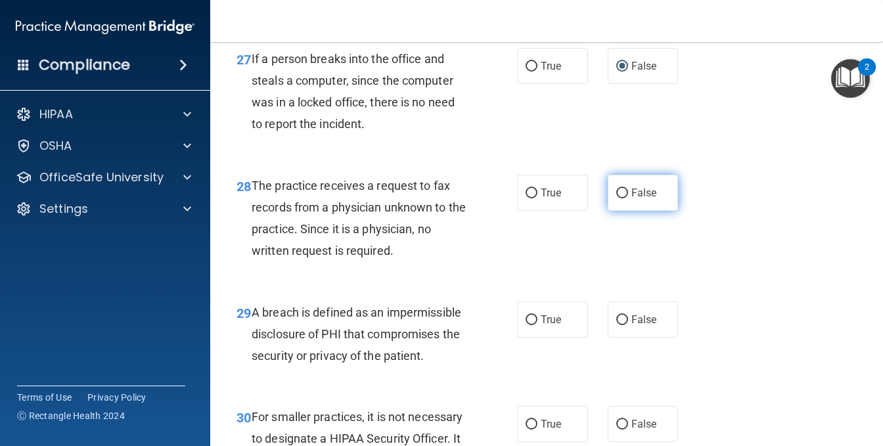
click at [617, 199] on input "False" at bounding box center [623, 194] width 12 height 10
radio input "true"
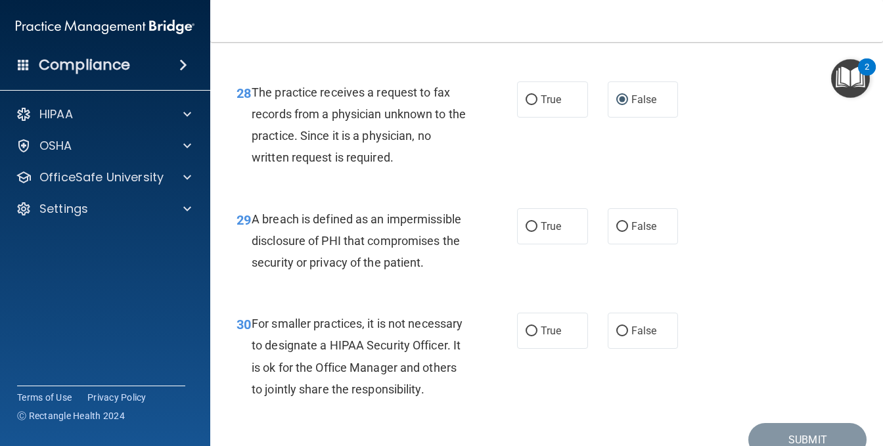
scroll to position [3549, 0]
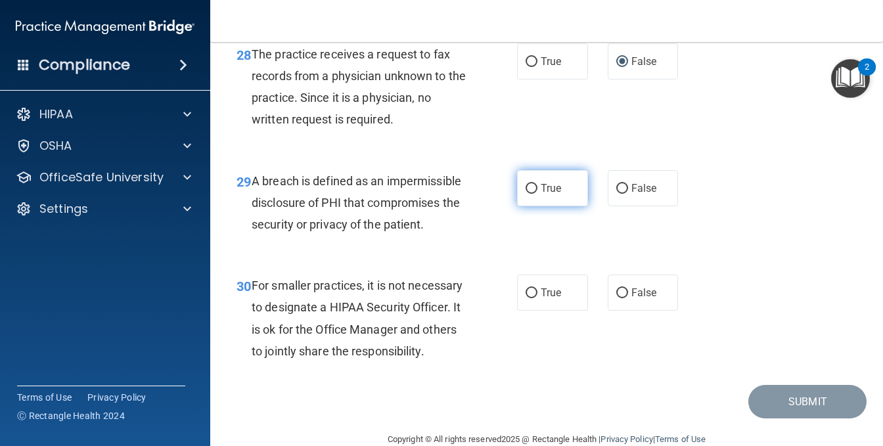
click at [528, 194] on input "True" at bounding box center [532, 189] width 12 height 10
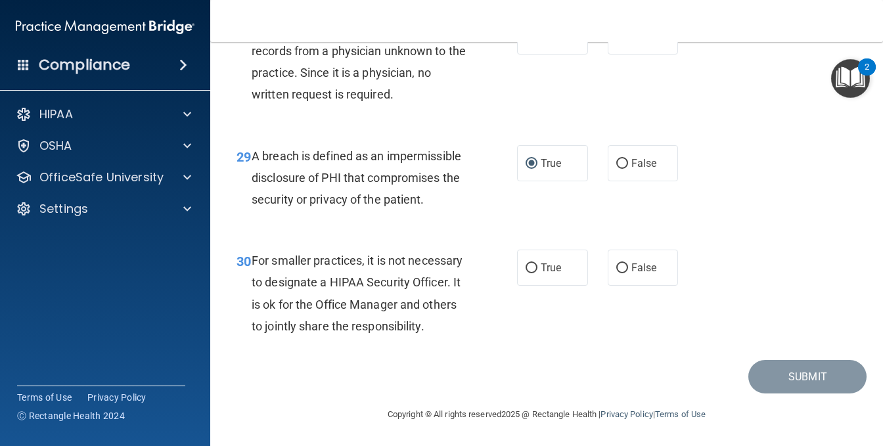
scroll to position [3615, 0]
click at [632, 274] on span "False" at bounding box center [645, 268] width 26 height 12
click at [626, 273] on input "False" at bounding box center [623, 269] width 12 height 10
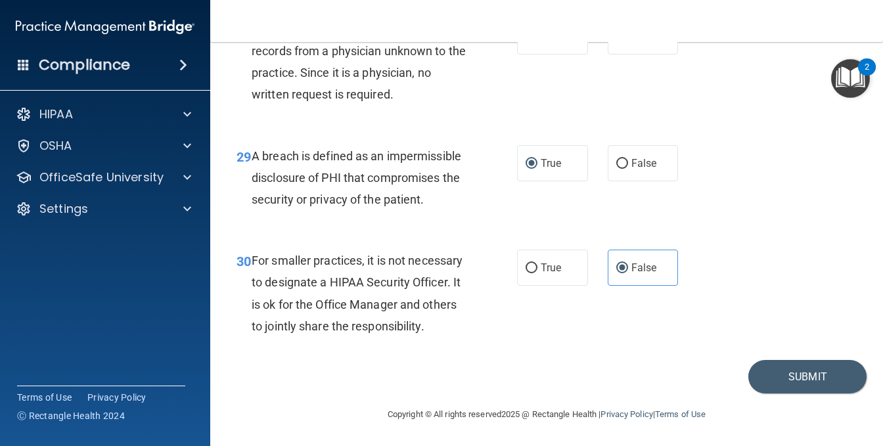
scroll to position [3681, 0]
click at [786, 376] on button "Submit" at bounding box center [808, 377] width 118 height 34
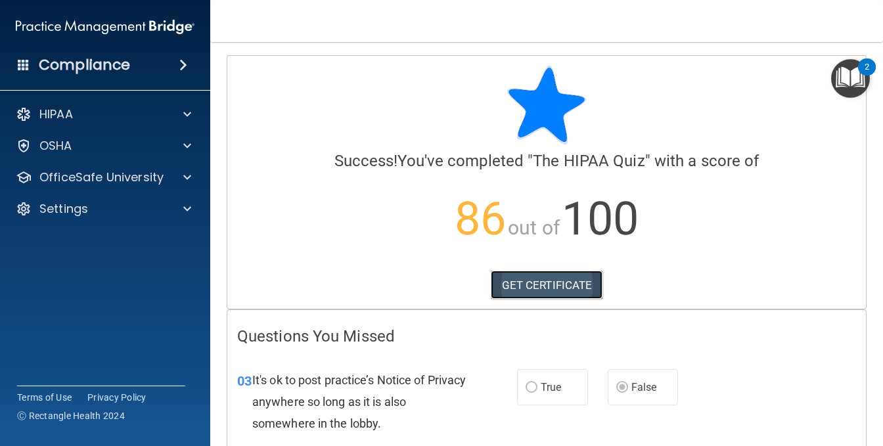
click at [528, 285] on link "GET CERTIFICATE" at bounding box center [547, 285] width 112 height 29
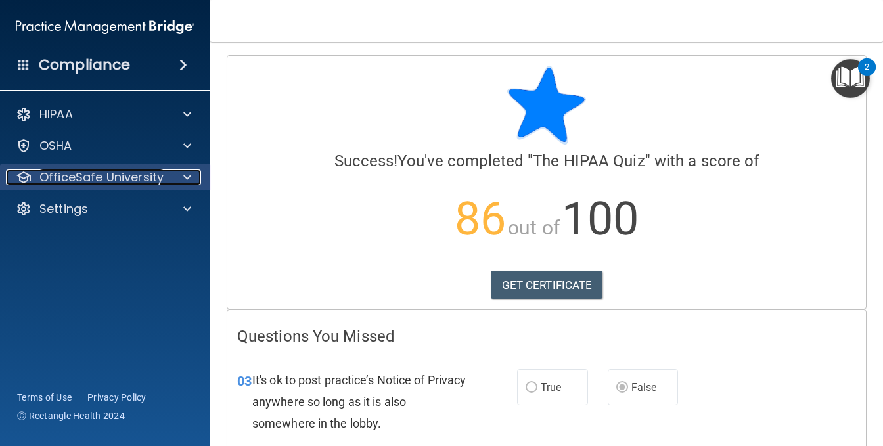
click at [186, 175] on span at bounding box center [187, 178] width 8 height 16
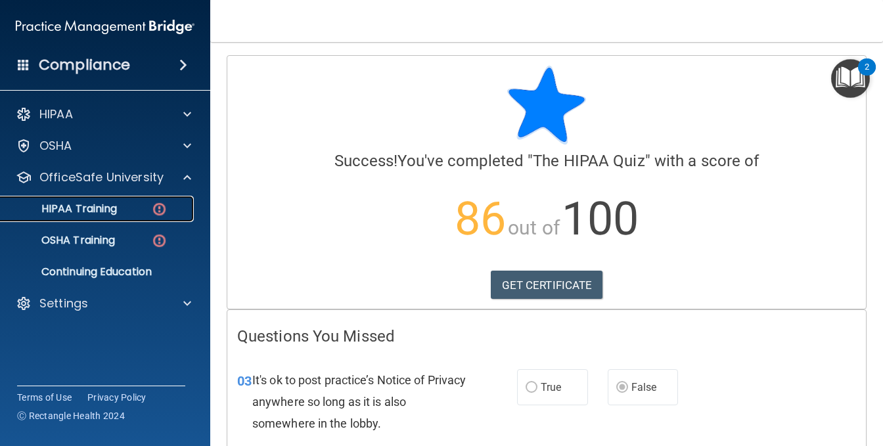
click at [108, 207] on p "HIPAA Training" at bounding box center [63, 208] width 108 height 13
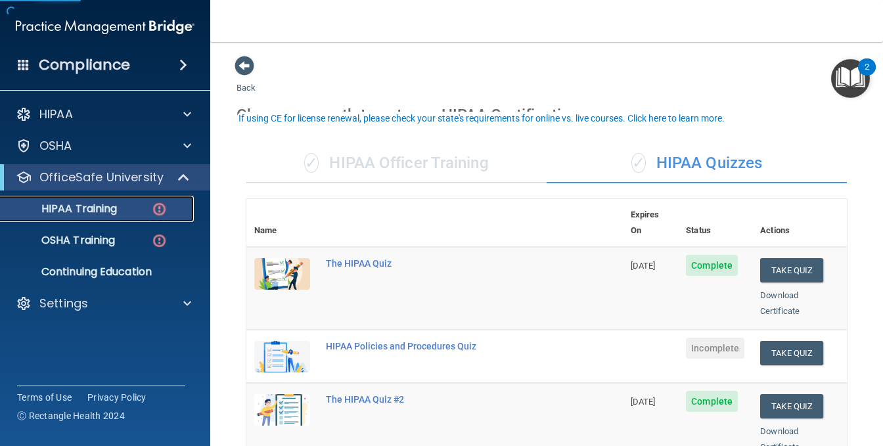
scroll to position [66, 0]
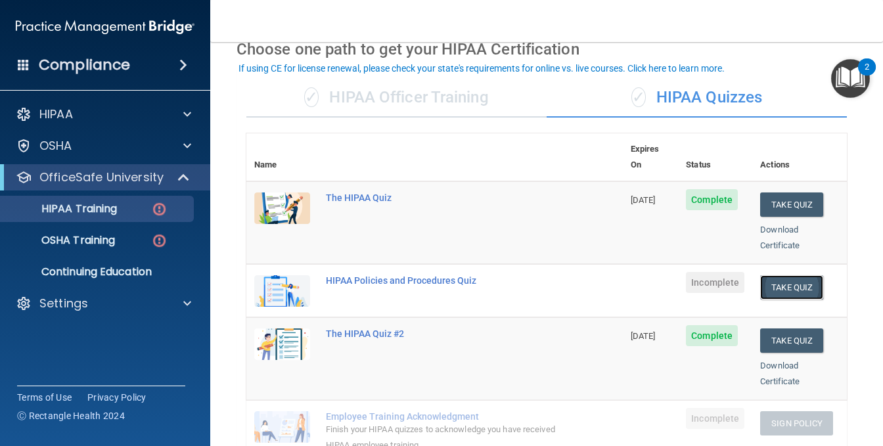
click at [778, 277] on button "Take Quiz" at bounding box center [791, 287] width 63 height 24
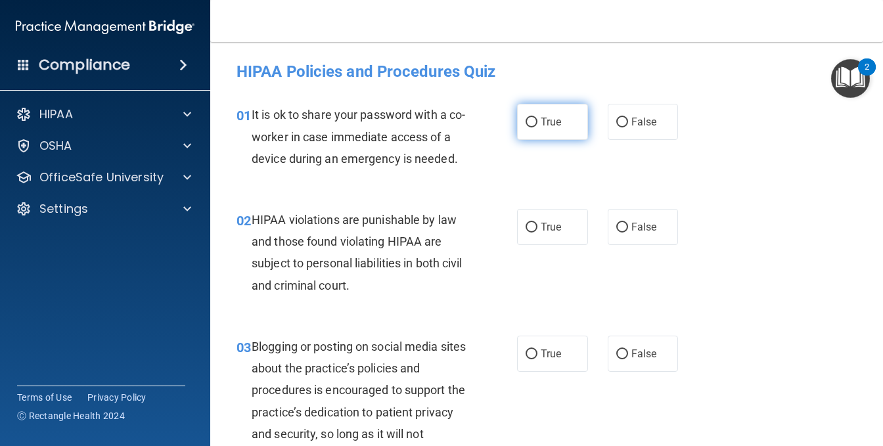
click at [530, 124] on input "True" at bounding box center [532, 123] width 12 height 10
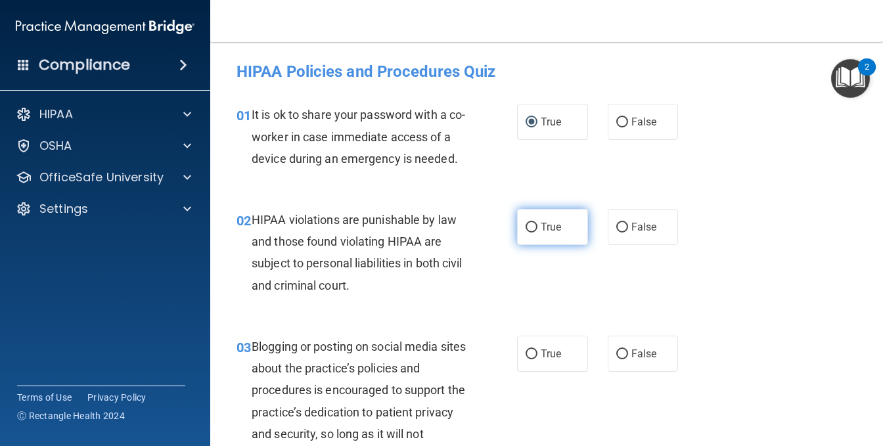
click at [529, 233] on input "True" at bounding box center [532, 228] width 12 height 10
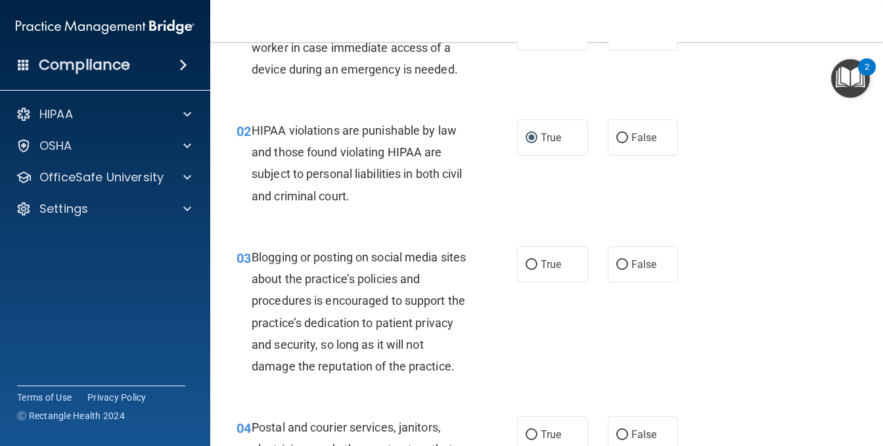
scroll to position [131, 0]
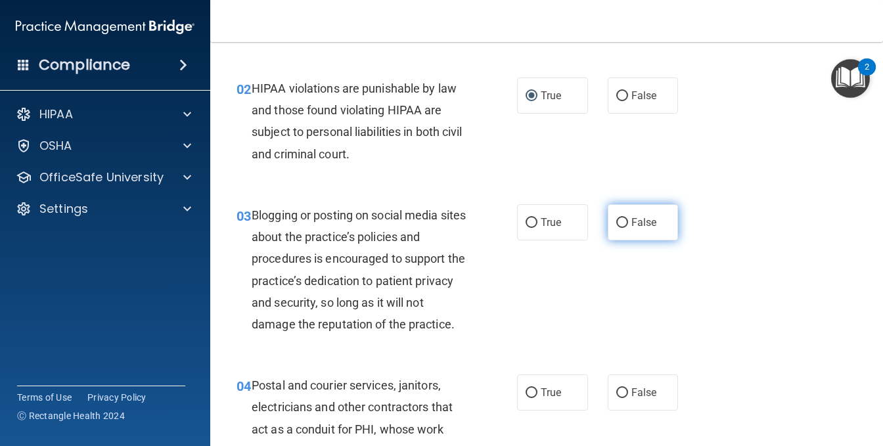
click at [611, 241] on label "False" at bounding box center [643, 222] width 71 height 36
click at [617, 228] on input "False" at bounding box center [623, 223] width 12 height 10
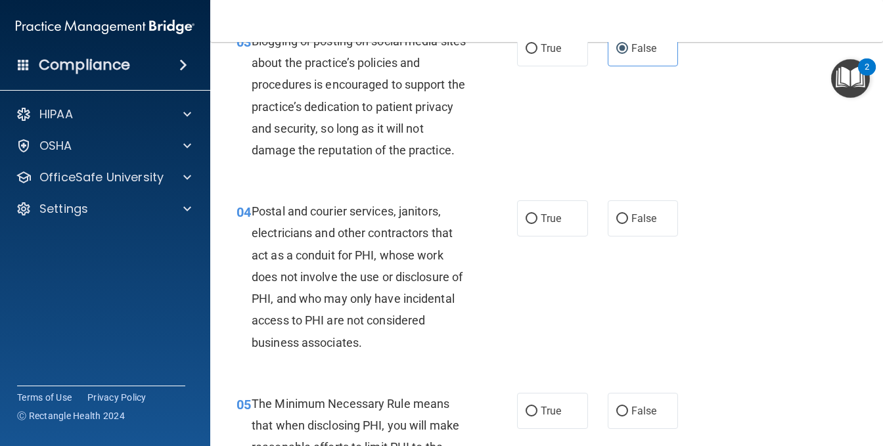
scroll to position [329, 0]
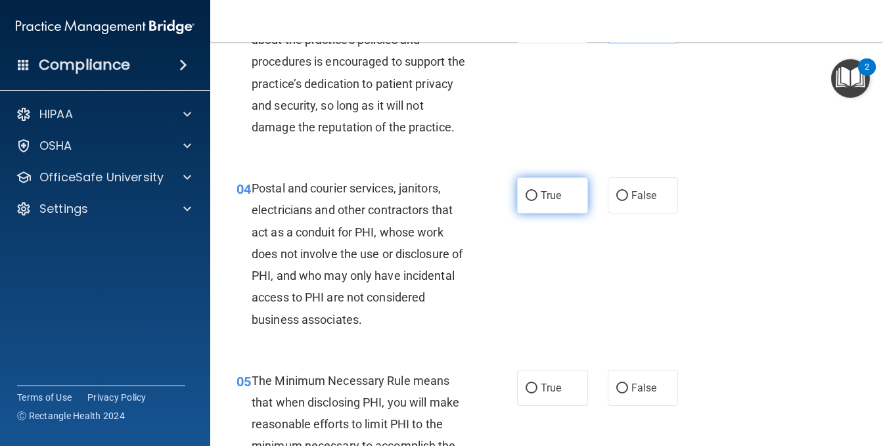
click at [526, 201] on input "True" at bounding box center [532, 196] width 12 height 10
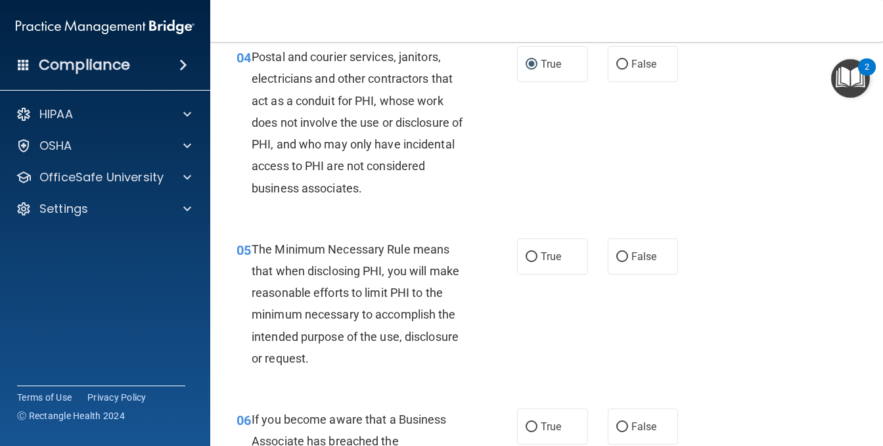
scroll to position [526, 0]
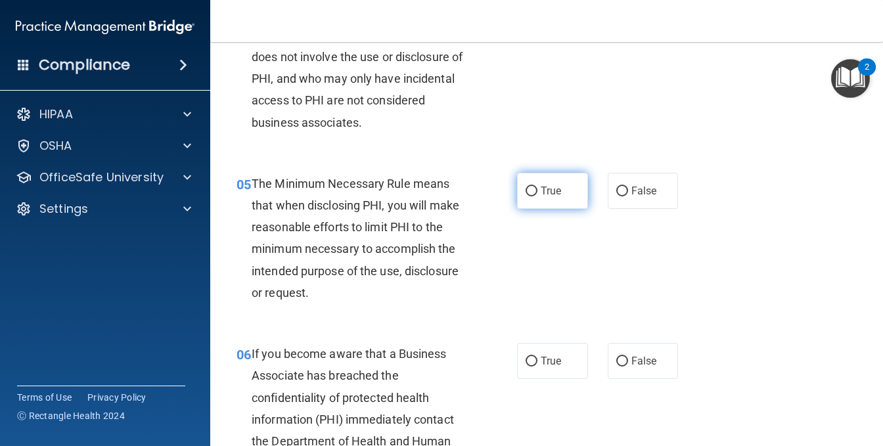
click at [541, 197] on span "True" at bounding box center [551, 191] width 20 height 12
click at [538, 197] on input "True" at bounding box center [532, 192] width 12 height 10
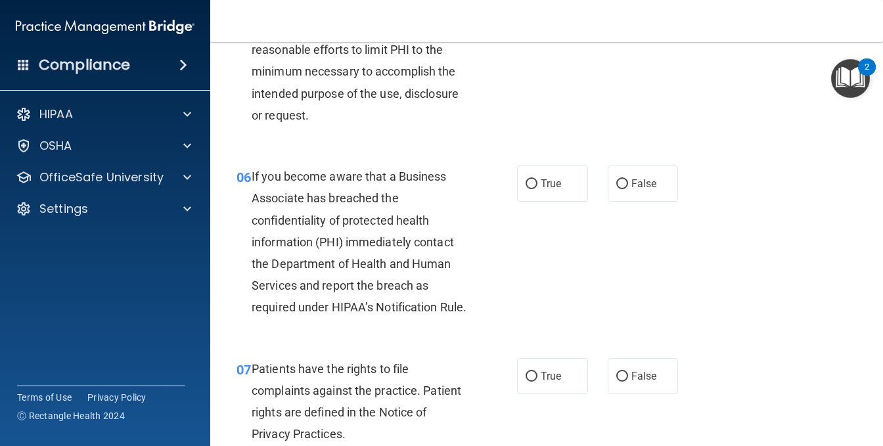
scroll to position [723, 0]
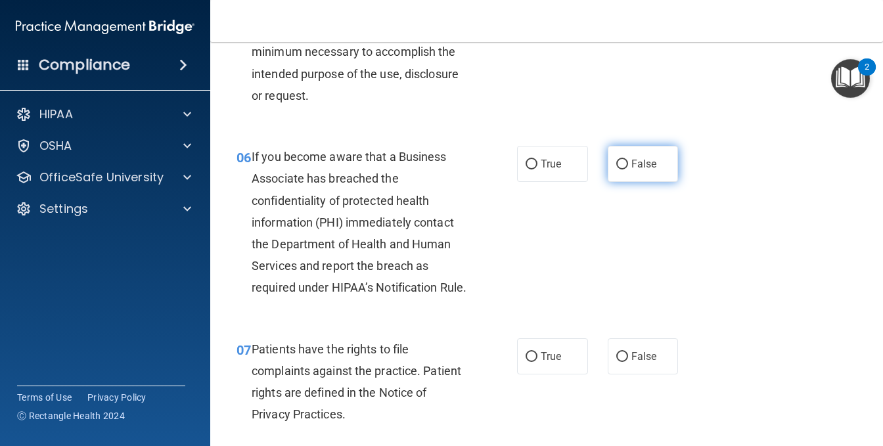
click at [617, 170] on input "False" at bounding box center [623, 165] width 12 height 10
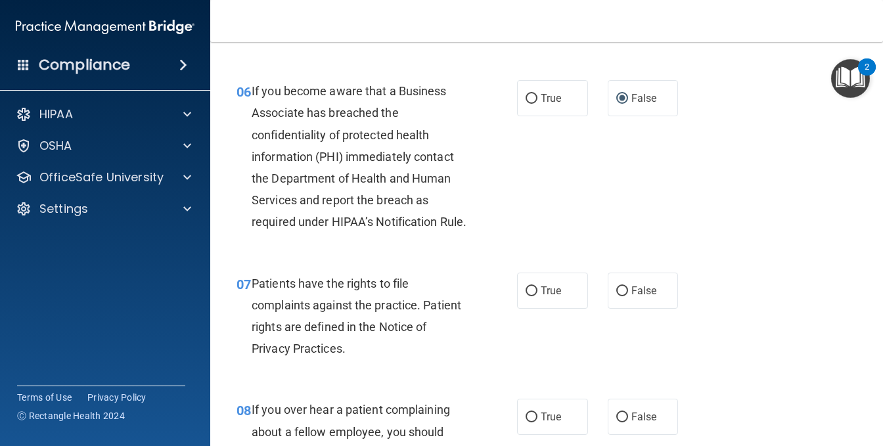
scroll to position [854, 0]
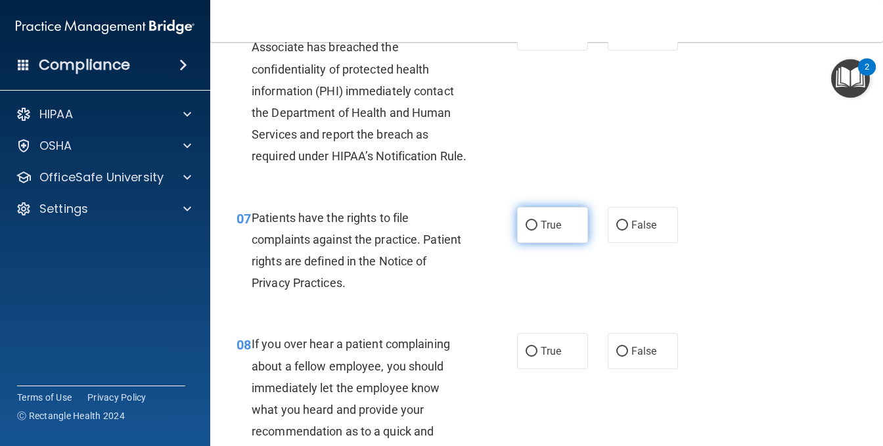
drag, startPoint x: 534, startPoint y: 289, endPoint x: 527, endPoint y: 291, distance: 6.9
click at [532, 243] on label "True" at bounding box center [552, 225] width 71 height 36
click at [532, 231] on input "True" at bounding box center [532, 226] width 12 height 10
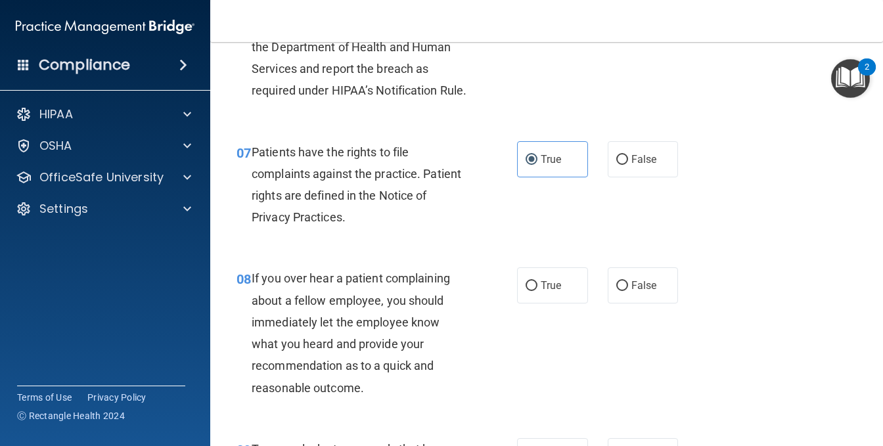
scroll to position [986, 0]
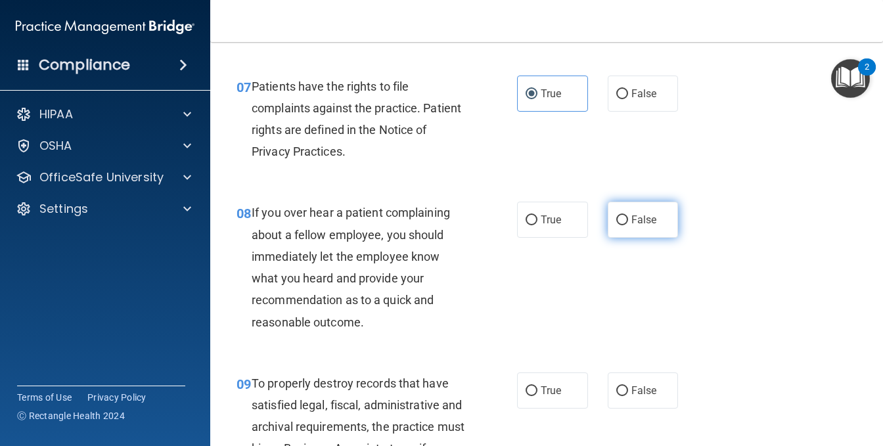
click at [623, 238] on label "False" at bounding box center [643, 220] width 71 height 36
click at [623, 225] on input "False" at bounding box center [623, 221] width 12 height 10
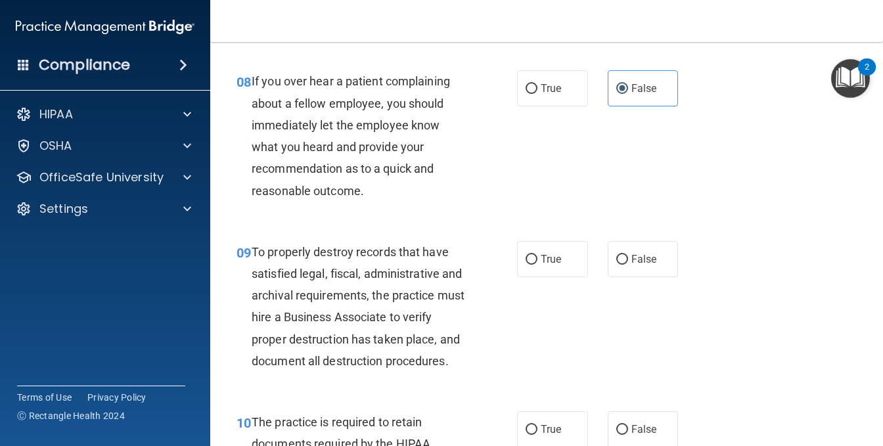
scroll to position [1183, 0]
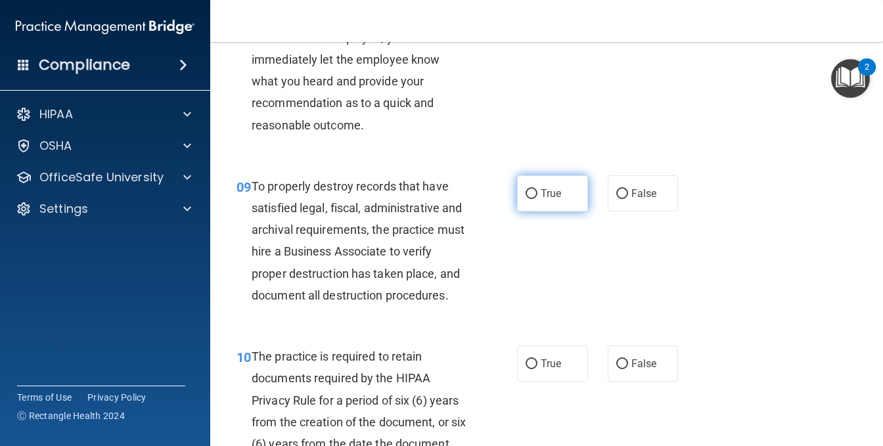
click at [541, 200] on span "True" at bounding box center [551, 193] width 20 height 12
click at [536, 199] on input "True" at bounding box center [532, 194] width 12 height 10
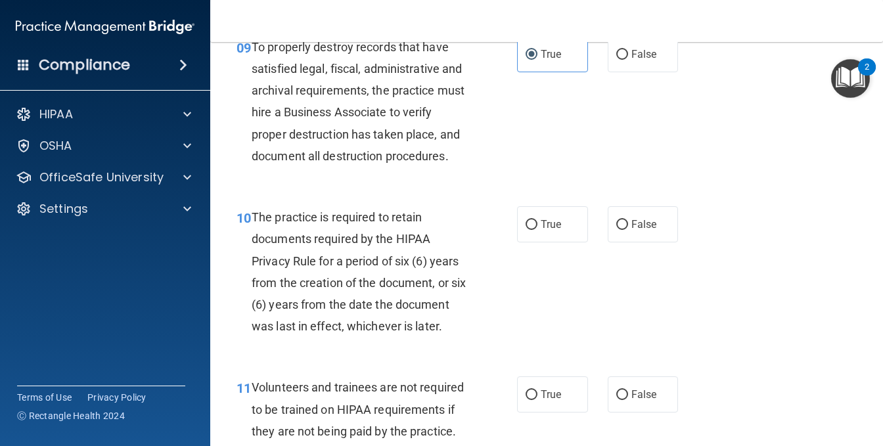
scroll to position [1380, 0]
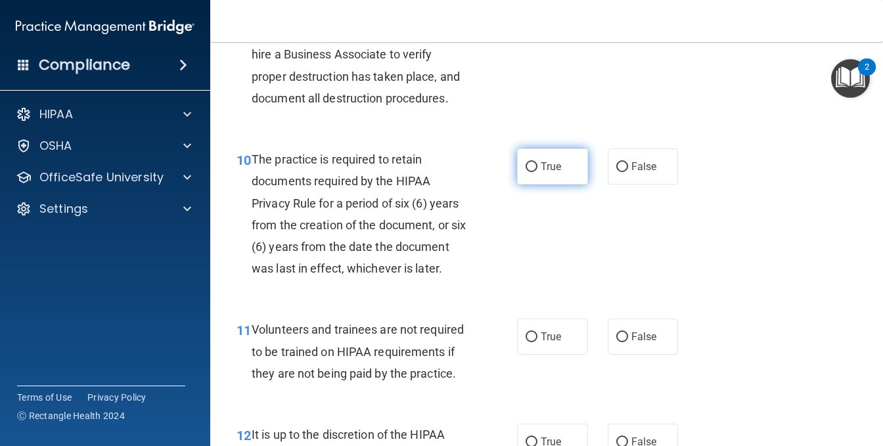
click at [529, 172] on input "True" at bounding box center [532, 167] width 12 height 10
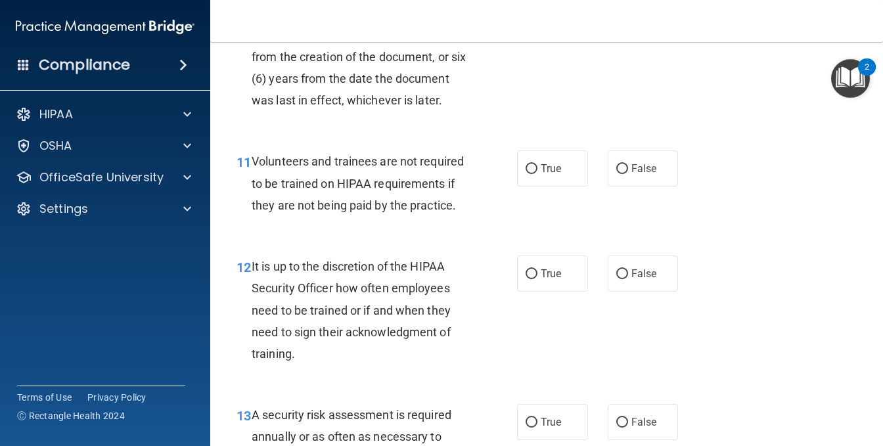
scroll to position [1577, 0]
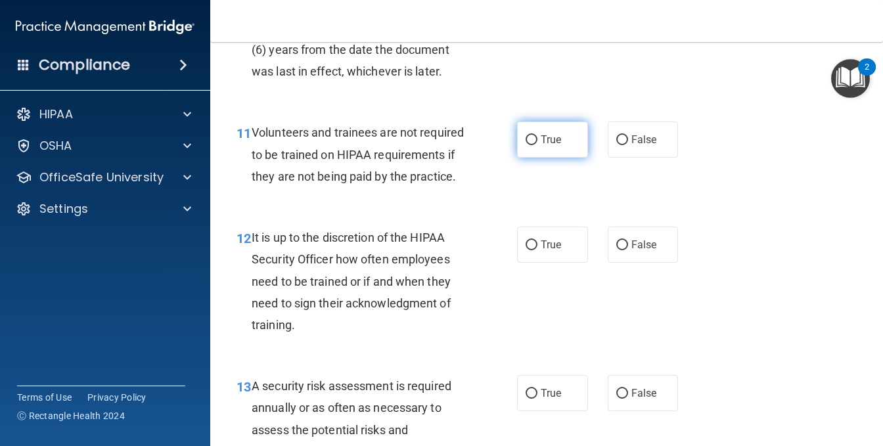
click at [528, 145] on input "True" at bounding box center [532, 140] width 12 height 10
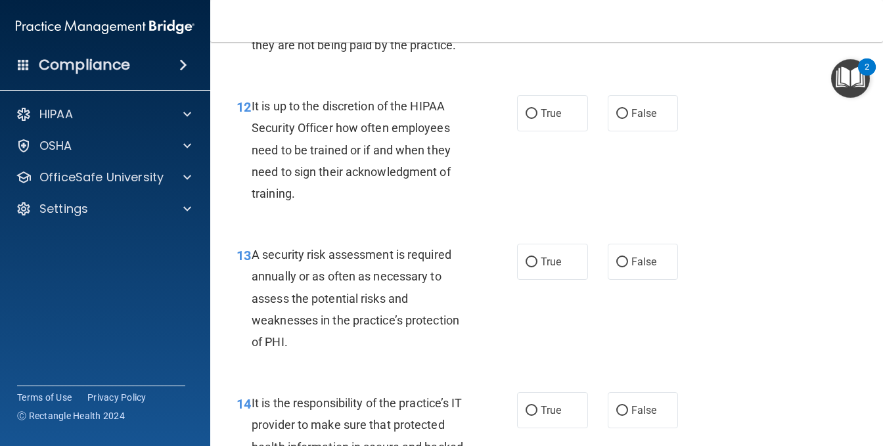
scroll to position [1775, 0]
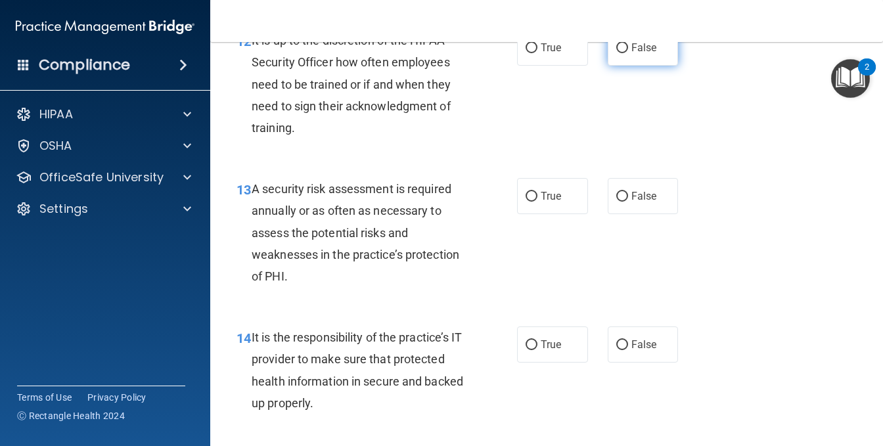
click at [617, 53] on input "False" at bounding box center [623, 48] width 12 height 10
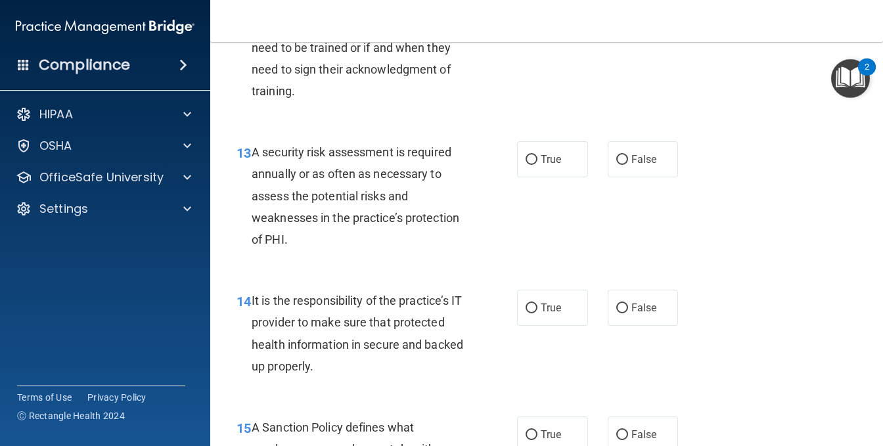
scroll to position [1840, 0]
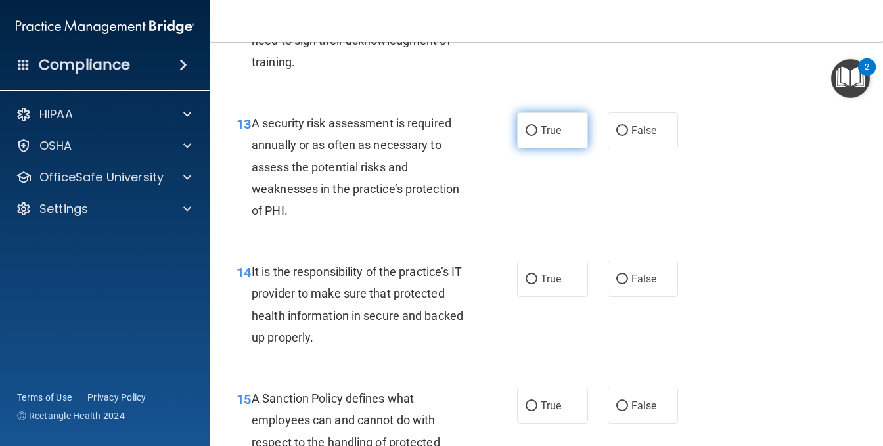
click at [526, 136] on input "True" at bounding box center [532, 131] width 12 height 10
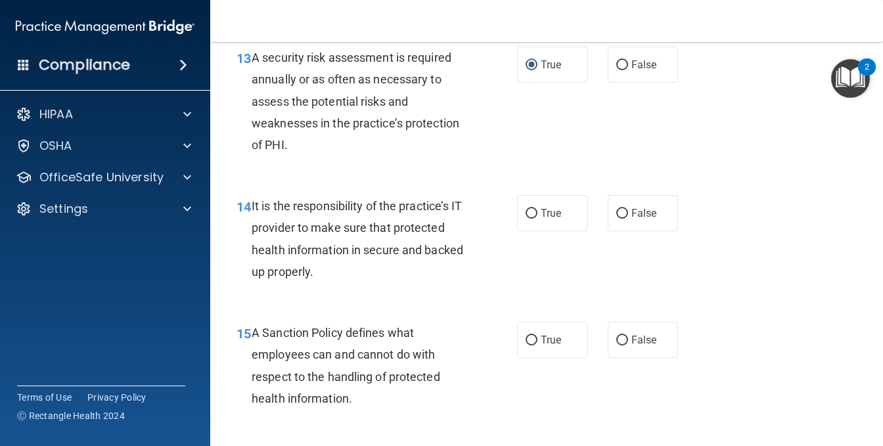
scroll to position [1972, 0]
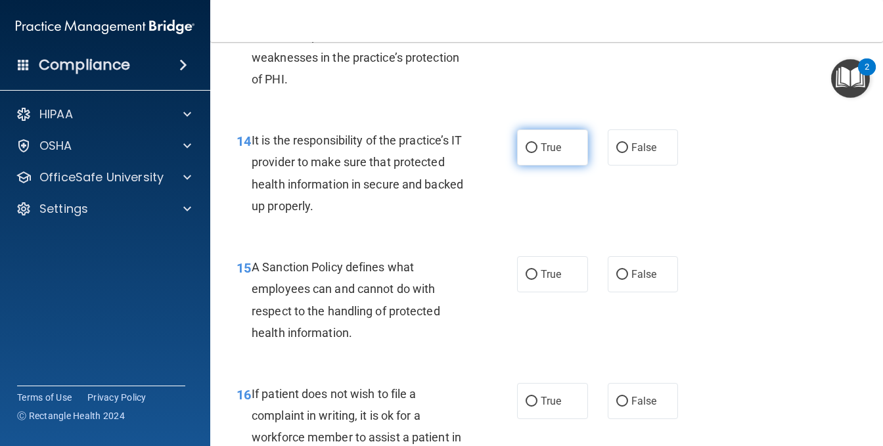
click at [526, 153] on input "True" at bounding box center [532, 148] width 12 height 10
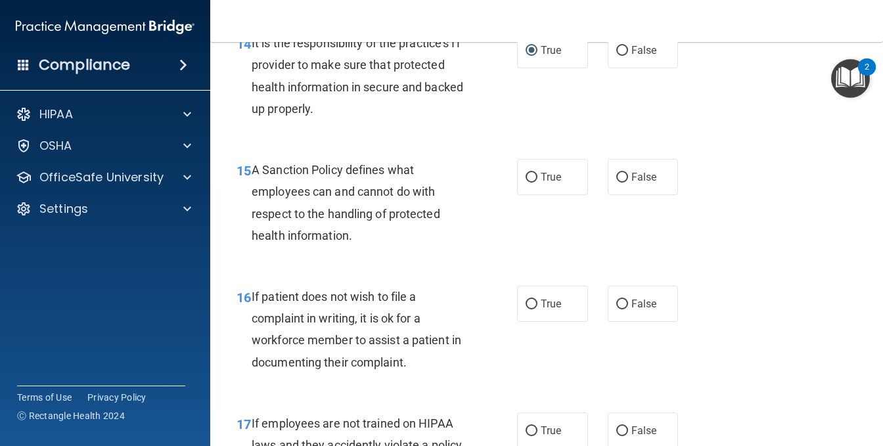
scroll to position [2103, 0]
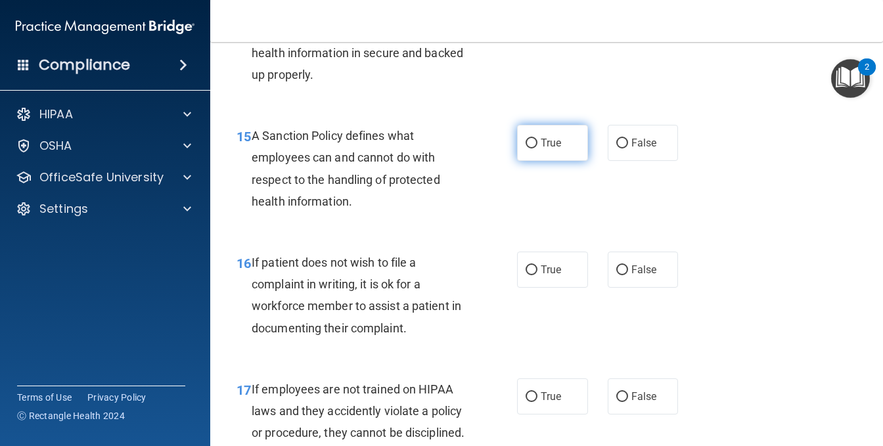
click at [528, 149] on input "True" at bounding box center [532, 144] width 12 height 10
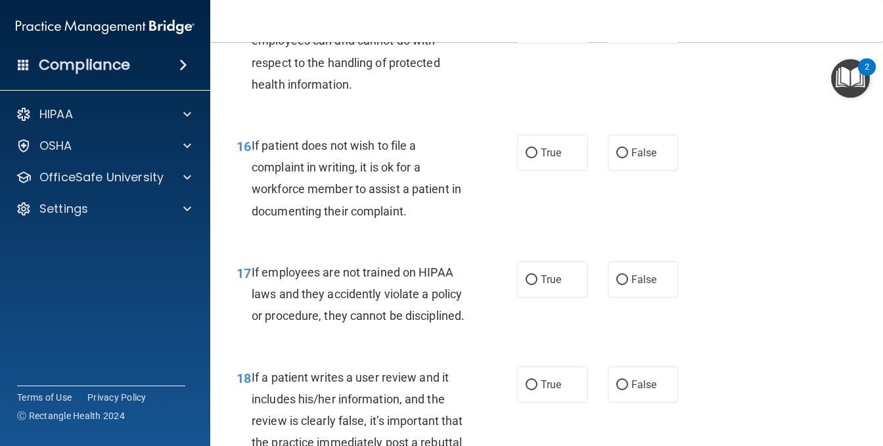
scroll to position [2235, 0]
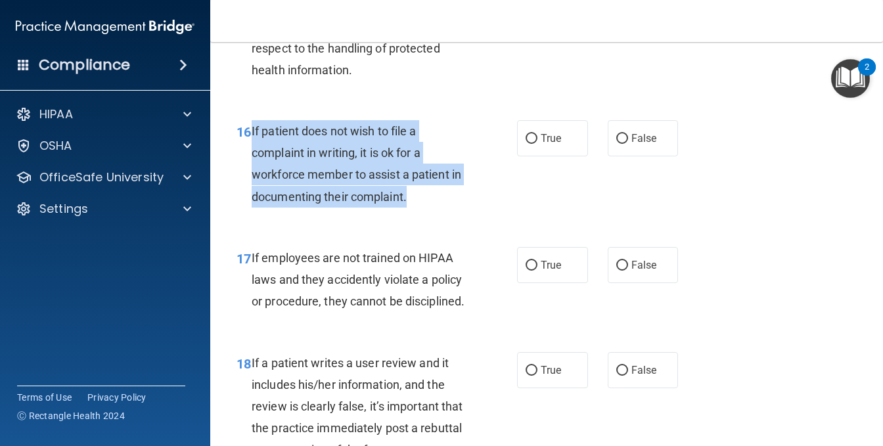
drag, startPoint x: 250, startPoint y: 262, endPoint x: 449, endPoint y: 336, distance: 211.7
click at [449, 214] on div "16 If patient does not wish to file a complaint in writing, it is ok for a work…" at bounding box center [377, 167] width 320 height 94
copy div "If patient does not wish to file a complaint in writing, it is ok for a workfor…"
click at [526, 144] on input "True" at bounding box center [532, 139] width 12 height 10
click at [482, 214] on div "16 If patient does not wish to file a complaint in writing, it is ok for a work…" at bounding box center [377, 167] width 320 height 94
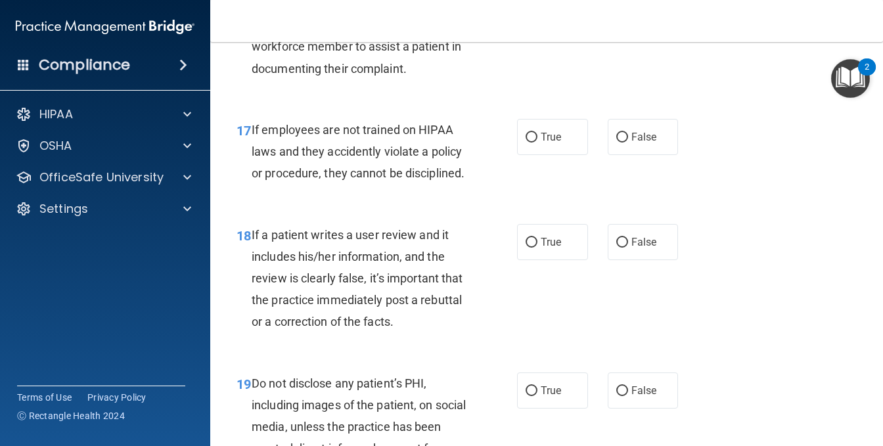
scroll to position [2366, 0]
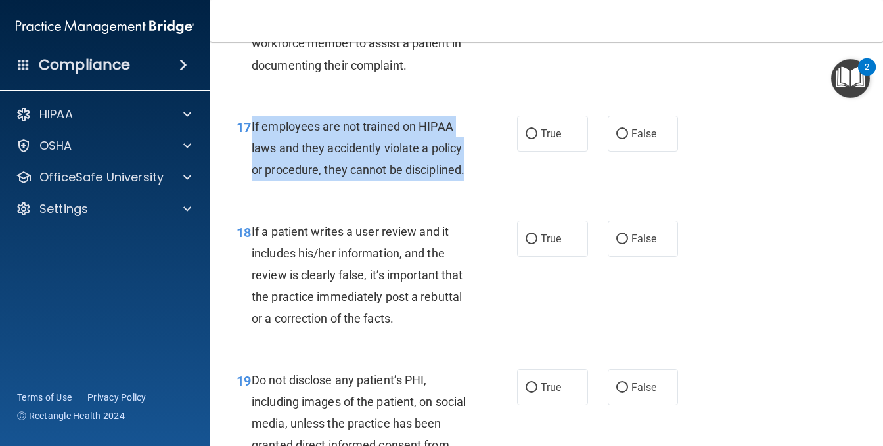
drag, startPoint x: 251, startPoint y: 255, endPoint x: 375, endPoint y: 317, distance: 139.0
click at [375, 181] on div "If employees are not trained on HIPAA laws and they accidently violate a policy…" at bounding box center [364, 149] width 225 height 66
copy span "If employees are not trained on HIPAA laws and they accidently violate a policy…"
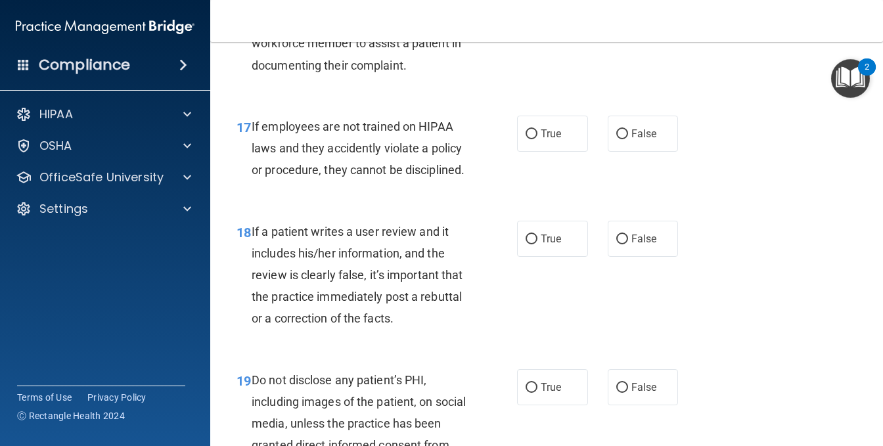
click at [563, 204] on div "17 If employees are not trained on HIPAA laws and they accidently violate a pol…" at bounding box center [547, 151] width 640 height 105
click at [617, 139] on input "False" at bounding box center [623, 134] width 12 height 10
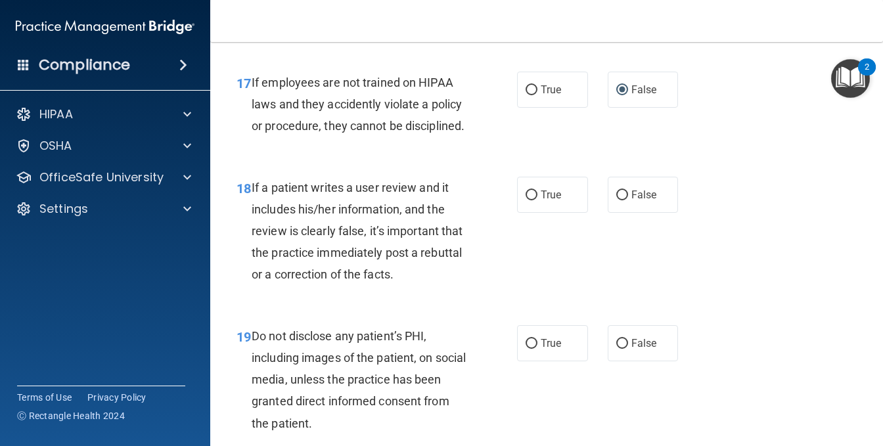
scroll to position [2498, 0]
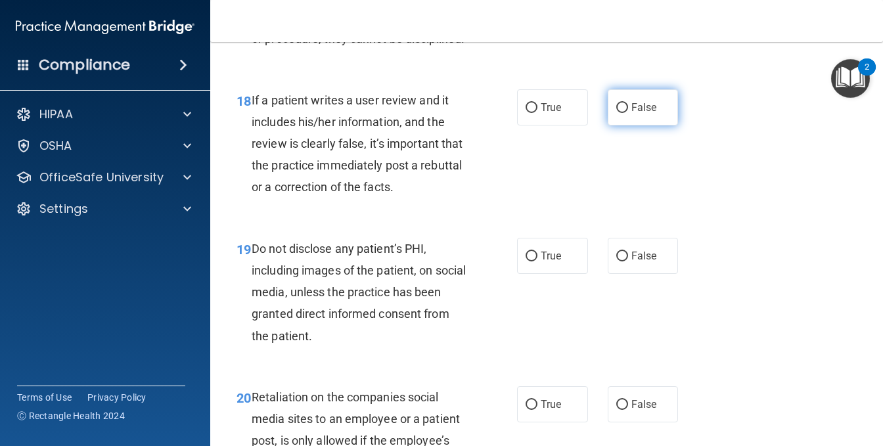
click at [617, 113] on input "False" at bounding box center [623, 108] width 12 height 10
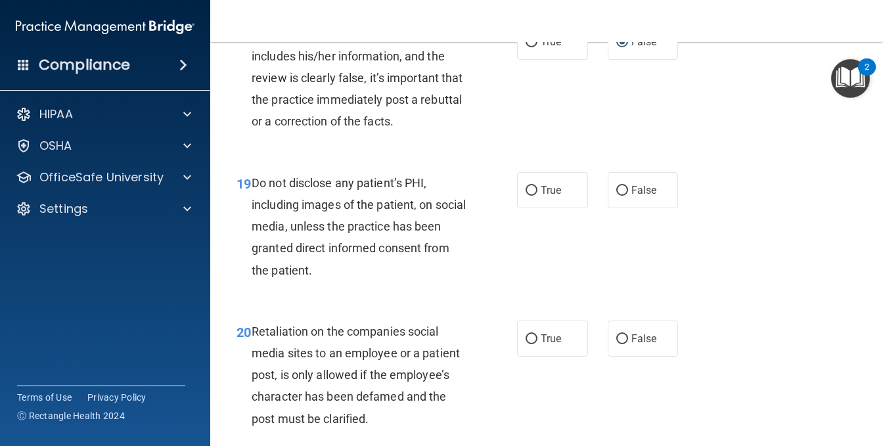
scroll to position [2629, 0]
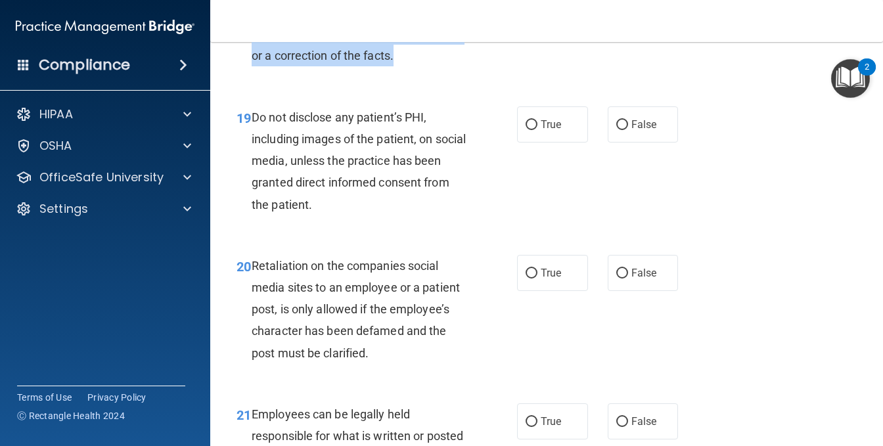
drag, startPoint x: 251, startPoint y: 122, endPoint x: 426, endPoint y: 195, distance: 189.2
click at [447, 67] on div "If a patient writes a user review and it includes his/her information, and the …" at bounding box center [364, 12] width 225 height 109
copy span "If a patient writes a user review and it includes his/her information, and the …"
click at [507, 74] on div "18 If a patient writes a user review and it includes his/her information, and t…" at bounding box center [377, 16] width 320 height 116
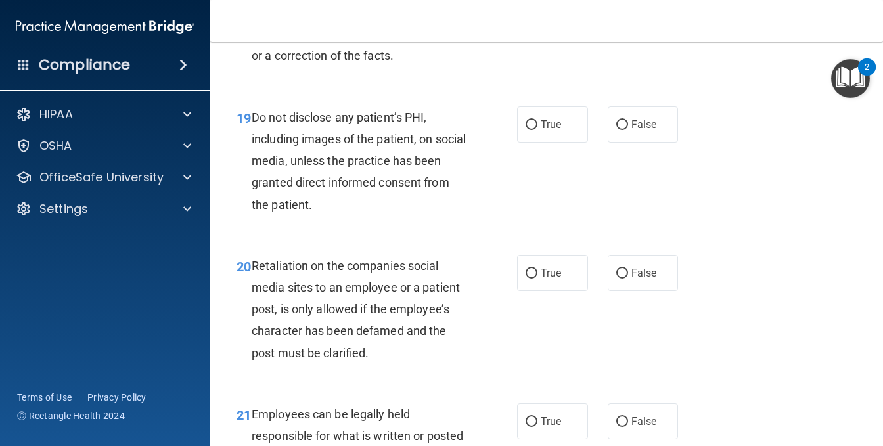
click at [468, 90] on div "18 If a patient writes a user review and it includes his/her information, and t…" at bounding box center [547, 16] width 640 height 149
click at [526, 130] on input "True" at bounding box center [532, 125] width 12 height 10
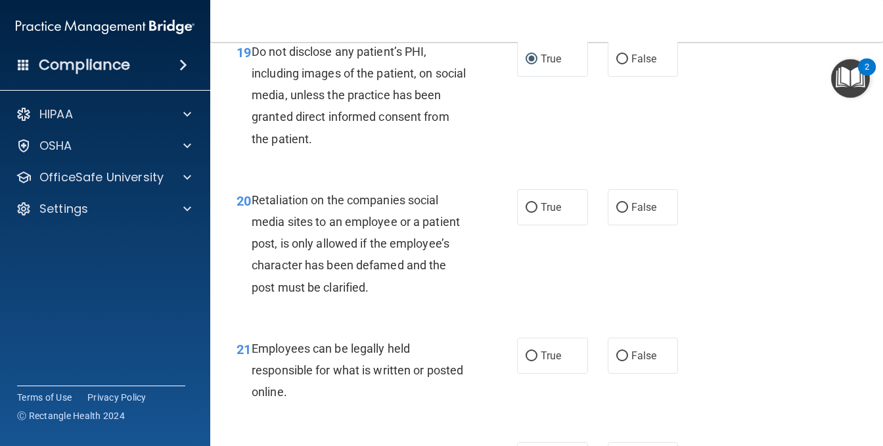
scroll to position [2761, 0]
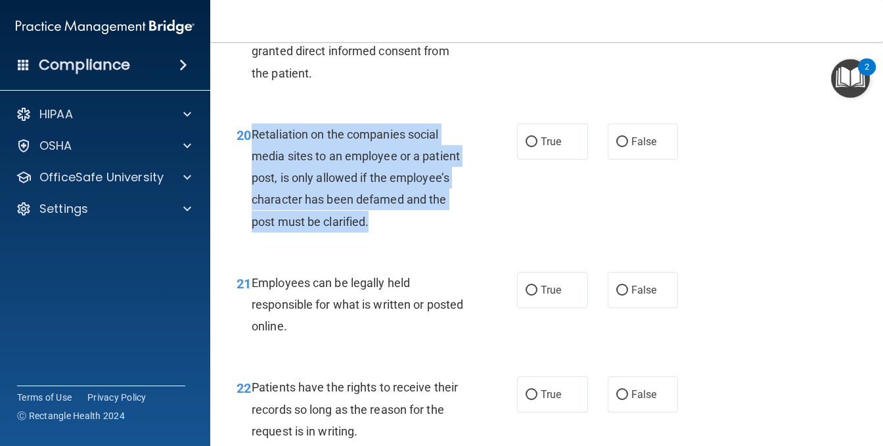
drag, startPoint x: 252, startPoint y: 287, endPoint x: 416, endPoint y: 375, distance: 185.9
click at [416, 233] on div "Retaliation on the companies social media sites to an employee or a patient pos…" at bounding box center [364, 178] width 225 height 109
copy span "Retaliation on the companies social media sites to an employee or a patient pos…"
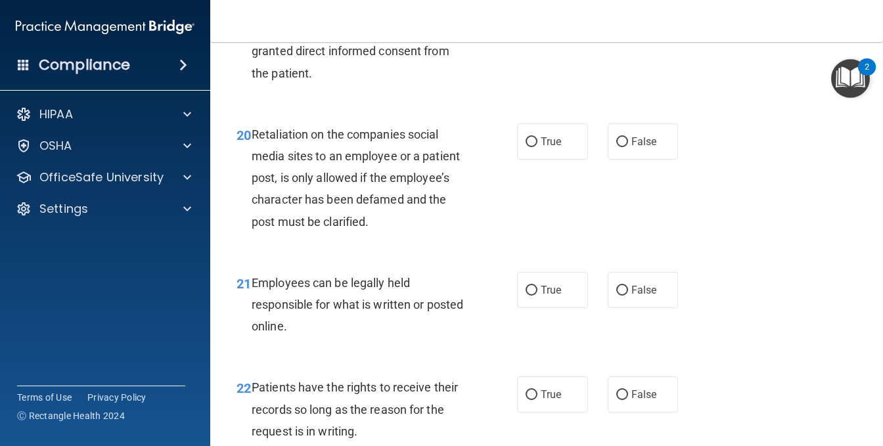
drag, startPoint x: 603, startPoint y: 367, endPoint x: 603, endPoint y: 360, distance: 7.9
click at [603, 256] on div "20 Retaliation on the companies social media sites to an employee or a patient …" at bounding box center [547, 181] width 640 height 149
click at [622, 160] on label "False" at bounding box center [643, 142] width 71 height 36
click at [622, 147] on input "False" at bounding box center [623, 142] width 12 height 10
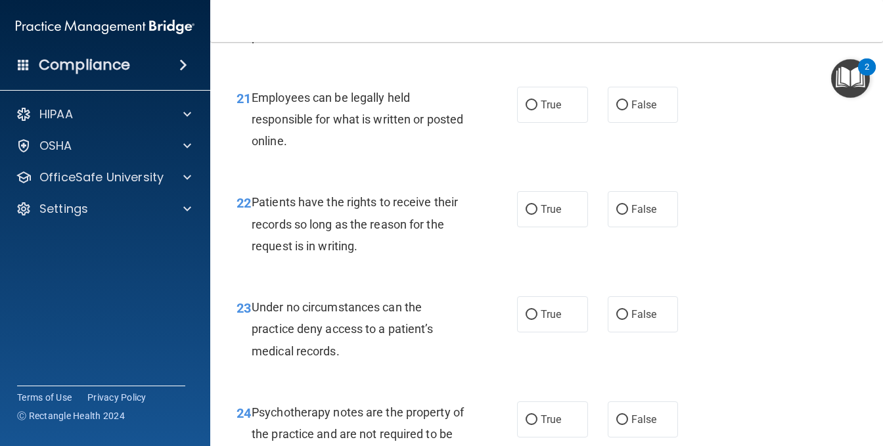
scroll to position [2958, 0]
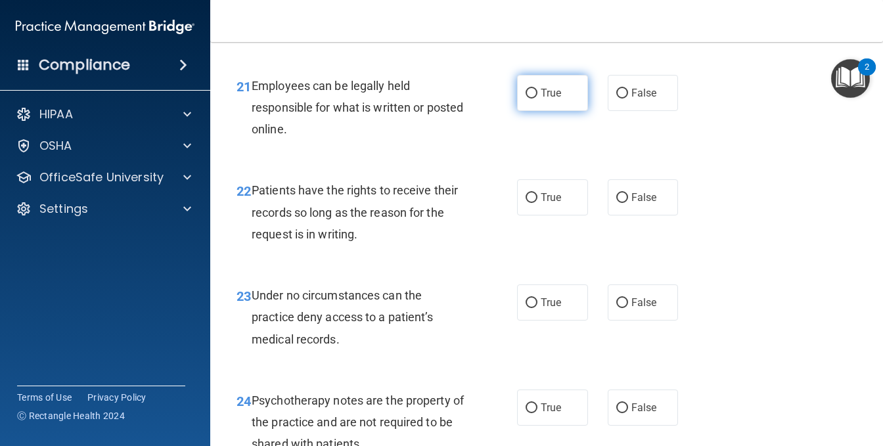
click at [530, 99] on input "True" at bounding box center [532, 94] width 12 height 10
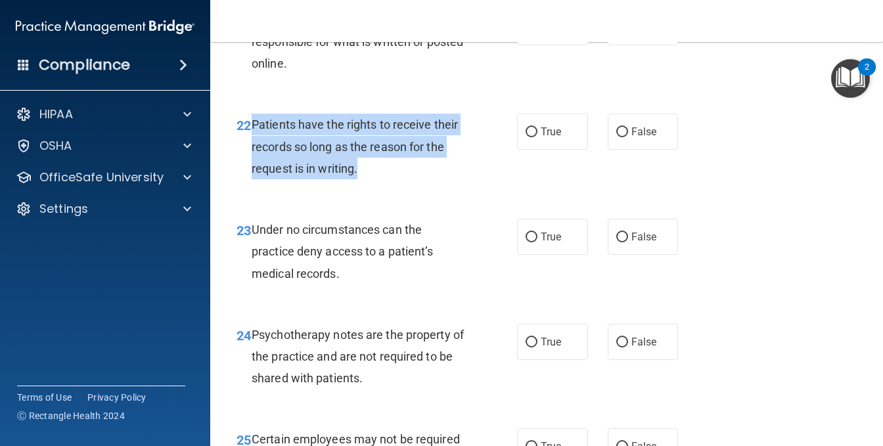
drag, startPoint x: 250, startPoint y: 275, endPoint x: 389, endPoint y: 318, distance: 145.9
click at [389, 186] on div "22 Patients have the rights to receive their records so long as the reason for …" at bounding box center [377, 150] width 320 height 72
copy div "Patients have the rights to receive their records so long as the reason for the…"
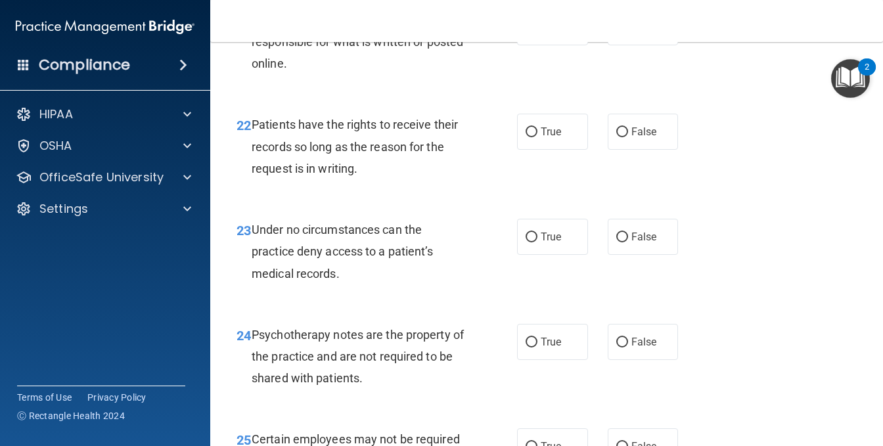
click at [400, 202] on div "22 Patients have the rights to receive their records so long as the reason for …" at bounding box center [547, 149] width 640 height 105
click at [618, 137] on input "False" at bounding box center [623, 133] width 12 height 10
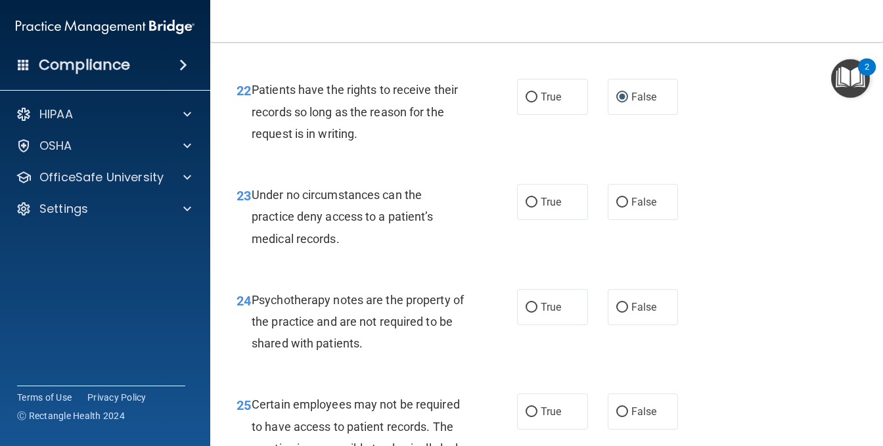
scroll to position [3089, 0]
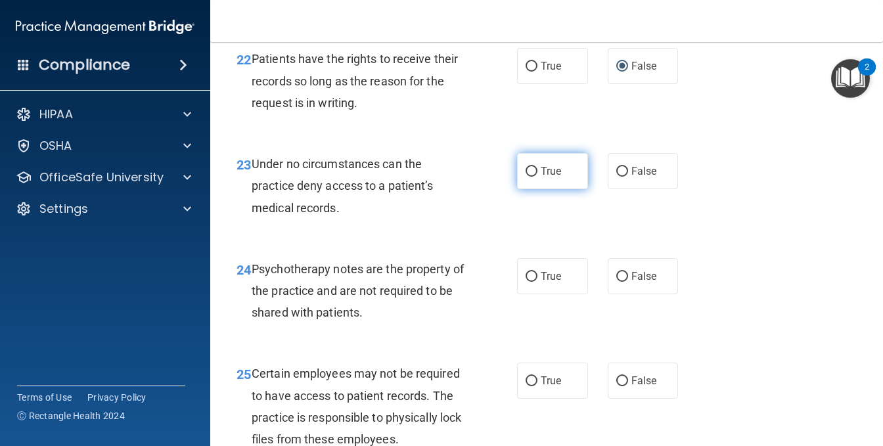
click at [526, 177] on input "True" at bounding box center [532, 172] width 12 height 10
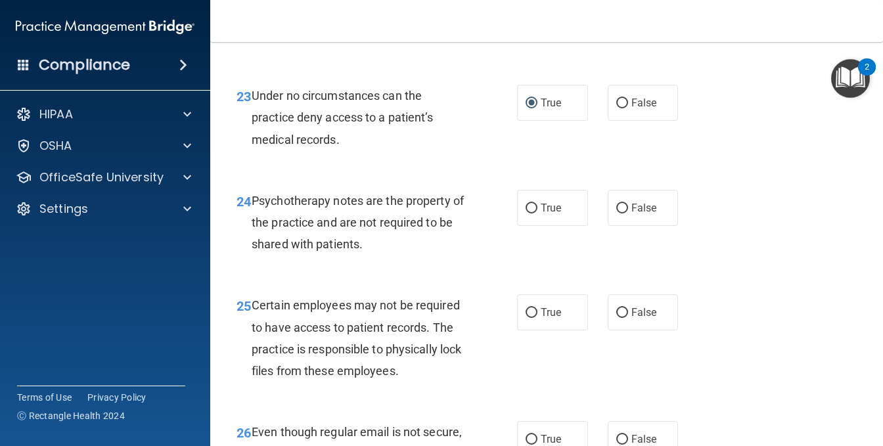
scroll to position [3221, 0]
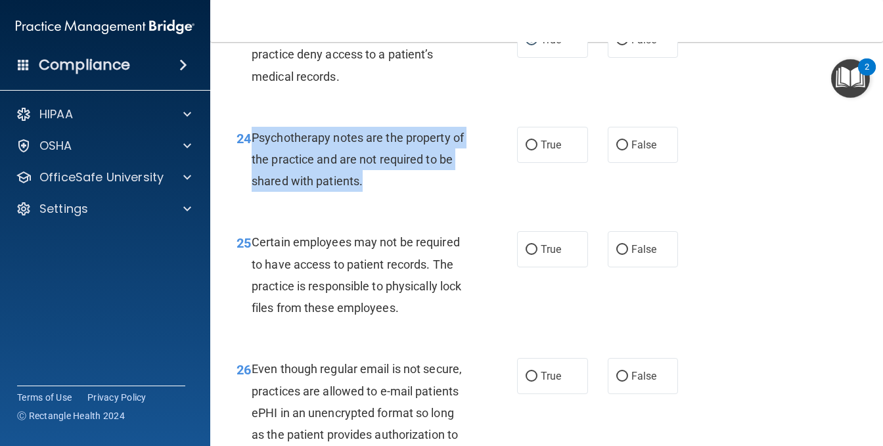
drag, startPoint x: 252, startPoint y: 288, endPoint x: 440, endPoint y: 325, distance: 191.0
click at [440, 193] on div "Psychotherapy notes are the property of the practice and are not required to be…" at bounding box center [364, 160] width 225 height 66
copy span "Psychotherapy notes are the property of the practice and are not required to be…"
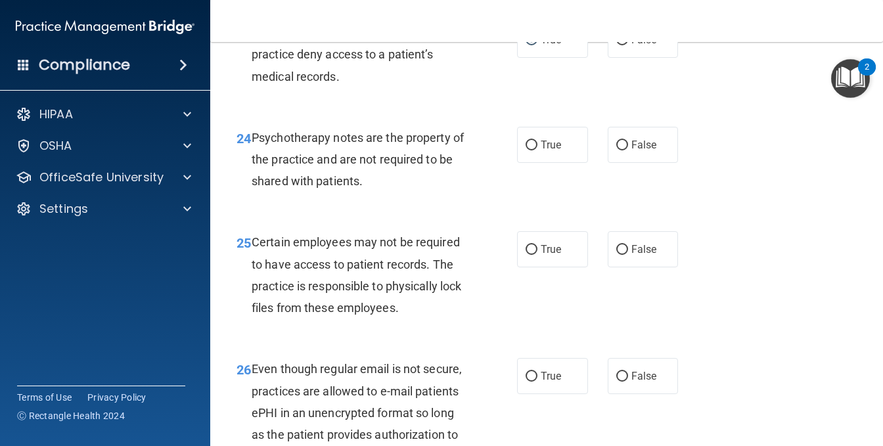
click at [458, 110] on div "23 Under no circumstances can the practice deny access to a patient’s medical r…" at bounding box center [547, 57] width 640 height 105
click at [541, 151] on span "True" at bounding box center [551, 145] width 20 height 12
click at [538, 151] on input "True" at bounding box center [532, 146] width 12 height 10
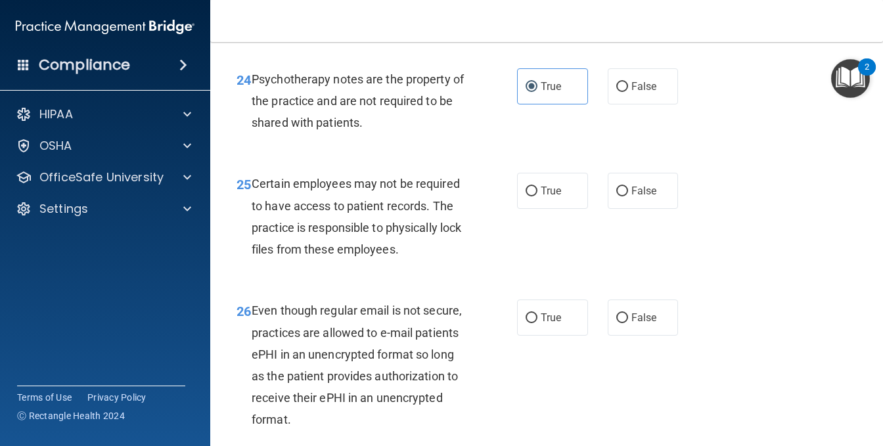
scroll to position [3352, 0]
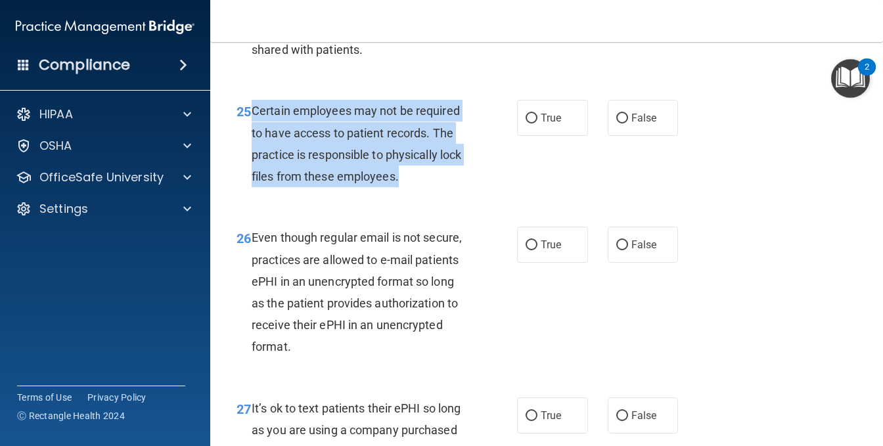
drag, startPoint x: 252, startPoint y: 264, endPoint x: 395, endPoint y: 306, distance: 149.3
click at [440, 187] on div "Certain employees may not be required to have access to patient records. The pr…" at bounding box center [364, 143] width 225 height 87
copy span "Certain employees may not be required to have access to patient records. The pr…"
click at [528, 124] on input "True" at bounding box center [532, 119] width 12 height 10
click at [505, 194] on div "25 Certain employees may not be required to have access to patient records. The…" at bounding box center [377, 147] width 320 height 94
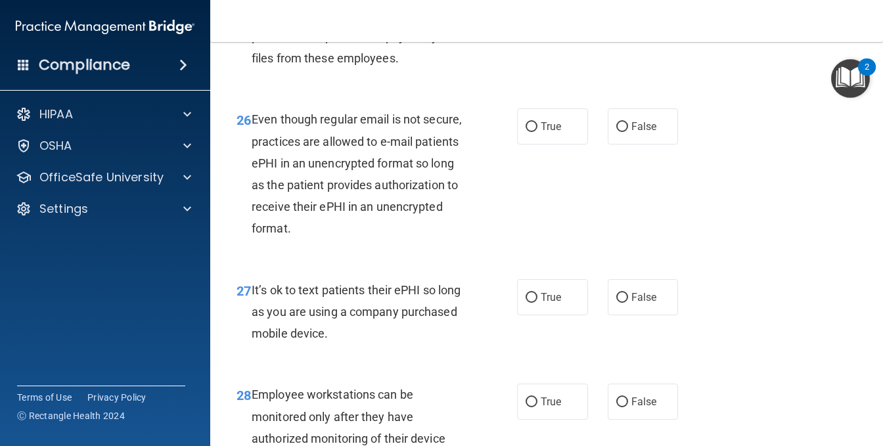
scroll to position [3484, 0]
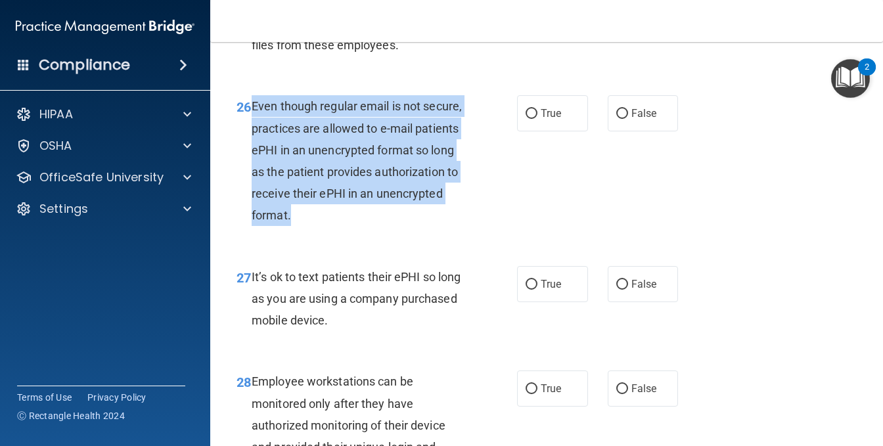
drag, startPoint x: 250, startPoint y: 257, endPoint x: 438, endPoint y: 362, distance: 215.4
click at [438, 233] on div "26 Even though regular email is not secure, practices are allowed to e-mail pat…" at bounding box center [377, 163] width 320 height 137
copy div "Even though regular email is not secure, practices are allowed to e-mail patien…"
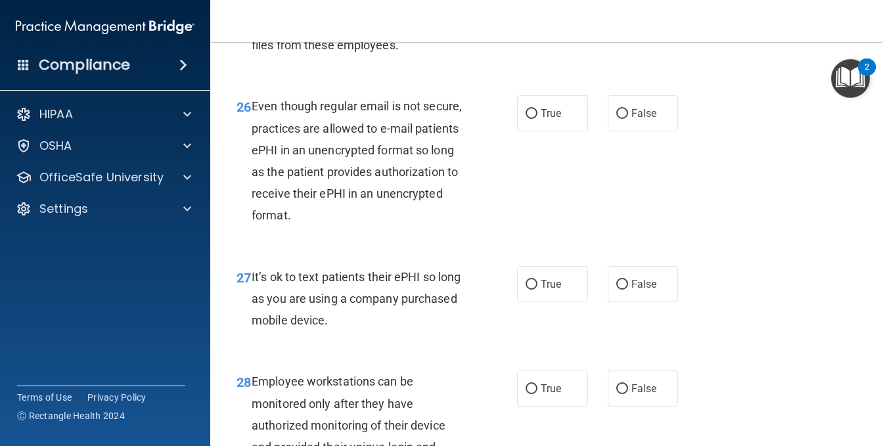
click at [426, 243] on div "26 Even though regular email is not secure, practices are allowed to e-mail pat…" at bounding box center [547, 164] width 640 height 170
click at [617, 119] on input "False" at bounding box center [623, 114] width 12 height 10
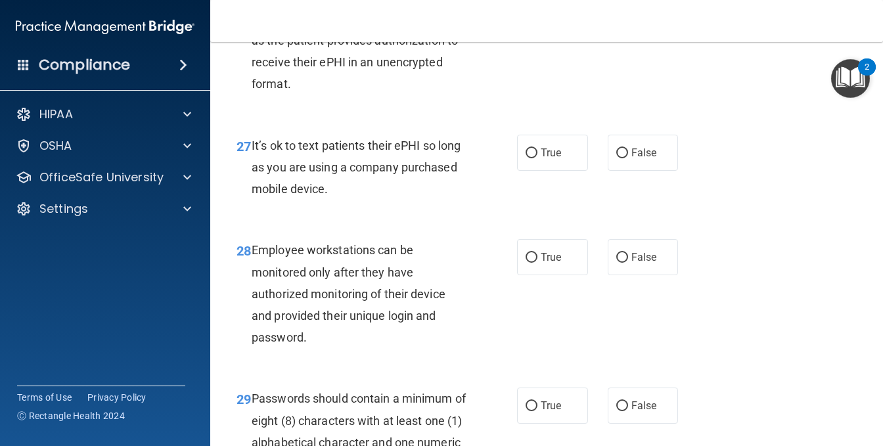
scroll to position [3681, 0]
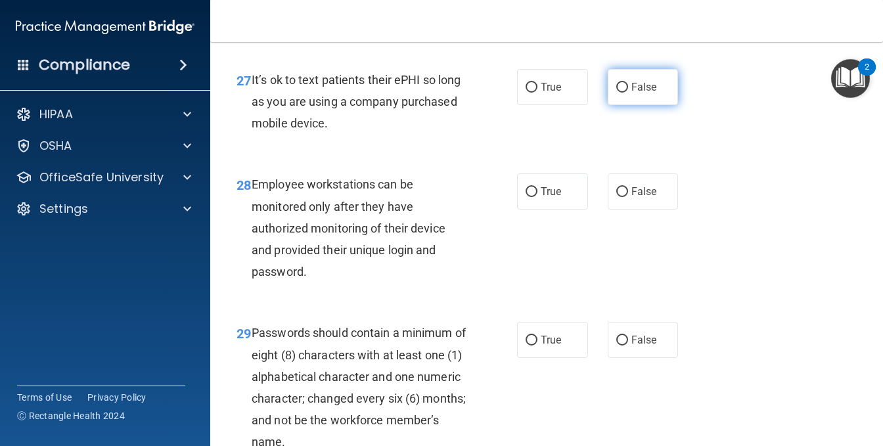
click at [617, 93] on input "False" at bounding box center [623, 88] width 12 height 10
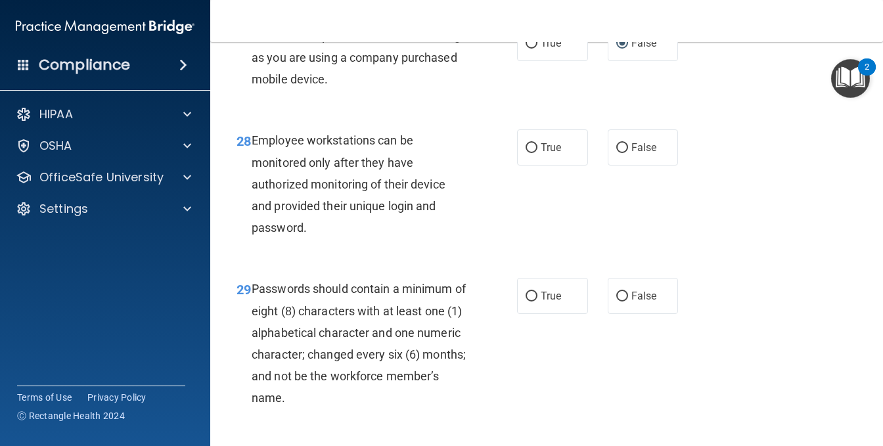
scroll to position [3747, 0]
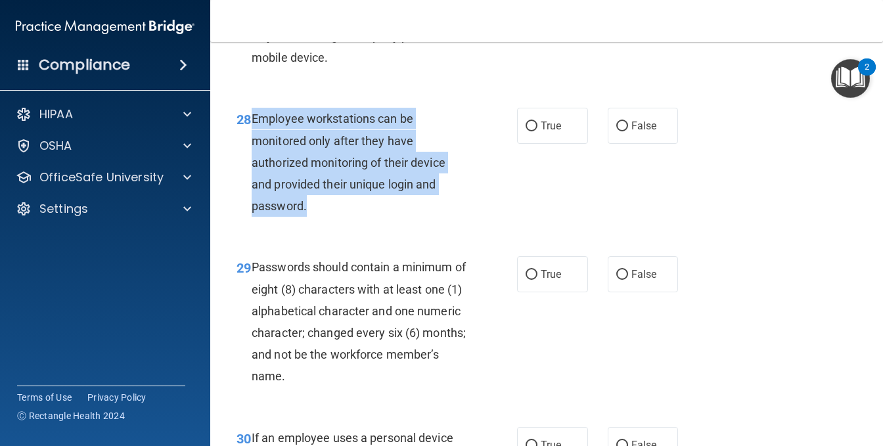
drag, startPoint x: 252, startPoint y: 273, endPoint x: 381, endPoint y: 354, distance: 152.1
click at [381, 217] on div "Employee workstations can be monitored only after they have authorized monitori…" at bounding box center [364, 162] width 225 height 109
copy span "Employee workstations can be monitored only after they have authorized monitori…"
click at [620, 131] on input "False" at bounding box center [623, 127] width 12 height 10
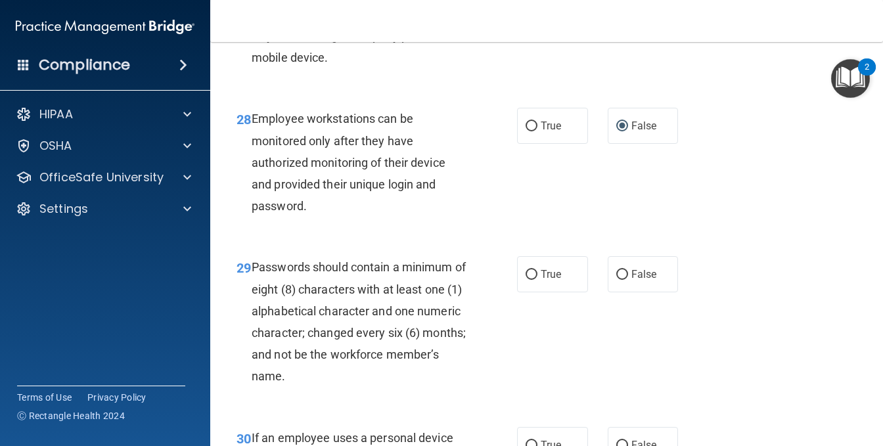
click at [463, 240] on div "28 Employee workstations can be monitored only after they have authorized monit…" at bounding box center [547, 165] width 640 height 149
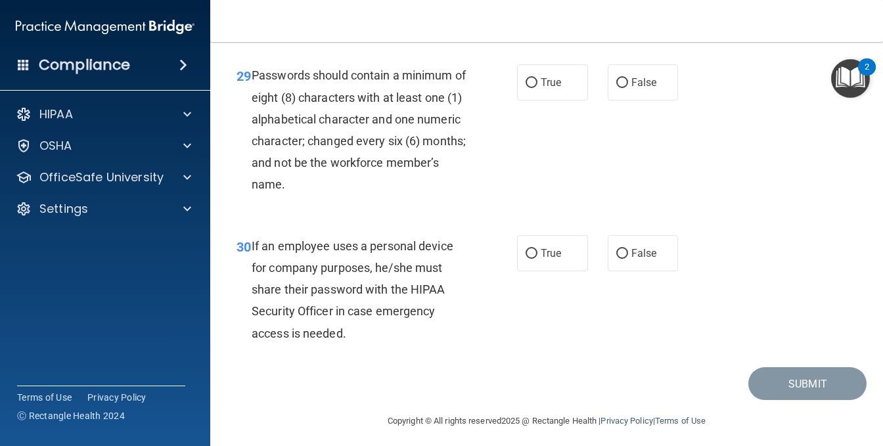
scroll to position [3944, 0]
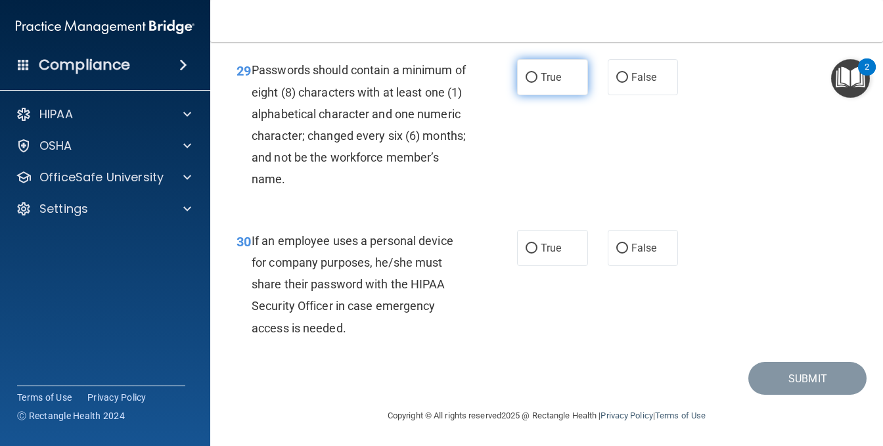
click at [526, 83] on input "True" at bounding box center [532, 78] width 12 height 10
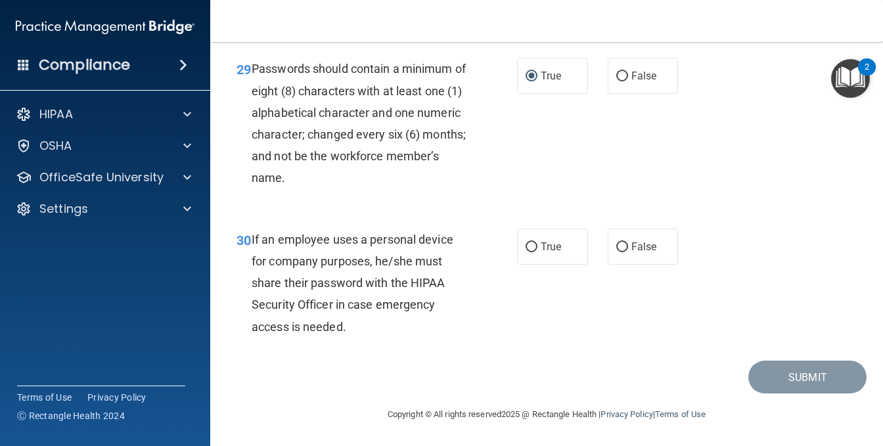
scroll to position [4075, 0]
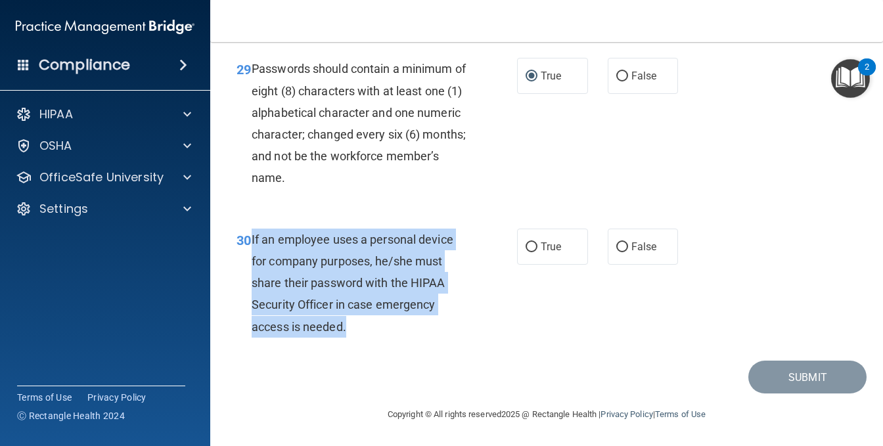
drag, startPoint x: 250, startPoint y: 261, endPoint x: 388, endPoint y: 341, distance: 159.6
click at [386, 341] on div "30 If an employee uses a personal device for company purposes, he/she must shar…" at bounding box center [377, 287] width 320 height 116
copy div "If an employee uses a personal device for company purposes, he/she must share t…"
click at [475, 253] on div "30 If an employee uses a personal device for company purposes, he/she must shar…" at bounding box center [377, 287] width 320 height 116
click at [436, 264] on span "If an employee uses a personal device for company purposes, he/she must share t…" at bounding box center [353, 283] width 202 height 101
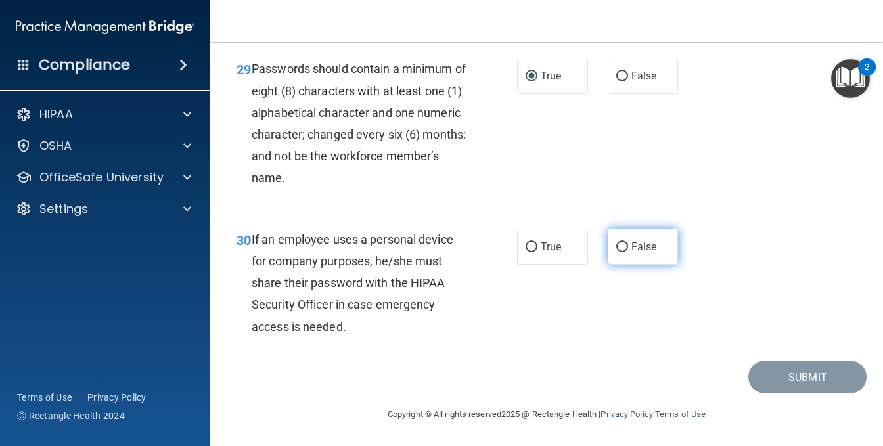
click at [617, 252] on input "False" at bounding box center [623, 248] width 12 height 10
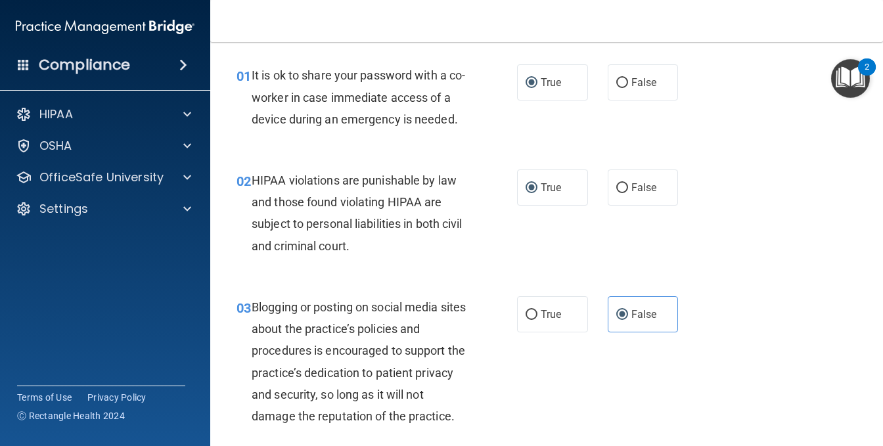
scroll to position [0, 0]
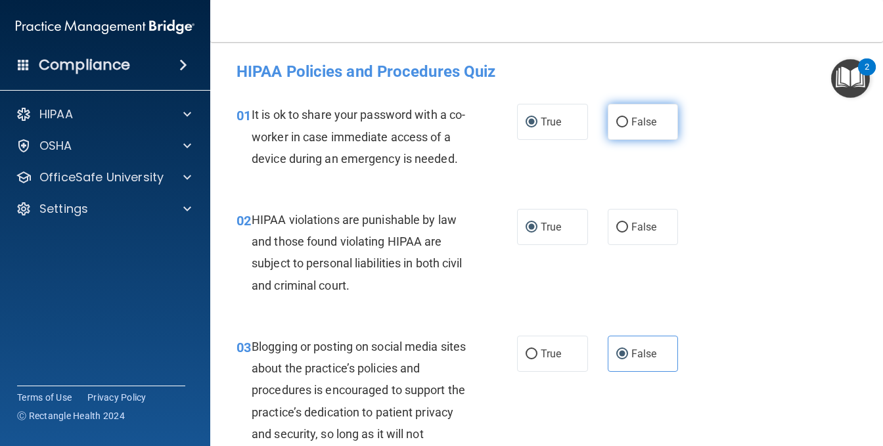
click at [617, 122] on input "False" at bounding box center [623, 123] width 12 height 10
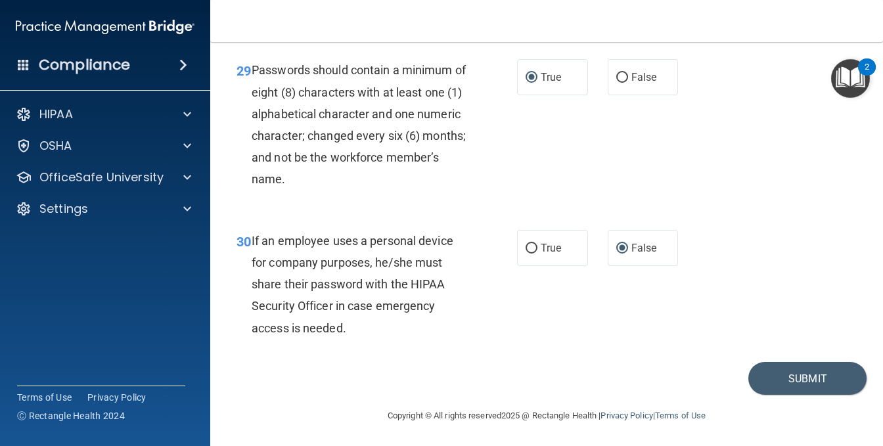
scroll to position [4098, 0]
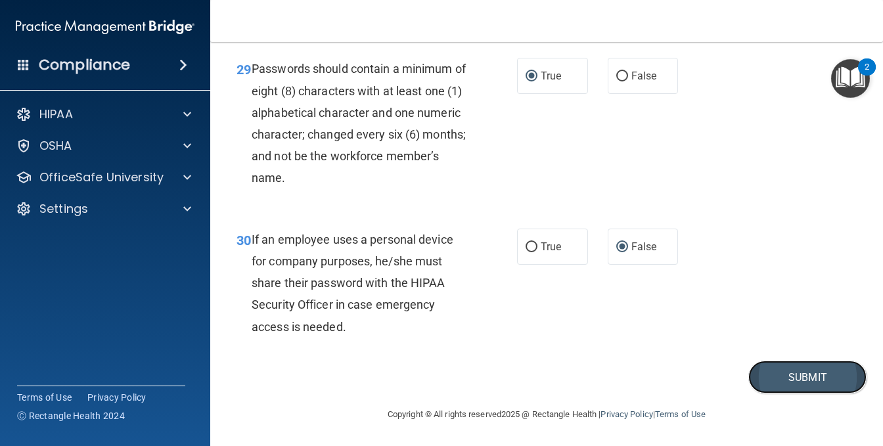
click at [797, 377] on button "Submit" at bounding box center [808, 378] width 118 height 34
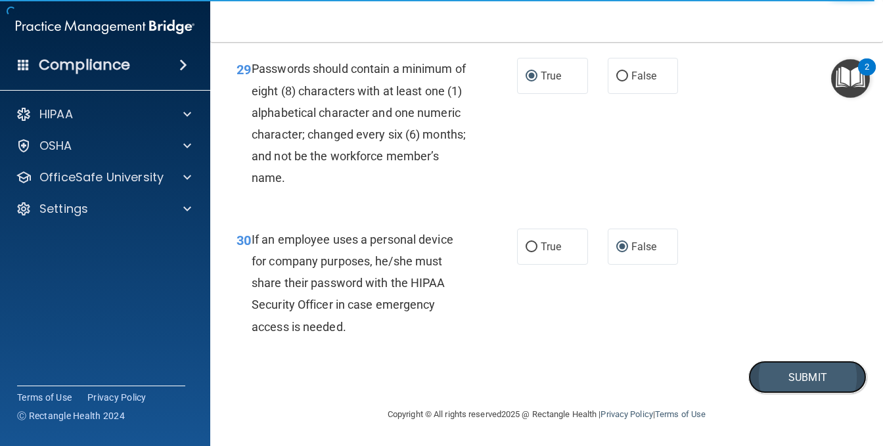
click at [766, 378] on button "Submit" at bounding box center [808, 378] width 118 height 34
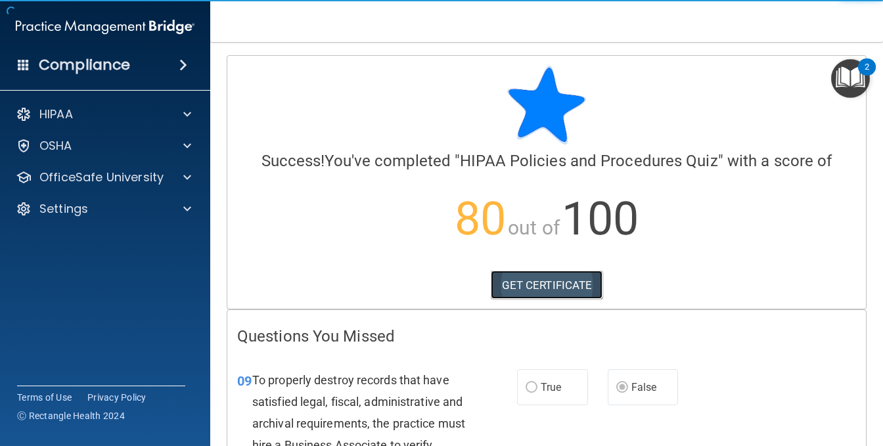
click at [557, 291] on link "GET CERTIFICATE" at bounding box center [547, 285] width 112 height 29
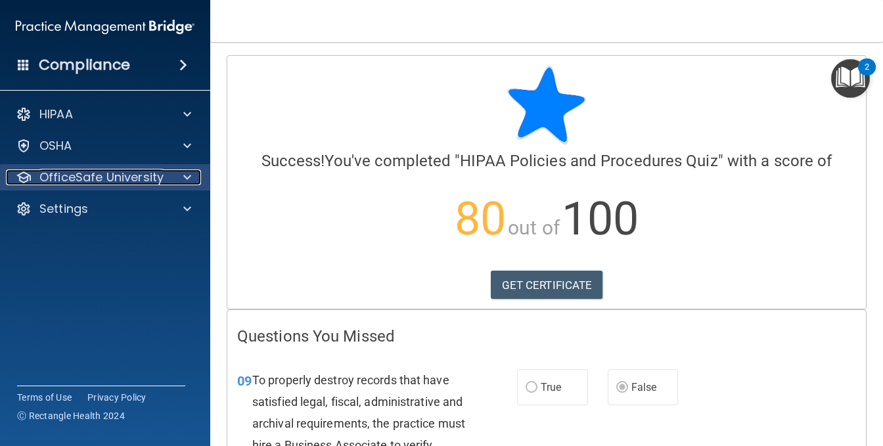
click at [186, 176] on span at bounding box center [187, 178] width 8 height 16
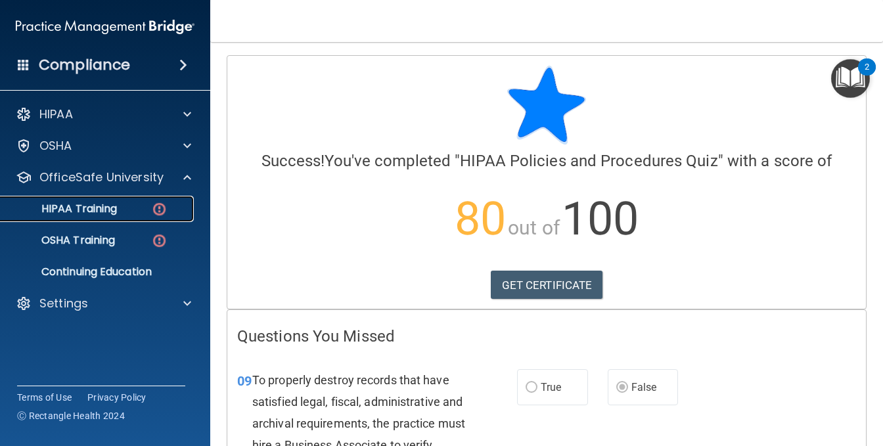
click at [95, 213] on p "HIPAA Training" at bounding box center [63, 208] width 108 height 13
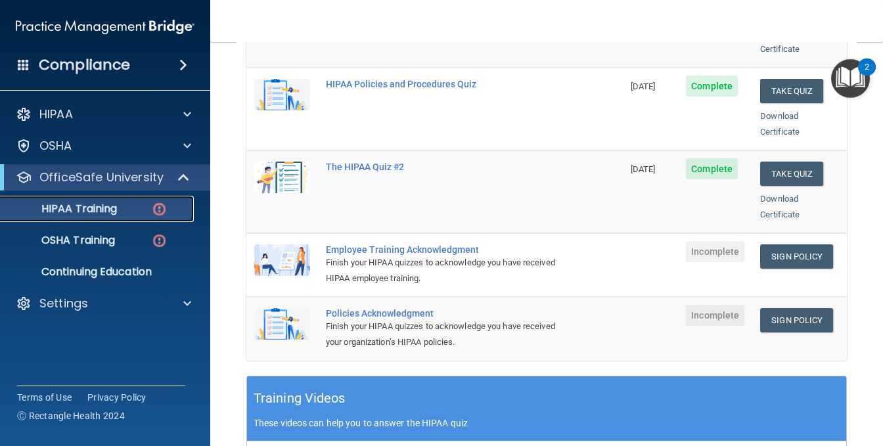
scroll to position [263, 0]
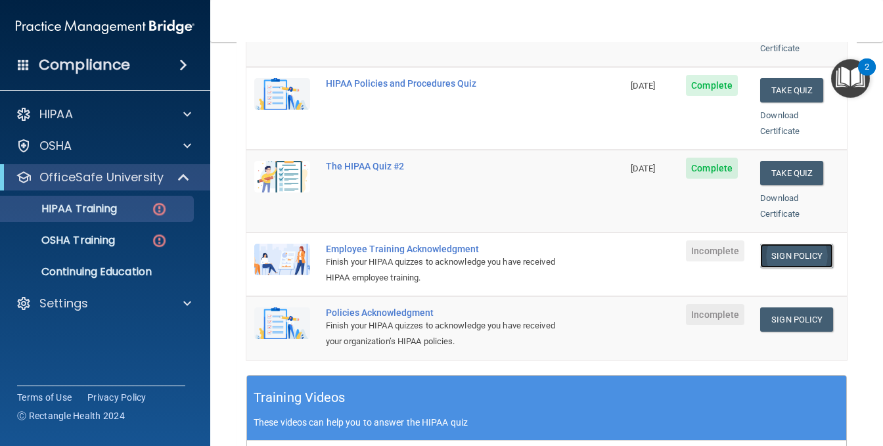
click at [784, 244] on link "Sign Policy" at bounding box center [796, 256] width 73 height 24
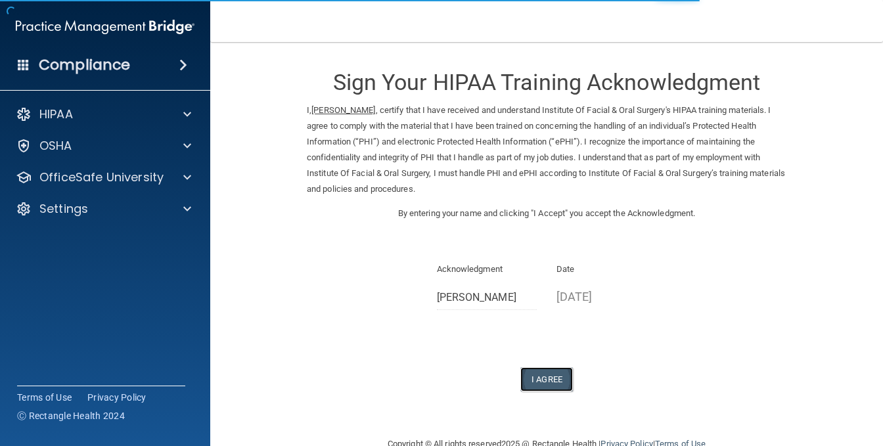
click at [552, 379] on button "I Agree" at bounding box center [547, 379] width 53 height 24
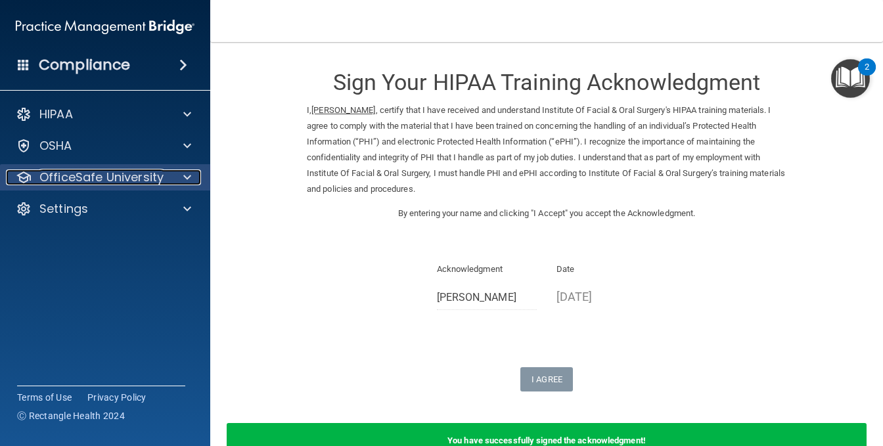
click at [189, 177] on span at bounding box center [187, 178] width 8 height 16
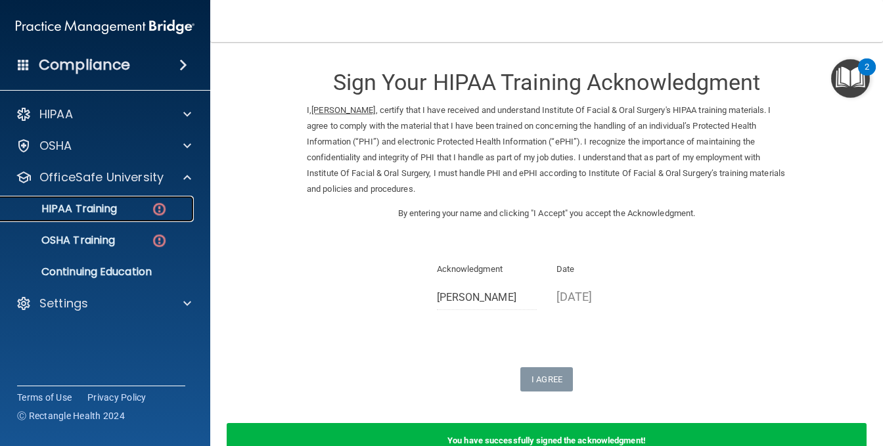
click at [103, 210] on p "HIPAA Training" at bounding box center [63, 208] width 108 height 13
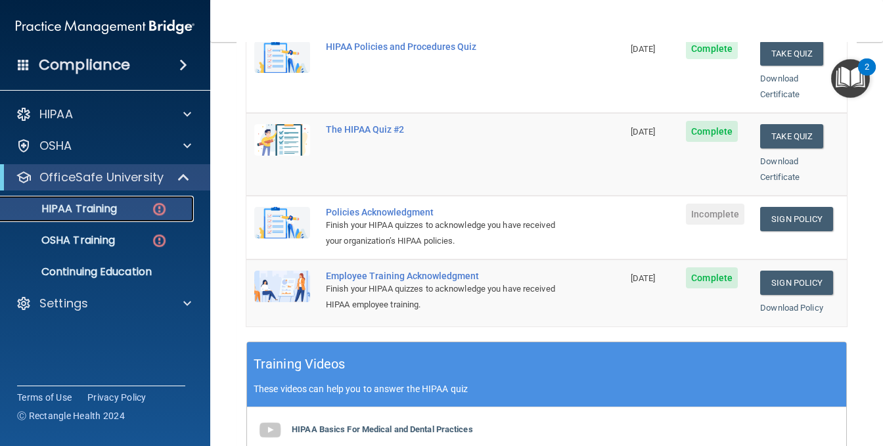
scroll to position [263, 0]
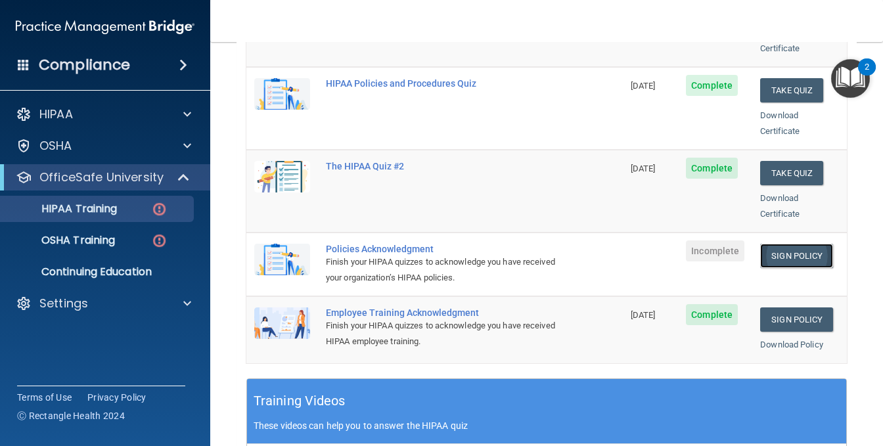
click at [781, 244] on link "Sign Policy" at bounding box center [796, 256] width 73 height 24
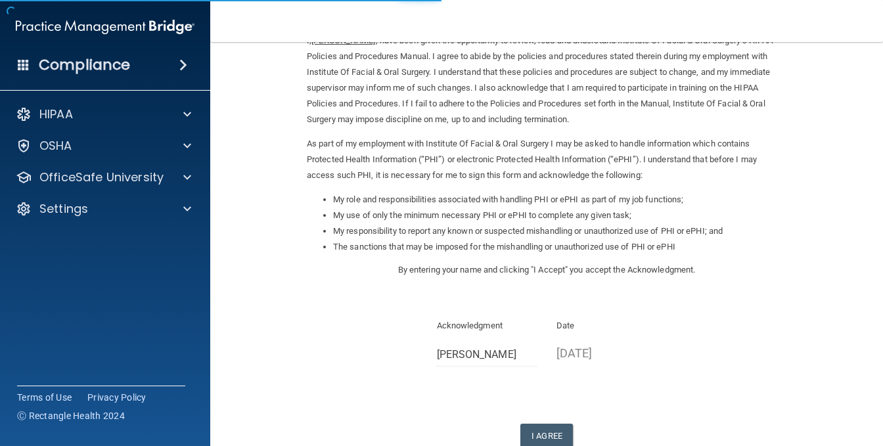
scroll to position [155, 0]
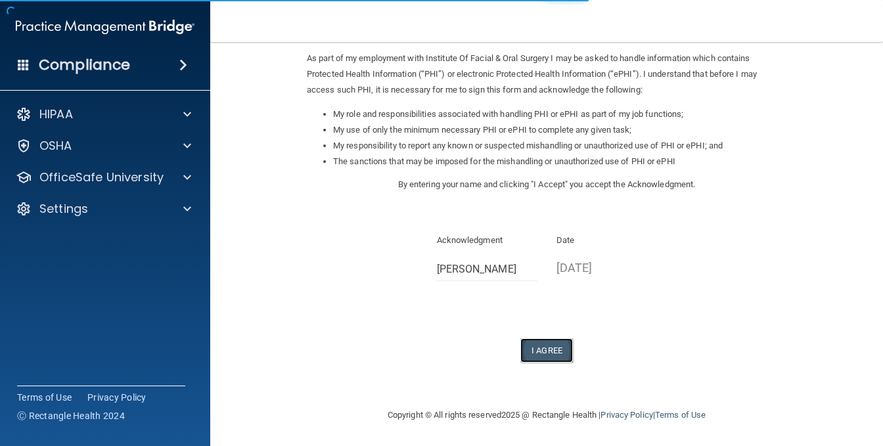
click at [534, 339] on button "I Agree" at bounding box center [547, 351] width 53 height 24
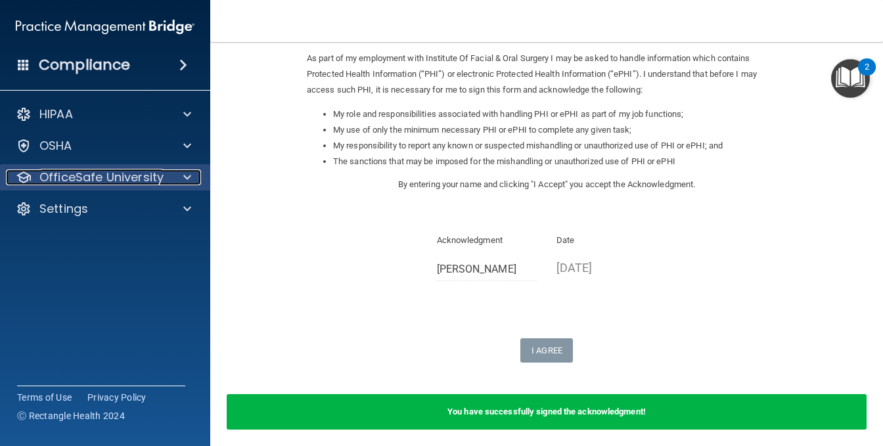
click at [191, 176] on span at bounding box center [187, 178] width 8 height 16
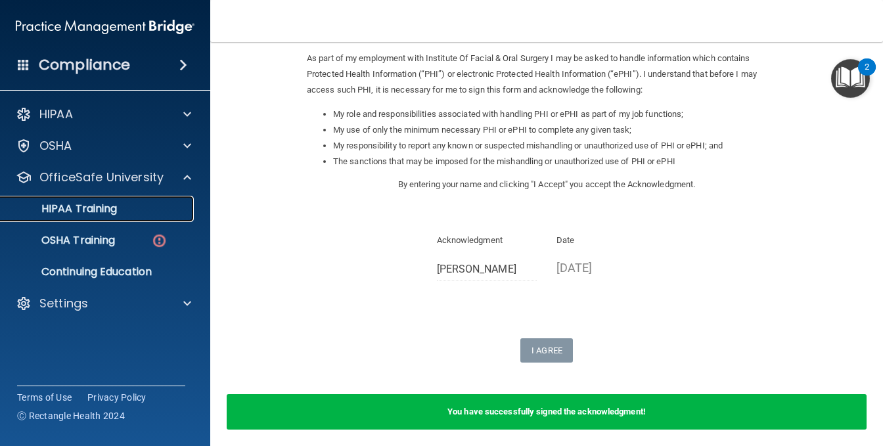
click at [90, 210] on p "HIPAA Training" at bounding box center [63, 208] width 108 height 13
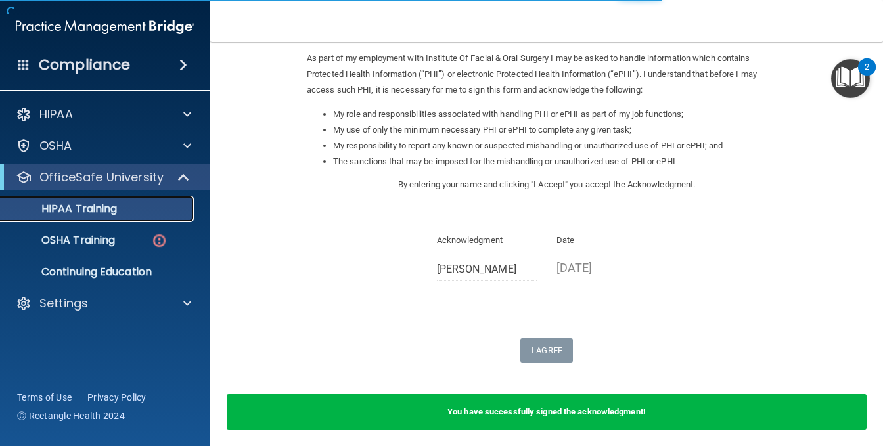
scroll to position [536, 0]
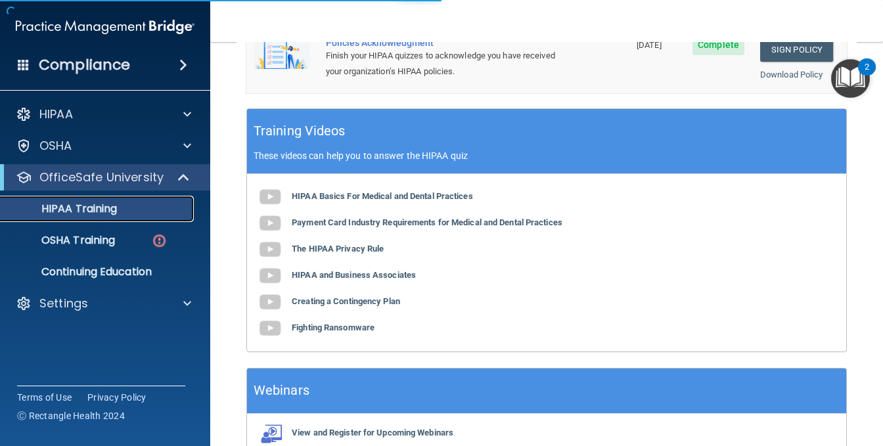
click at [91, 216] on p "HIPAA Training" at bounding box center [63, 208] width 108 height 13
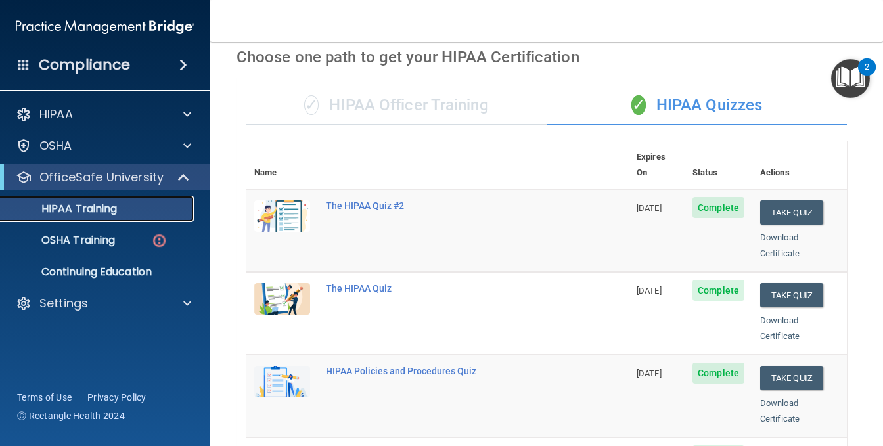
scroll to position [0, 0]
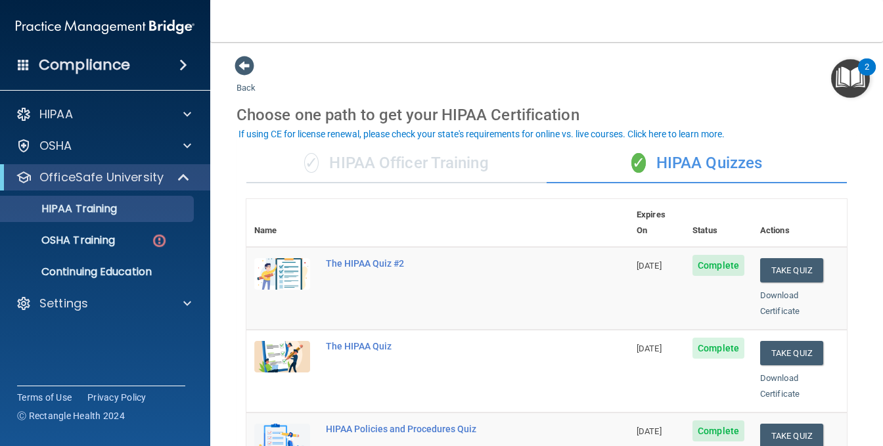
click at [444, 165] on div "✓ HIPAA Officer Training" at bounding box center [396, 163] width 300 height 39
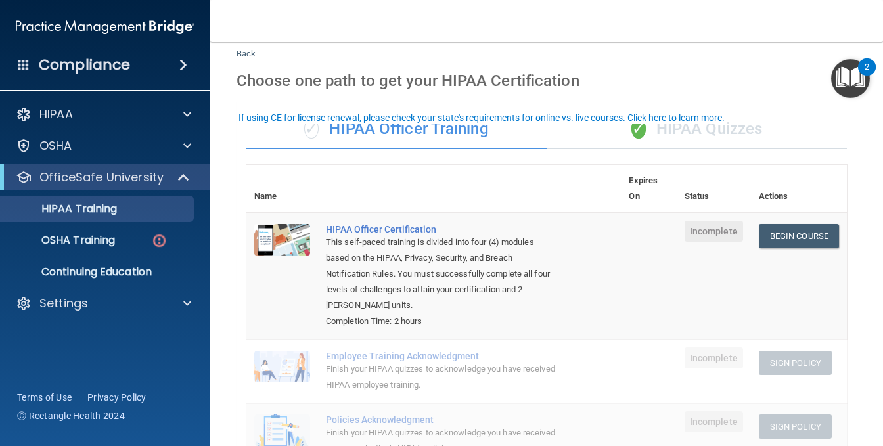
scroll to position [66, 0]
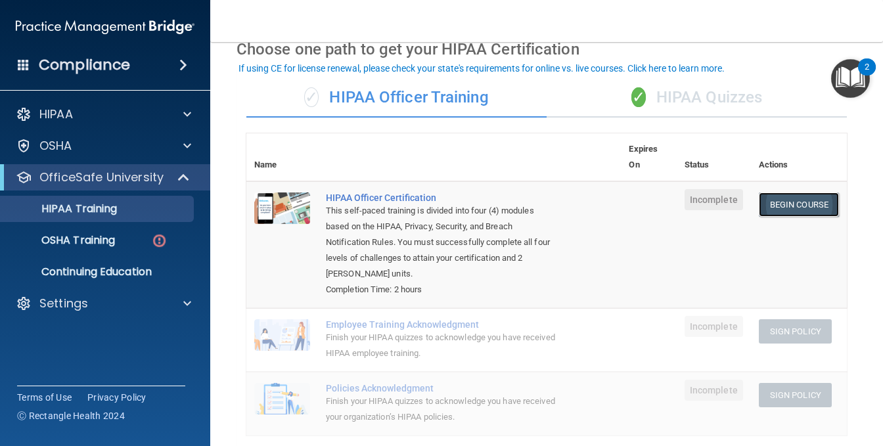
click at [785, 202] on link "Begin Course" at bounding box center [799, 205] width 80 height 24
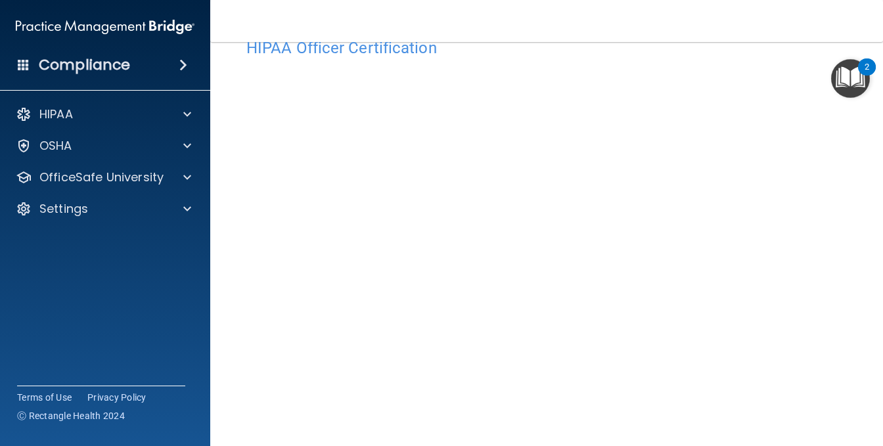
scroll to position [103, 0]
click at [570, 436] on div "Copyright © All rights reserved 2025 @ Rectangle Health | Privacy Policy | Term…" at bounding box center [547, 452] width 480 height 42
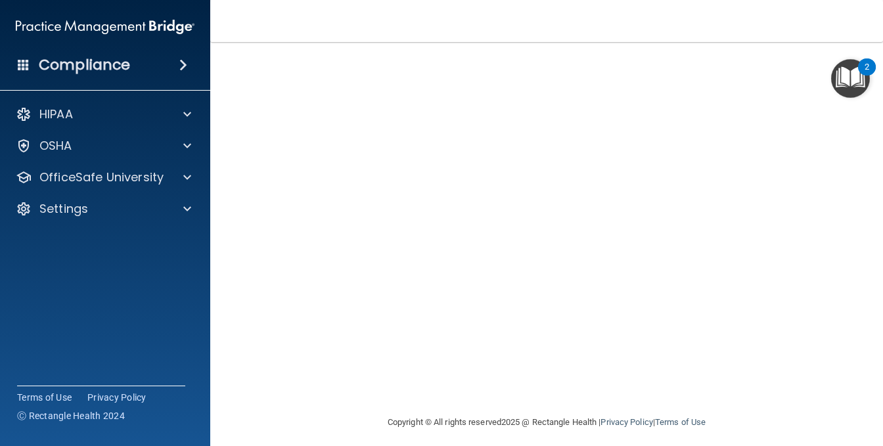
scroll to position [37, 0]
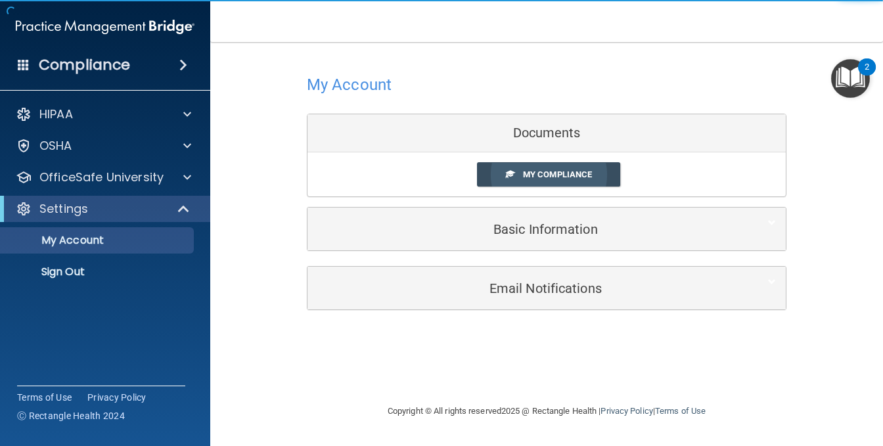
click at [569, 178] on span "My Compliance" at bounding box center [557, 175] width 69 height 10
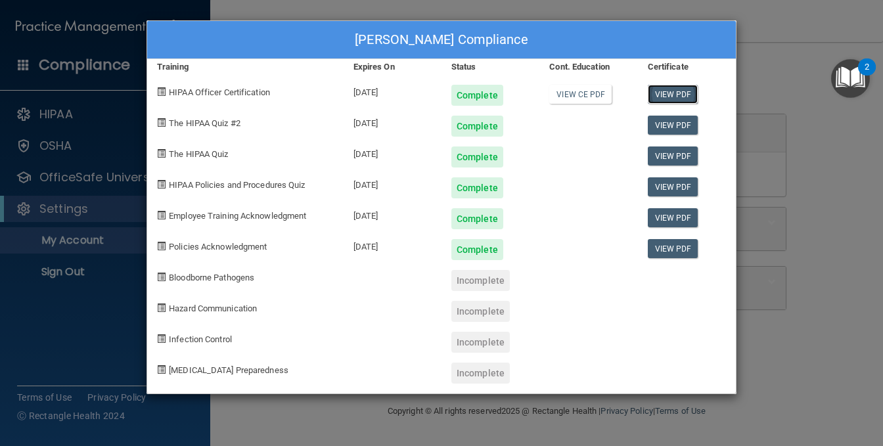
click at [680, 91] on link "View PDF" at bounding box center [673, 94] width 51 height 19
click at [582, 101] on link "View CE PDF" at bounding box center [580, 94] width 62 height 19
click at [475, 279] on div "Incomplete" at bounding box center [481, 280] width 58 height 21
click at [815, 151] on div "[PERSON_NAME] Compliance Training Expires On Status Cont. Education Certificate…" at bounding box center [441, 223] width 883 height 446
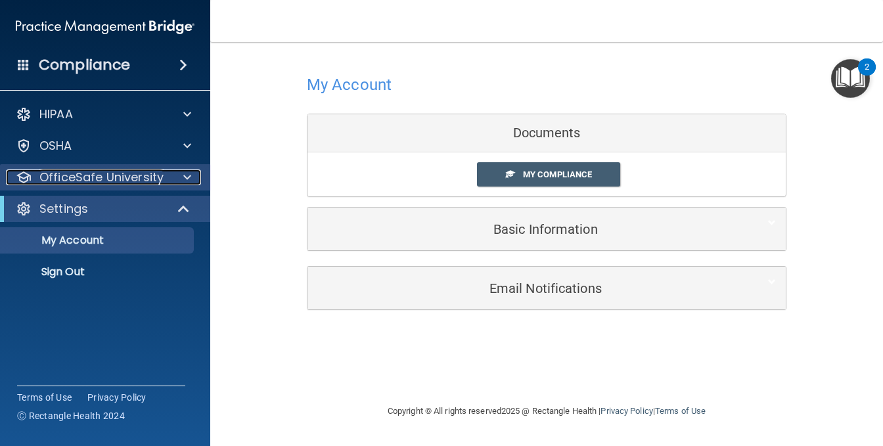
click at [193, 177] on div at bounding box center [185, 178] width 33 height 16
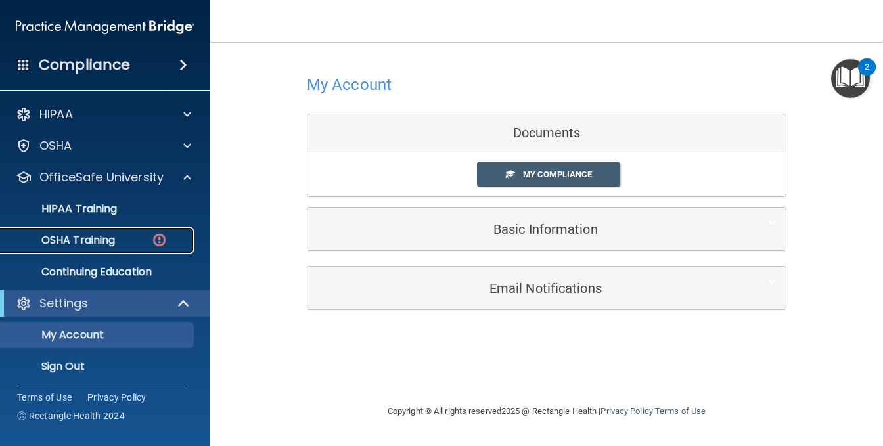
click at [62, 241] on p "OSHA Training" at bounding box center [62, 240] width 106 height 13
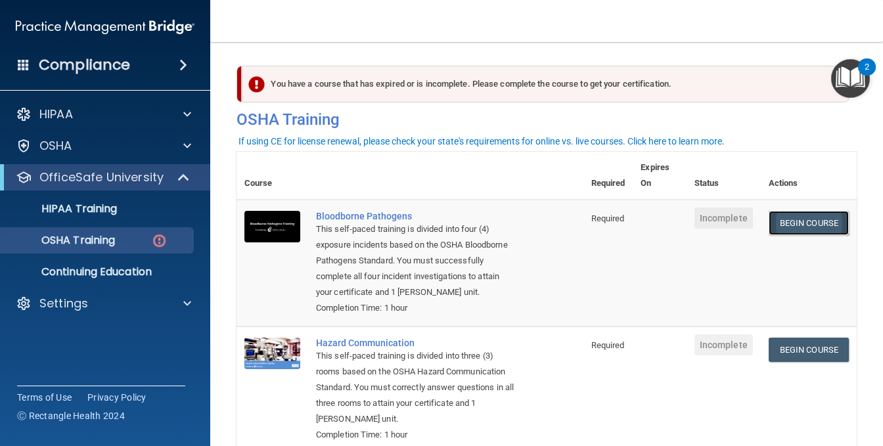
click at [799, 225] on link "Begin Course" at bounding box center [809, 223] width 80 height 24
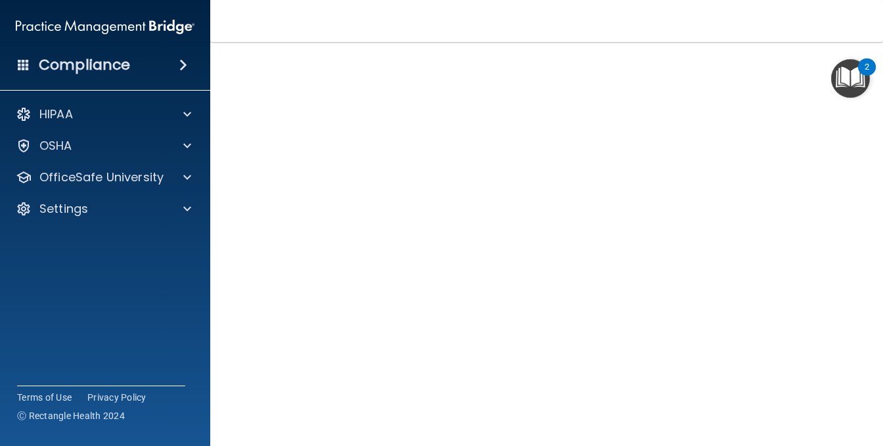
scroll to position [15, 0]
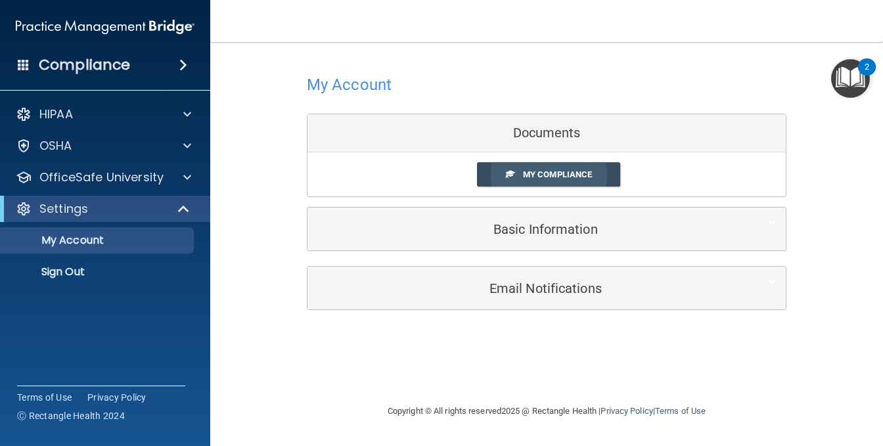
click at [523, 173] on span "My Compliance" at bounding box center [557, 175] width 69 height 10
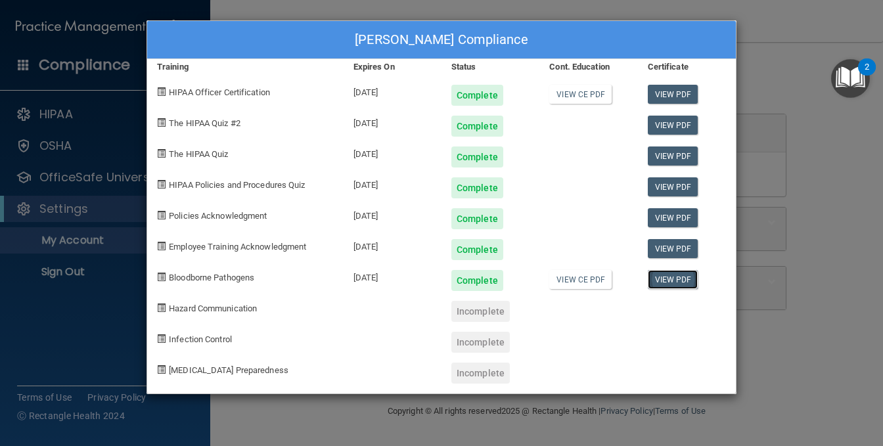
click at [666, 274] on link "View PDF" at bounding box center [673, 279] width 51 height 19
click at [816, 158] on div "Jessica Flanagan's Compliance Training Expires On Status Cont. Education Certif…" at bounding box center [441, 223] width 883 height 446
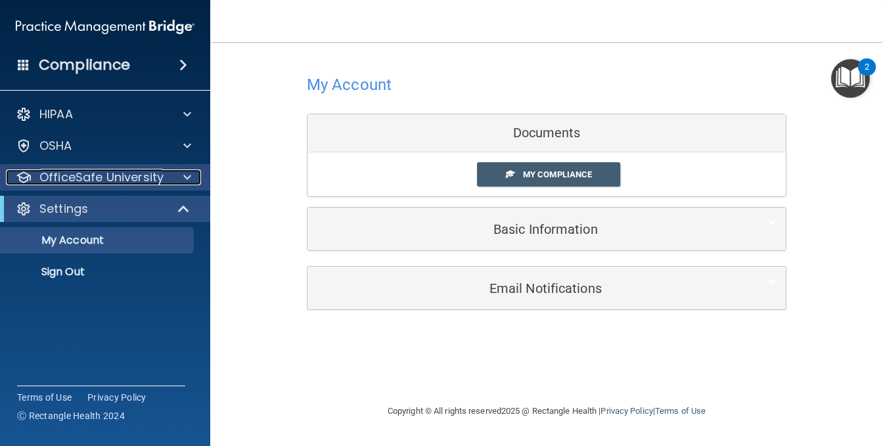
click at [187, 177] on span at bounding box center [187, 178] width 8 height 16
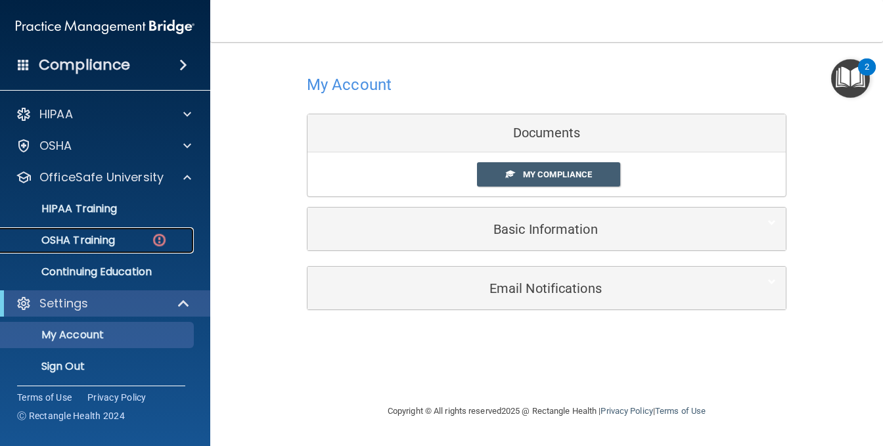
click at [89, 248] on link "OSHA Training" at bounding box center [90, 240] width 207 height 26
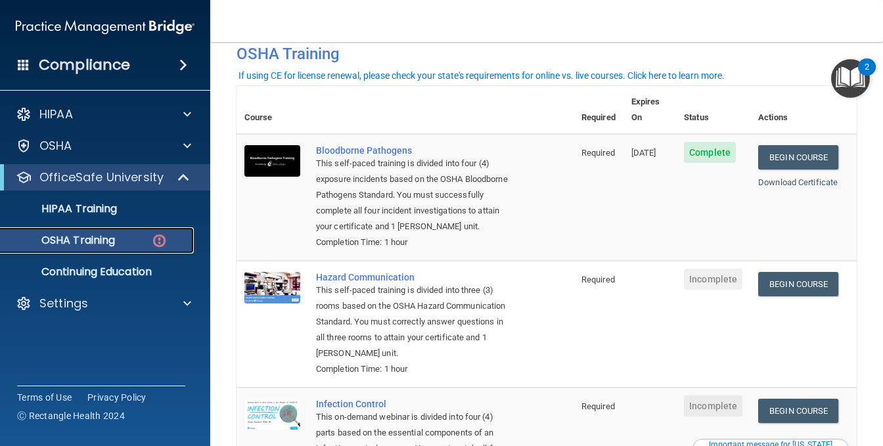
scroll to position [131, 0]
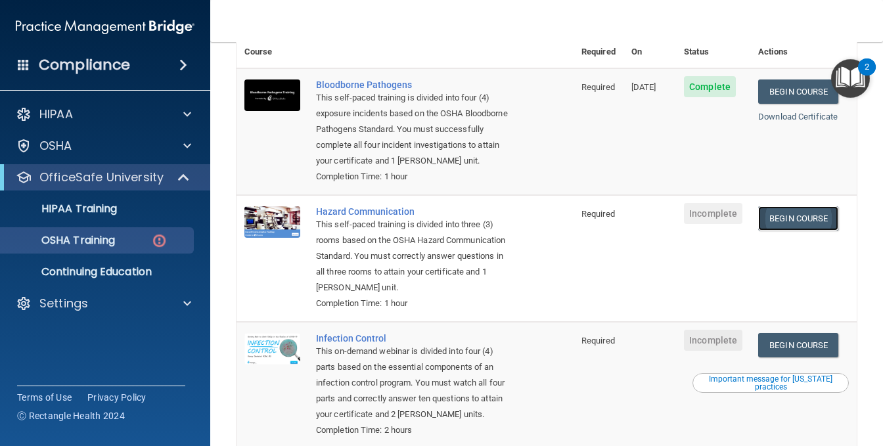
click at [804, 215] on link "Begin Course" at bounding box center [799, 218] width 80 height 24
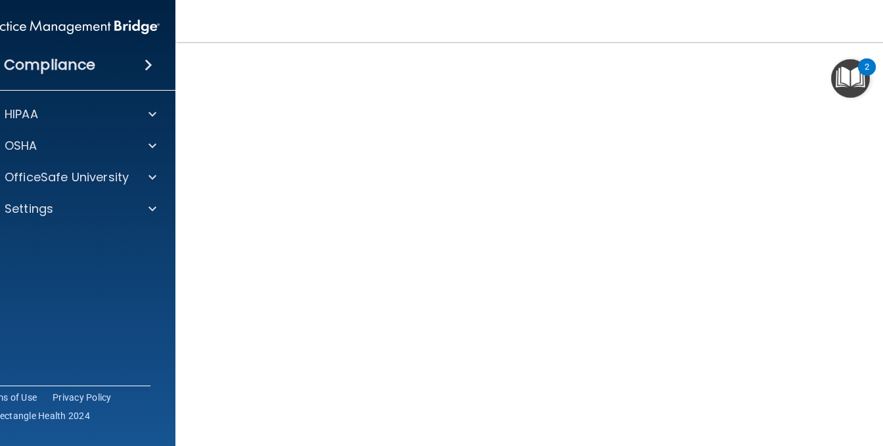
scroll to position [113, 0]
click at [846, 354] on iframe at bounding box center [762, 380] width 211 height 52
drag, startPoint x: 881, startPoint y: 228, endPoint x: 881, endPoint y: 220, distance: 7.9
click at [881, 220] on div "Hazard Communication Training This course doesn’t expire until . Are you sure y…" at bounding box center [547, 263] width 690 height 484
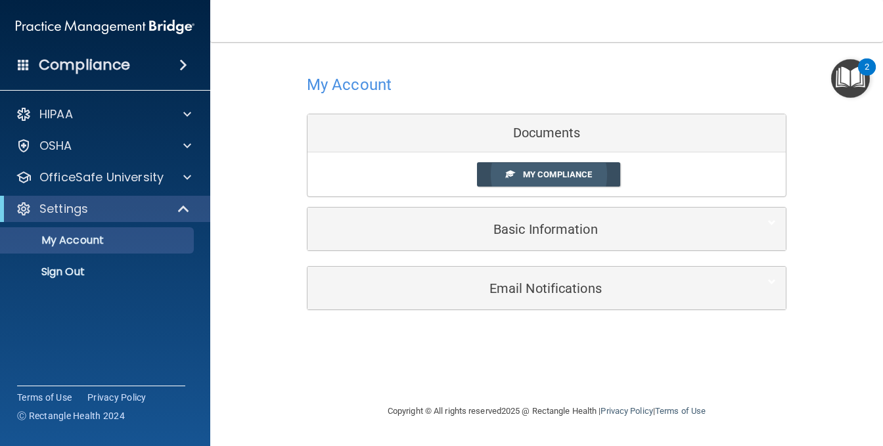
click at [563, 170] on span "My Compliance" at bounding box center [557, 175] width 69 height 10
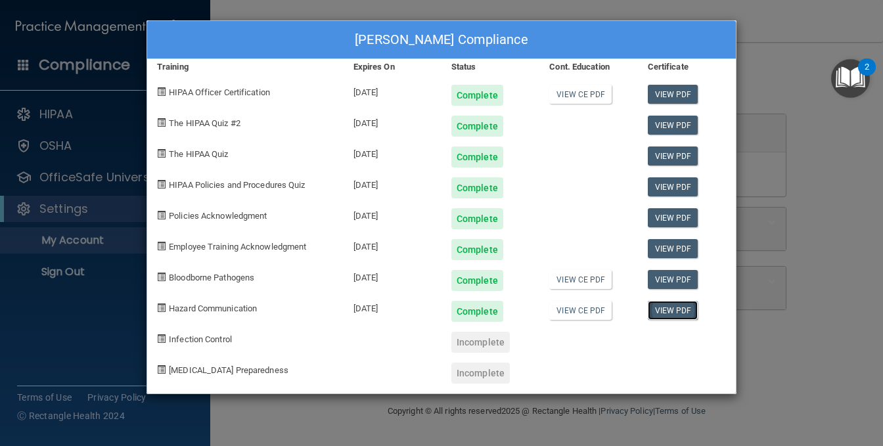
click at [678, 308] on link "View PDF" at bounding box center [673, 310] width 51 height 19
click at [848, 185] on div "[PERSON_NAME] Compliance Training Expires On Status Cont. Education Certificate…" at bounding box center [441, 223] width 883 height 446
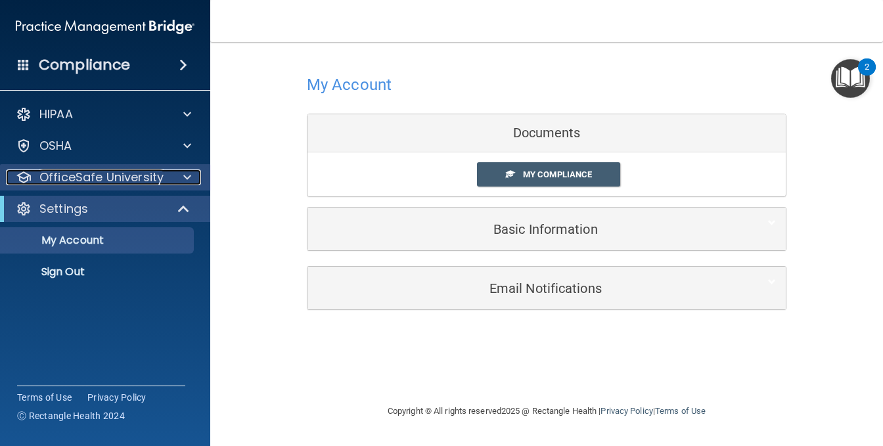
click at [187, 178] on span at bounding box center [187, 178] width 8 height 16
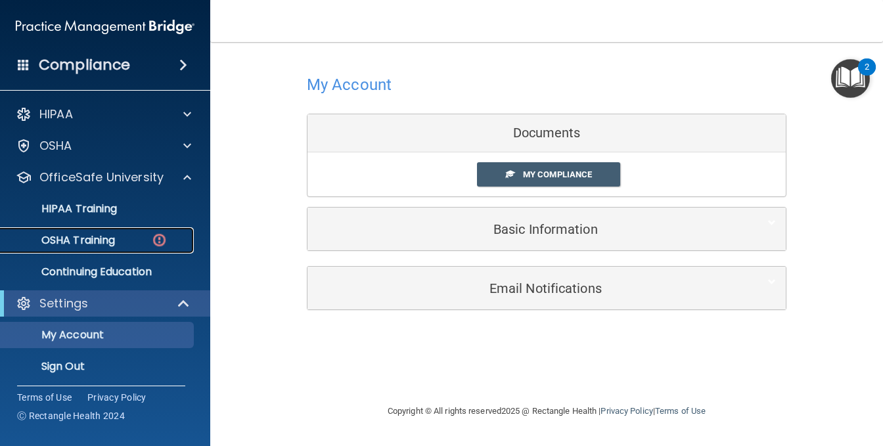
click at [97, 242] on p "OSHA Training" at bounding box center [62, 240] width 106 height 13
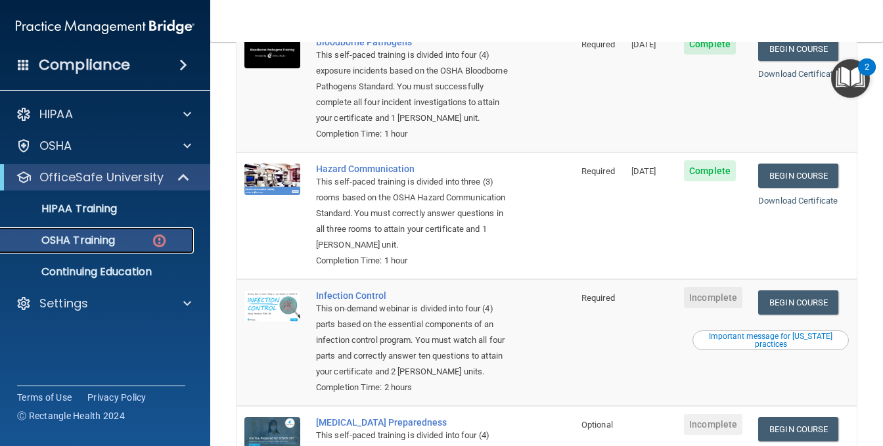
scroll to position [197, 0]
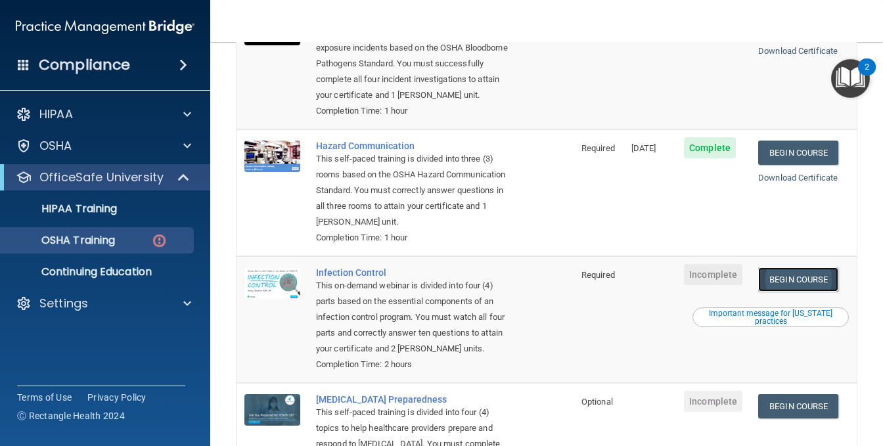
click at [789, 278] on link "Begin Course" at bounding box center [799, 280] width 80 height 24
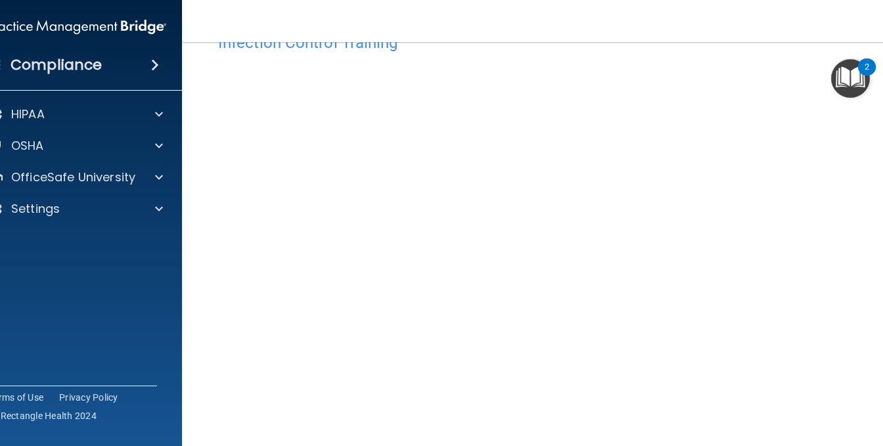
scroll to position [66, 0]
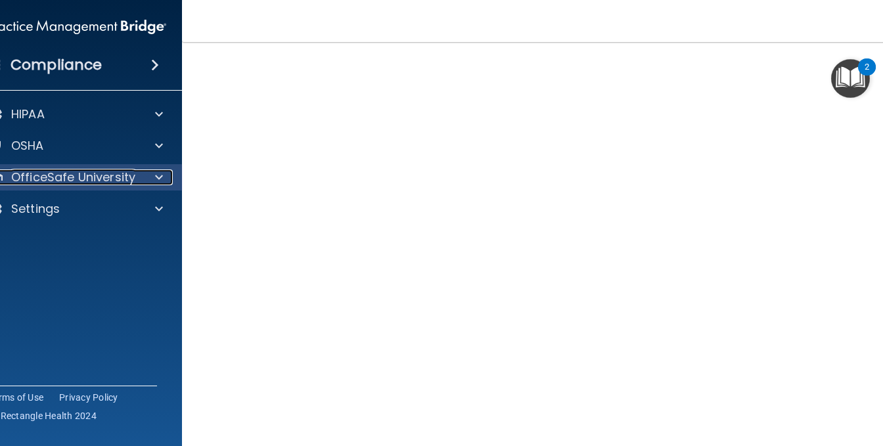
click at [167, 178] on div at bounding box center [157, 178] width 33 height 16
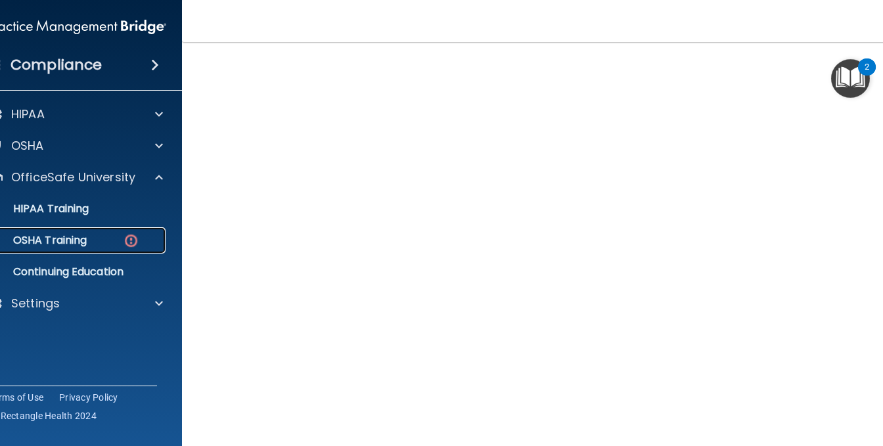
click at [44, 240] on p "OSHA Training" at bounding box center [33, 240] width 106 height 13
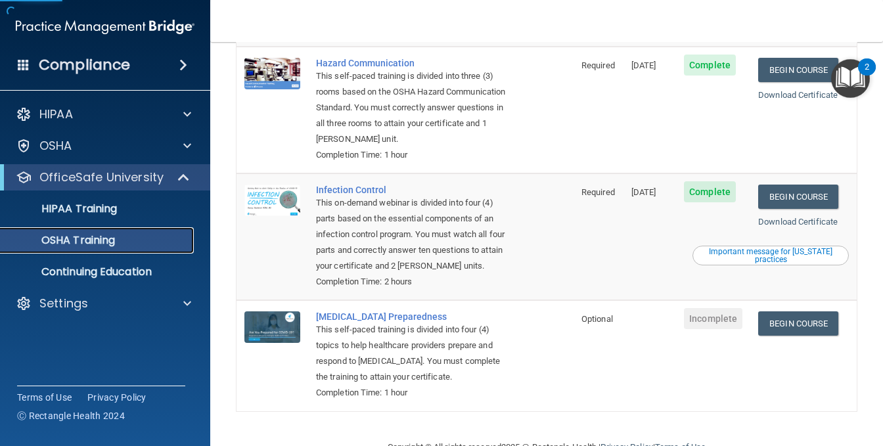
scroll to position [294, 0]
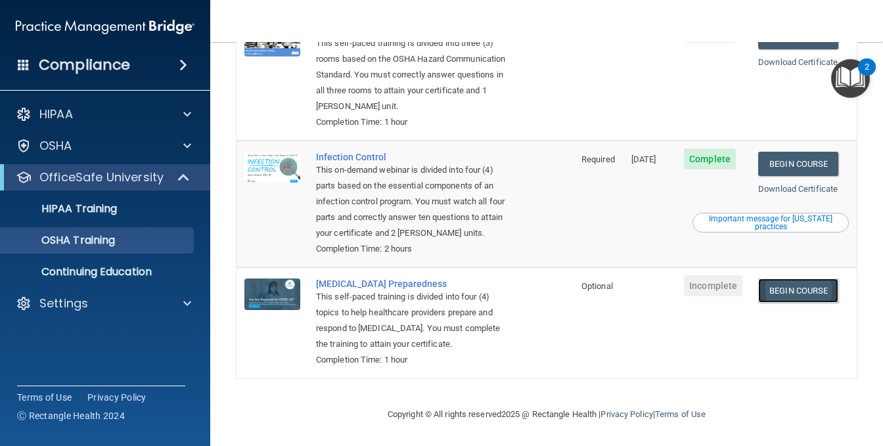
click at [783, 286] on link "Begin Course" at bounding box center [799, 291] width 80 height 24
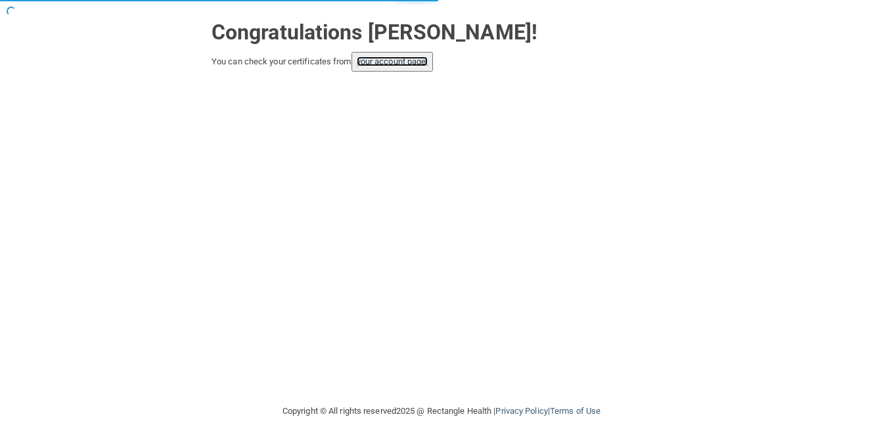
click at [379, 57] on link "your account page!" at bounding box center [393, 62] width 72 height 10
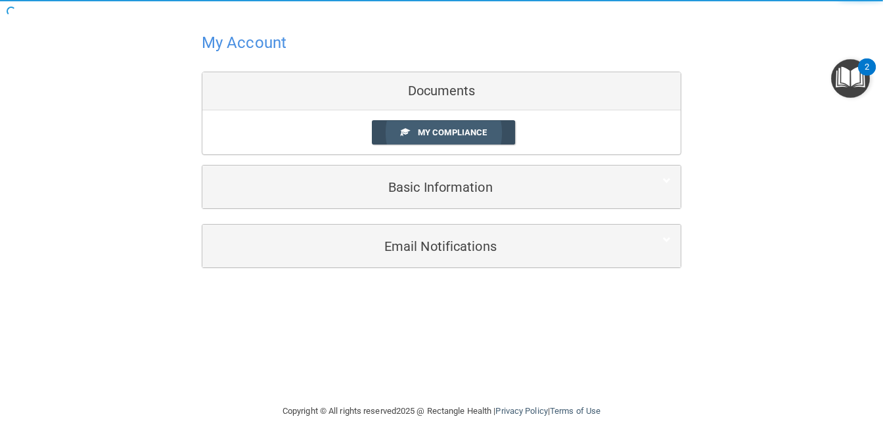
drag, startPoint x: 434, startPoint y: 128, endPoint x: 416, endPoint y: 133, distance: 18.5
click at [435, 128] on span "My Compliance" at bounding box center [452, 133] width 69 height 10
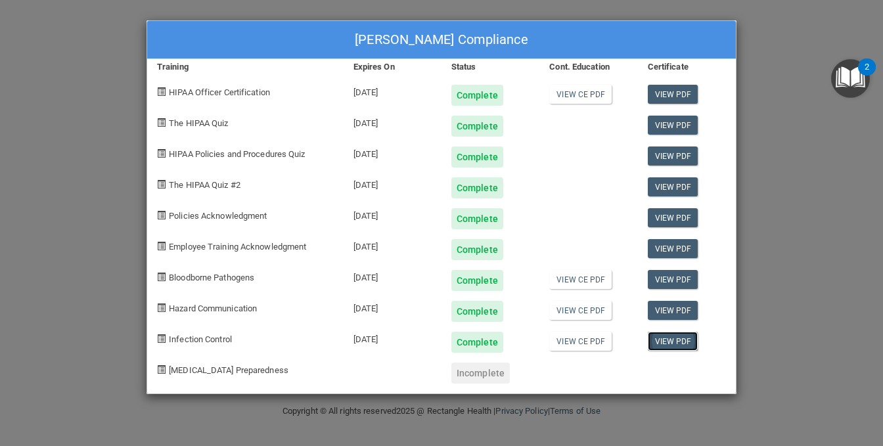
click at [676, 342] on link "View PDF" at bounding box center [673, 341] width 51 height 19
click at [161, 368] on span at bounding box center [161, 369] width 9 height 9
click at [755, 243] on div "Jessica Flanagan's Compliance Training Expires On Status Cont. Education Certif…" at bounding box center [441, 223] width 883 height 446
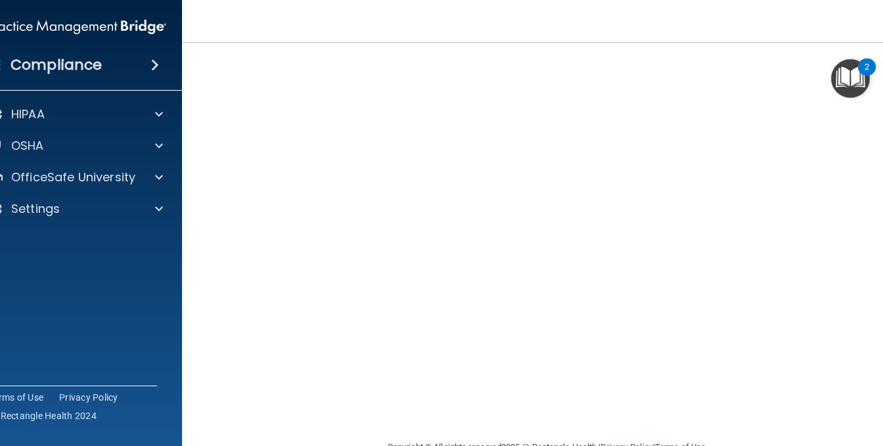
scroll to position [18, 0]
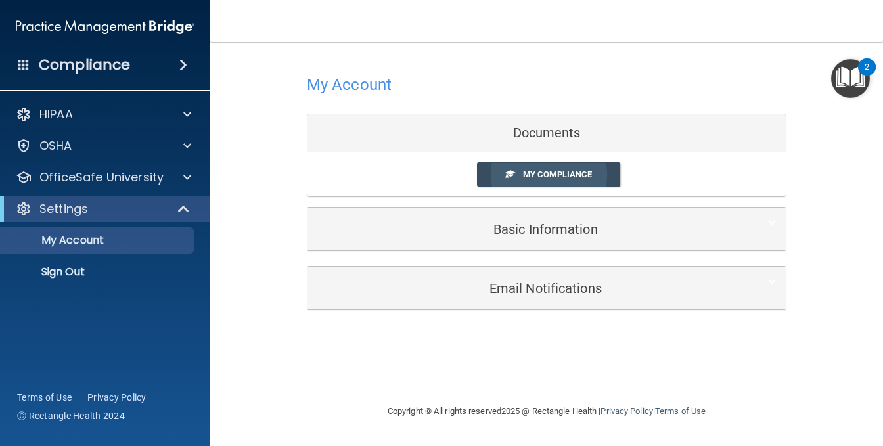
click at [530, 170] on span "My Compliance" at bounding box center [557, 175] width 69 height 10
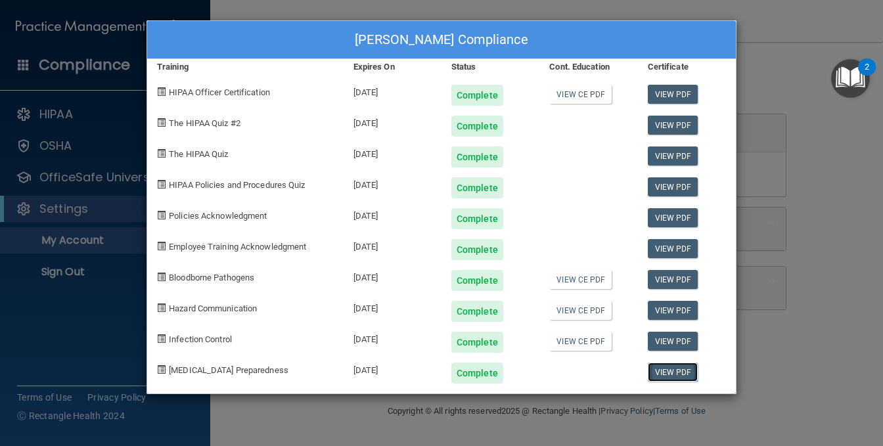
click at [685, 373] on link "View PDF" at bounding box center [673, 372] width 51 height 19
click at [810, 46] on div "[PERSON_NAME] Compliance Training Expires On Status Cont. Education Certificate…" at bounding box center [441, 223] width 883 height 446
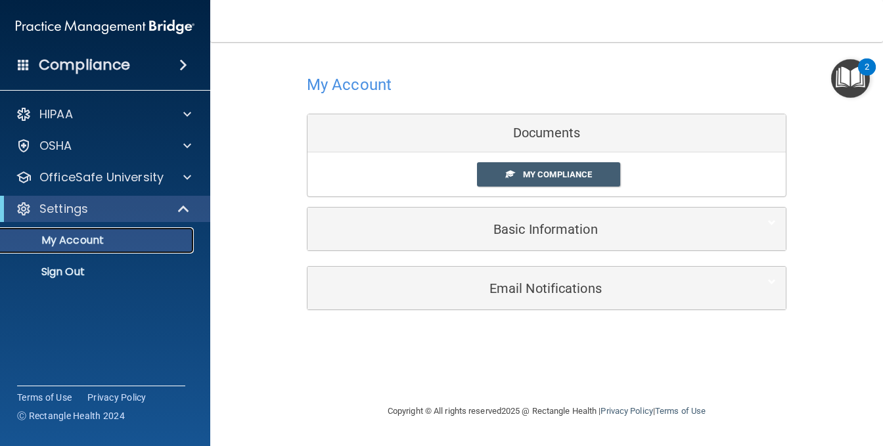
click at [77, 248] on link "My Account" at bounding box center [90, 240] width 207 height 26
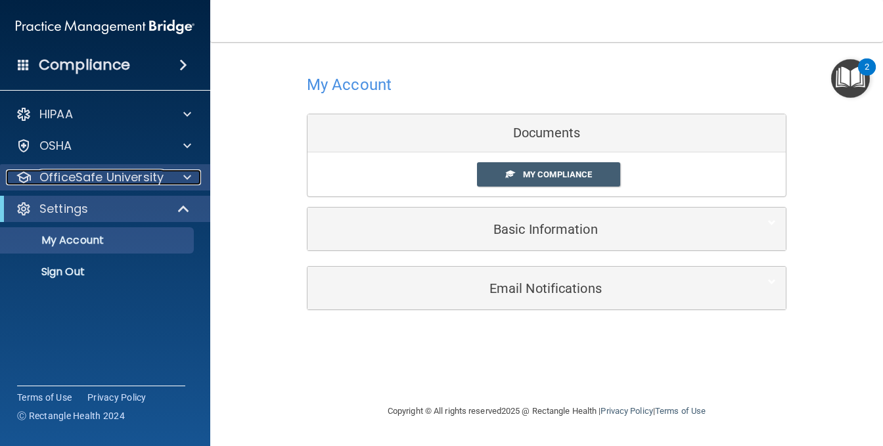
click at [192, 176] on div at bounding box center [185, 178] width 33 height 16
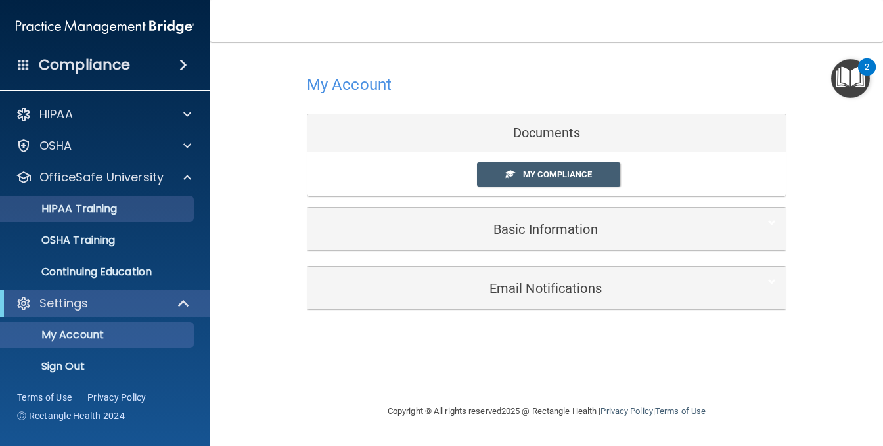
drag, startPoint x: 80, startPoint y: 195, endPoint x: 80, endPoint y: 202, distance: 7.2
click at [80, 200] on ul "HIPAA Training OSHA Training Continuing Education" at bounding box center [106, 238] width 238 height 95
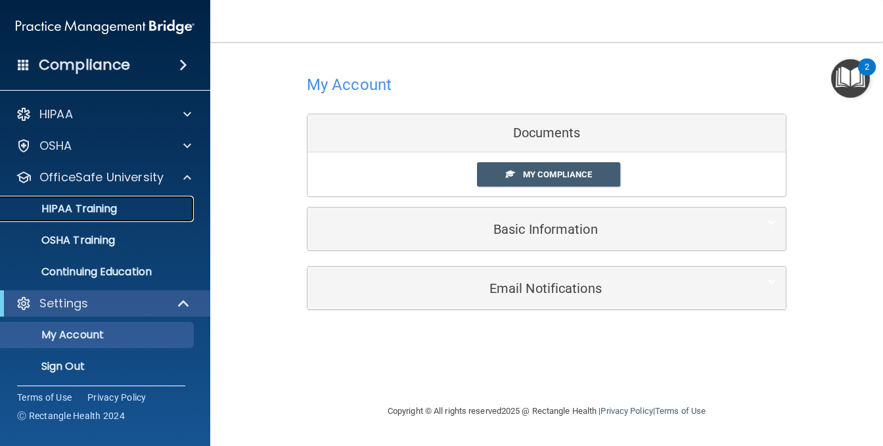
click at [79, 204] on p "HIPAA Training" at bounding box center [63, 208] width 108 height 13
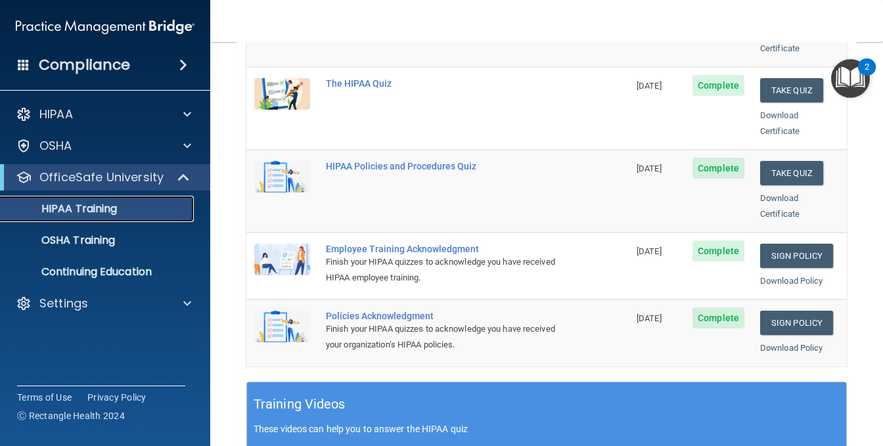
scroll to position [66, 0]
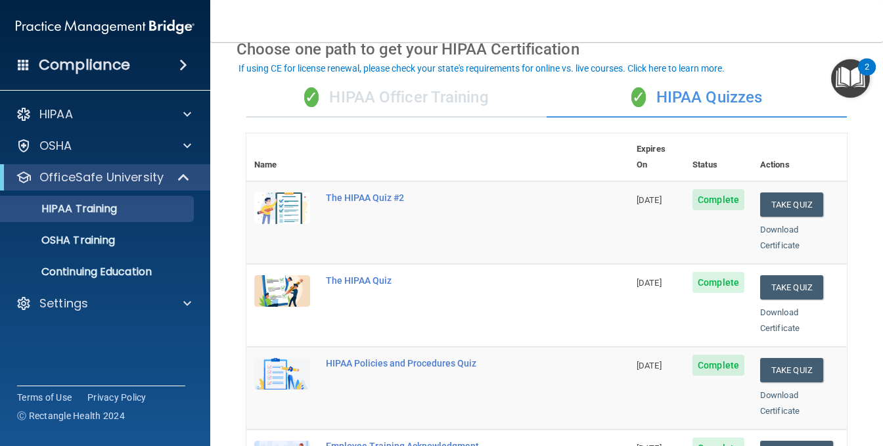
click at [458, 97] on div "✓ HIPAA Officer Training" at bounding box center [396, 97] width 300 height 39
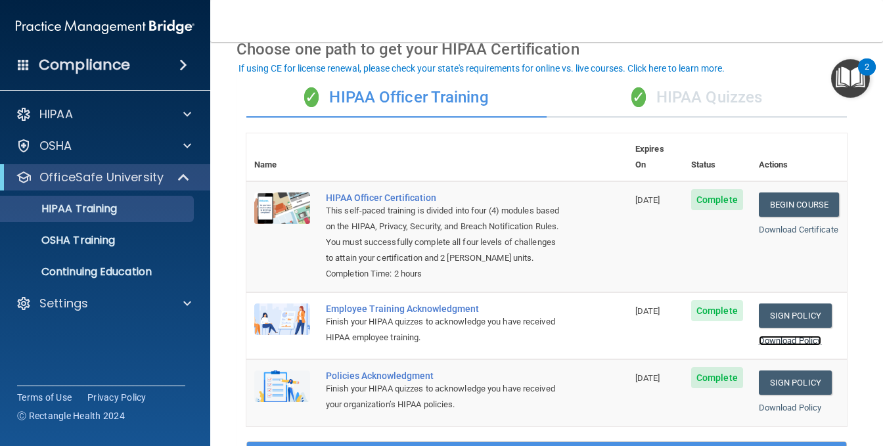
click at [799, 342] on link "Download Policy" at bounding box center [790, 341] width 63 height 10
click at [791, 404] on link "Download Policy" at bounding box center [790, 408] width 63 height 10
click at [655, 80] on div "✓ HIPAA Quizzes" at bounding box center [697, 97] width 300 height 39
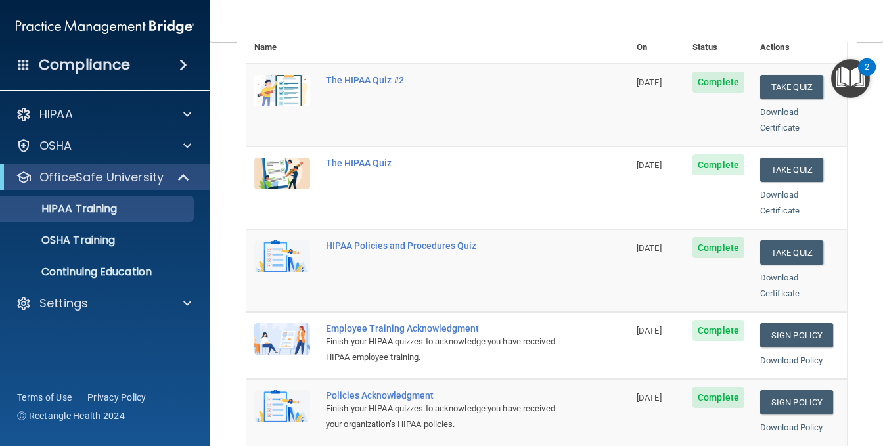
scroll to position [263, 0]
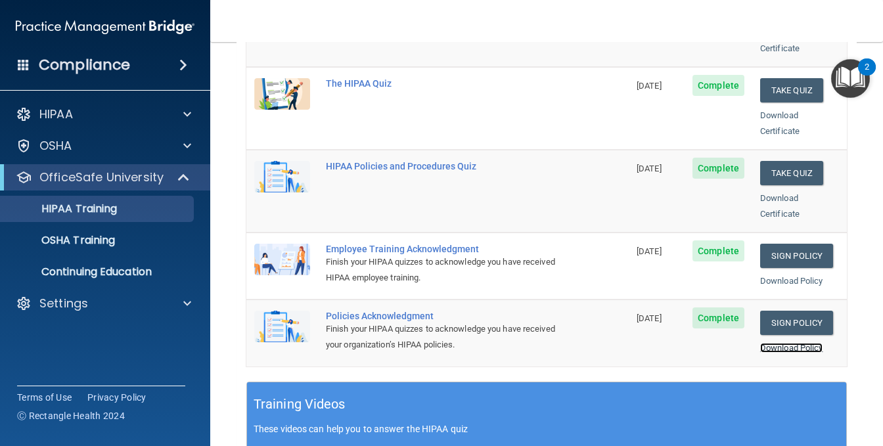
click at [802, 343] on link "Download Policy" at bounding box center [791, 348] width 63 height 10
click at [775, 276] on link "Download Policy" at bounding box center [791, 281] width 63 height 10
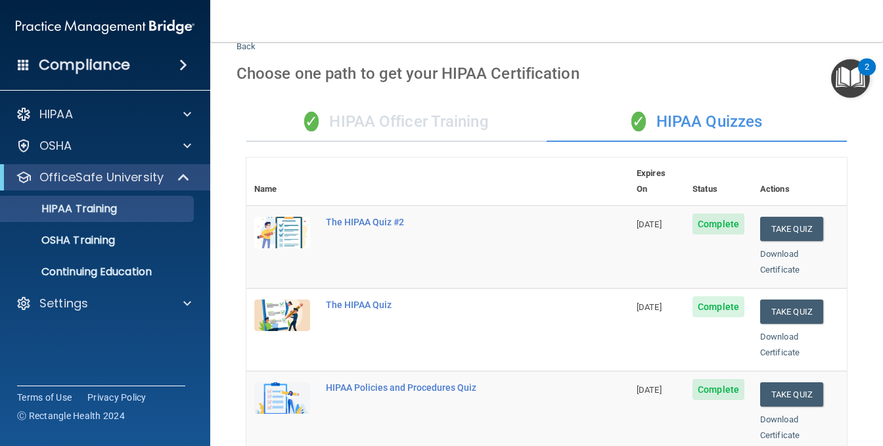
scroll to position [0, 0]
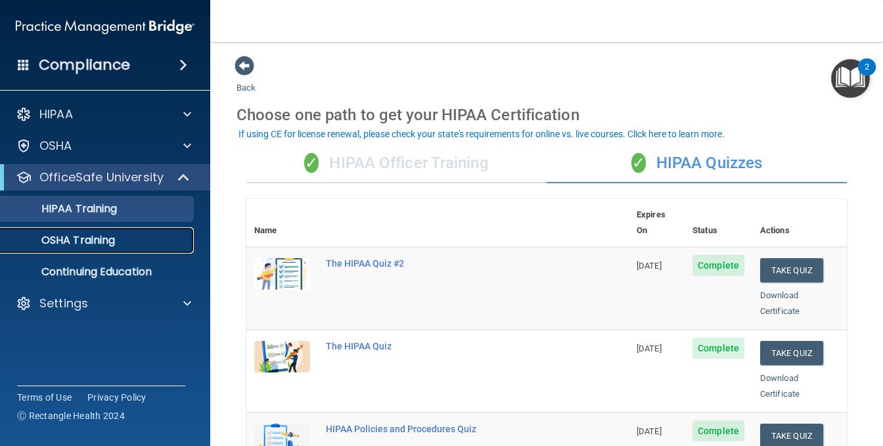
click at [95, 243] on p "OSHA Training" at bounding box center [62, 240] width 106 height 13
